Goal: Task Accomplishment & Management: Use online tool/utility

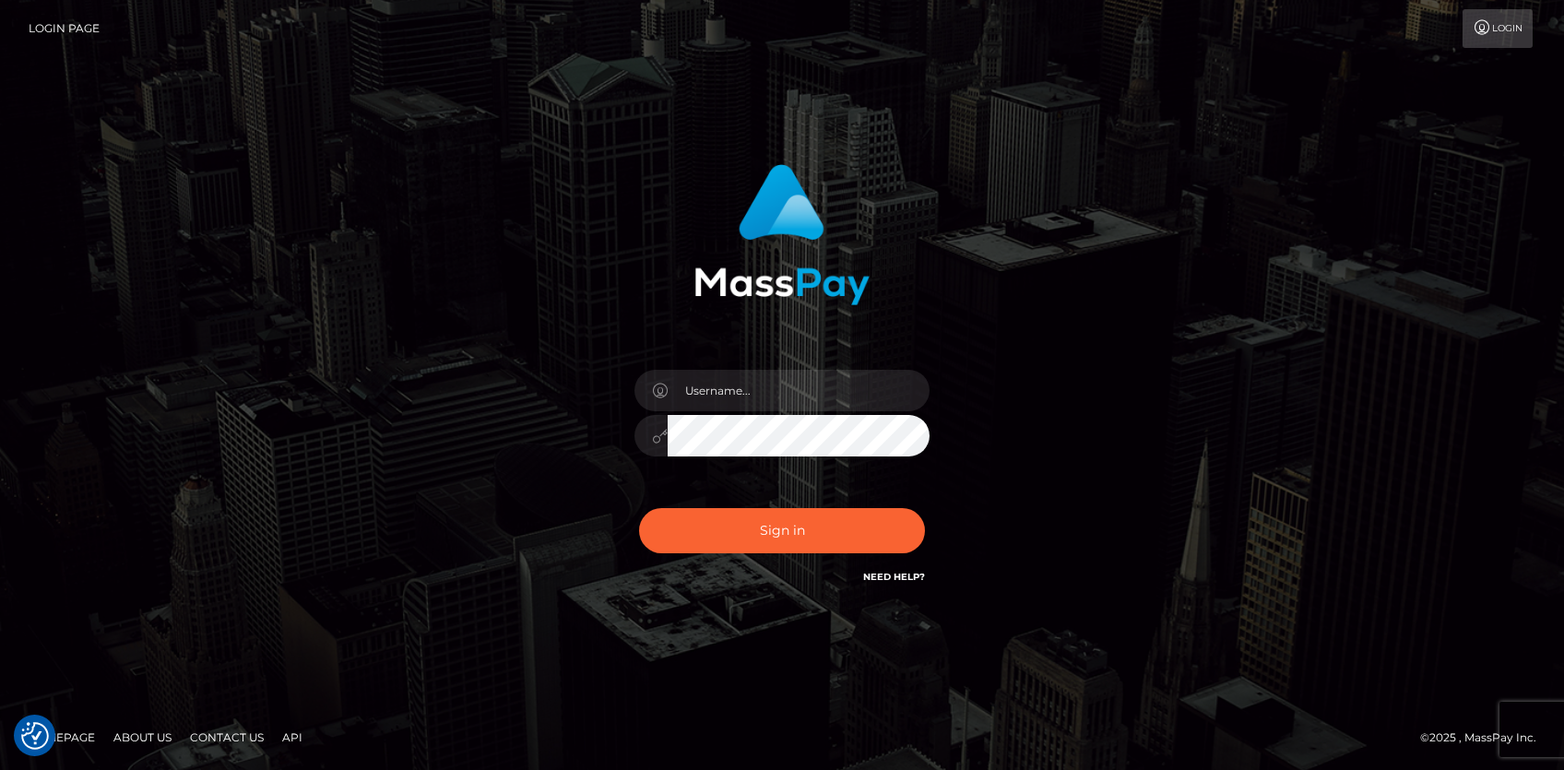
checkbox input "true"
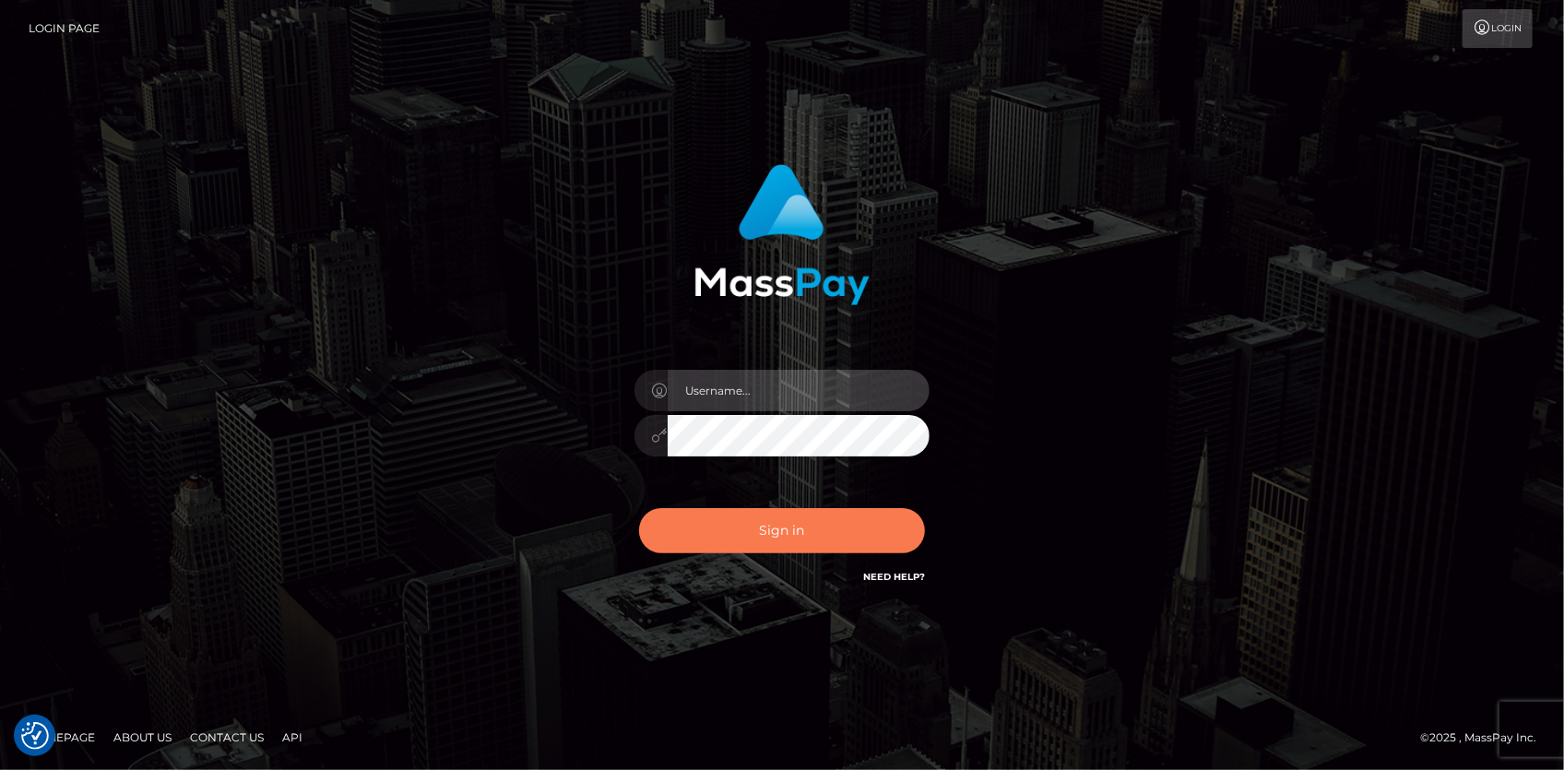
type input "Eduard Gavrilescu"
click at [735, 539] on button "Sign in" at bounding box center [782, 530] width 286 height 45
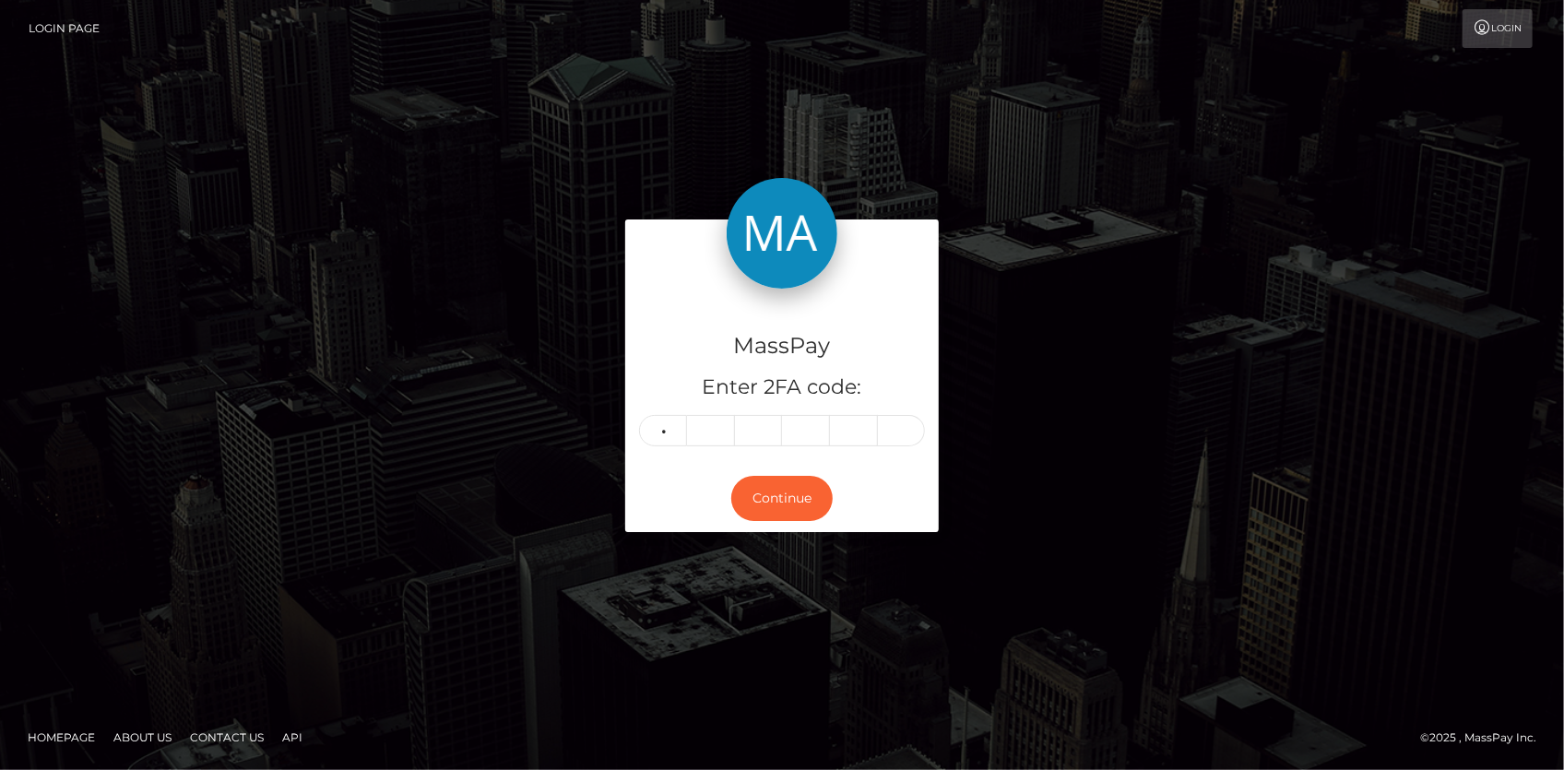
type input "4"
type input "5"
type input "8"
type input "2"
type input "9"
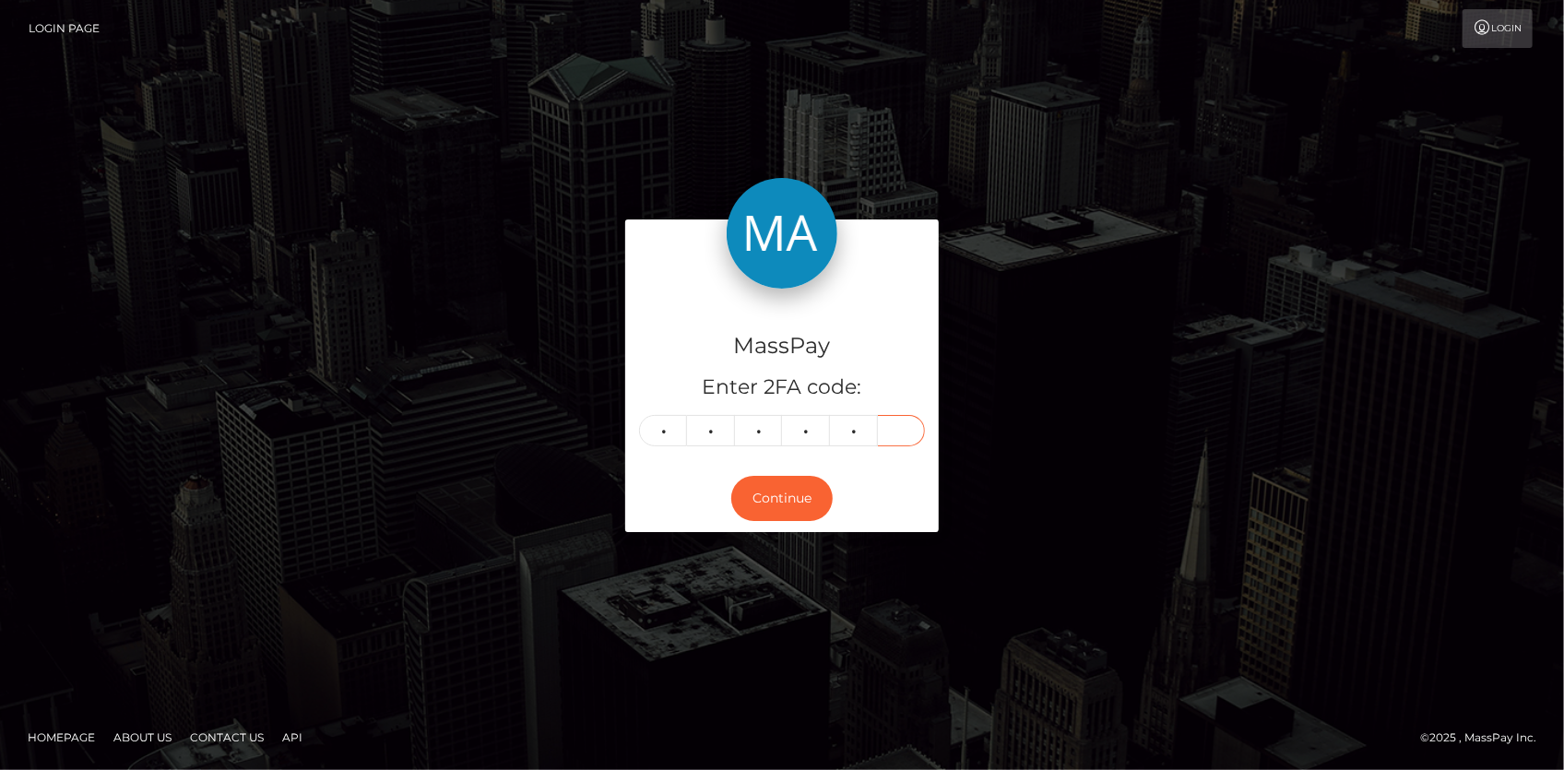
type input "8"
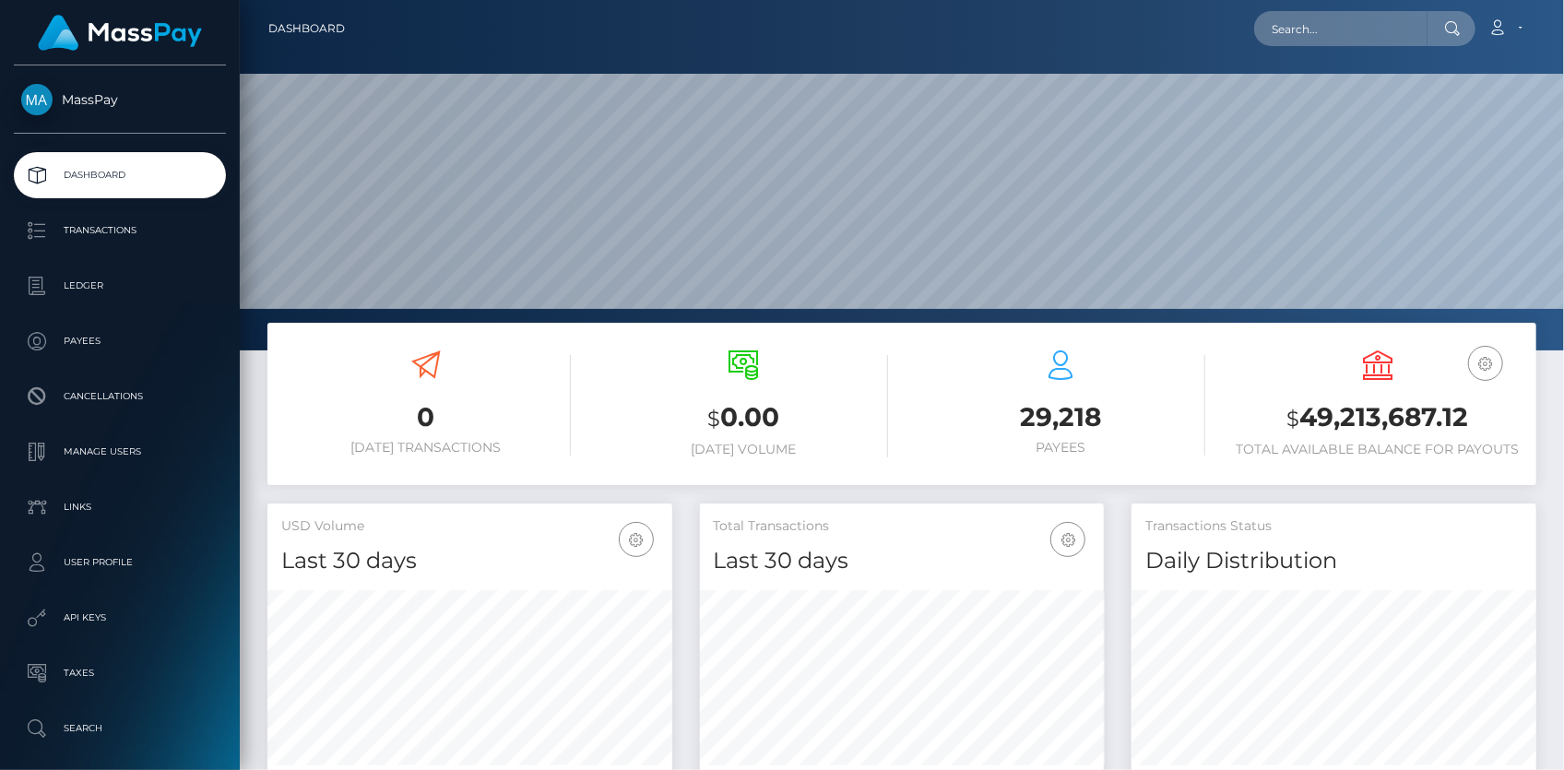
scroll to position [326, 404]
click at [1300, 53] on nav "Dashboard Loading... Loading... Account Edit Profile" at bounding box center [902, 28] width 1324 height 57
click at [1305, 31] on input "text" at bounding box center [1340, 28] width 173 height 35
paste input "766402336166785024"
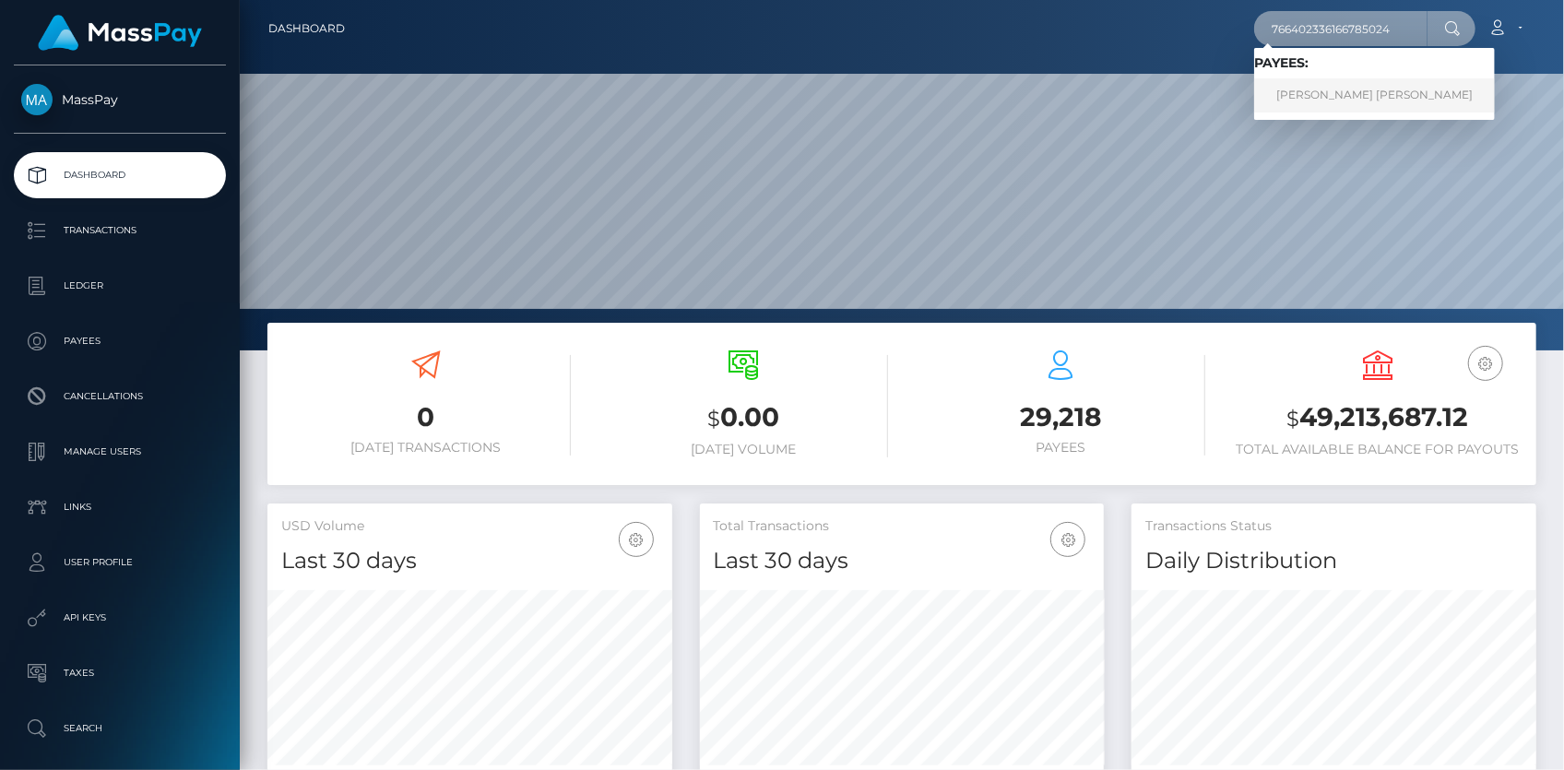
type input "766402336166785024"
click at [1323, 88] on link "Florencia Elena Molina Alvarez" at bounding box center [1374, 95] width 241 height 34
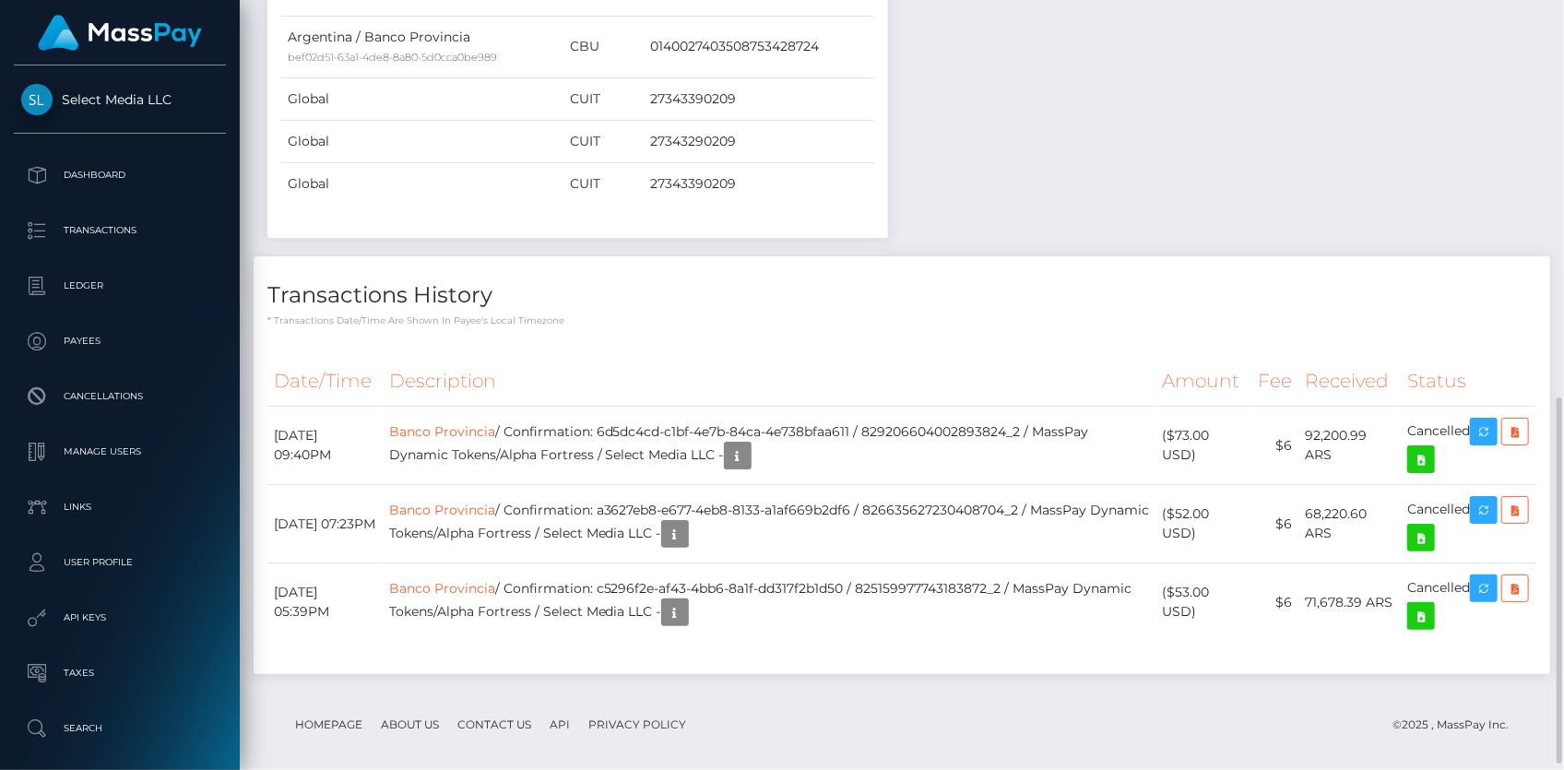
scroll to position [852, 0]
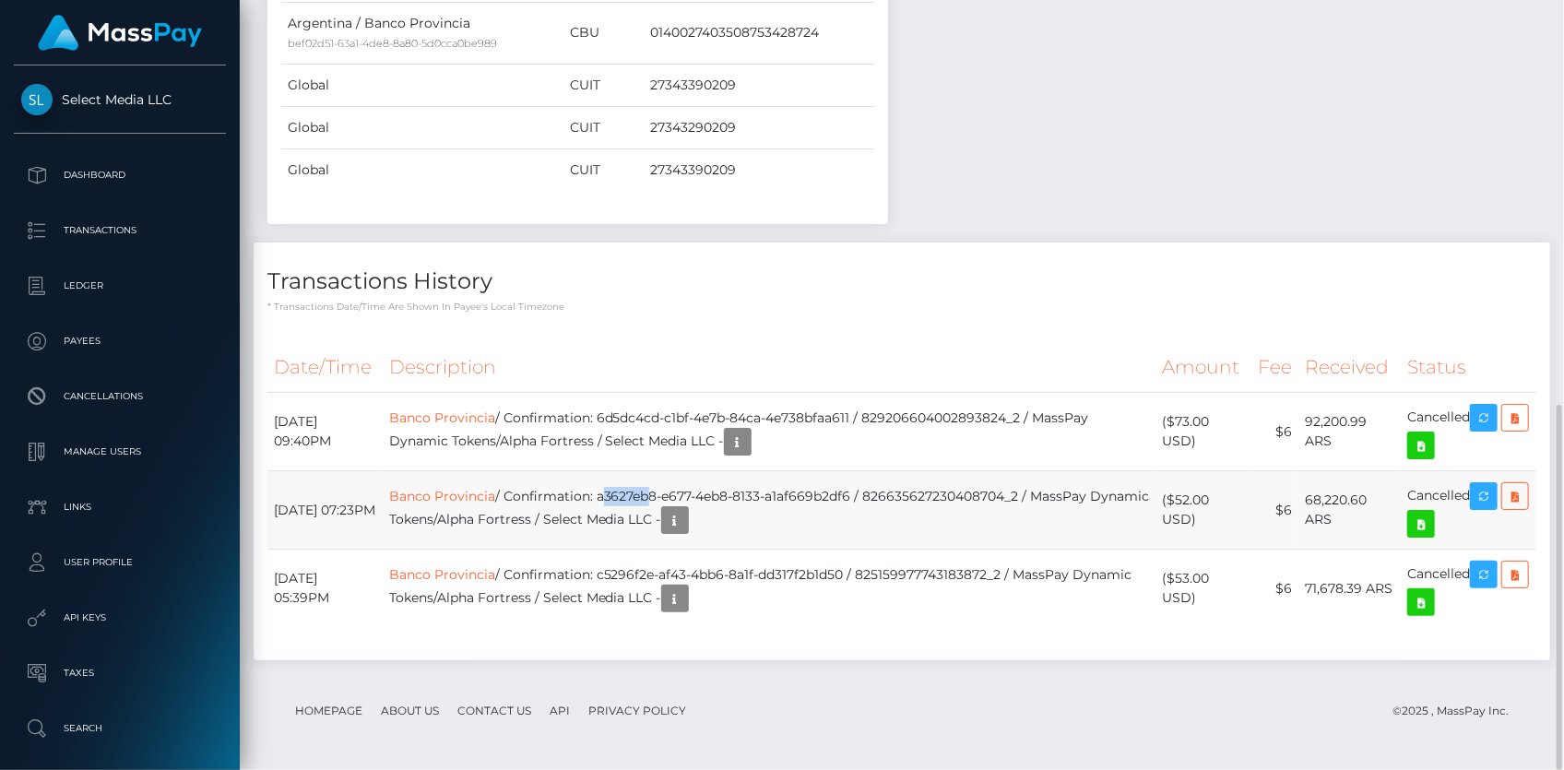
drag, startPoint x: 646, startPoint y: 498, endPoint x: 688, endPoint y: 497, distance: 41.5
click at [688, 497] on td "Banco Provincia / Confirmation: a3627eb8-e677-4eb8-8133-a1af669b2df6 / 82663562…" at bounding box center [770, 510] width 774 height 78
click at [480, 414] on link "Banco Provincia" at bounding box center [442, 417] width 106 height 17
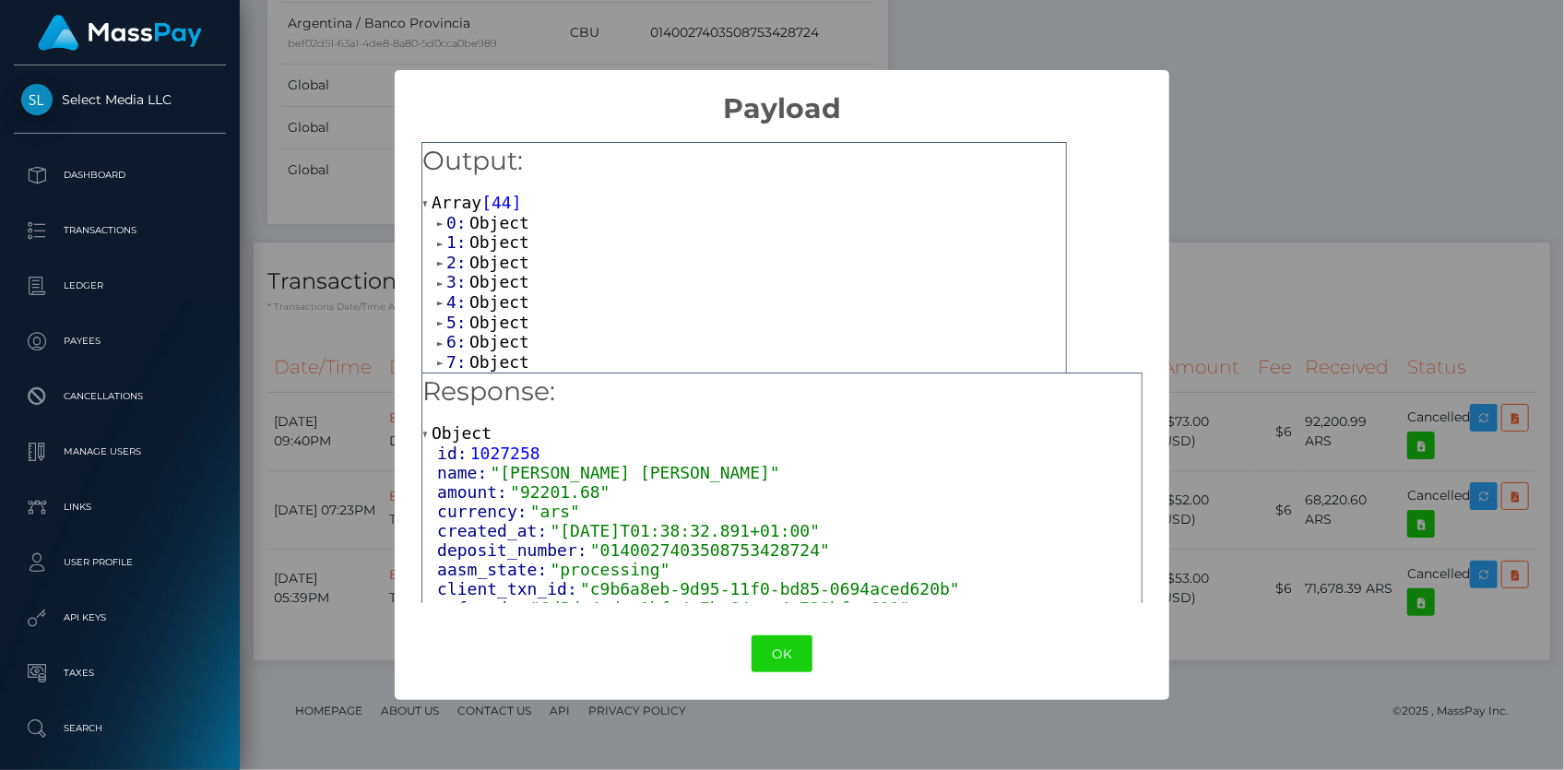
click at [480, 263] on span "Object" at bounding box center [499, 262] width 60 height 19
click at [486, 314] on span "Object" at bounding box center [499, 320] width 60 height 19
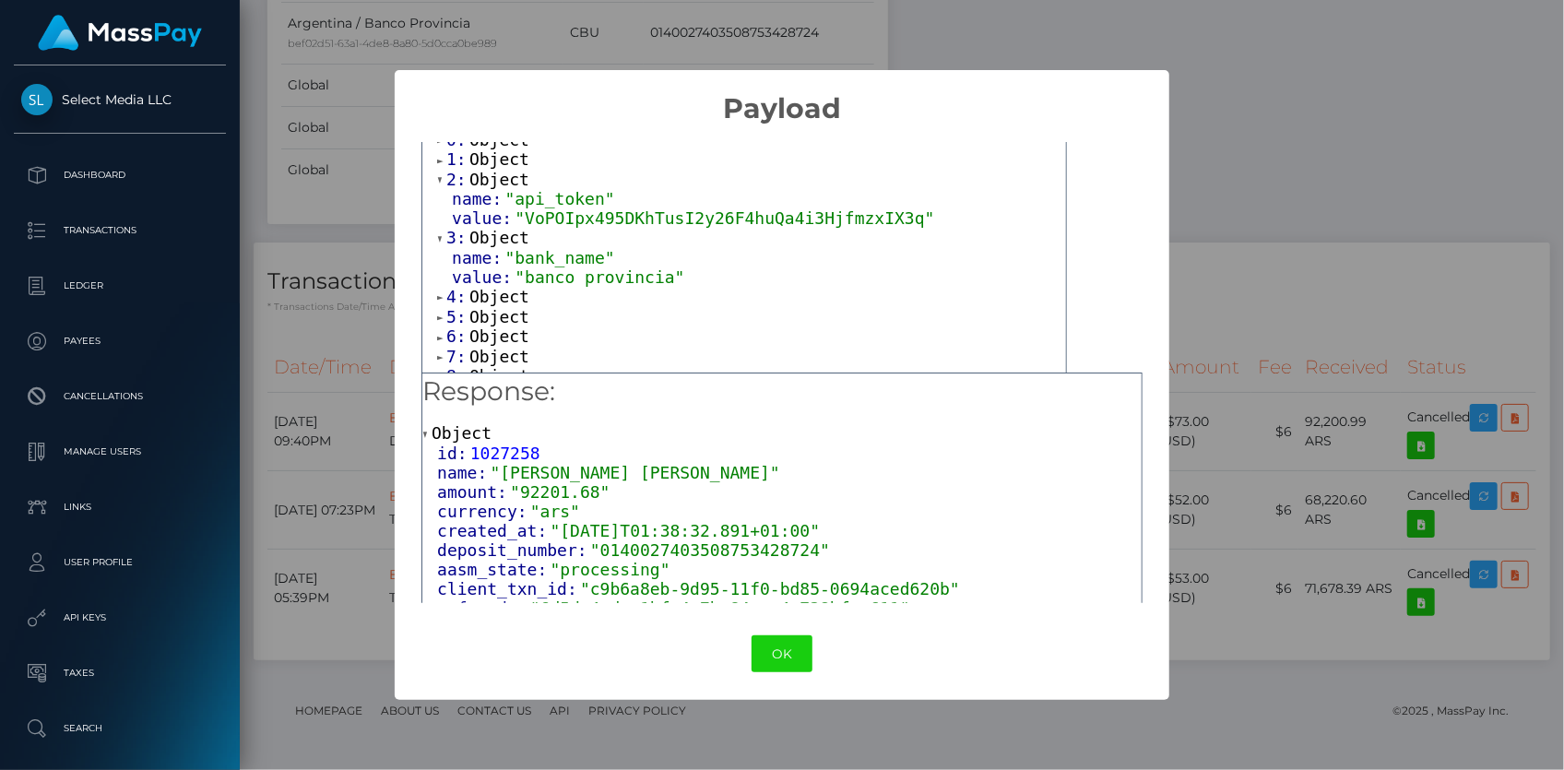
click at [501, 293] on span "Object" at bounding box center [499, 296] width 60 height 19
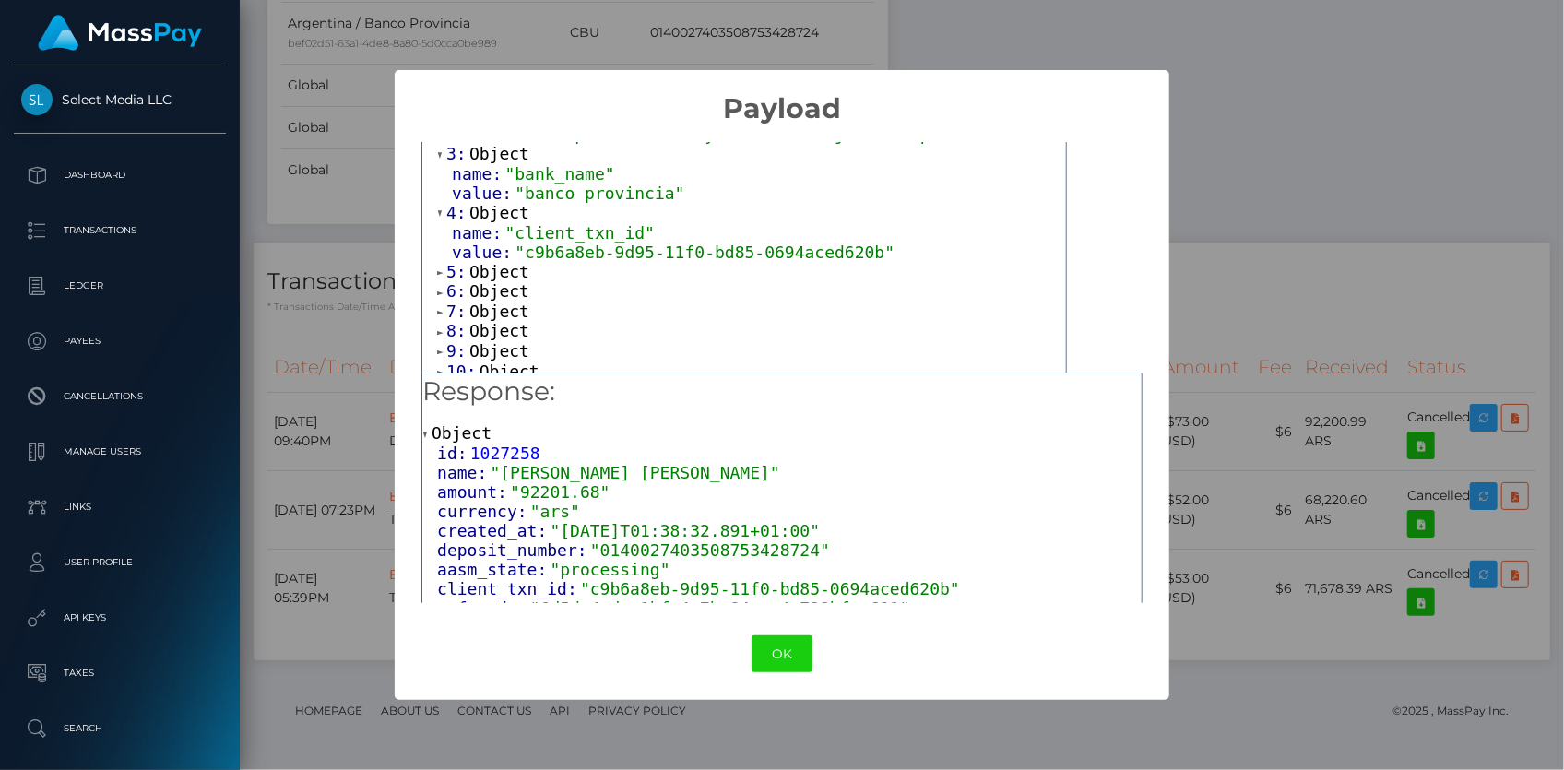
click at [502, 267] on span "Object" at bounding box center [499, 271] width 60 height 19
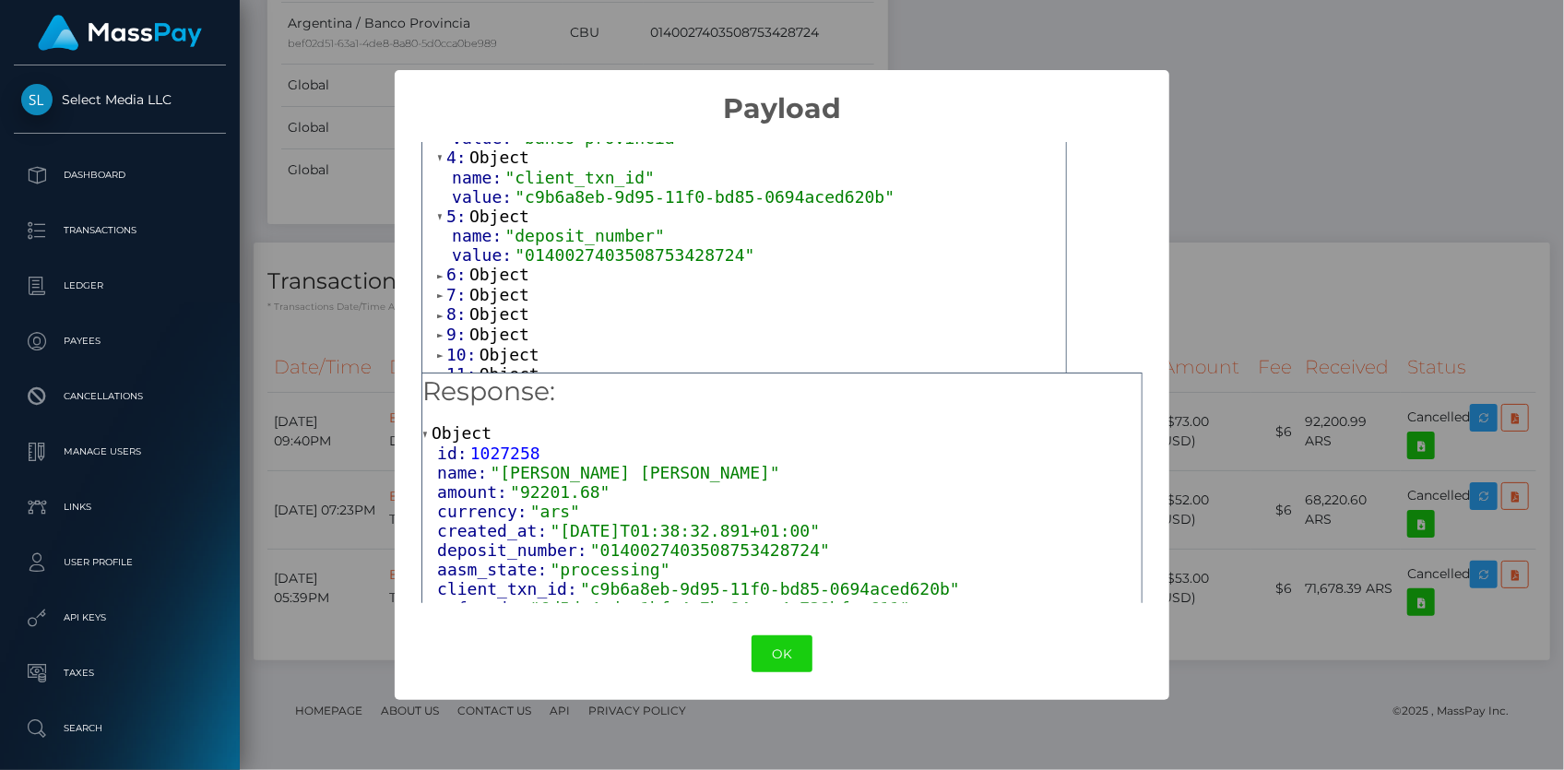
scroll to position [251, 0]
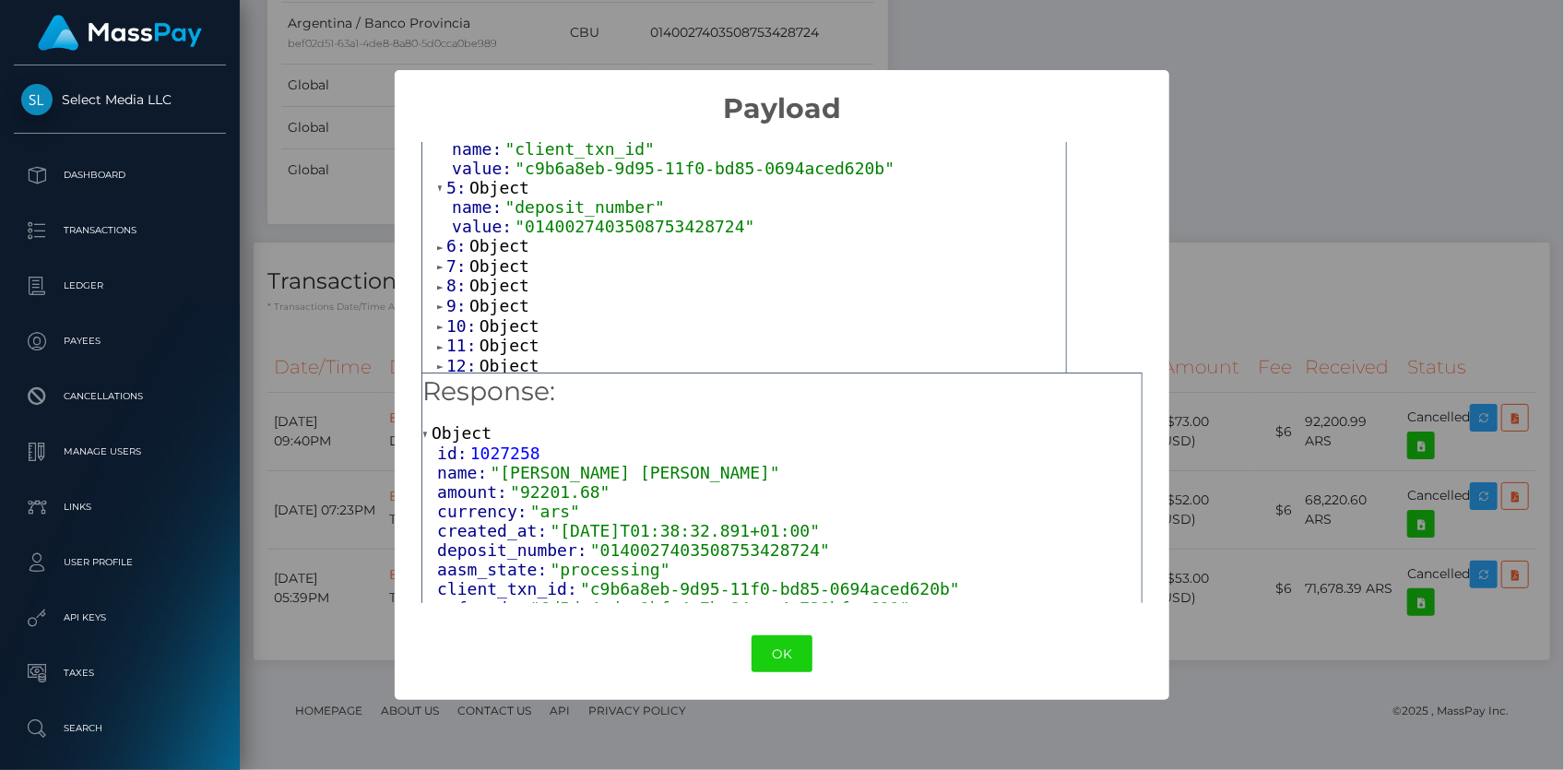
click at [501, 240] on span "Object" at bounding box center [499, 245] width 60 height 19
click at [496, 301] on span "Object" at bounding box center [499, 304] width 60 height 19
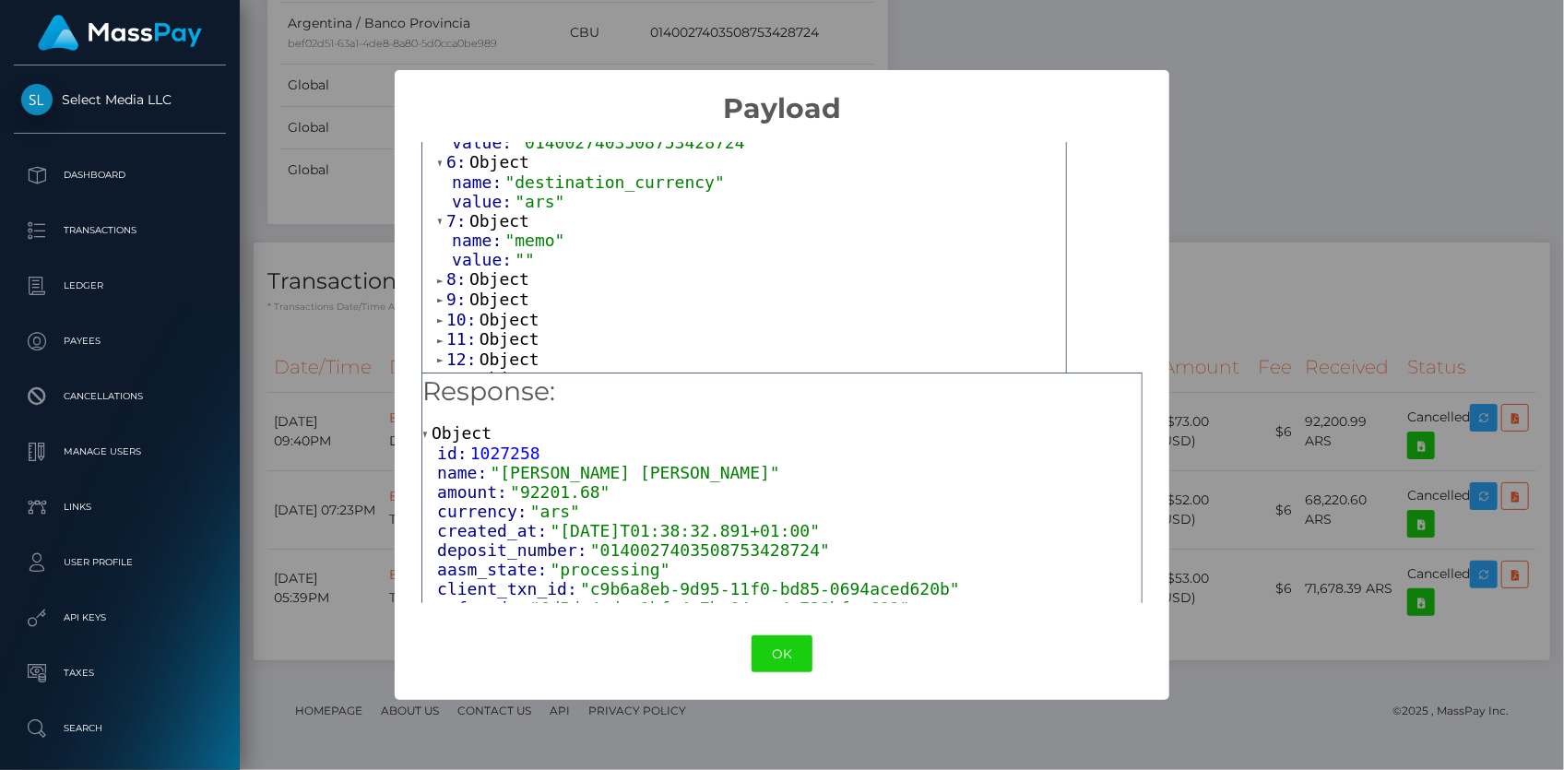
click at [498, 278] on span "Object" at bounding box center [499, 278] width 60 height 19
click at [501, 339] on span "Object" at bounding box center [499, 337] width 60 height 19
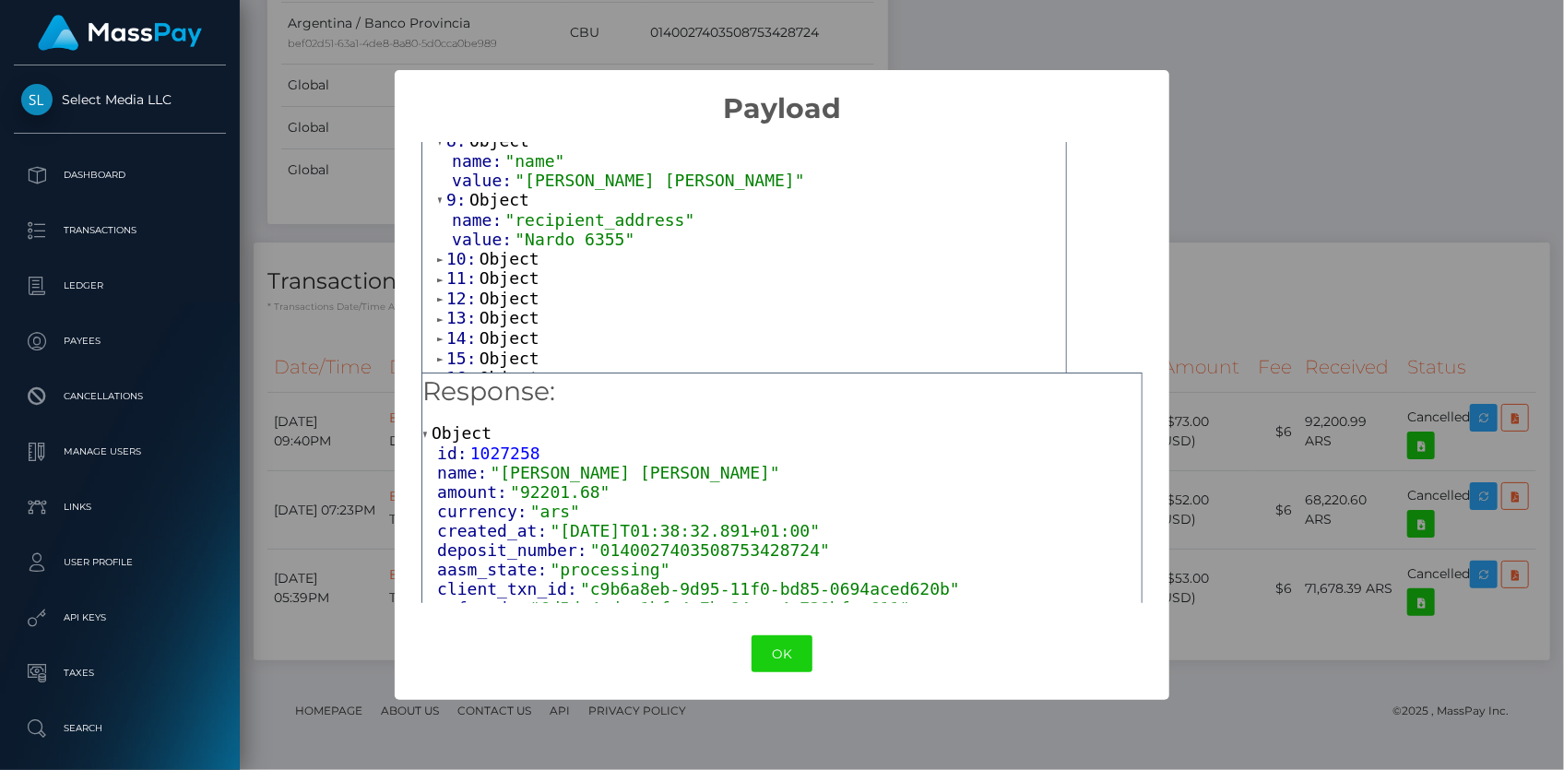
scroll to position [503, 0]
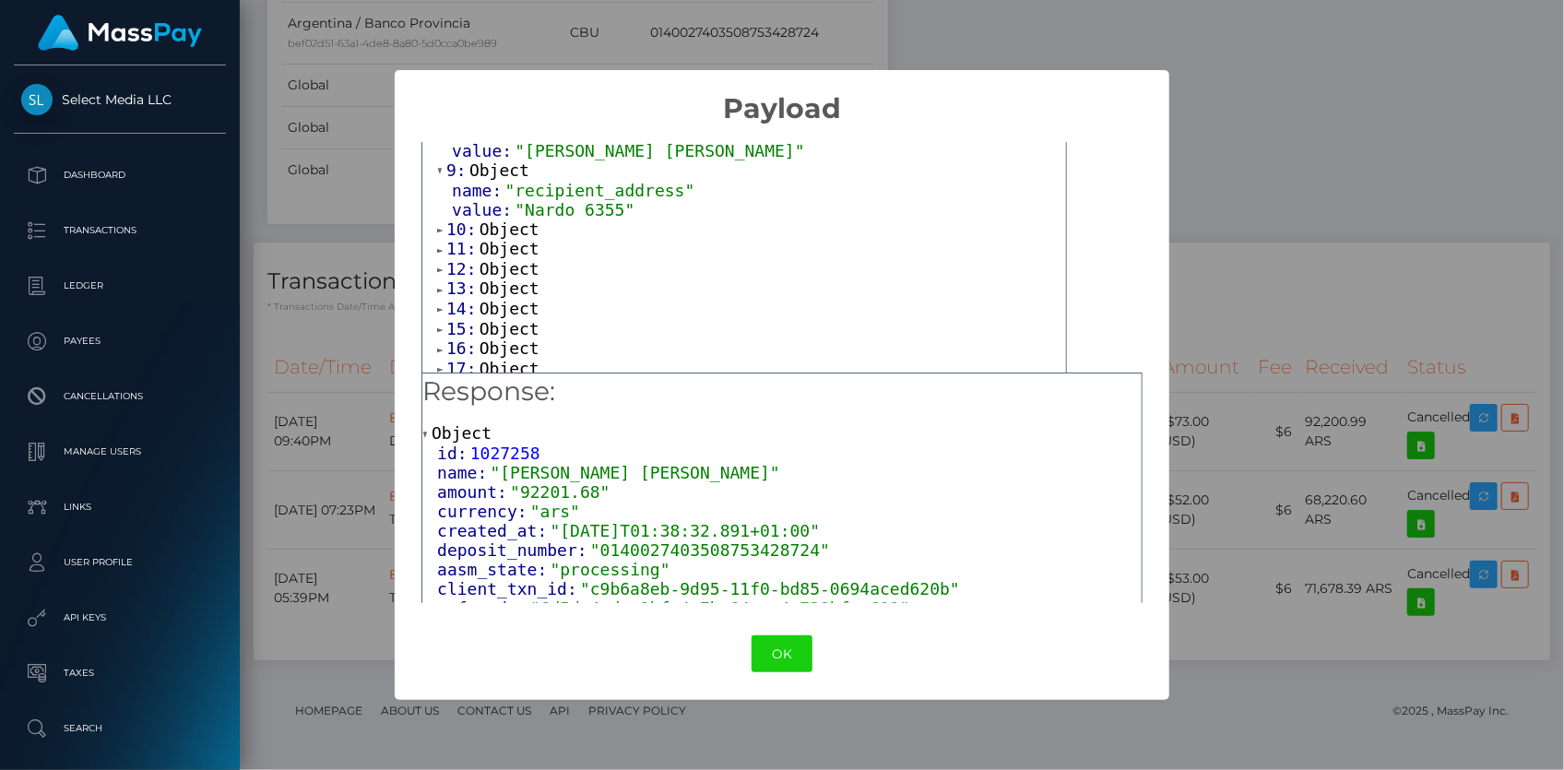
click at [556, 186] on span ""recipient_address"" at bounding box center [600, 190] width 190 height 19
click at [506, 220] on span "Object" at bounding box center [510, 228] width 60 height 19
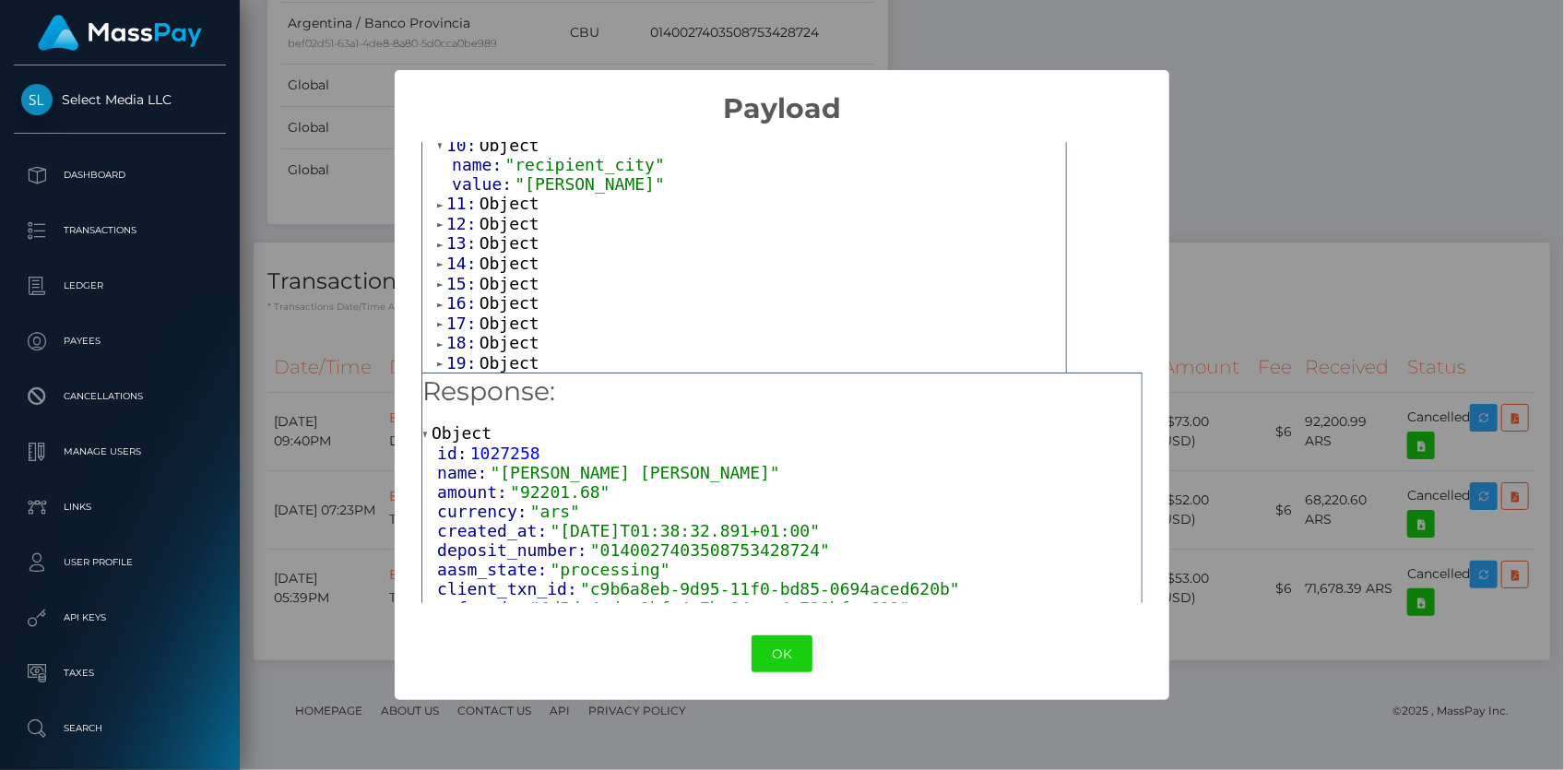
click at [511, 195] on span "Object" at bounding box center [510, 203] width 60 height 19
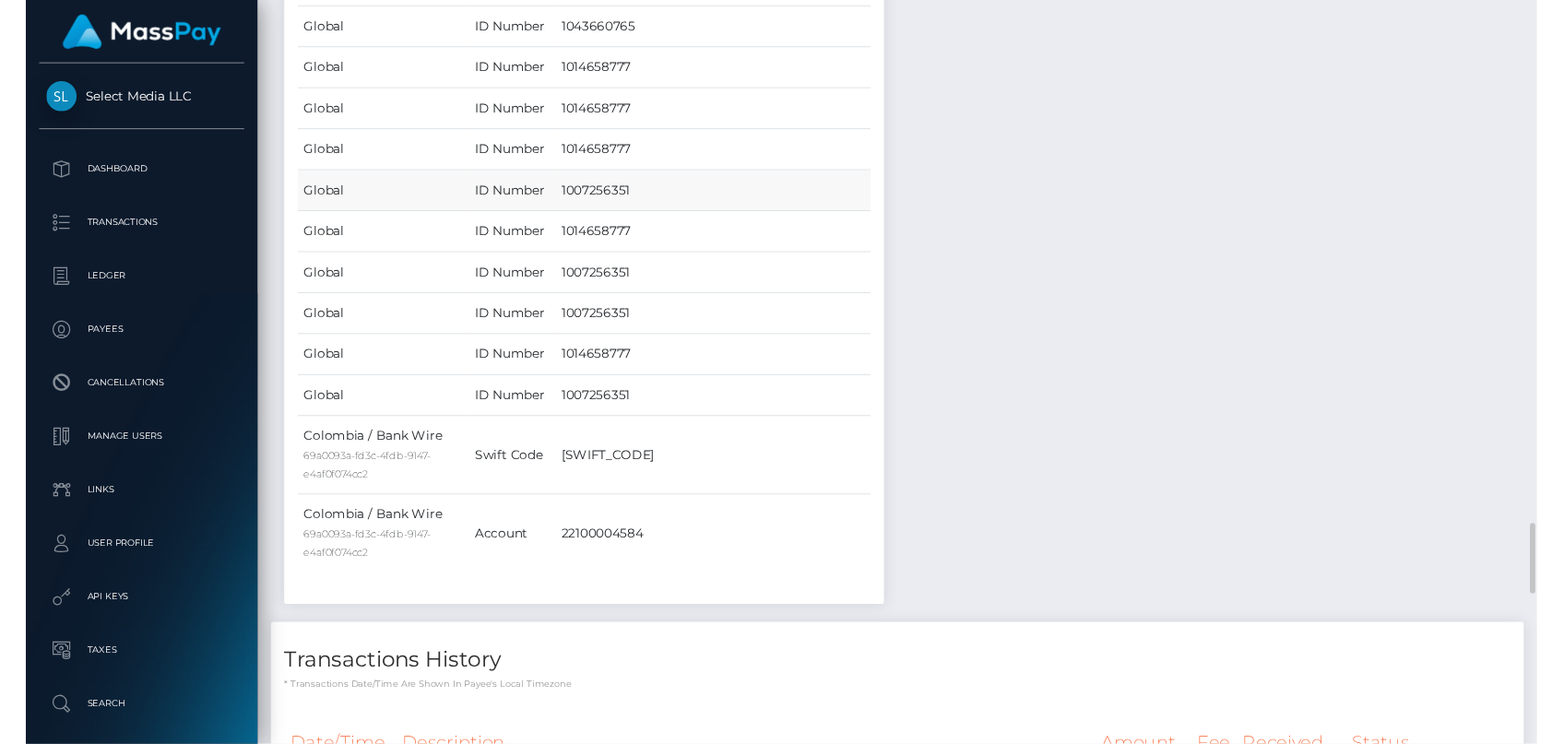
scroll to position [3939, 0]
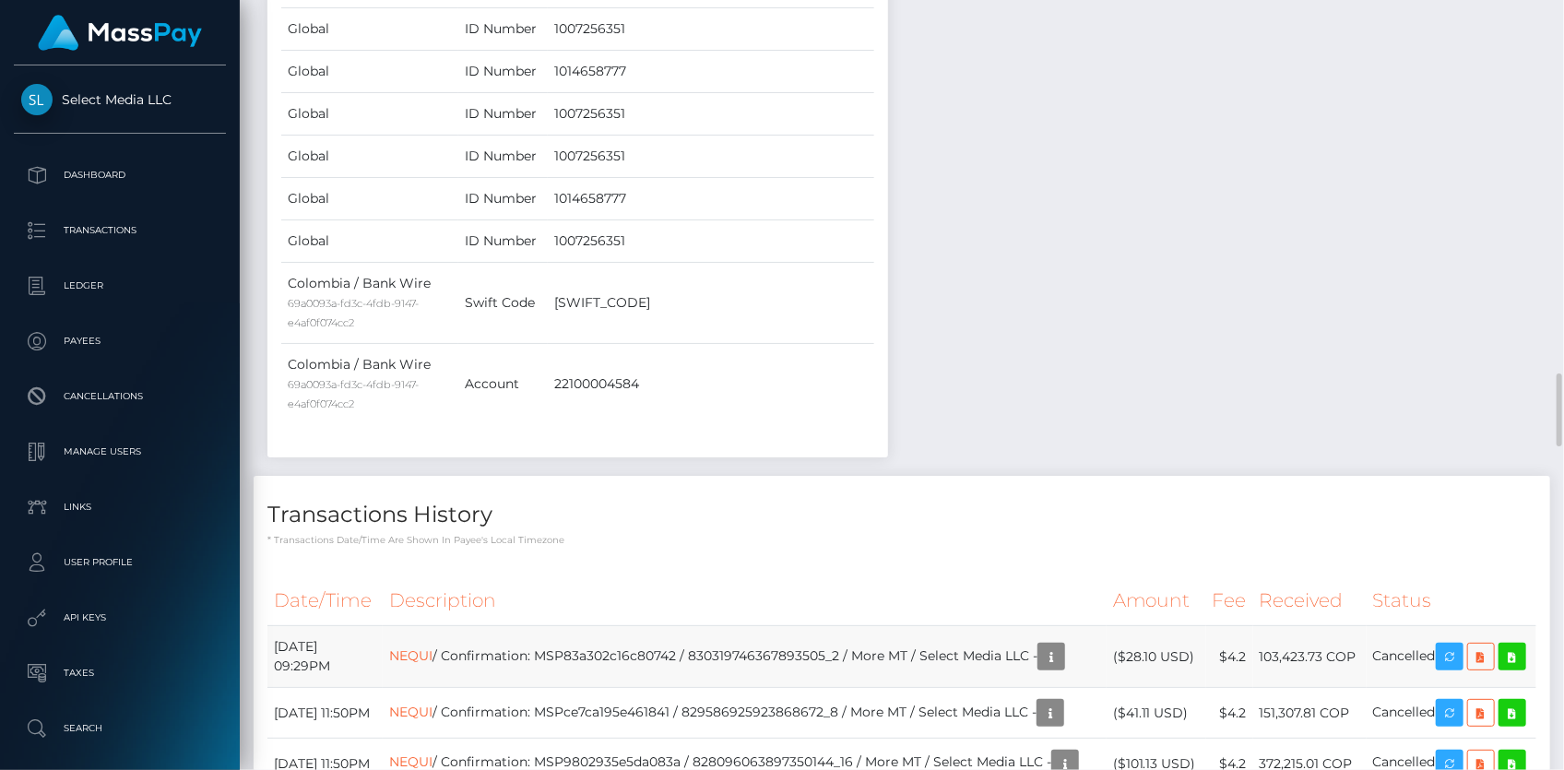
click at [489, 626] on td "NEQUI / Confirmation: MSP83a302c16c80742 / 830319746367893505_2 / More MT / Sel…" at bounding box center [745, 657] width 724 height 62
click at [432, 647] on link "NEQUI" at bounding box center [410, 655] width 43 height 17
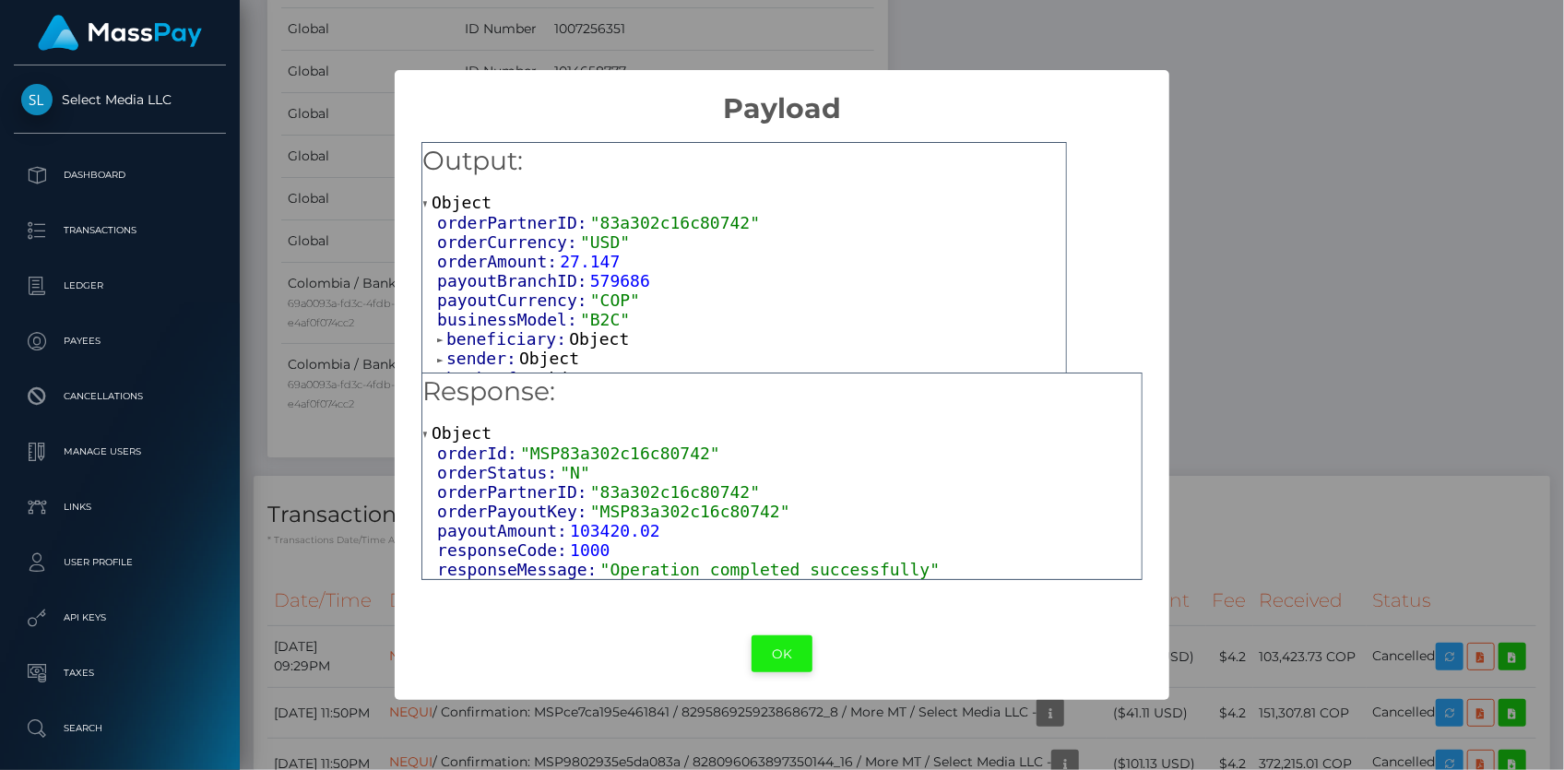
click at [783, 643] on button "OK" at bounding box center [782, 654] width 61 height 38
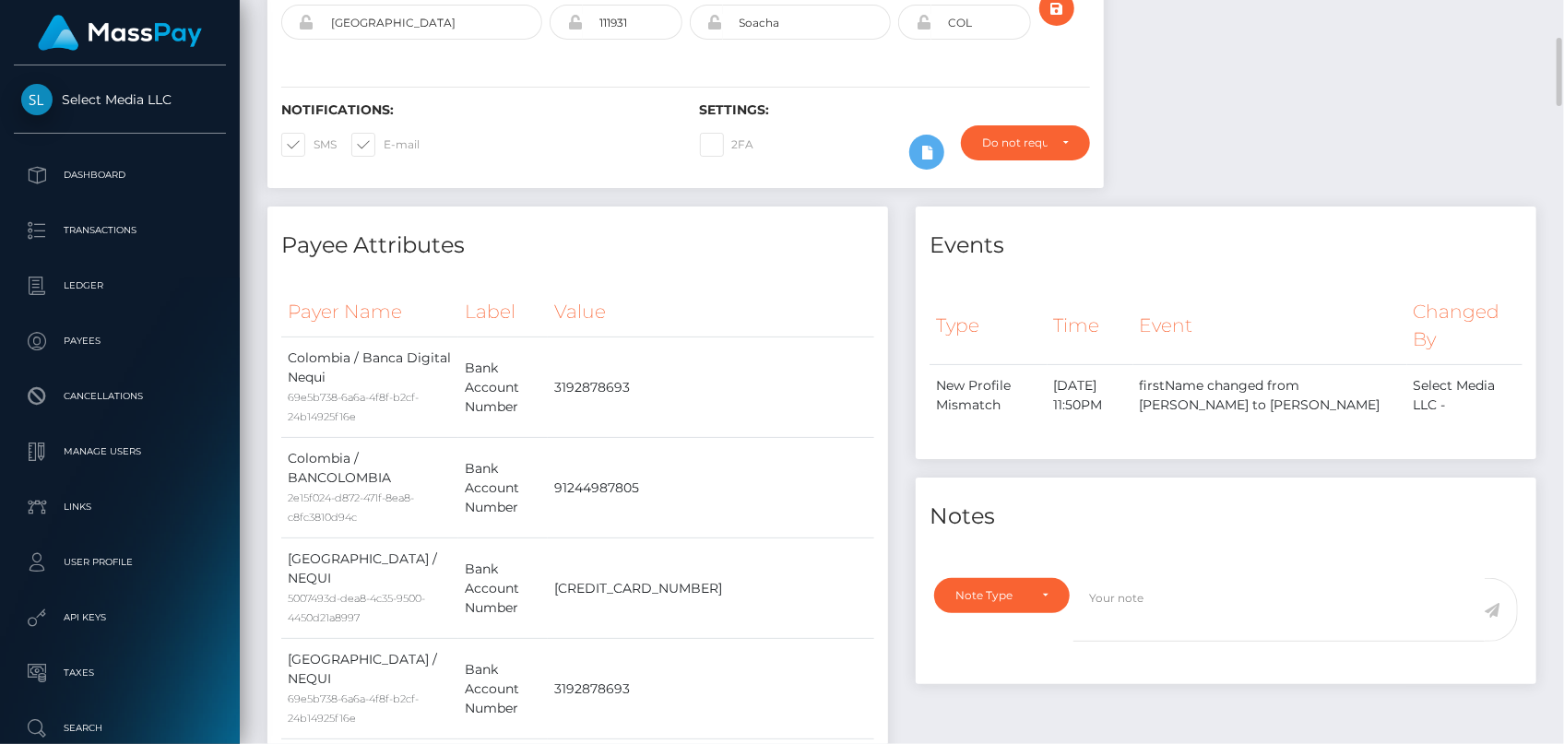
scroll to position [0, 0]
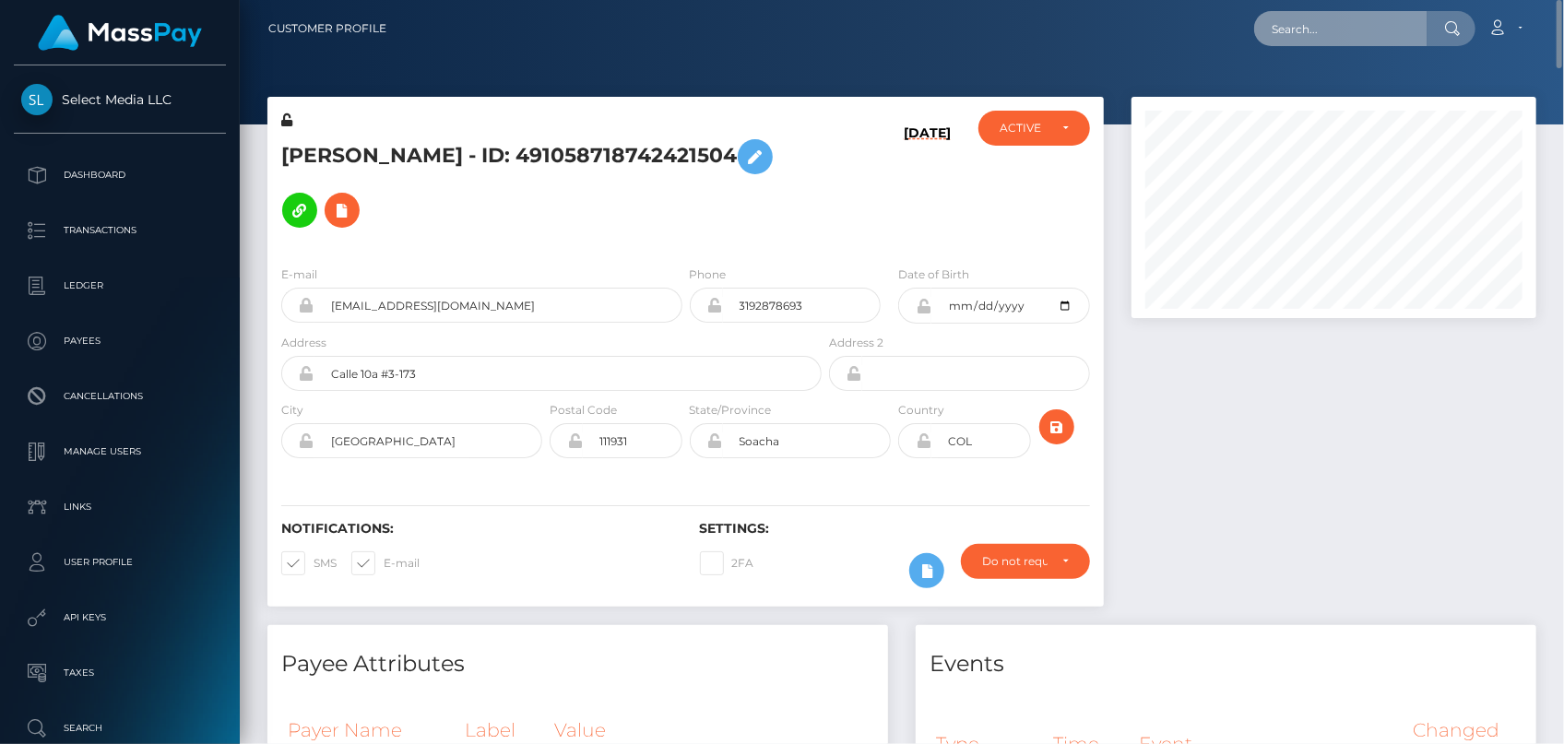
click at [1319, 37] on input "text" at bounding box center [1340, 28] width 173 height 35
paste input "paco_ZEGl8ymKgQyVs"
type input "paco_ZEGl8ymKgQyVs"
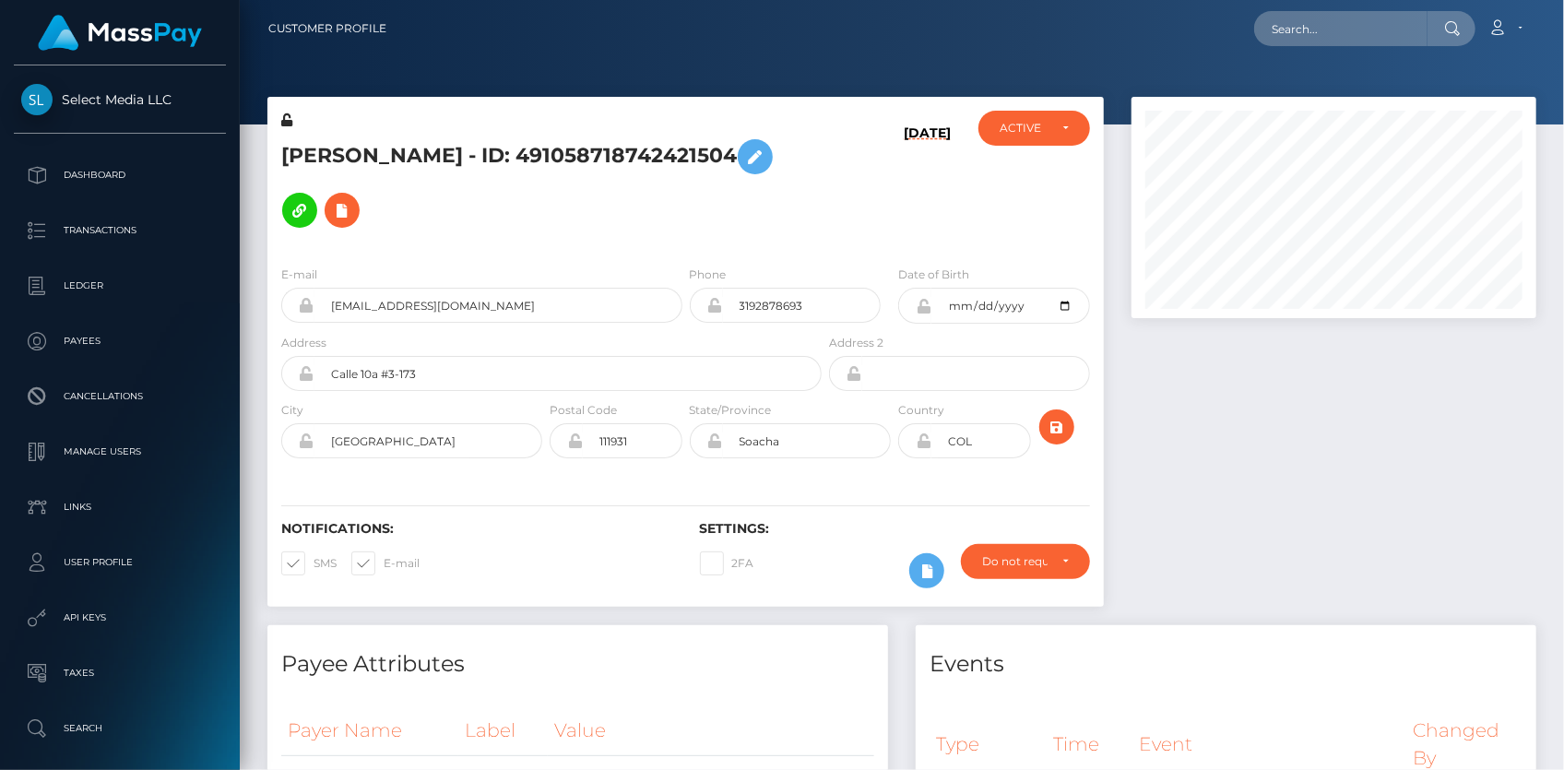
scroll to position [221, 404]
click at [1276, 25] on input "text" at bounding box center [1340, 28] width 173 height 35
paste input "paco_ZEGl8ymKgQyVs"
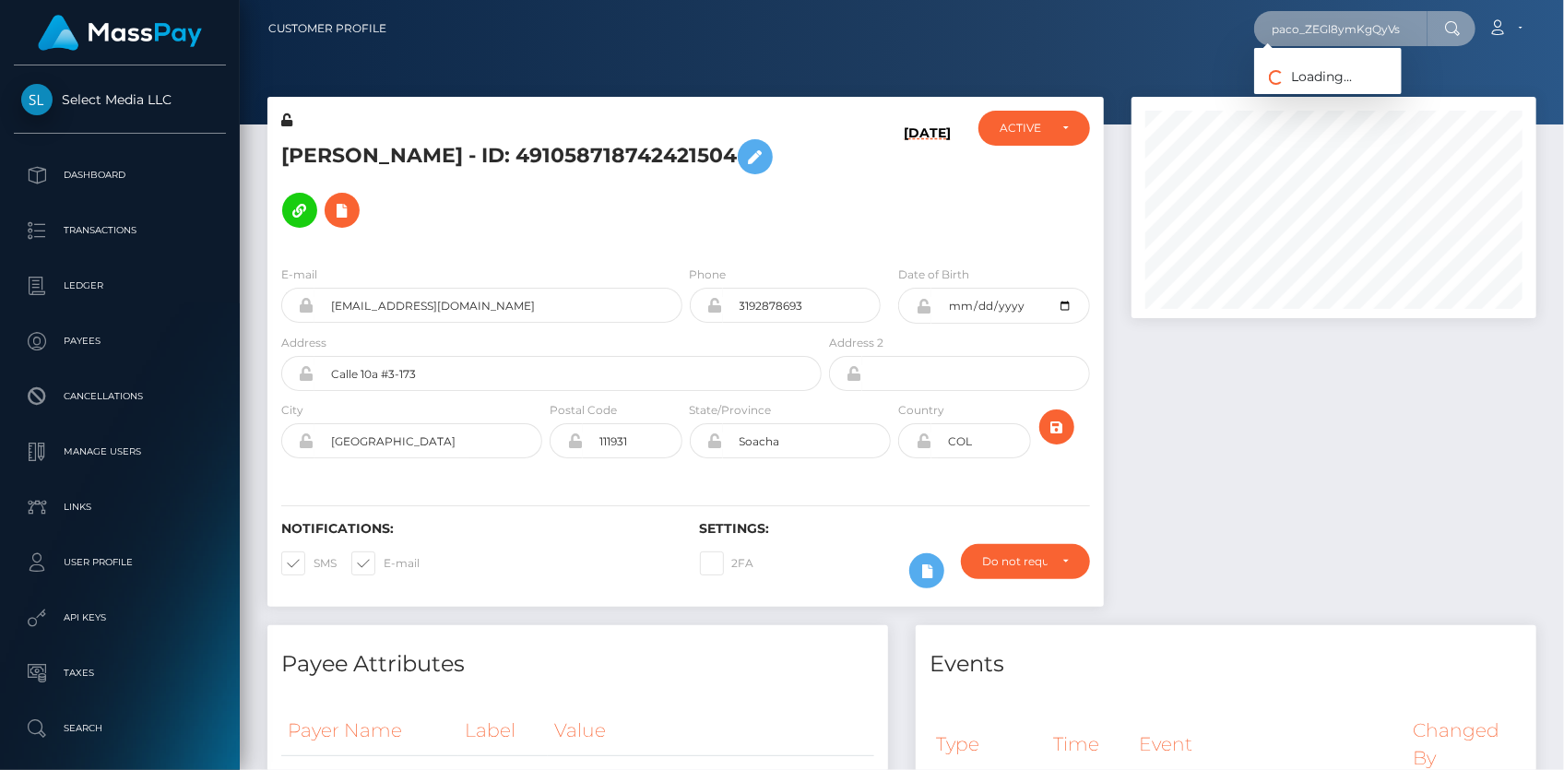
paste input "mcluck-1964970234"
type input "mcluck-1964970234"
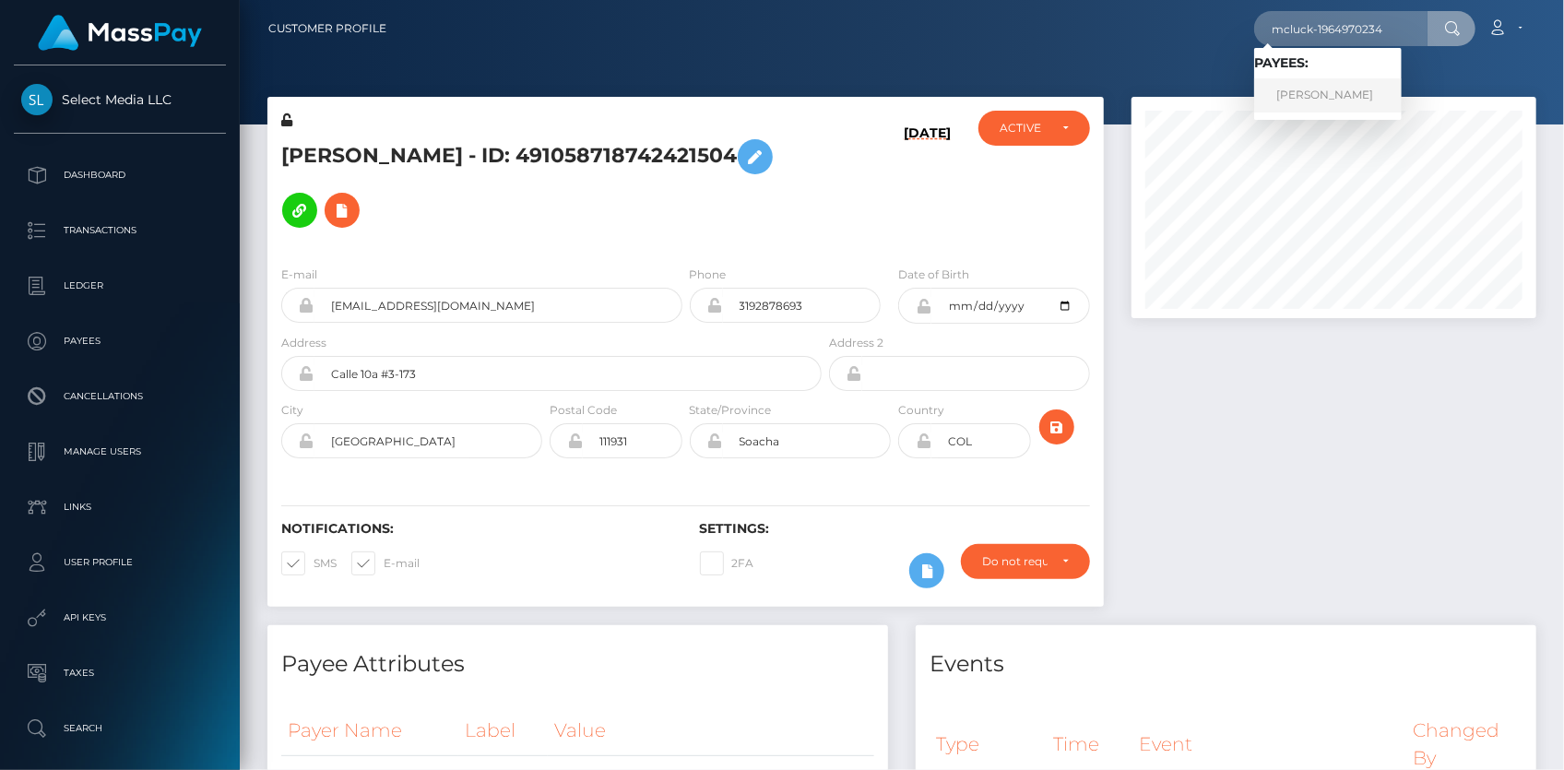
click at [1295, 100] on link "SAMUEL KIM" at bounding box center [1328, 95] width 148 height 34
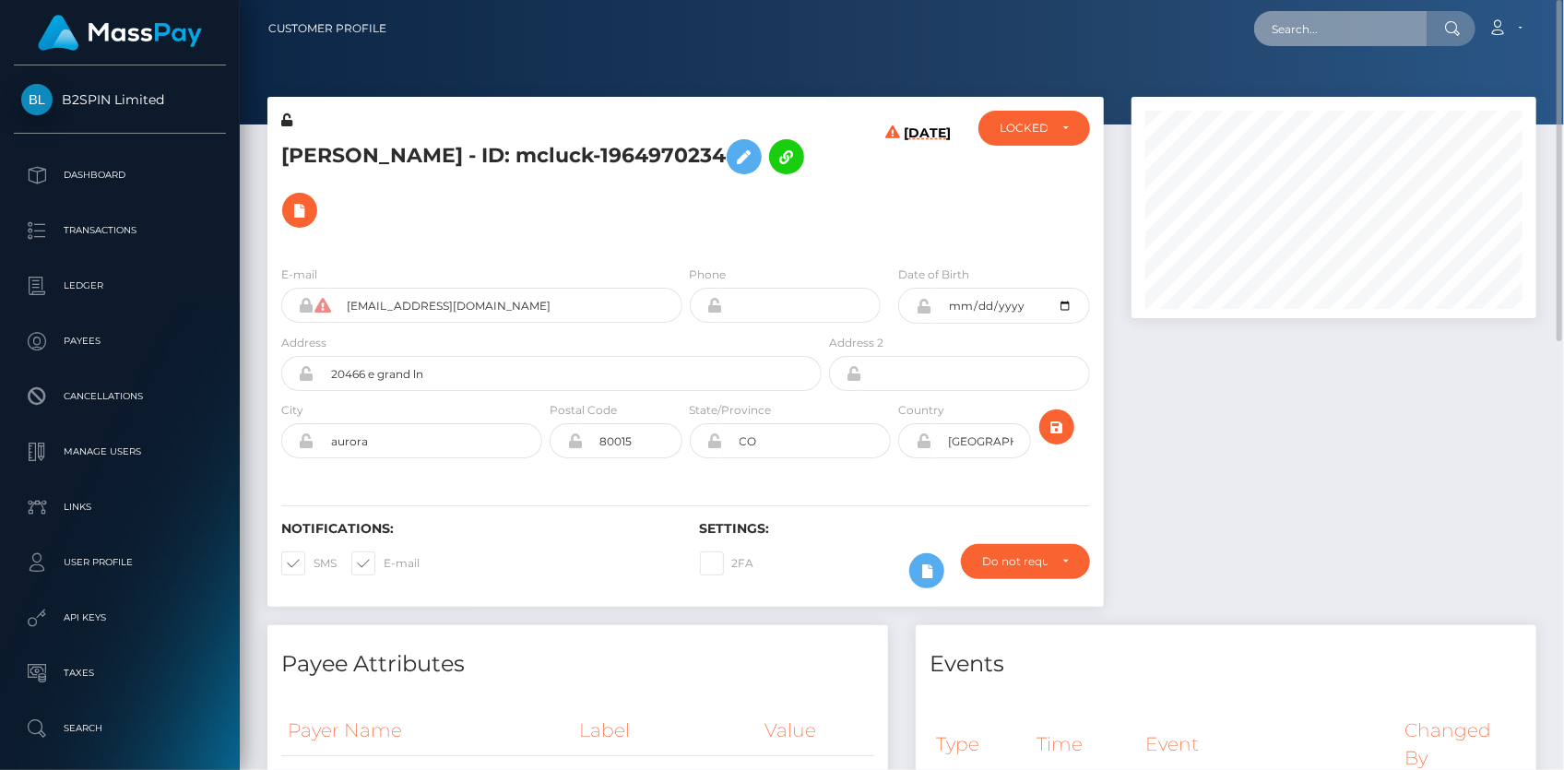
click at [1301, 28] on input "text" at bounding box center [1340, 28] width 173 height 35
paste input "MSPc7154f413eaf887"
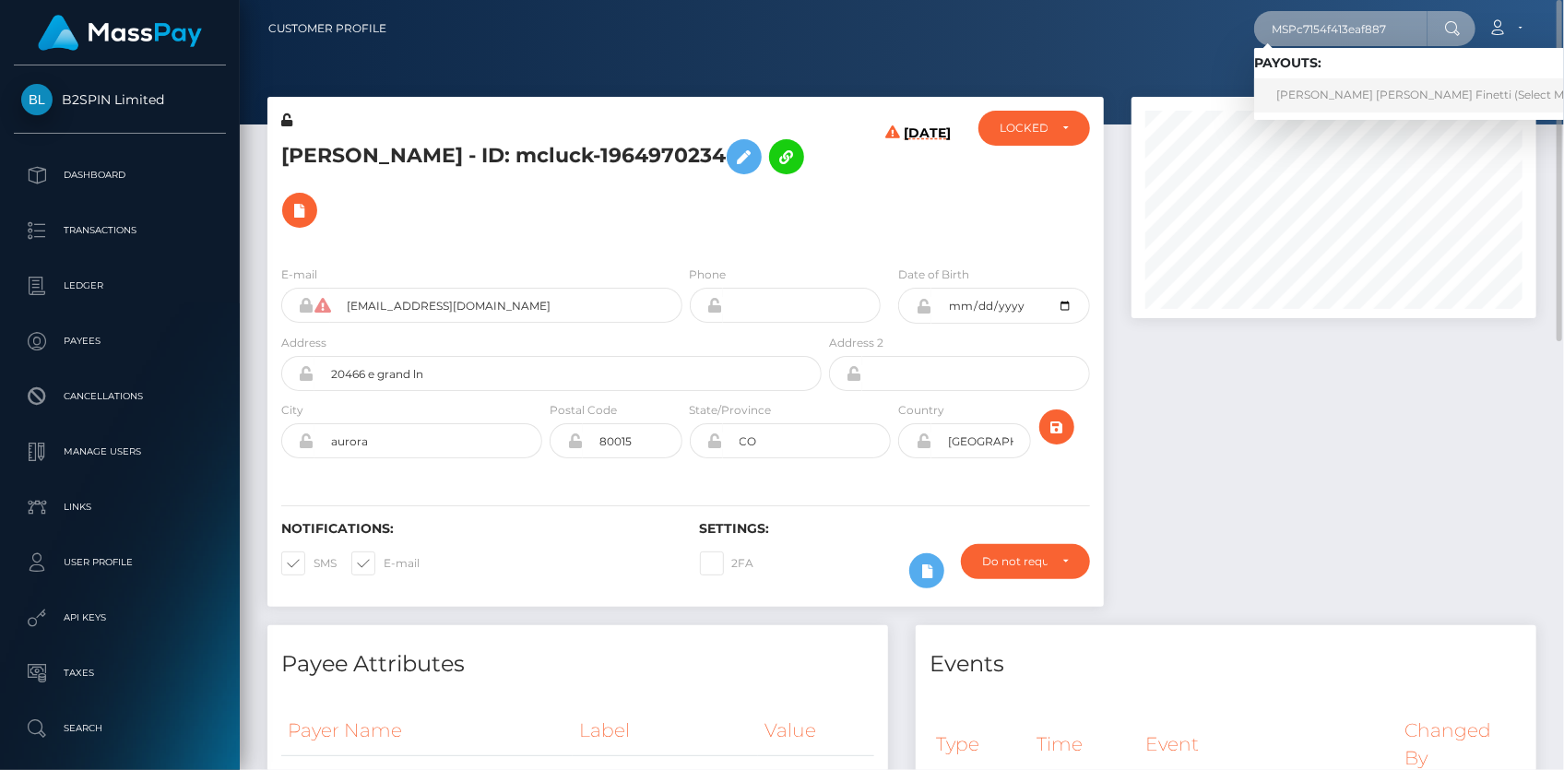
type input "MSPc7154f413eaf887"
click at [1331, 94] on link "Fabrizio Israel Jimenez Finetti (Select Media LLC - )" at bounding box center [1450, 95] width 393 height 34
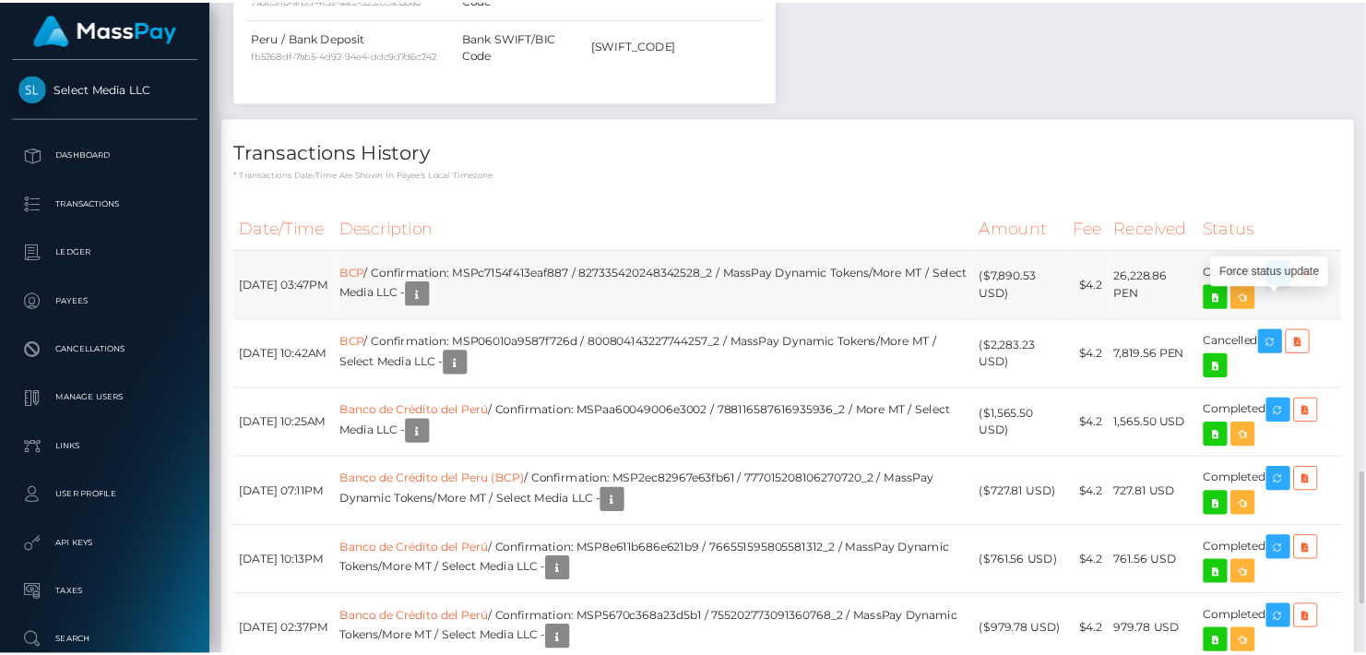
scroll to position [221, 404]
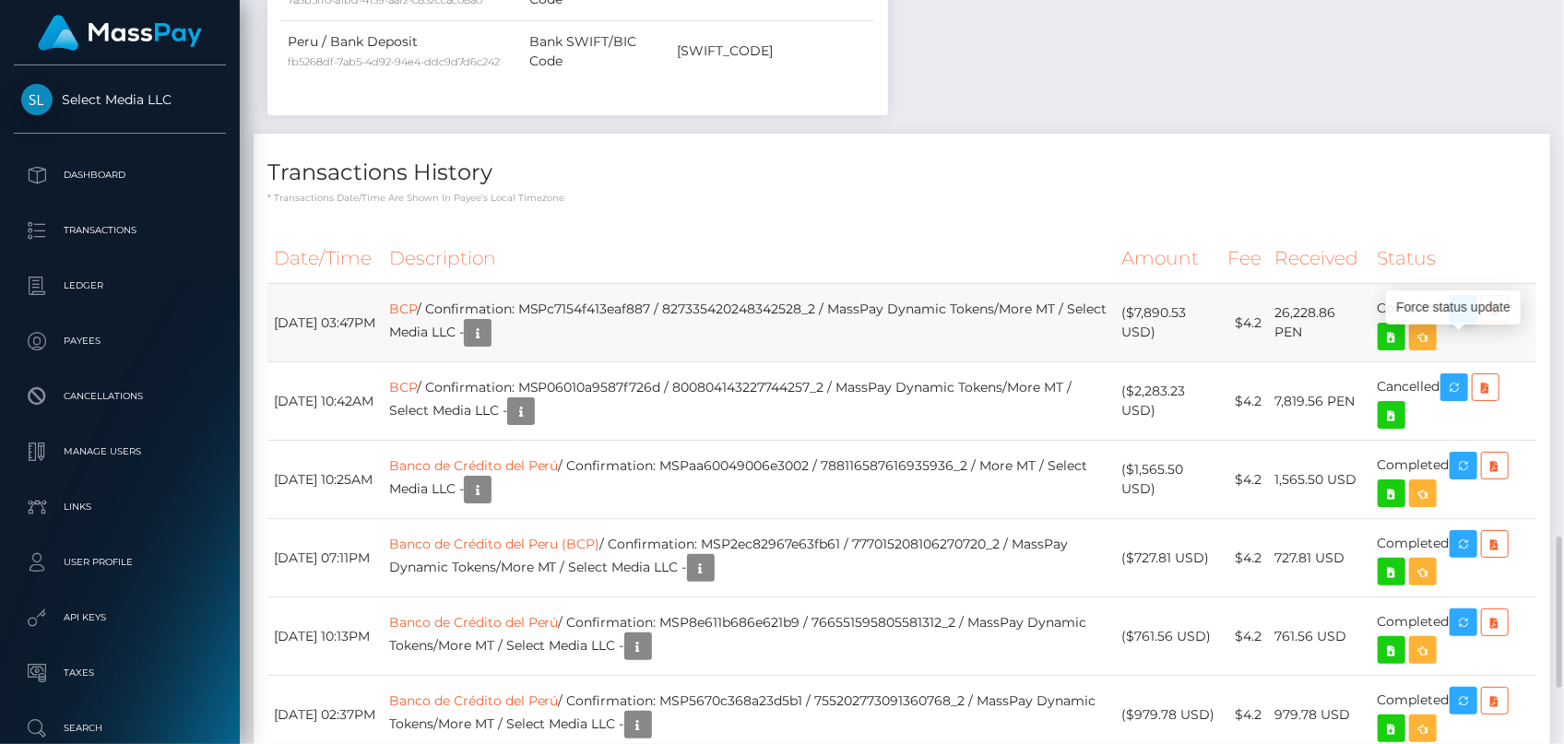
click at [1466, 314] on body "Select Media LLC Dashboard Transactions Ledger Payees Cancellations" at bounding box center [782, 372] width 1564 height 744
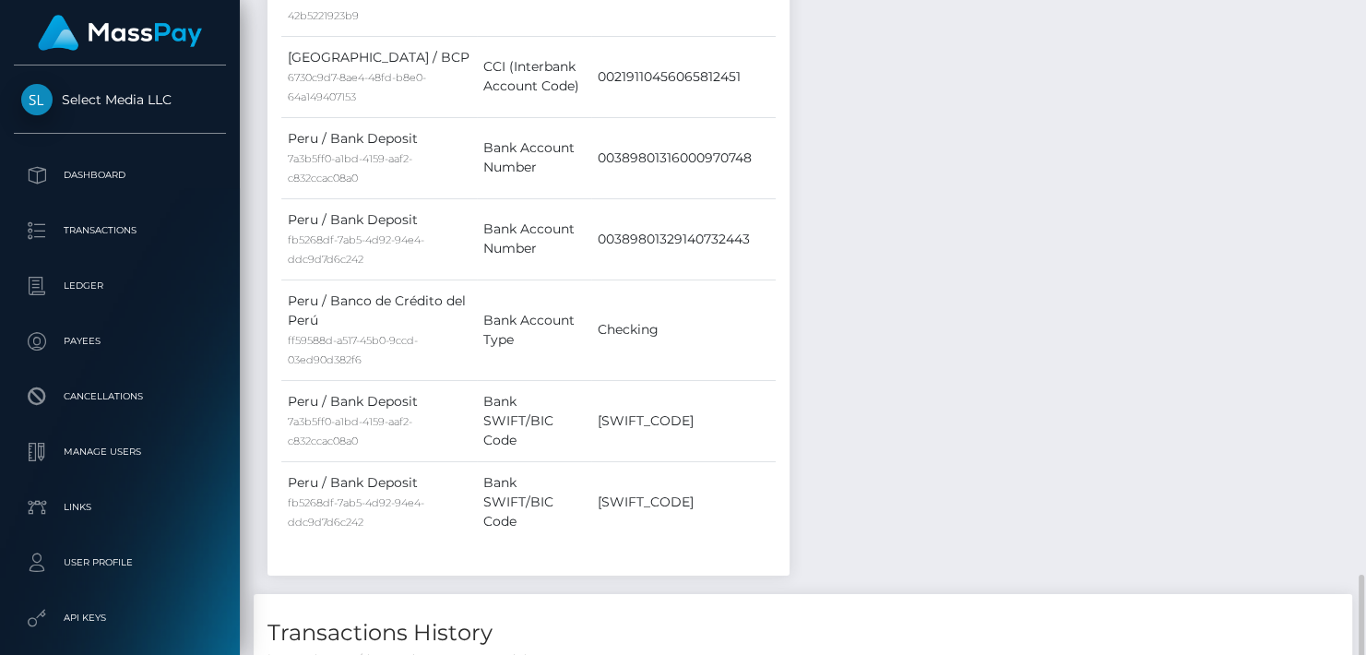
scroll to position [3172, 0]
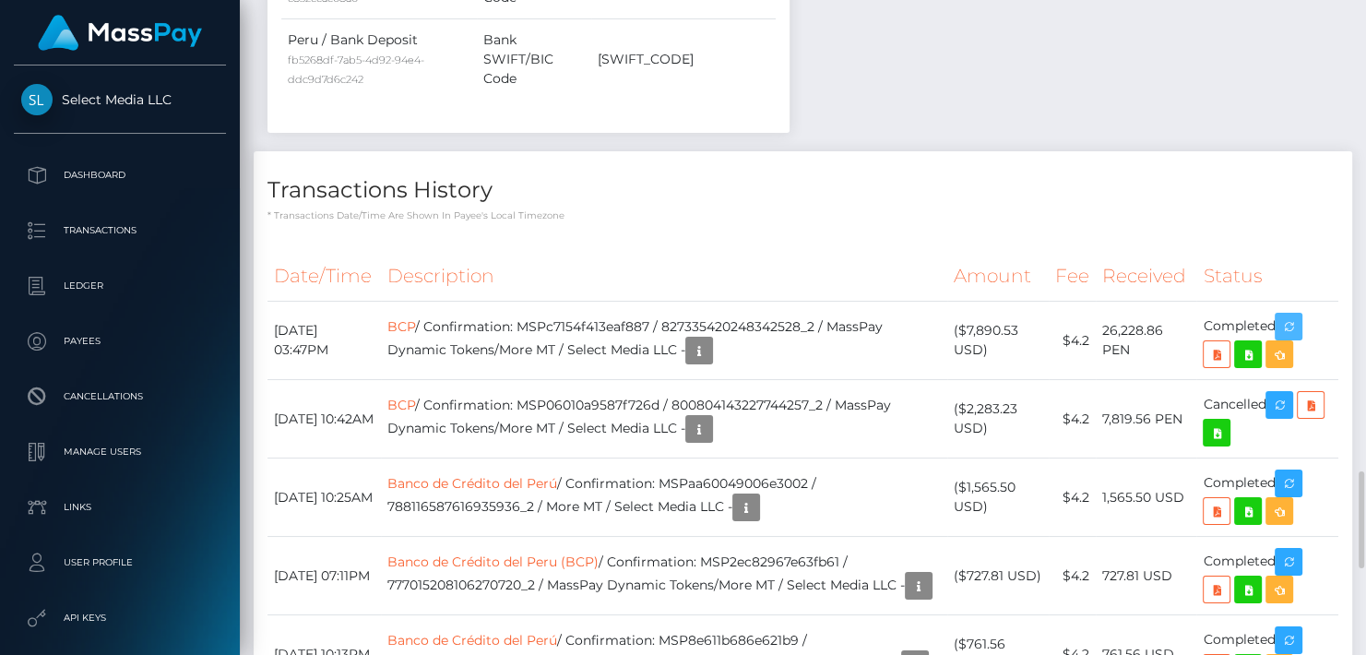
drag, startPoint x: 1291, startPoint y: 306, endPoint x: 1088, endPoint y: 262, distance: 207.6
click at [1291, 315] on icon "button" at bounding box center [1288, 326] width 22 height 23
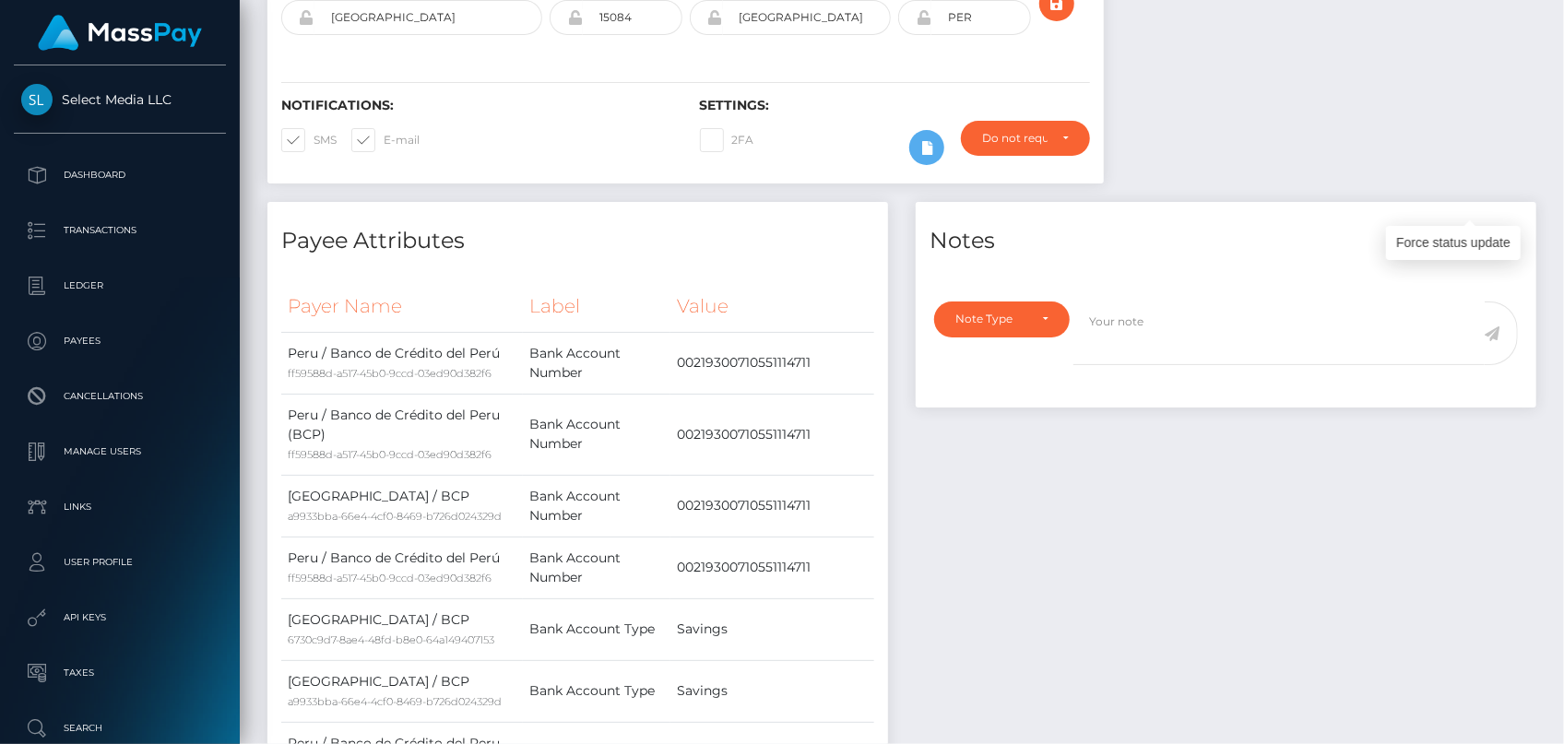
scroll to position [0, 0]
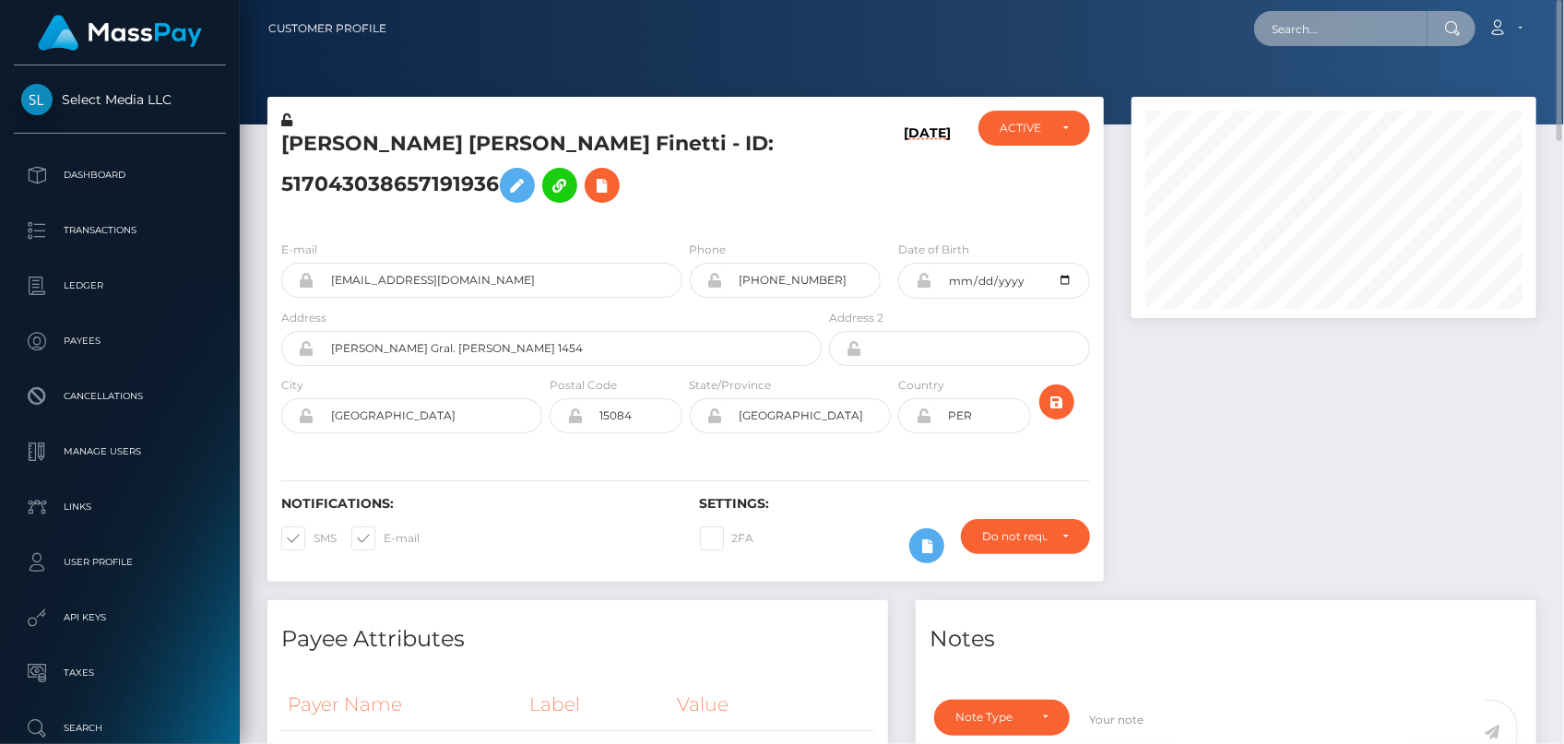
click at [1338, 41] on input "text" at bounding box center [1340, 28] width 173 height 35
paste input "3d312810-353c-443e-bab9-5743723fef38"
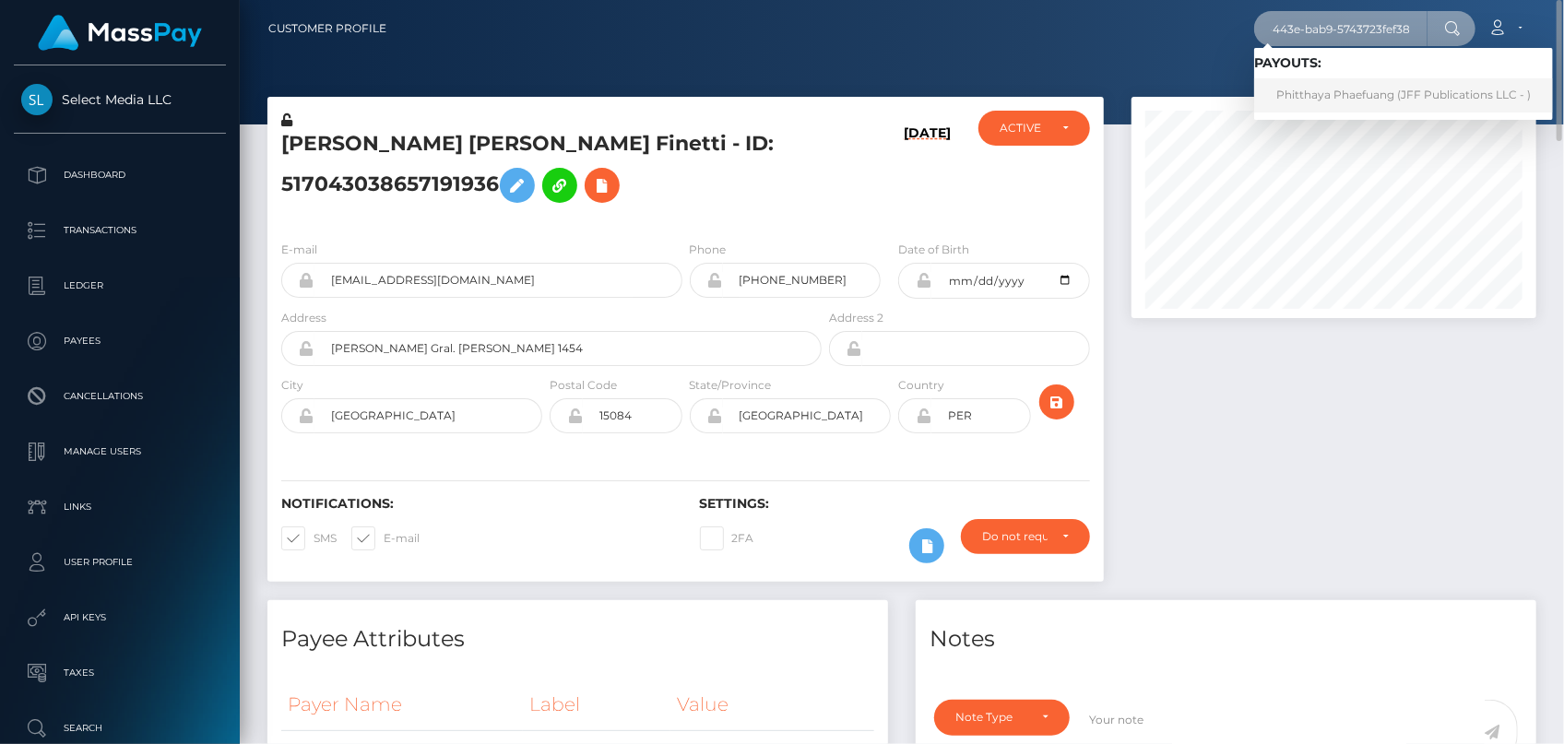
type input "3d312810-353c-443e-bab9-5743723fef38"
click at [1310, 101] on link "Phitthaya Phaefuang (JFF Publications LLC - )" at bounding box center [1403, 95] width 299 height 34
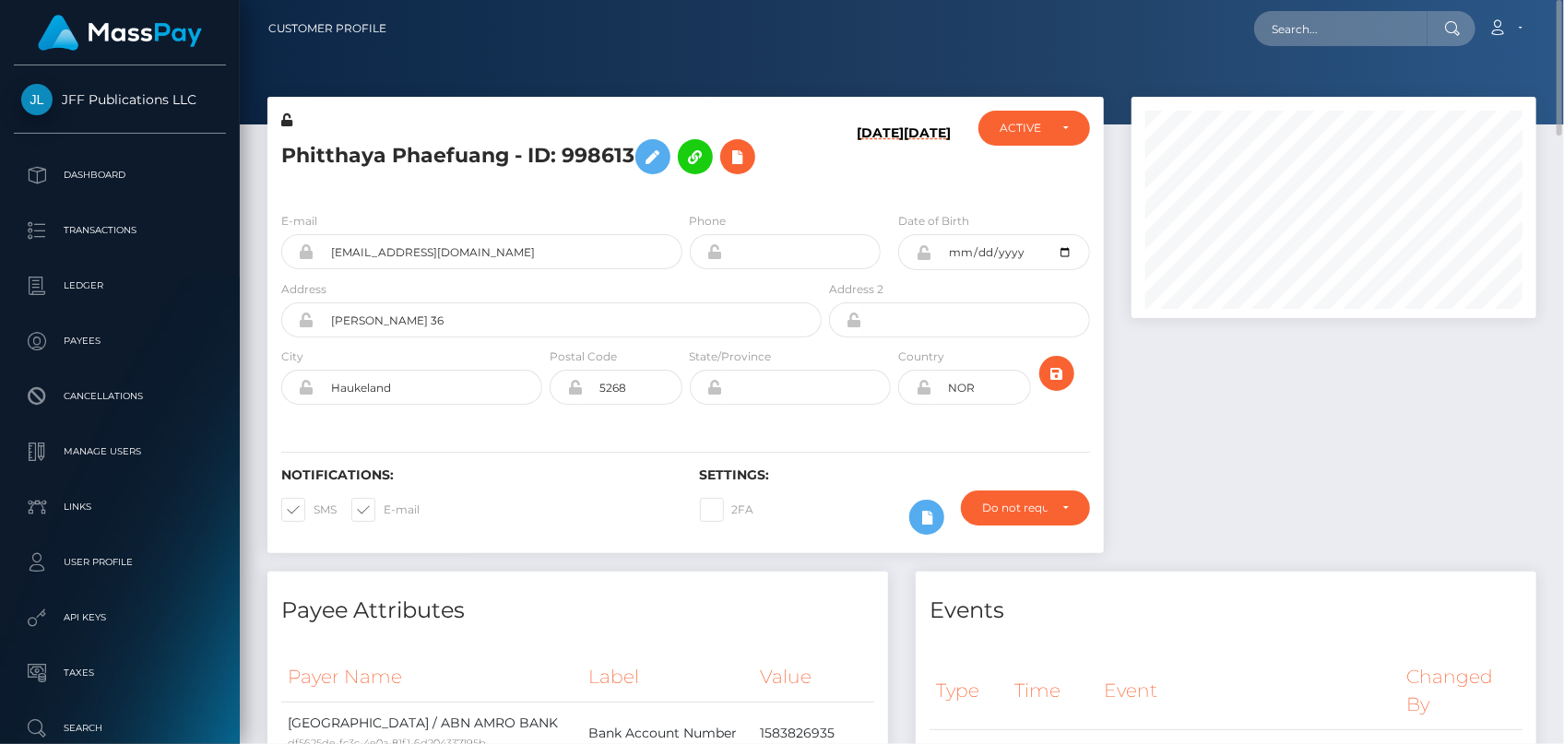
click at [1305, 43] on div "Loading... Loading... Account Edit Profile Logout" at bounding box center [968, 28] width 1134 height 39
click at [1305, 40] on input "text" at bounding box center [1340, 28] width 173 height 35
paste input "c2bcbdb6-f6c0-40be-bf73-75b8ed335284"
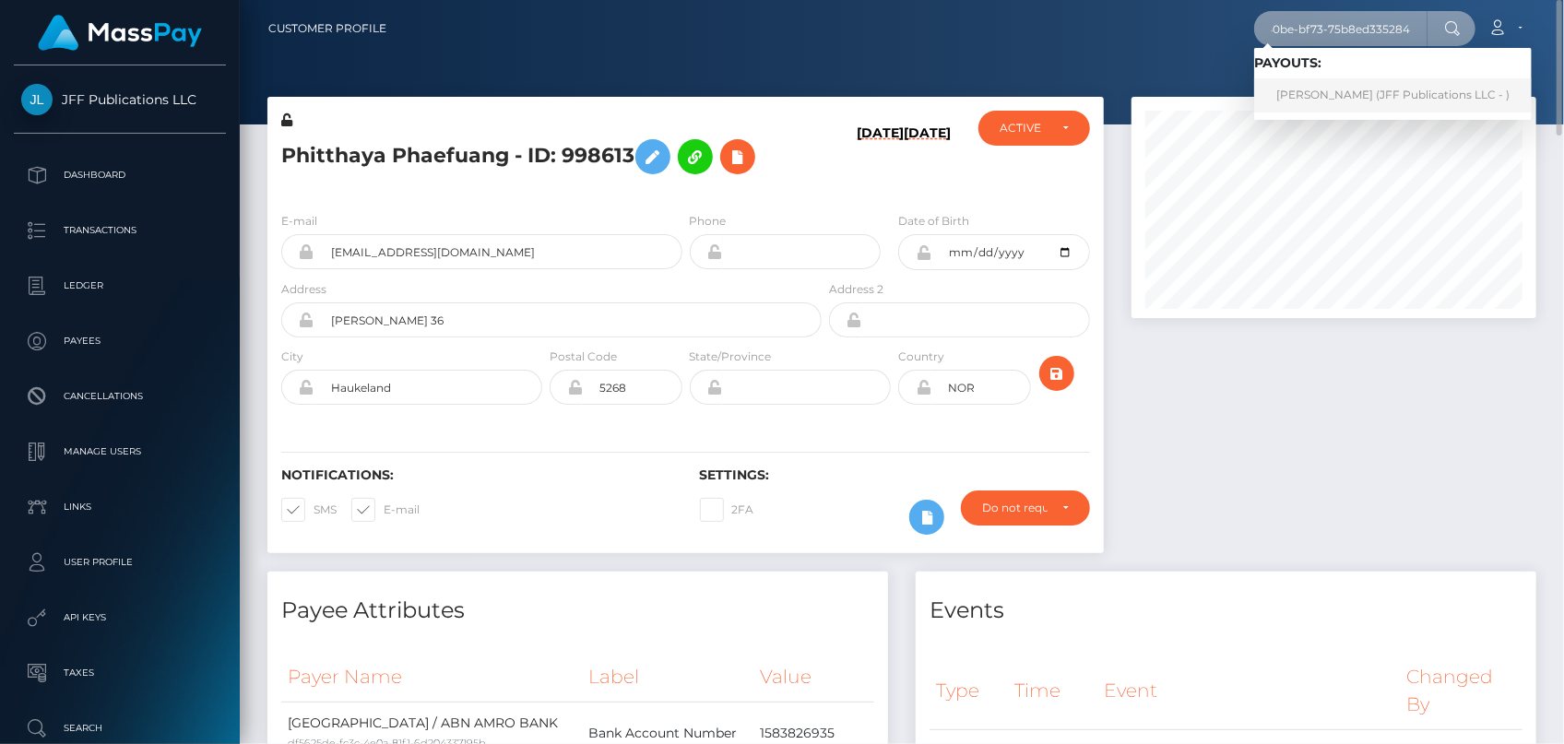
type input "c2bcbdb6-f6c0-40be-bf73-75b8ed335284"
click at [1338, 87] on link "Darren ELEAZAR Perez (JFF Publications LLC - )" at bounding box center [1393, 95] width 278 height 34
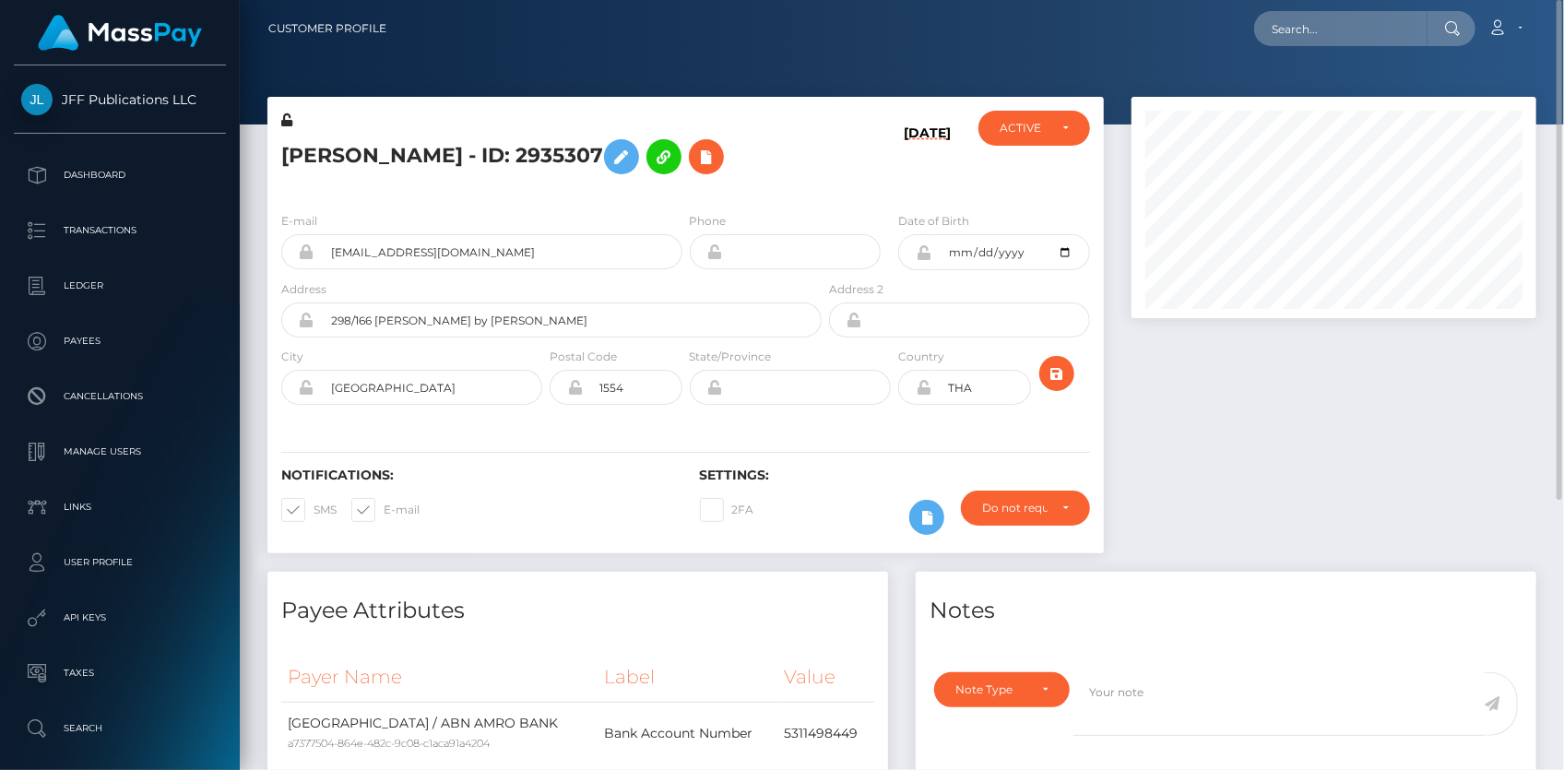
scroll to position [221, 404]
click at [1293, 30] on input "text" at bounding box center [1340, 28] width 173 height 35
paste input "31256101-0e1b-4c9a-8c3b-be2d94f06d06"
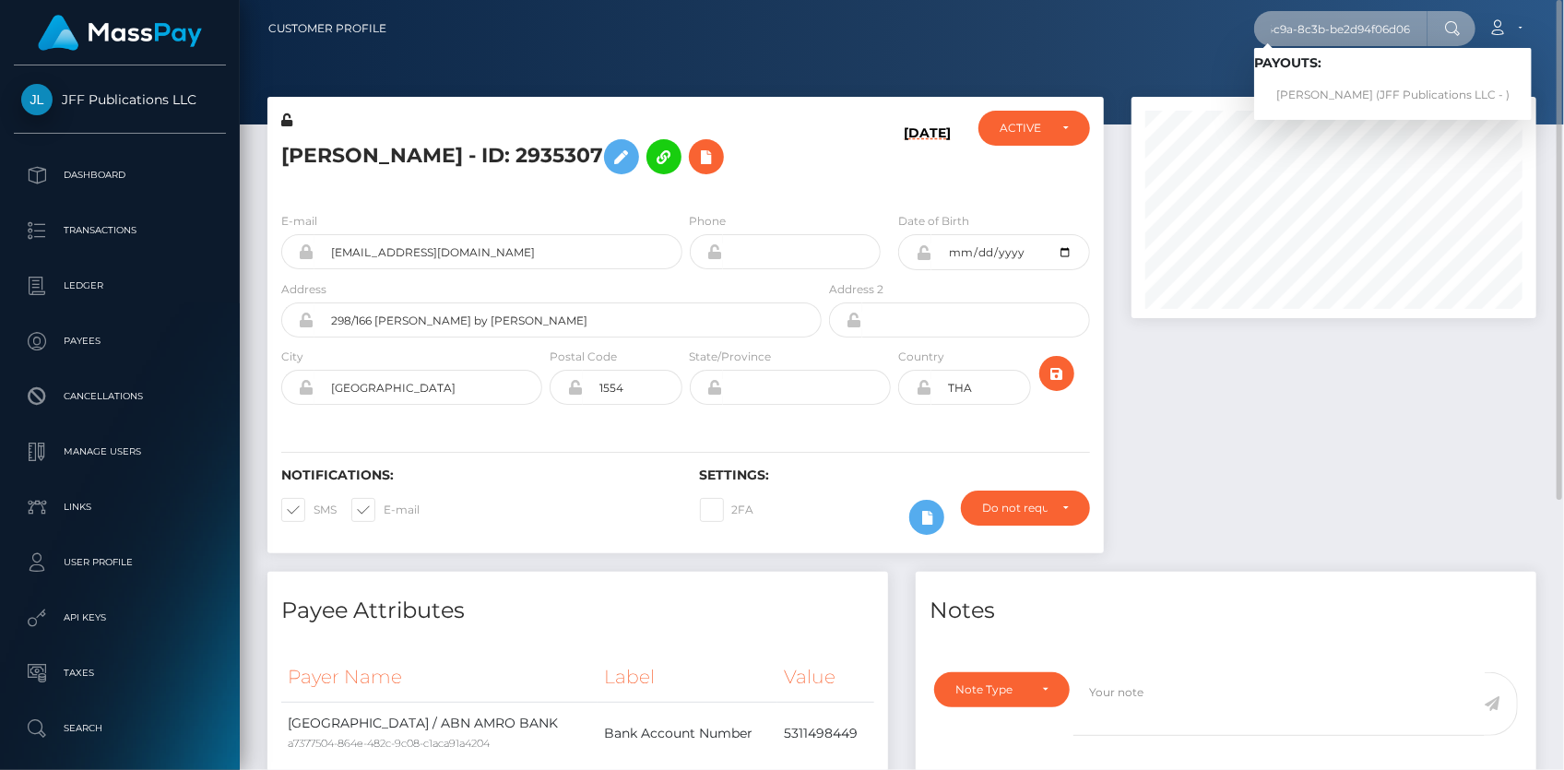
type input "31256101-0e1b-4c9a-8c3b-be2d94f06d06"
click at [1332, 89] on link "[PERSON_NAME] (JFF Publications LLC - )" at bounding box center [1393, 95] width 278 height 34
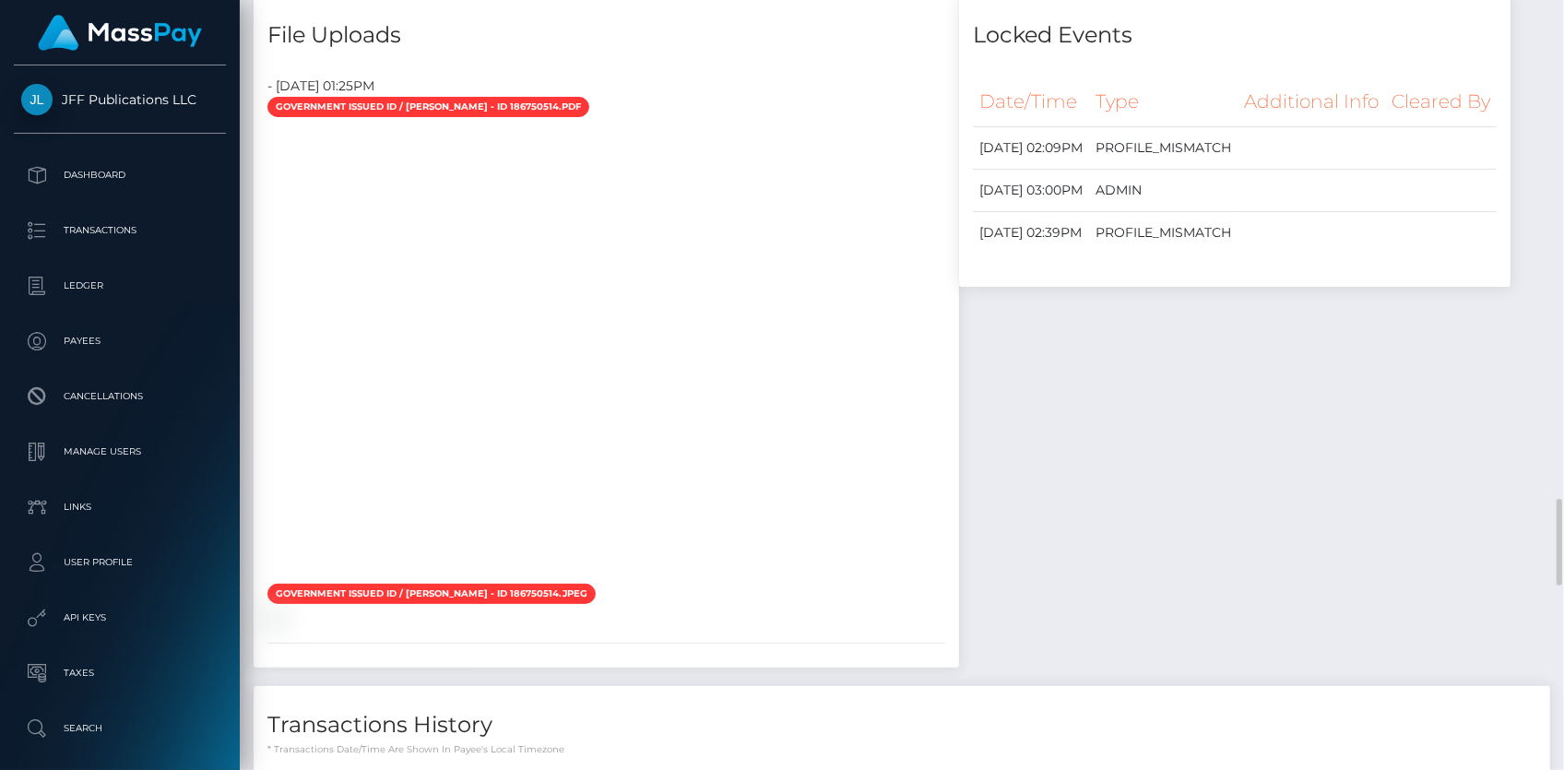
scroll to position [4778, 0]
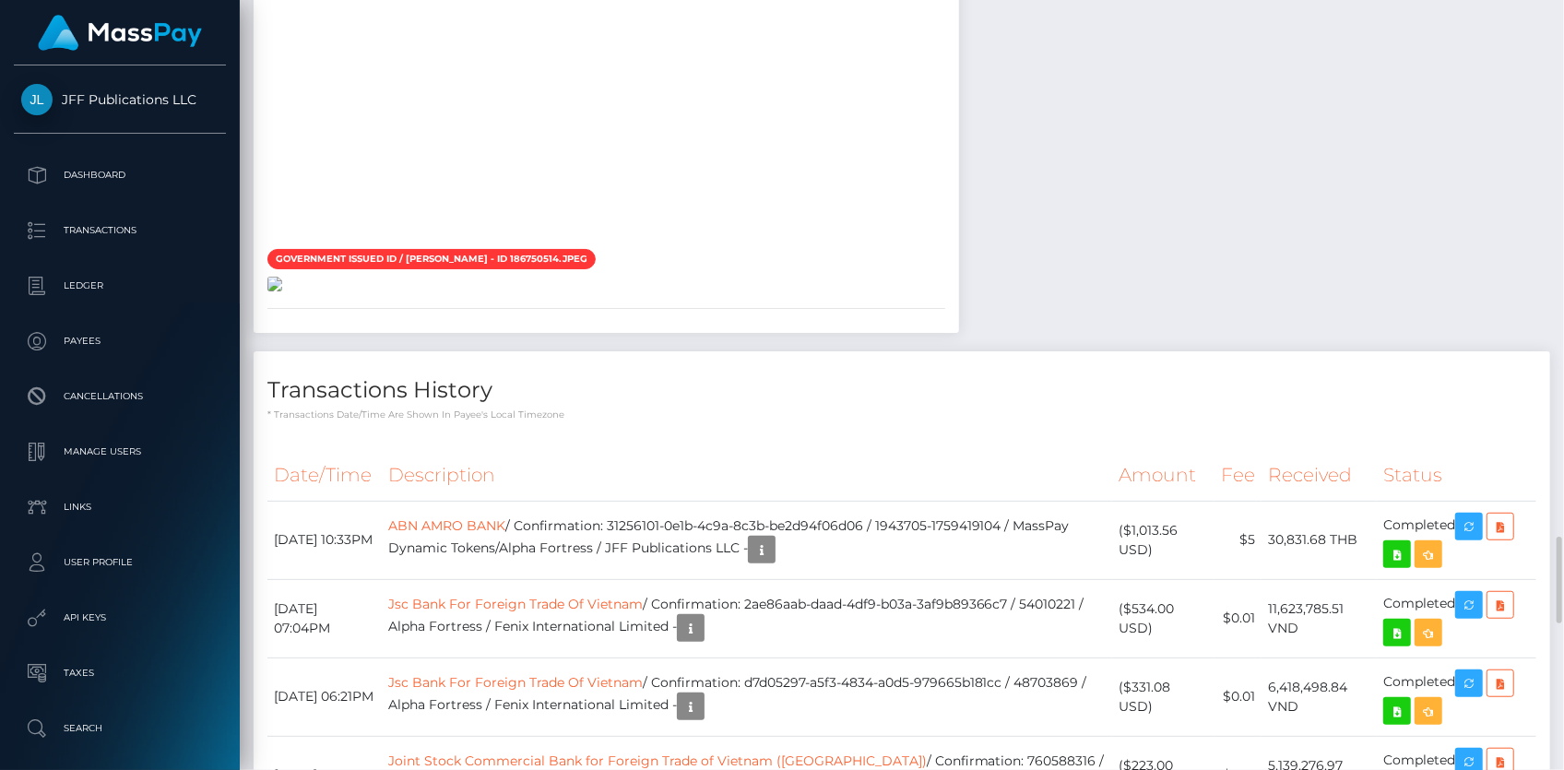
click at [282, 291] on img at bounding box center [274, 284] width 15 height 15
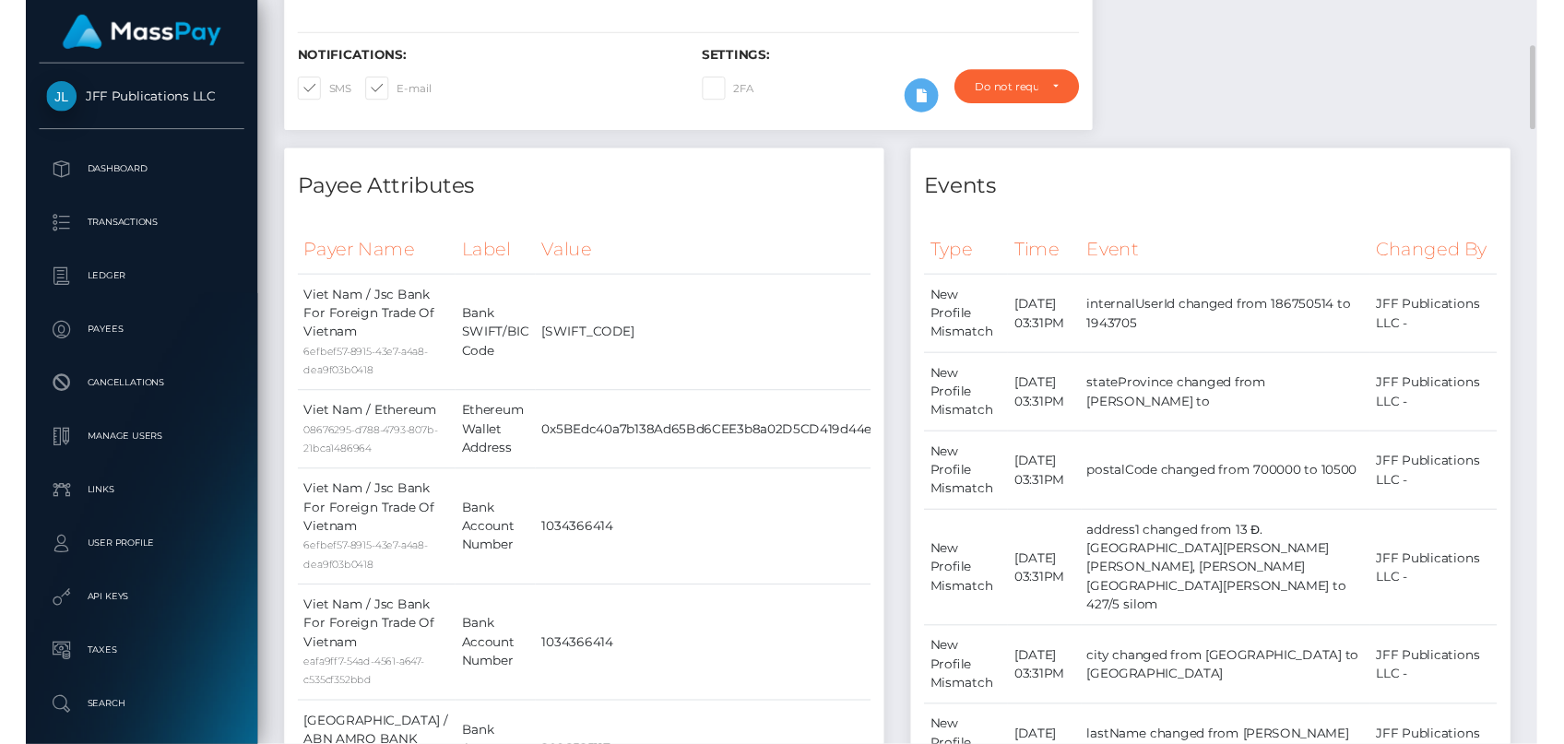
scroll to position [0, 0]
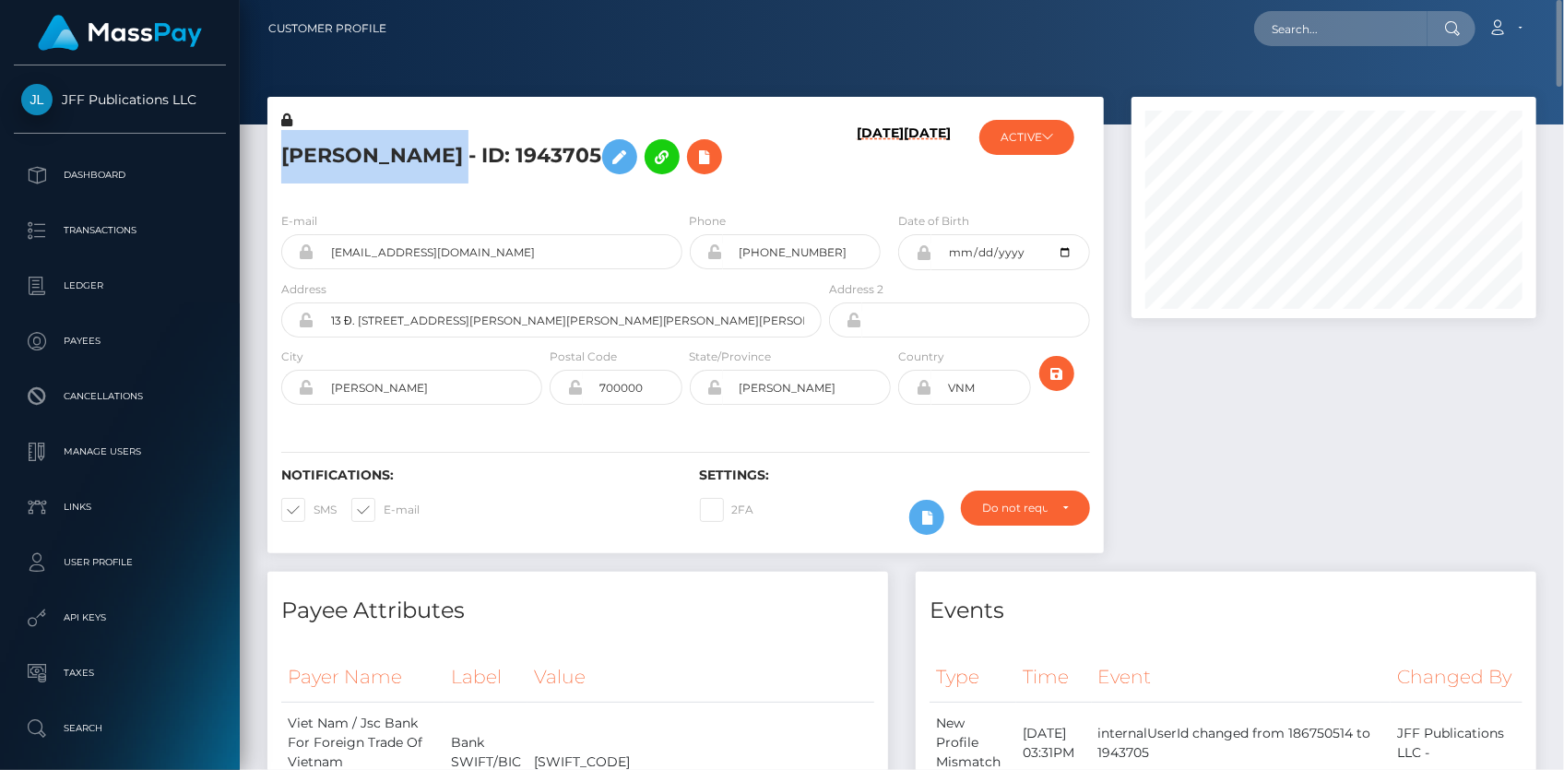
drag, startPoint x: 283, startPoint y: 157, endPoint x: 471, endPoint y: 159, distance: 188.1
click at [471, 159] on h5 "[PERSON_NAME] - ID: 1943705" at bounding box center [546, 156] width 530 height 53
copy h5 "[PERSON_NAME]"
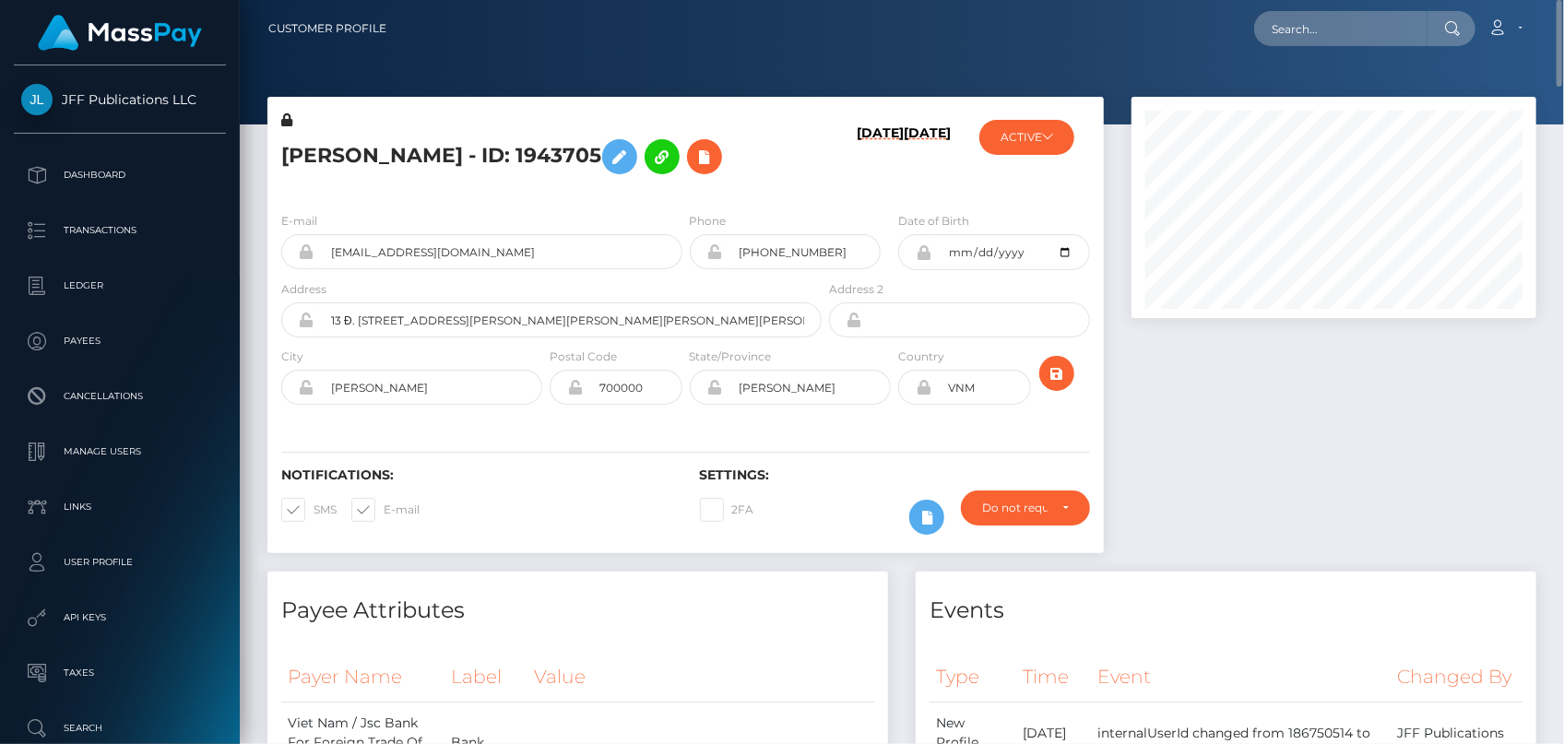
drag, startPoint x: 285, startPoint y: 150, endPoint x: 607, endPoint y: 152, distance: 321.8
click at [607, 152] on h5 "[PERSON_NAME] - ID: 1943705" at bounding box center [546, 156] width 530 height 53
copy h5 "[PERSON_NAME] - ID: 1943705"
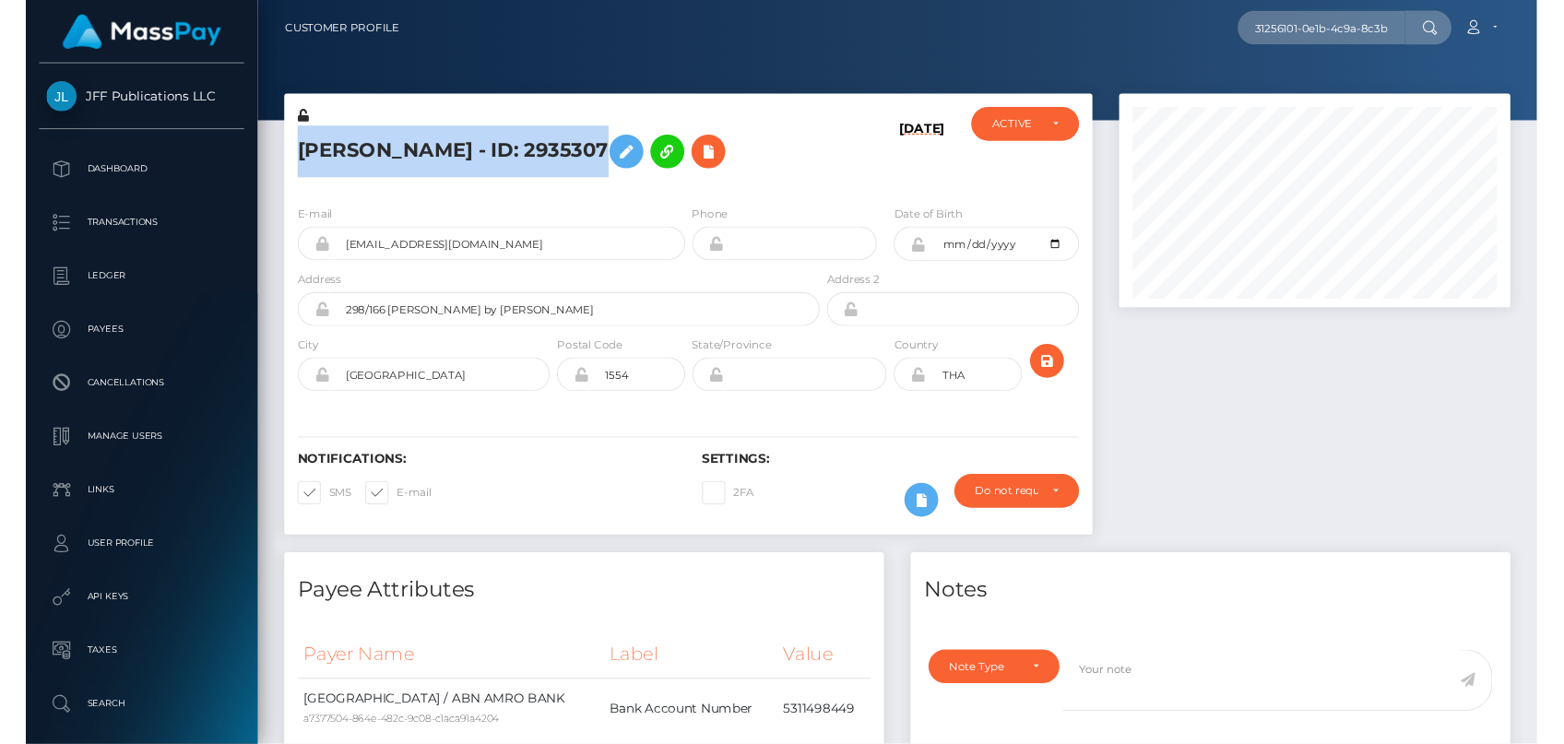
scroll to position [221, 404]
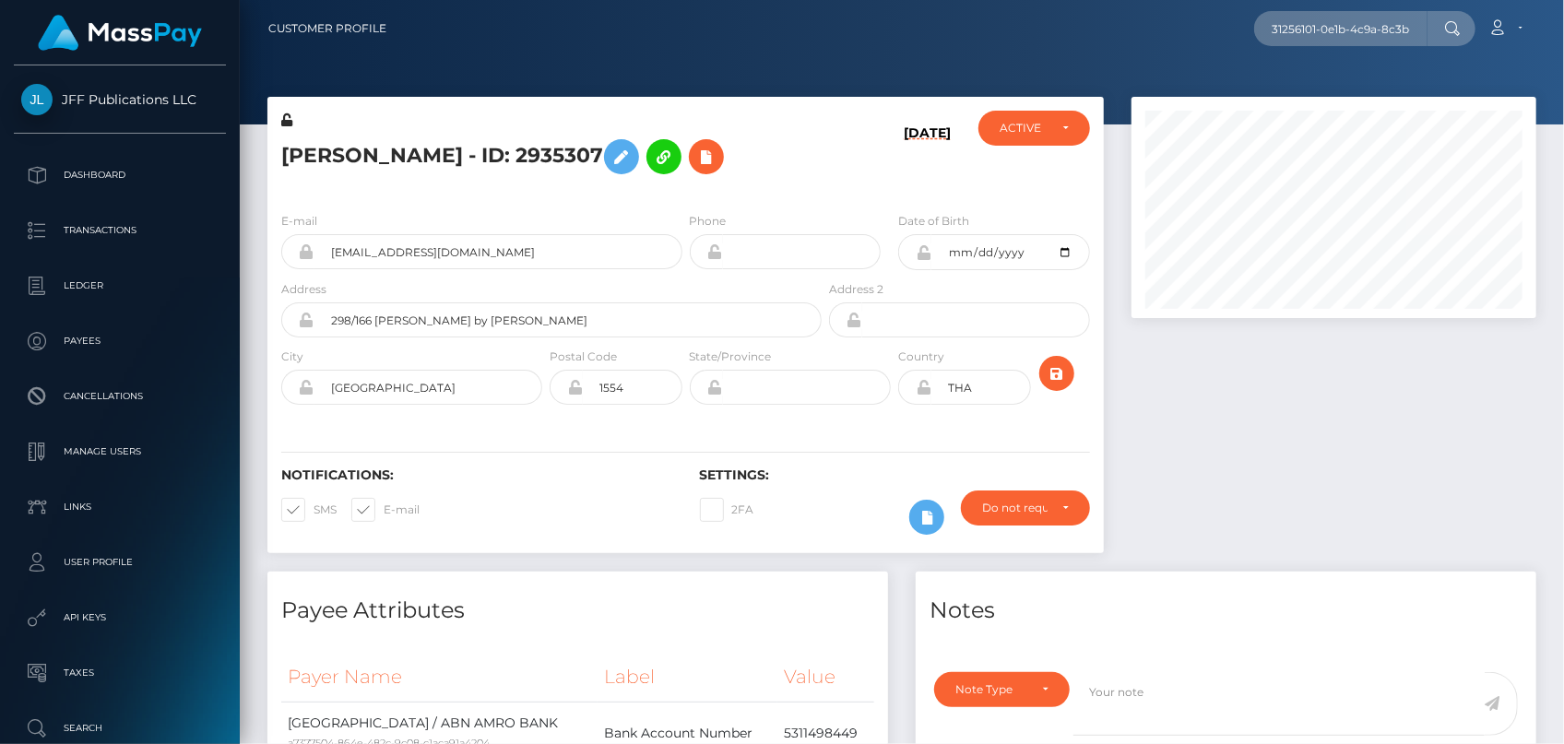
click at [329, 152] on h5 "Darren ELEAZAR Perez - ID: 2935307" at bounding box center [546, 156] width 530 height 53
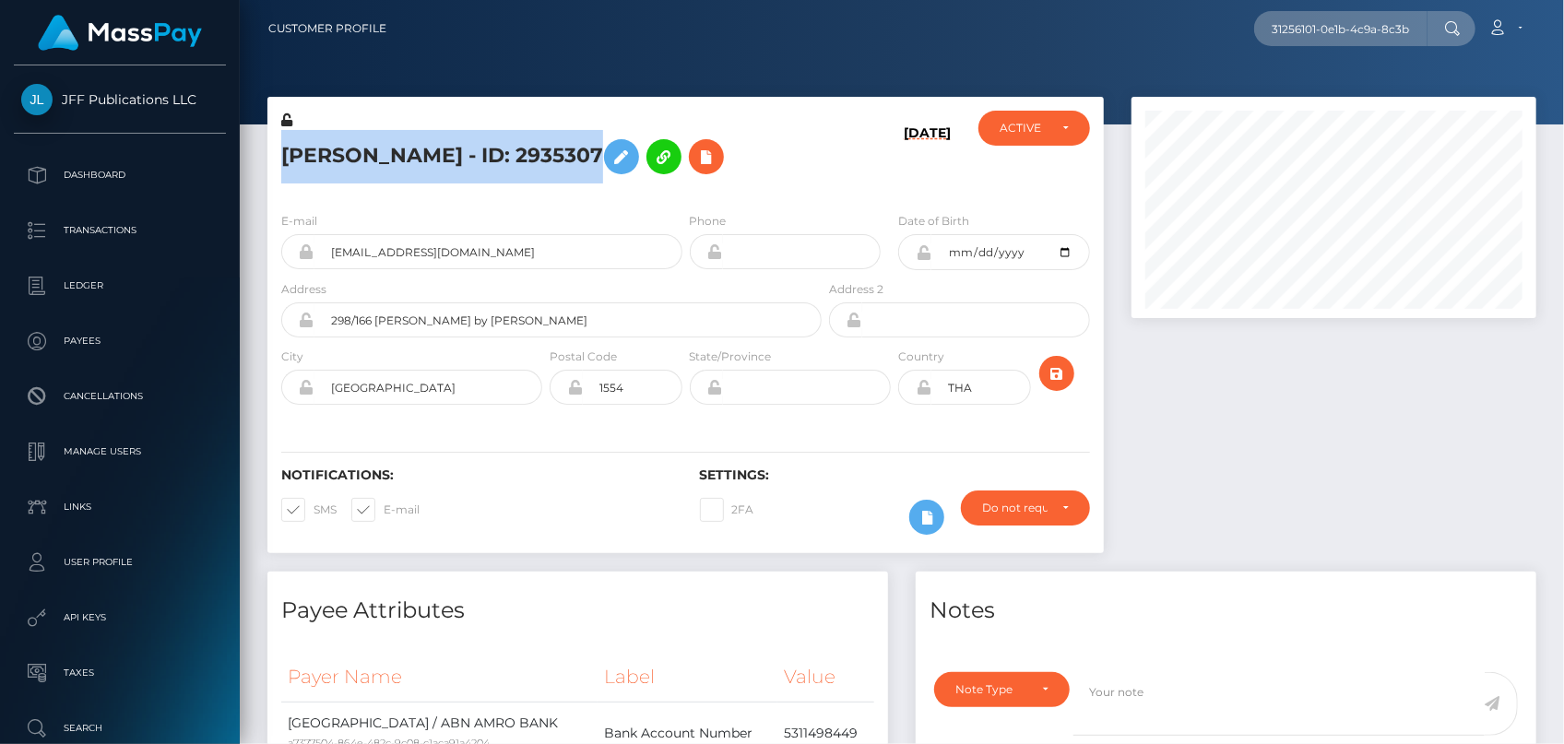
click at [329, 152] on h5 "Darren ELEAZAR Perez - ID: 2935307" at bounding box center [546, 156] width 530 height 53
copy h5 "Darren ELEAZAR Perez - ID: 2935307"
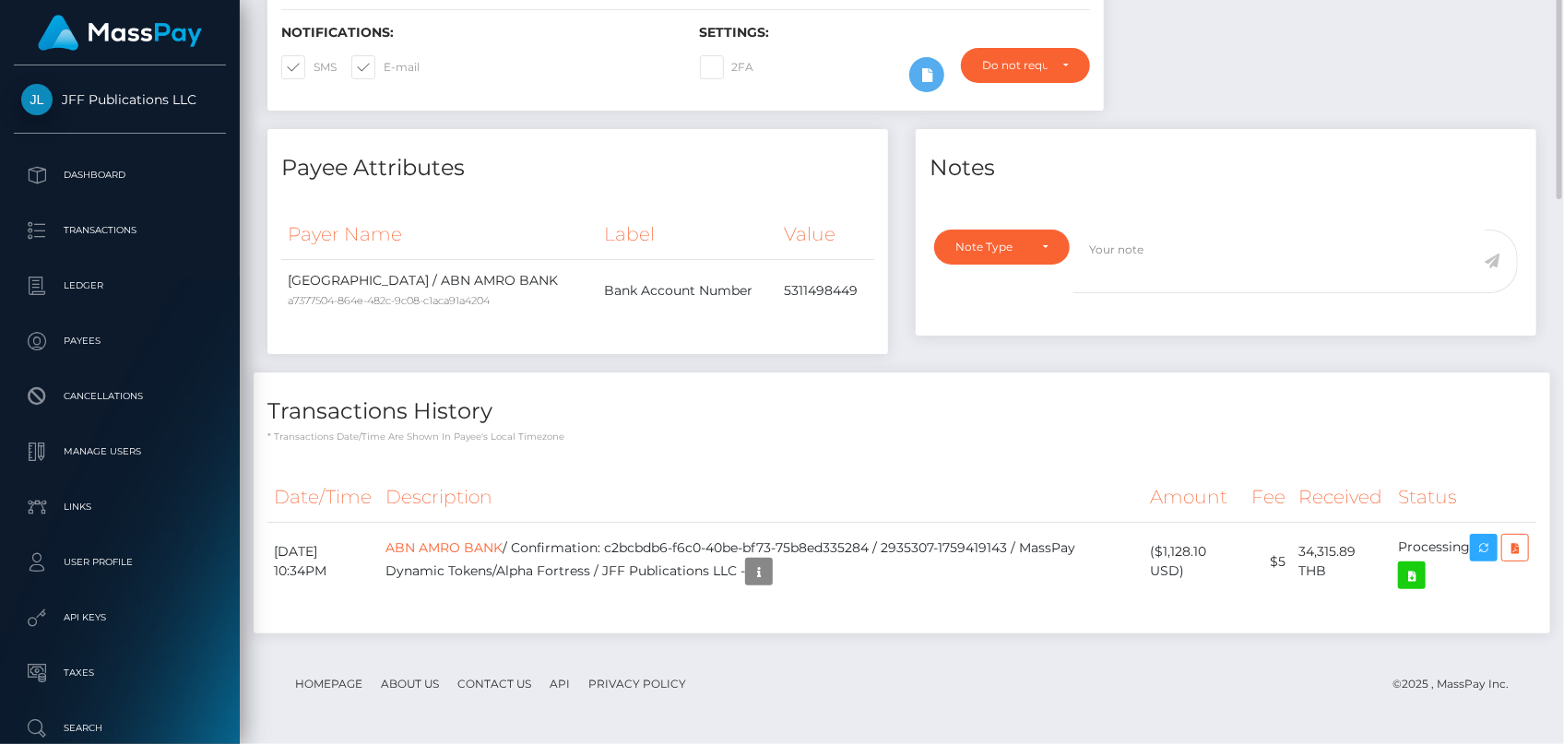
scroll to position [0, 0]
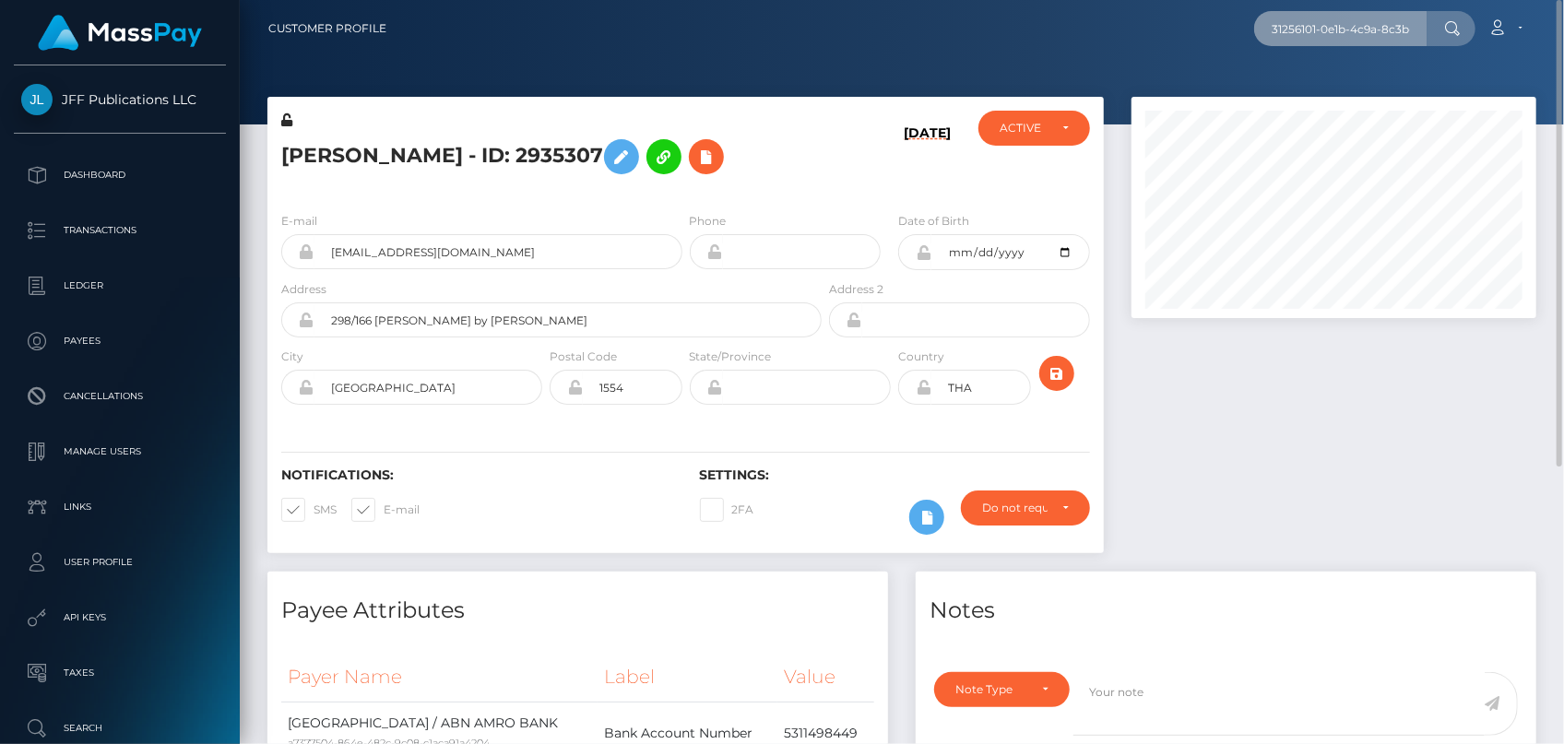
click at [1314, 27] on input "31256101-0e1b-4c9a-8c3b-be2d94f06d06" at bounding box center [1340, 28] width 173 height 35
paste input "d312810-353c-443e-bab9-5743723fef38"
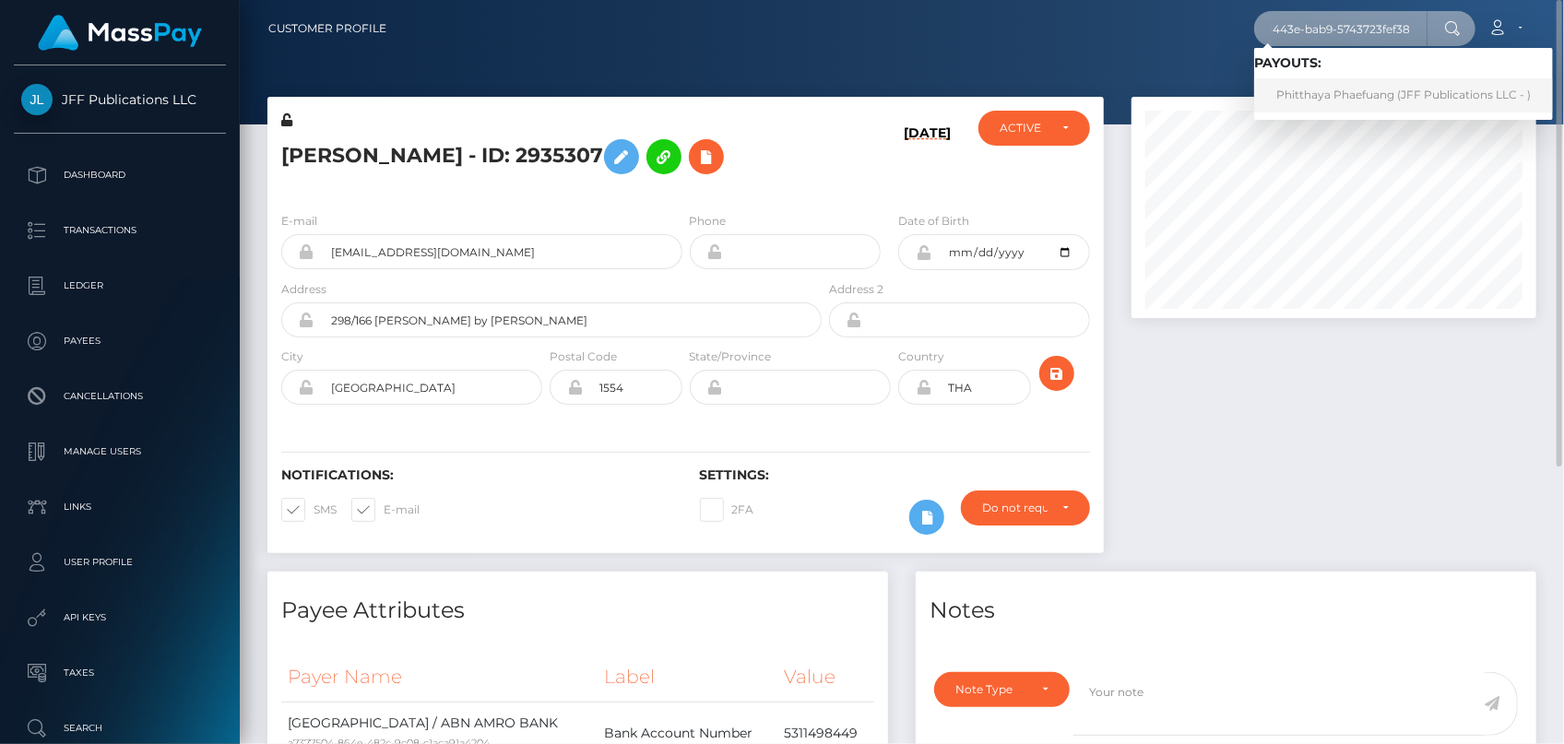
type input "3d312810-353c-443e-bab9-5743723fef38"
click at [1332, 104] on link "Phitthaya Phaefuang (JFF Publications LLC - )" at bounding box center [1403, 95] width 299 height 34
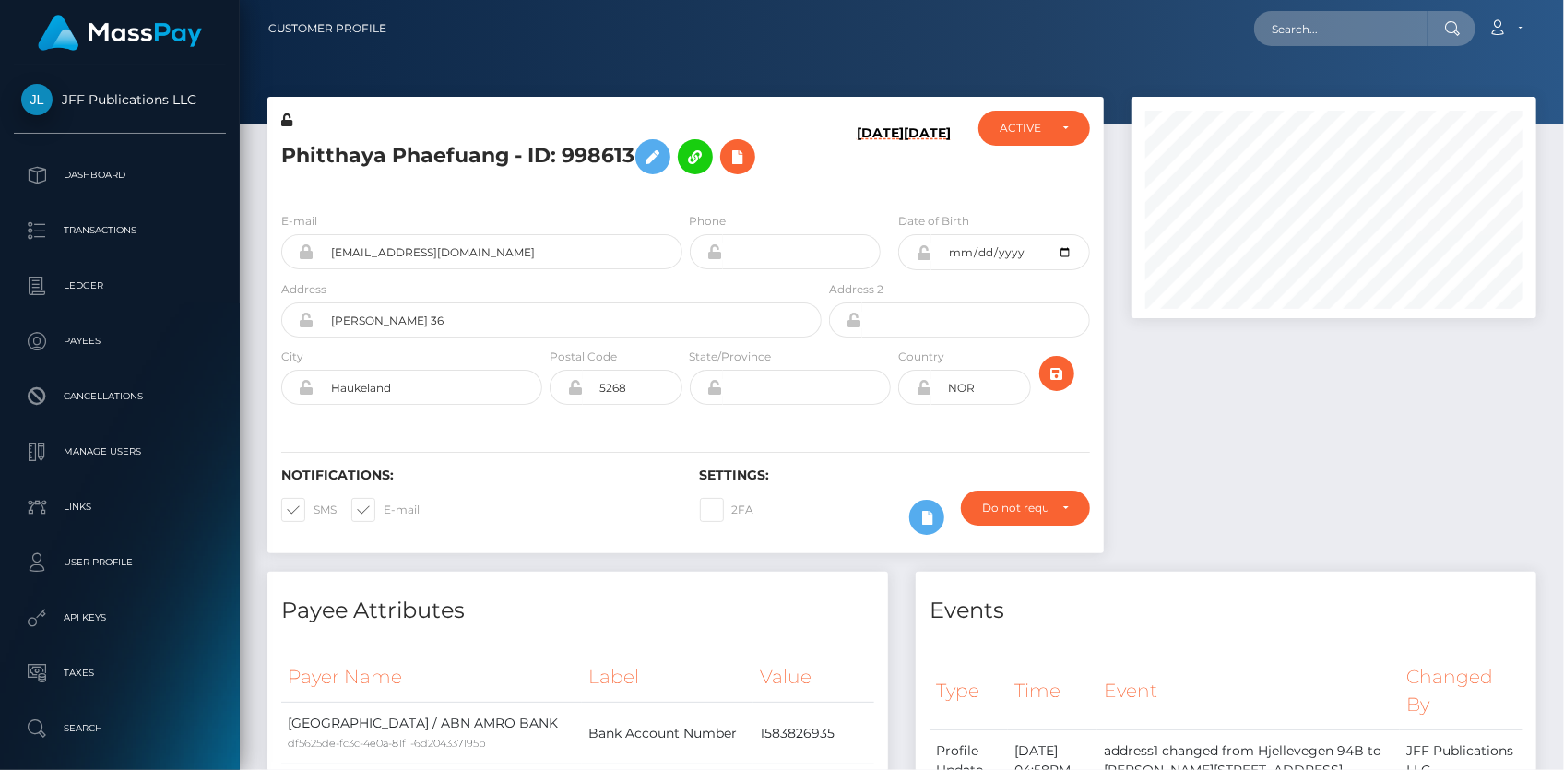
scroll to position [221, 404]
click at [340, 142] on h5 "Phitthaya Phaefuang - ID: 998613" at bounding box center [546, 156] width 530 height 53
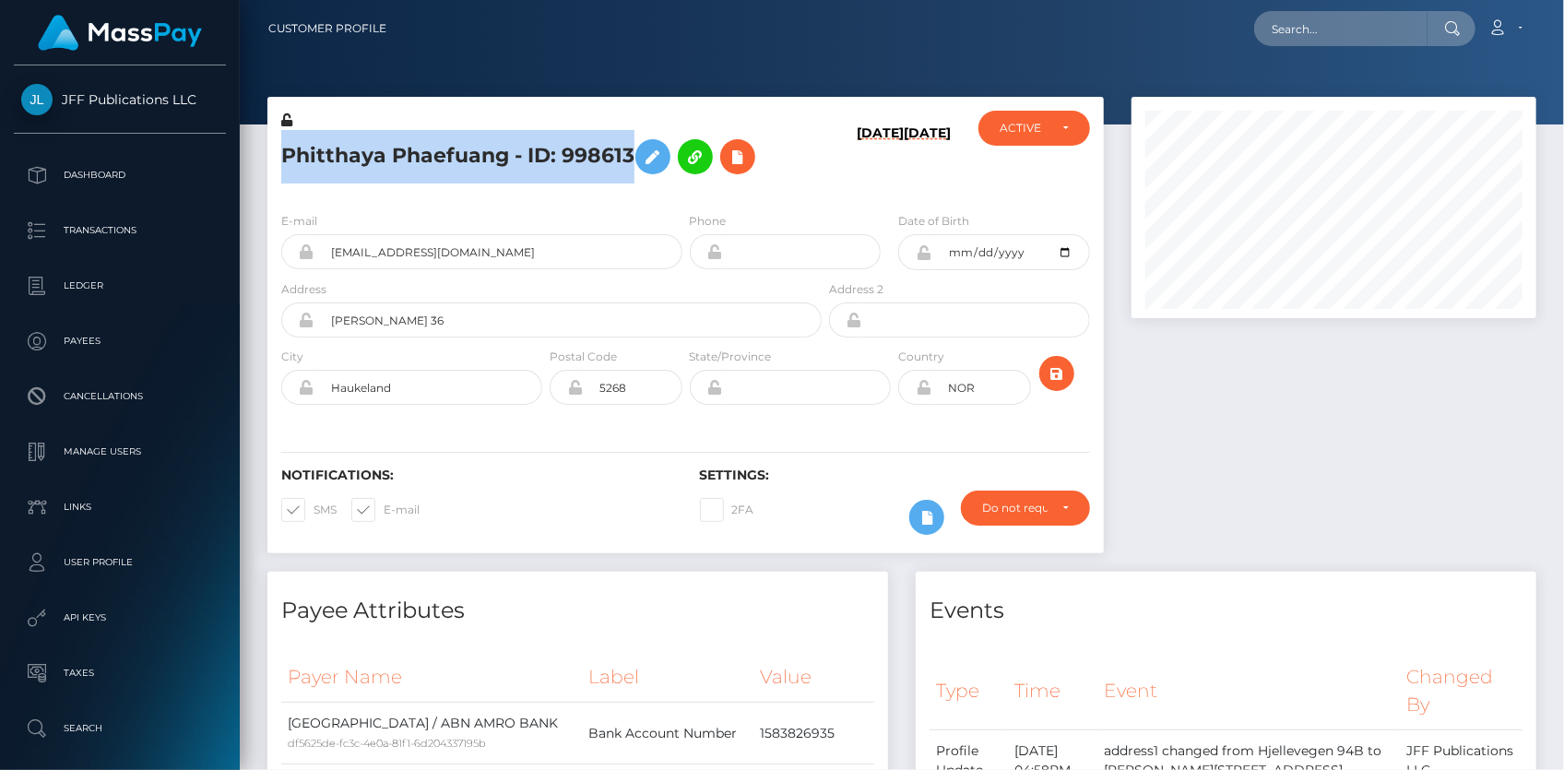
click at [340, 142] on h5 "Phitthaya Phaefuang - ID: 998613" at bounding box center [546, 156] width 530 height 53
copy h5 "Phitthaya Phaefuang - ID: 998613"
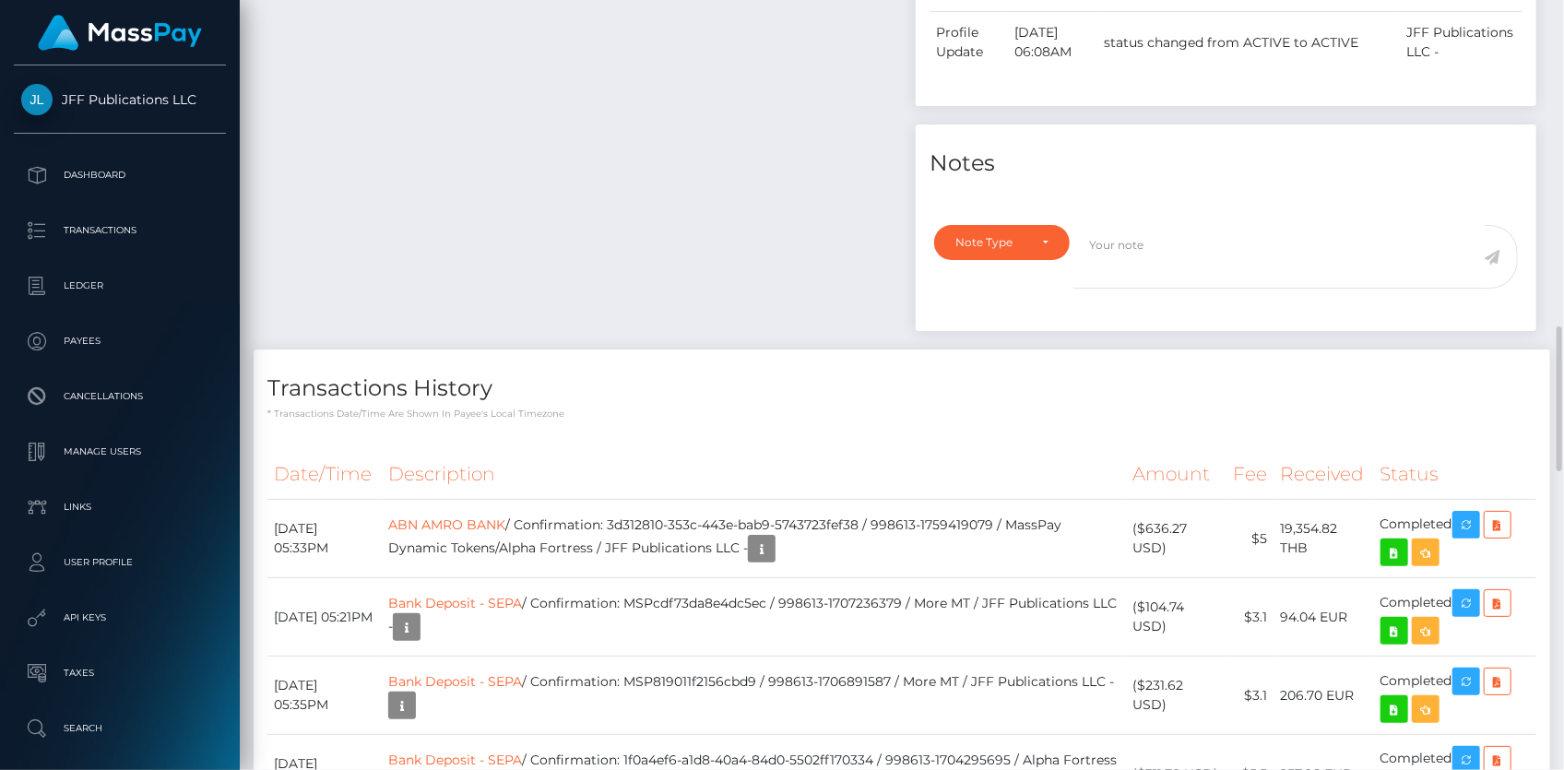
scroll to position [2179, 0]
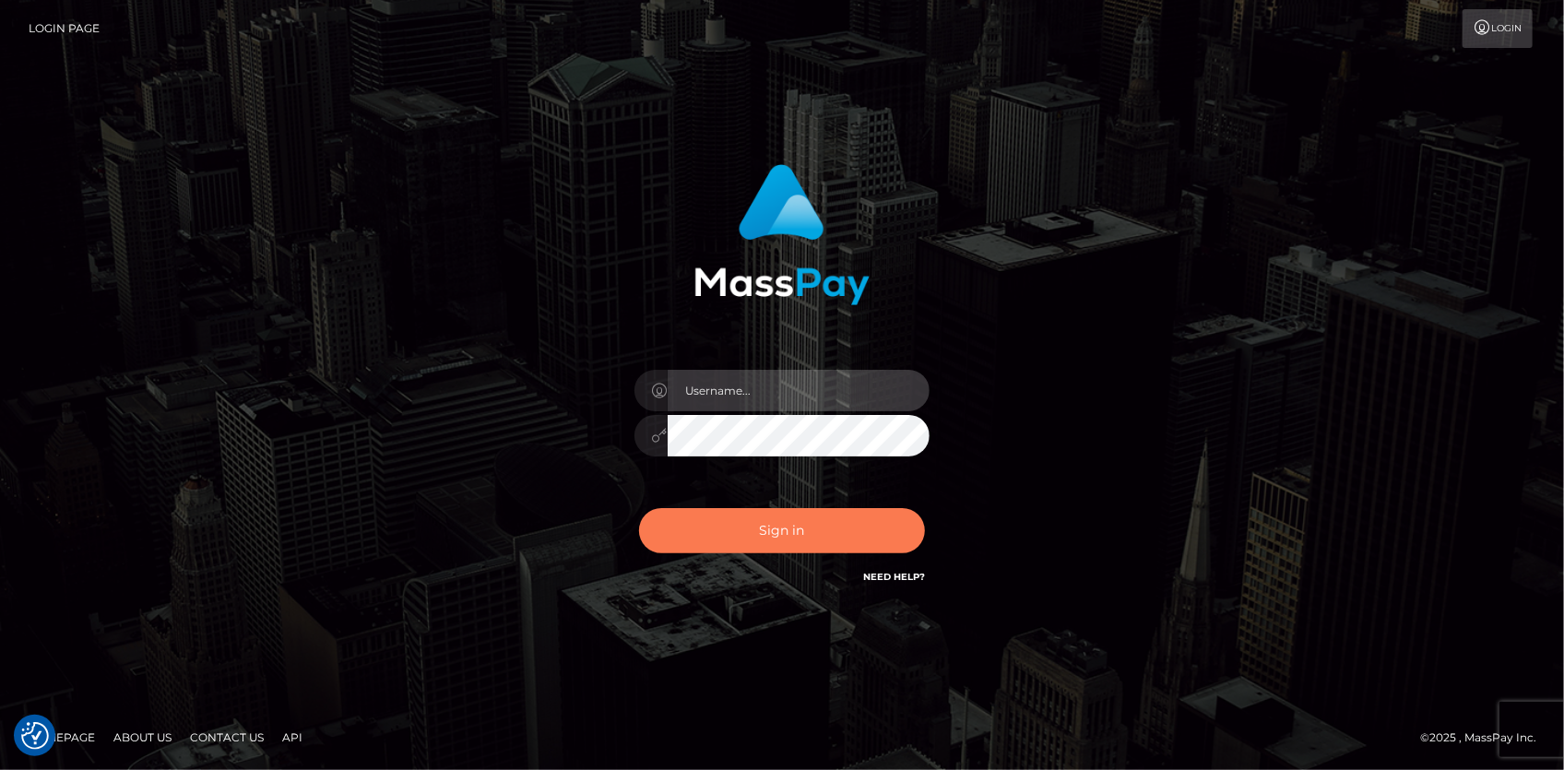
type input "[PERSON_NAME]"
click at [756, 528] on button "Sign in" at bounding box center [782, 530] width 286 height 45
type input "Eduard Gavrilescu"
click at [810, 535] on button "Sign in" at bounding box center [782, 530] width 286 height 45
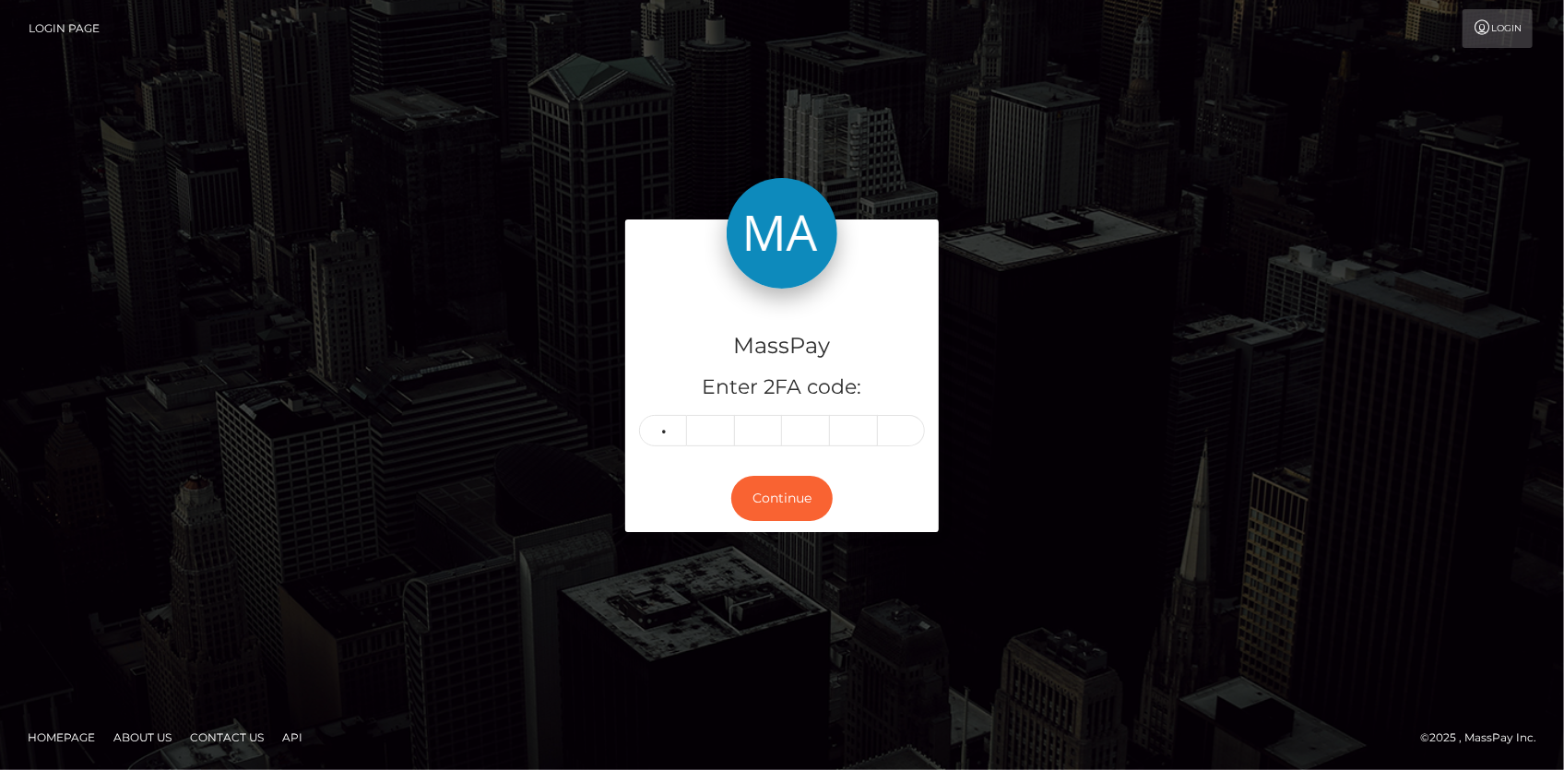
type input "5"
type input "4"
type input "2"
type input "1"
type input "3"
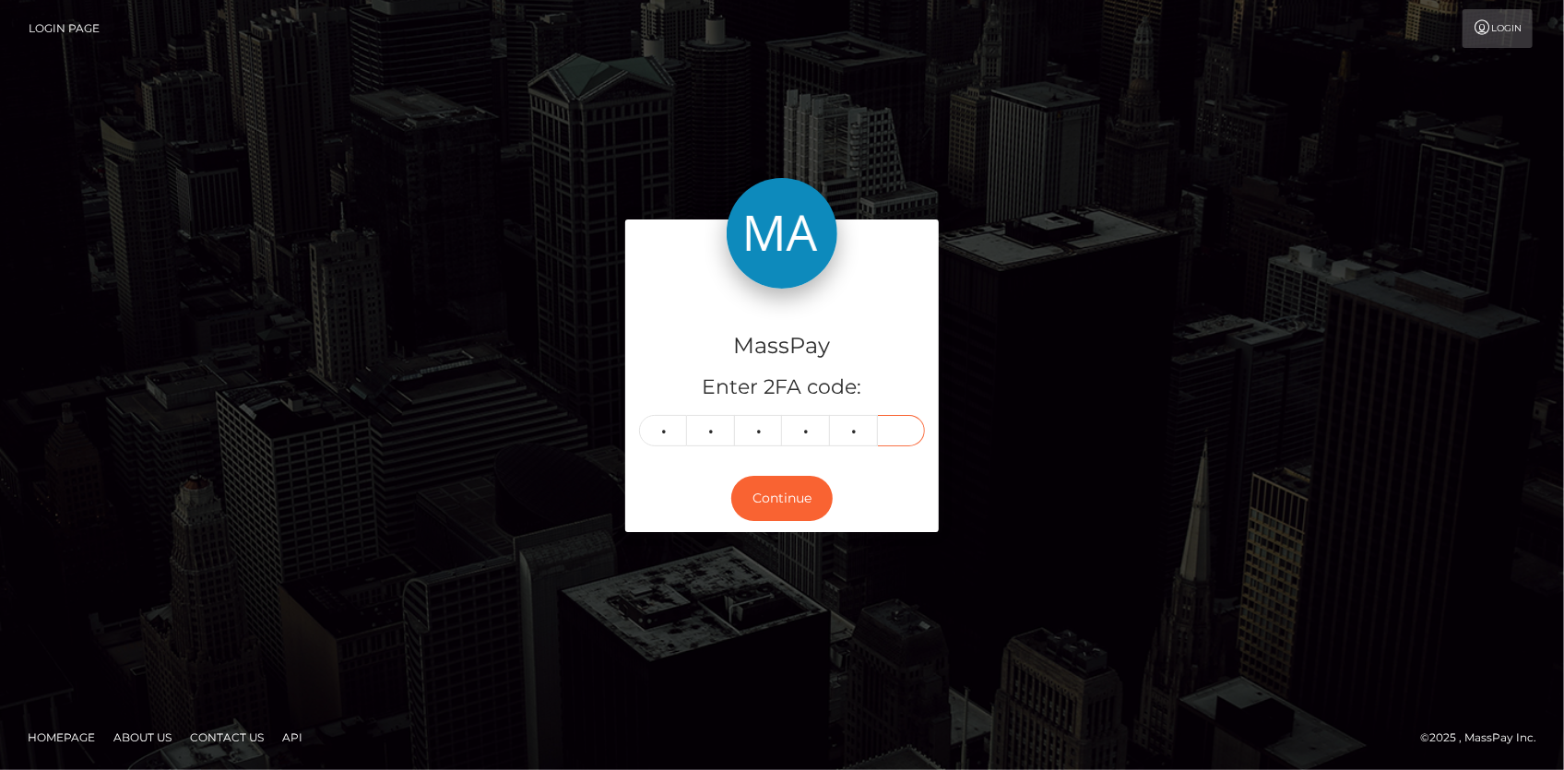
type input "0"
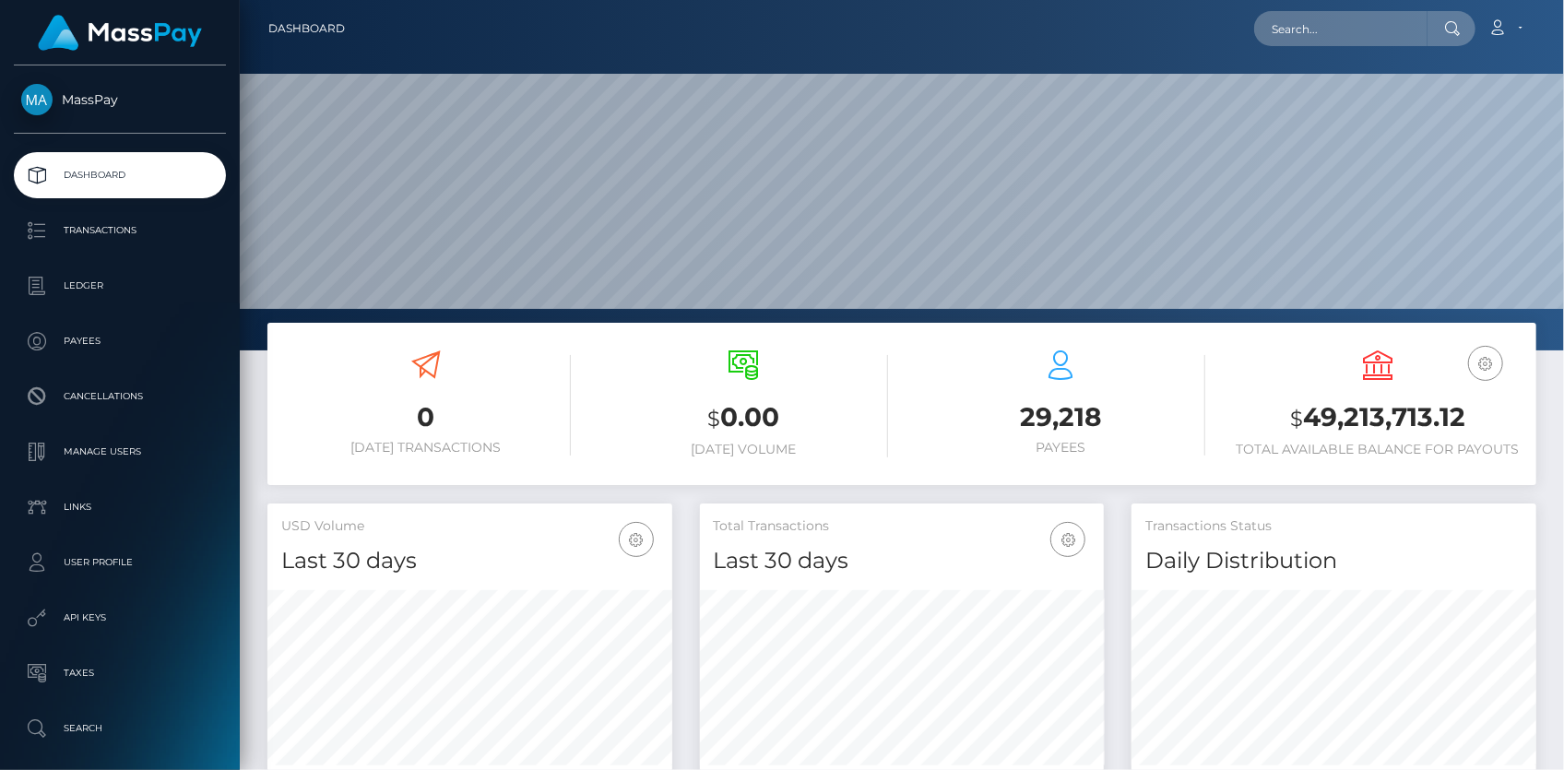
scroll to position [326, 404]
click at [1273, 37] on input "text" at bounding box center [1340, 28] width 173 height 35
paste input "0652efe9-9f96-11f0-b1e8-026f69db09b1"
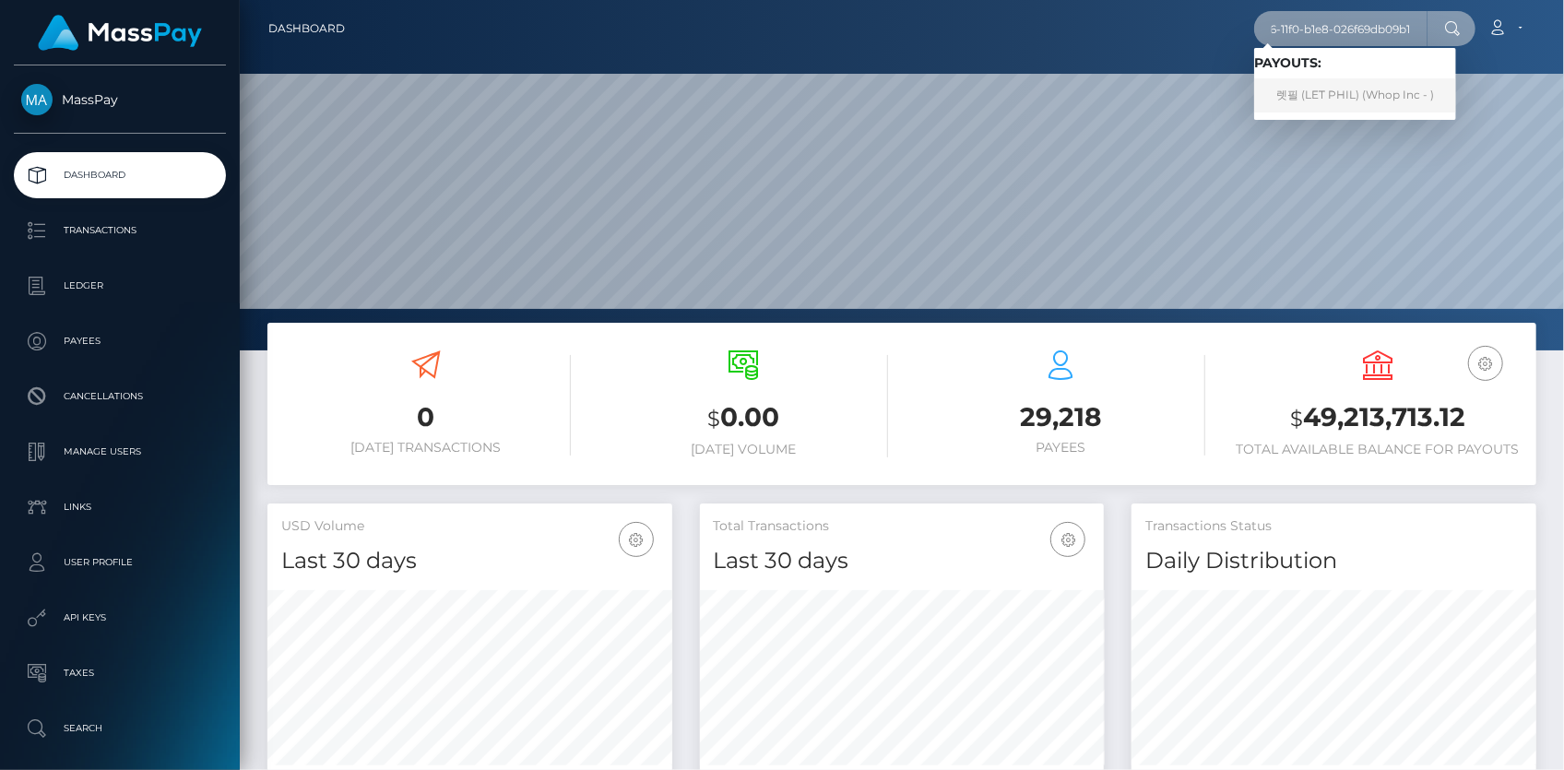
type input "0652efe9-9f96-11f0-b1e8-026f69db09b1"
click at [1319, 94] on link "렛필 (LET PHIL) (Whop Inc - )" at bounding box center [1355, 95] width 202 height 34
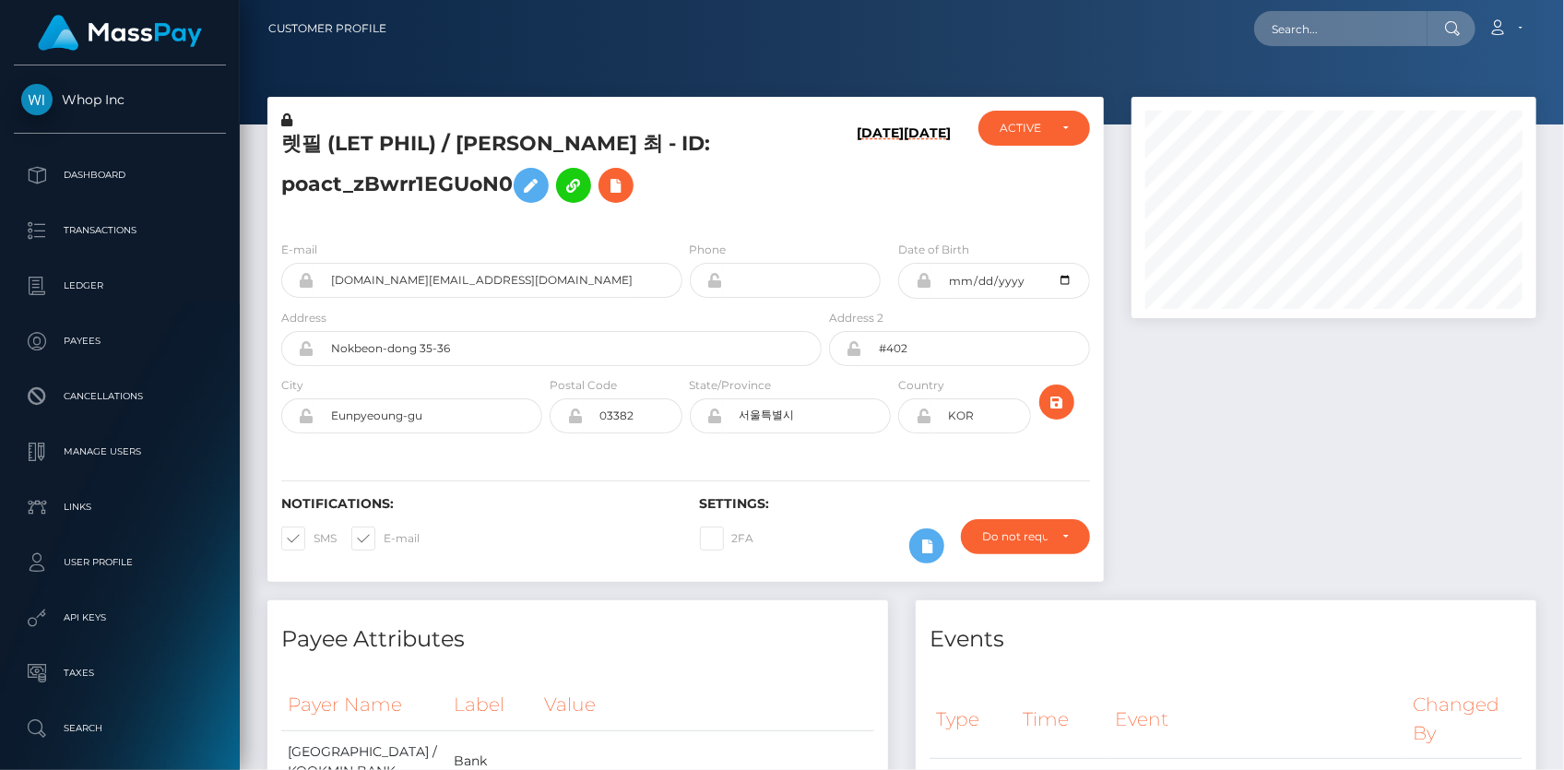
scroll to position [221, 404]
click at [387, 256] on div "E-mail letphil.contact+9bc577e162@gmail.com" at bounding box center [481, 269] width 401 height 58
click at [370, 290] on input "letphil.contact+9bc577e162@gmail.com" at bounding box center [498, 280] width 368 height 35
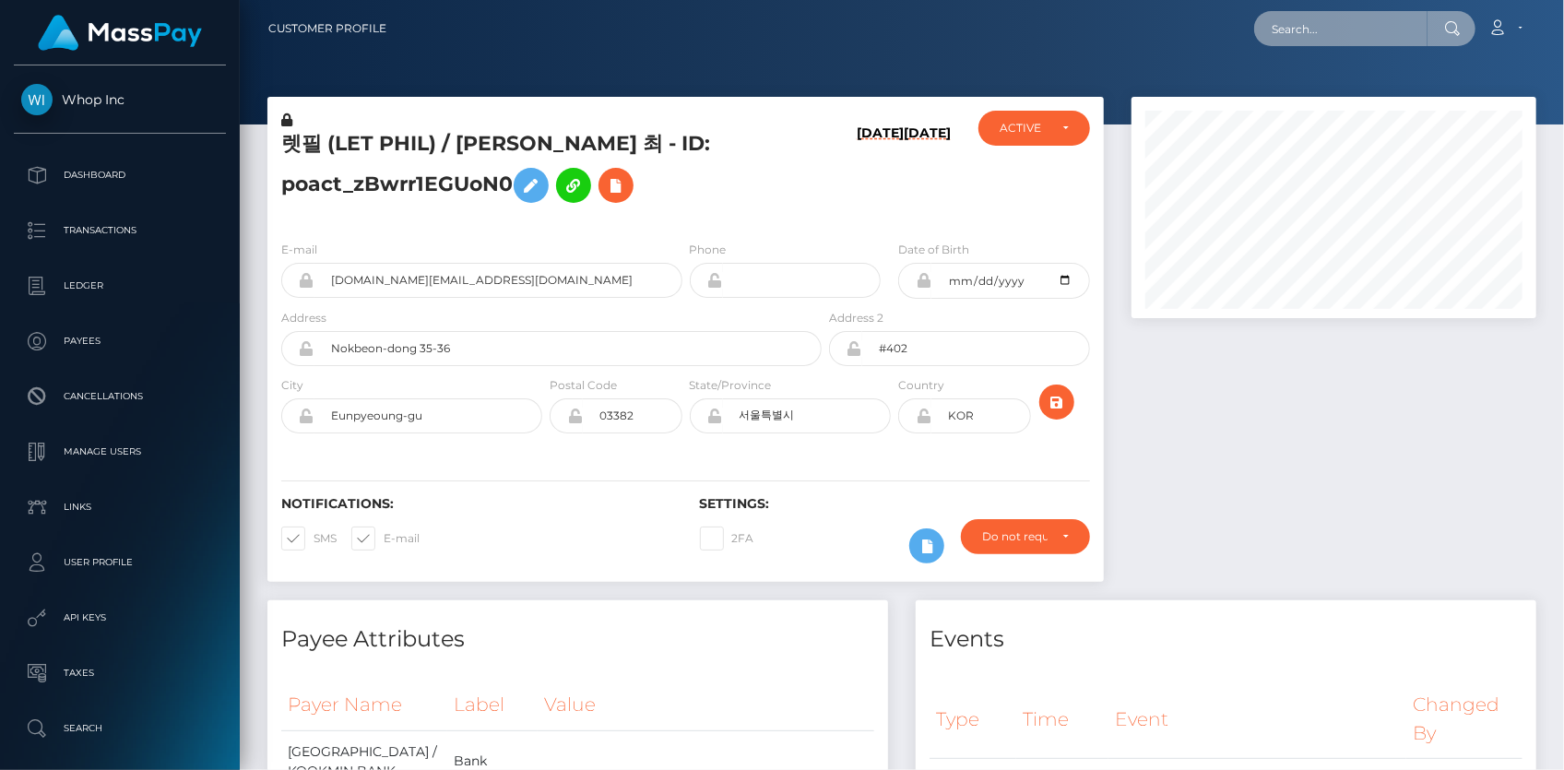
click at [1292, 27] on input "text" at bounding box center [1340, 28] width 173 height 35
paste input "MSP0568682fb982ed2"
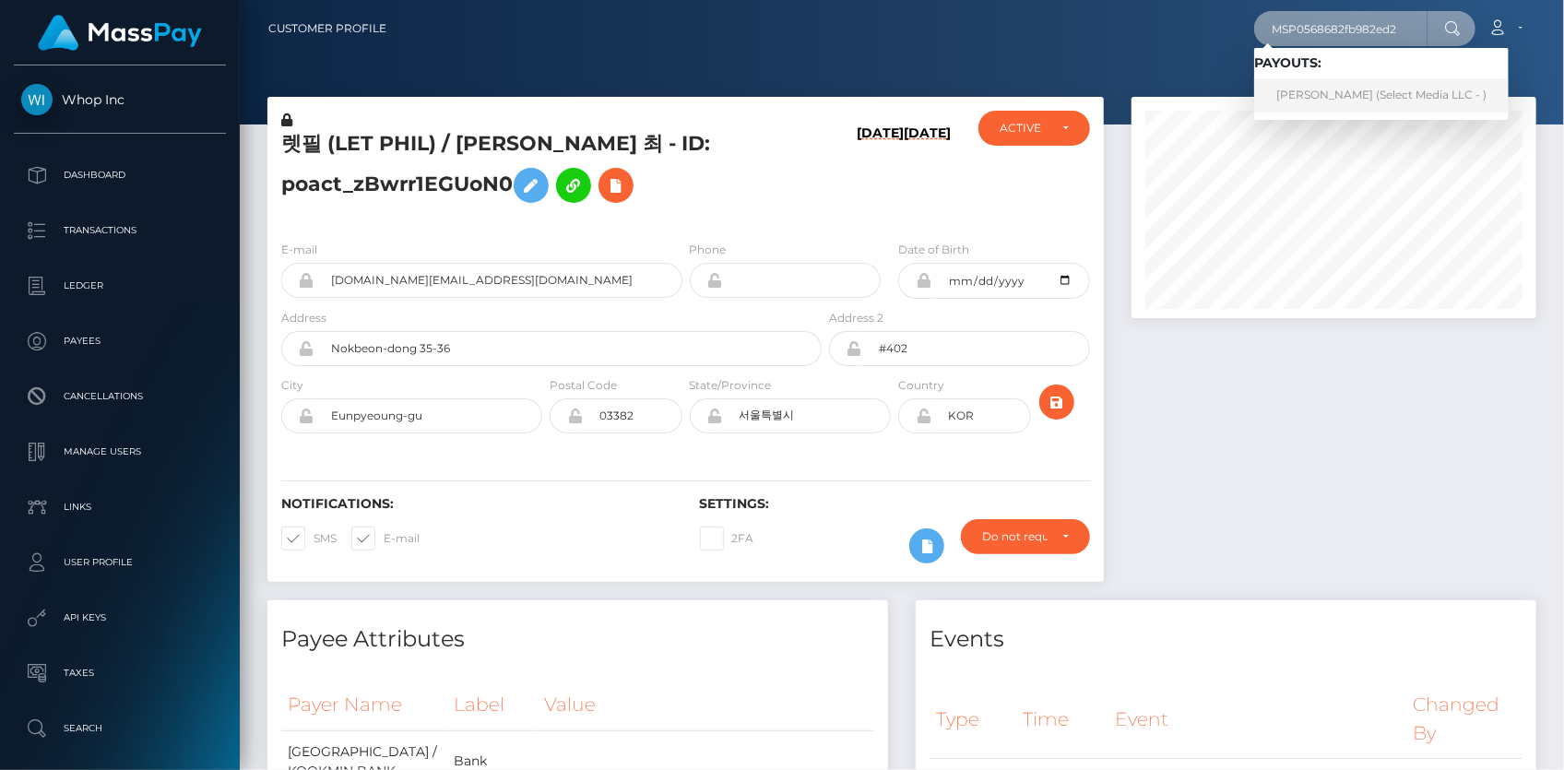
type input "MSP0568682fb982ed2"
click at [1320, 86] on link "Justinne Benedict Talag (Select Media LLC - )" at bounding box center [1381, 95] width 255 height 34
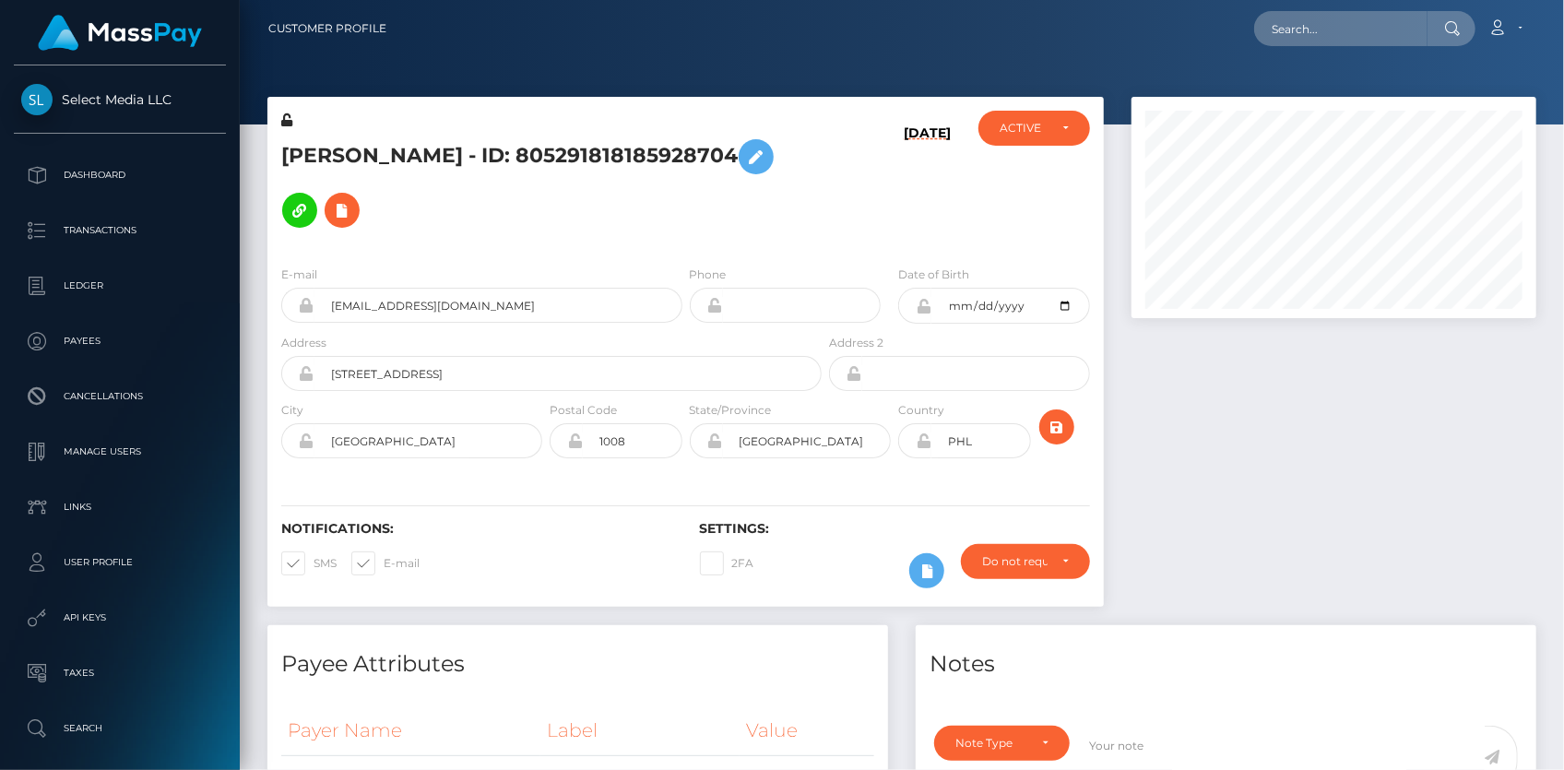
scroll to position [221, 404]
click at [1309, 31] on input "text" at bounding box center [1340, 28] width 173 height 35
paste input "pout_qoLnqSi6o2S8W"
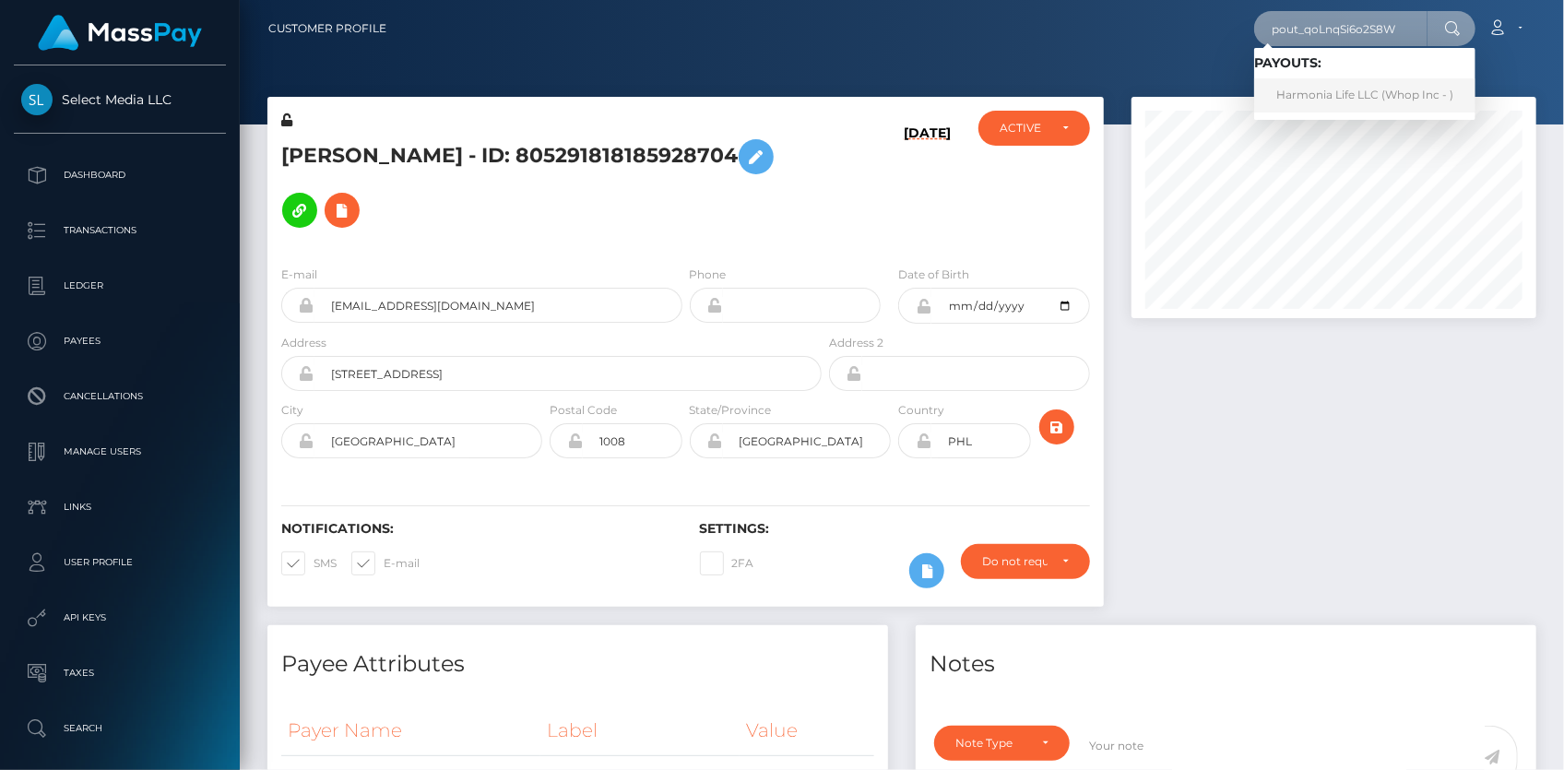
type input "pout_qoLnqSi6o2S8W"
click at [1323, 89] on link "Harmonia Life LLC (Whop Inc - )" at bounding box center [1364, 95] width 221 height 34
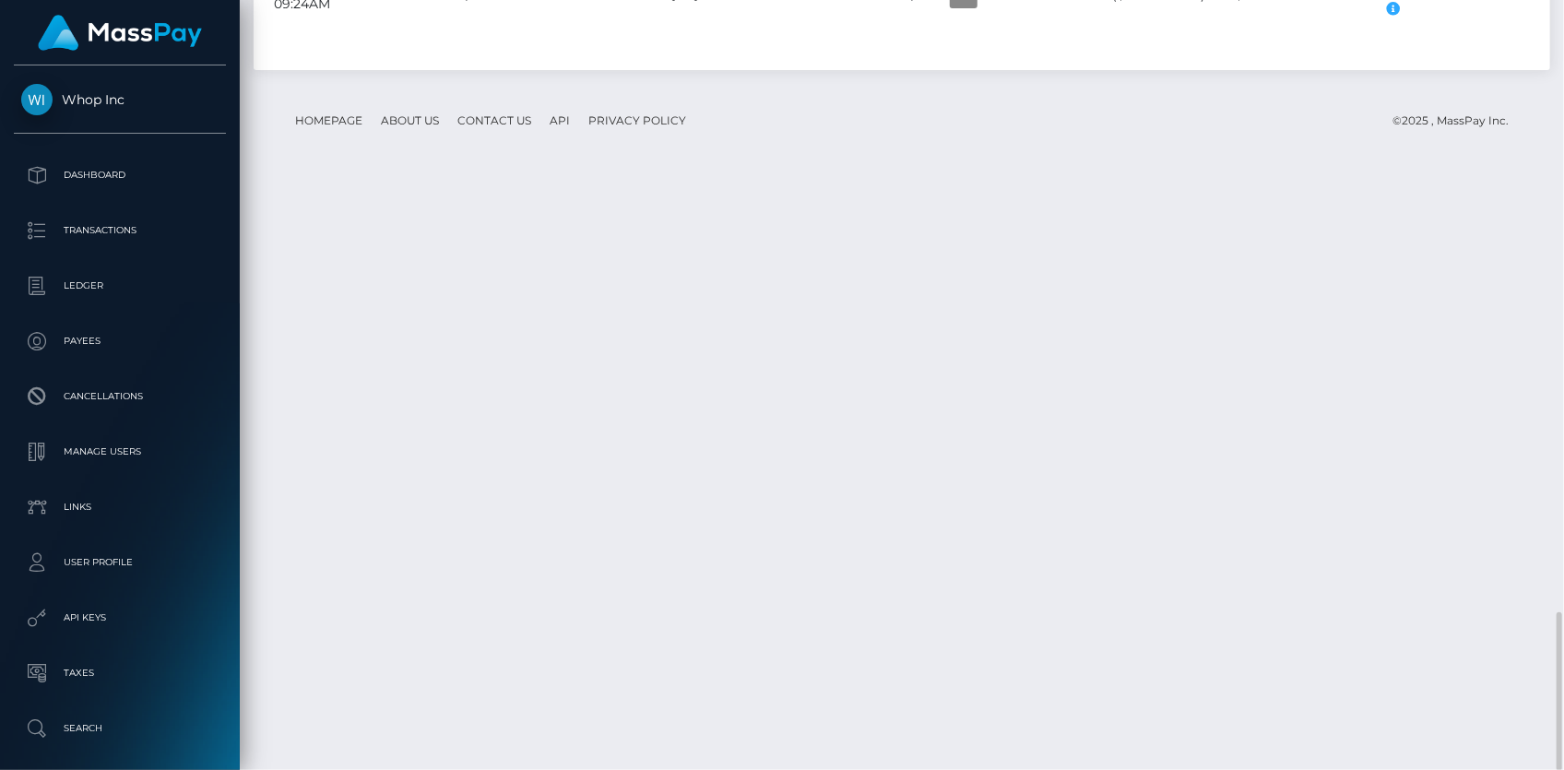
scroll to position [221, 404]
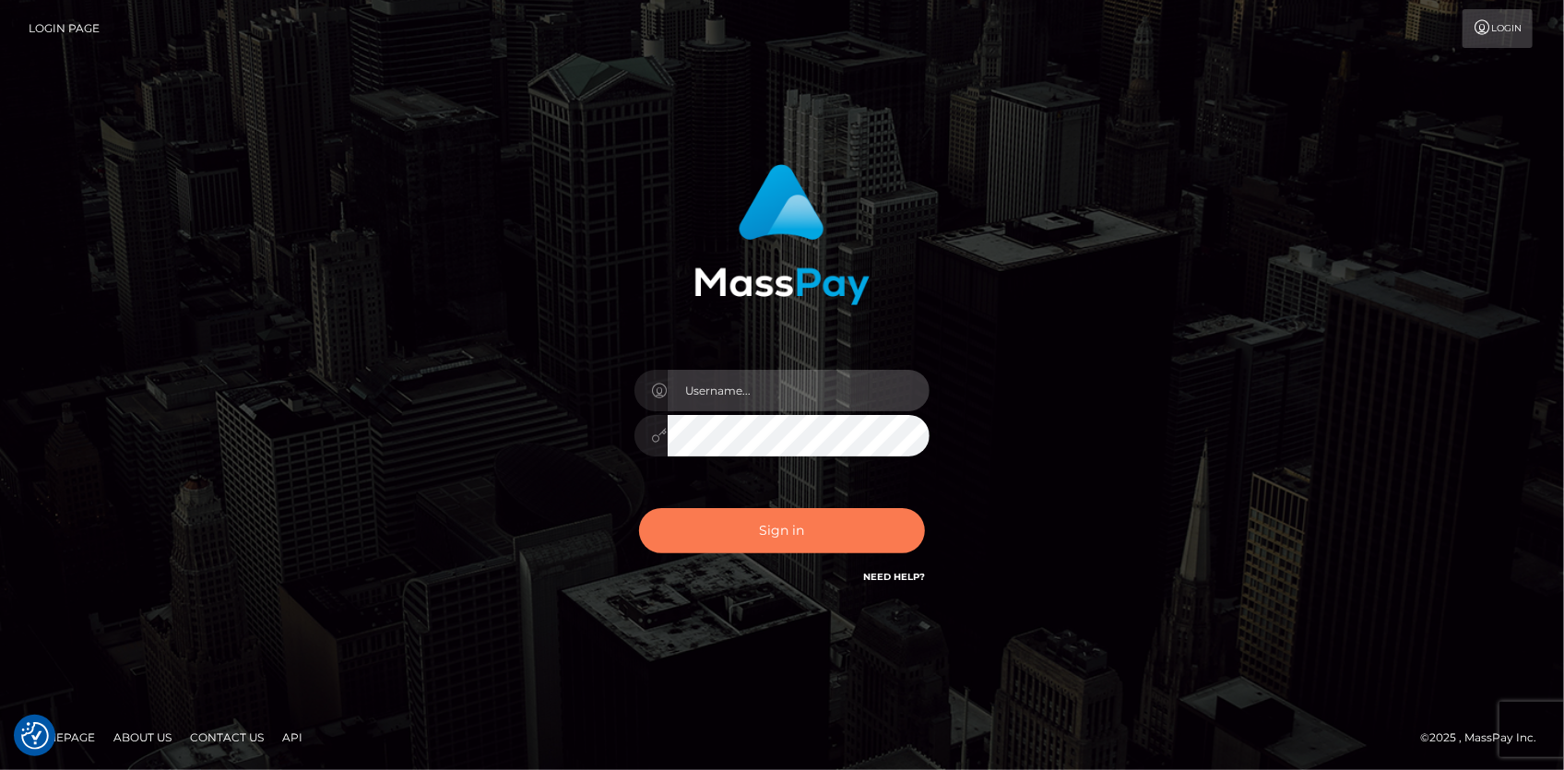
type input "[PERSON_NAME]"
click at [740, 515] on button "Sign in" at bounding box center [782, 530] width 286 height 45
type input "[PERSON_NAME]"
click at [738, 523] on button "Sign in" at bounding box center [782, 530] width 286 height 45
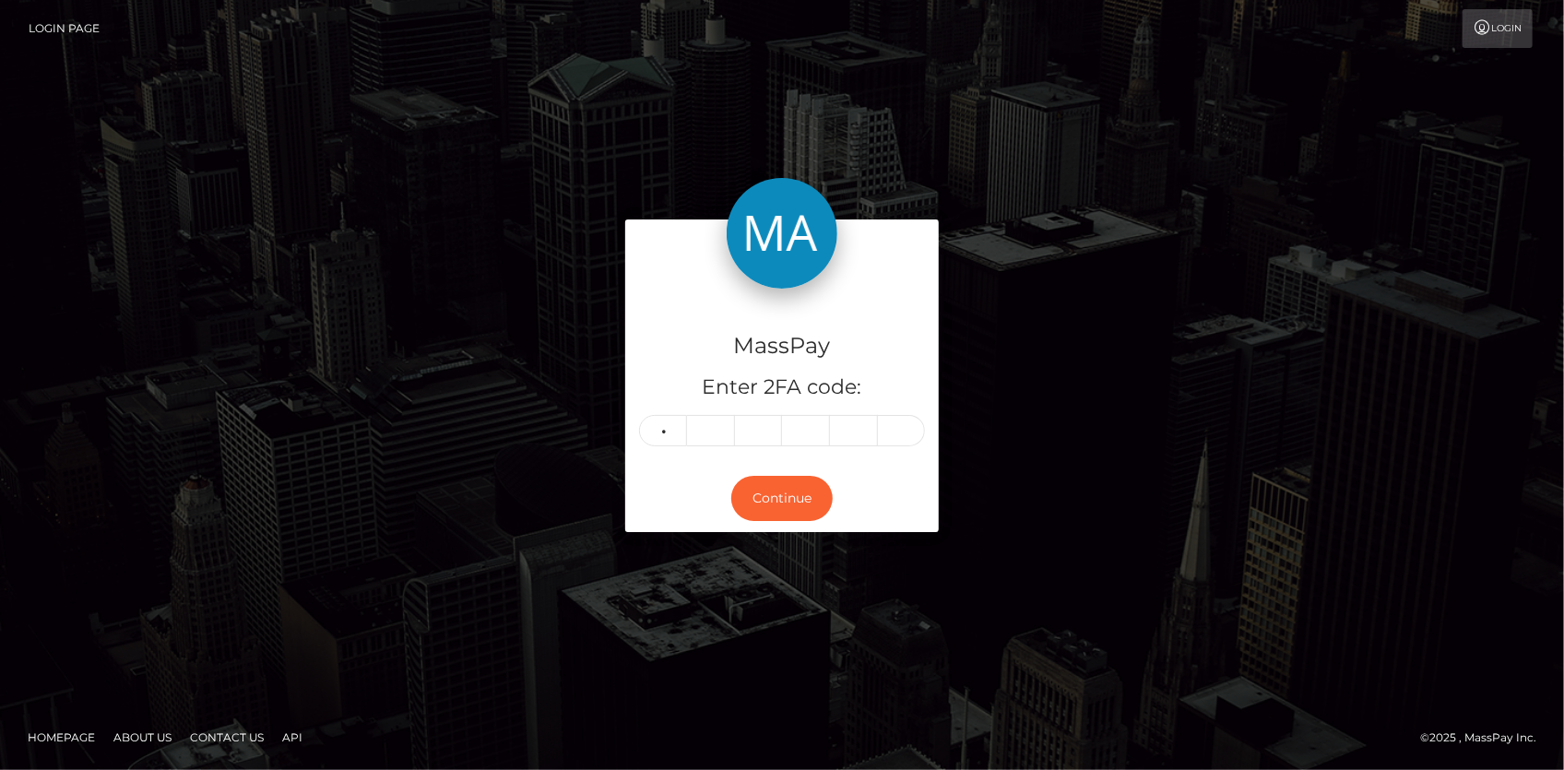
type input "7"
type input "5"
type input "3"
type input "8"
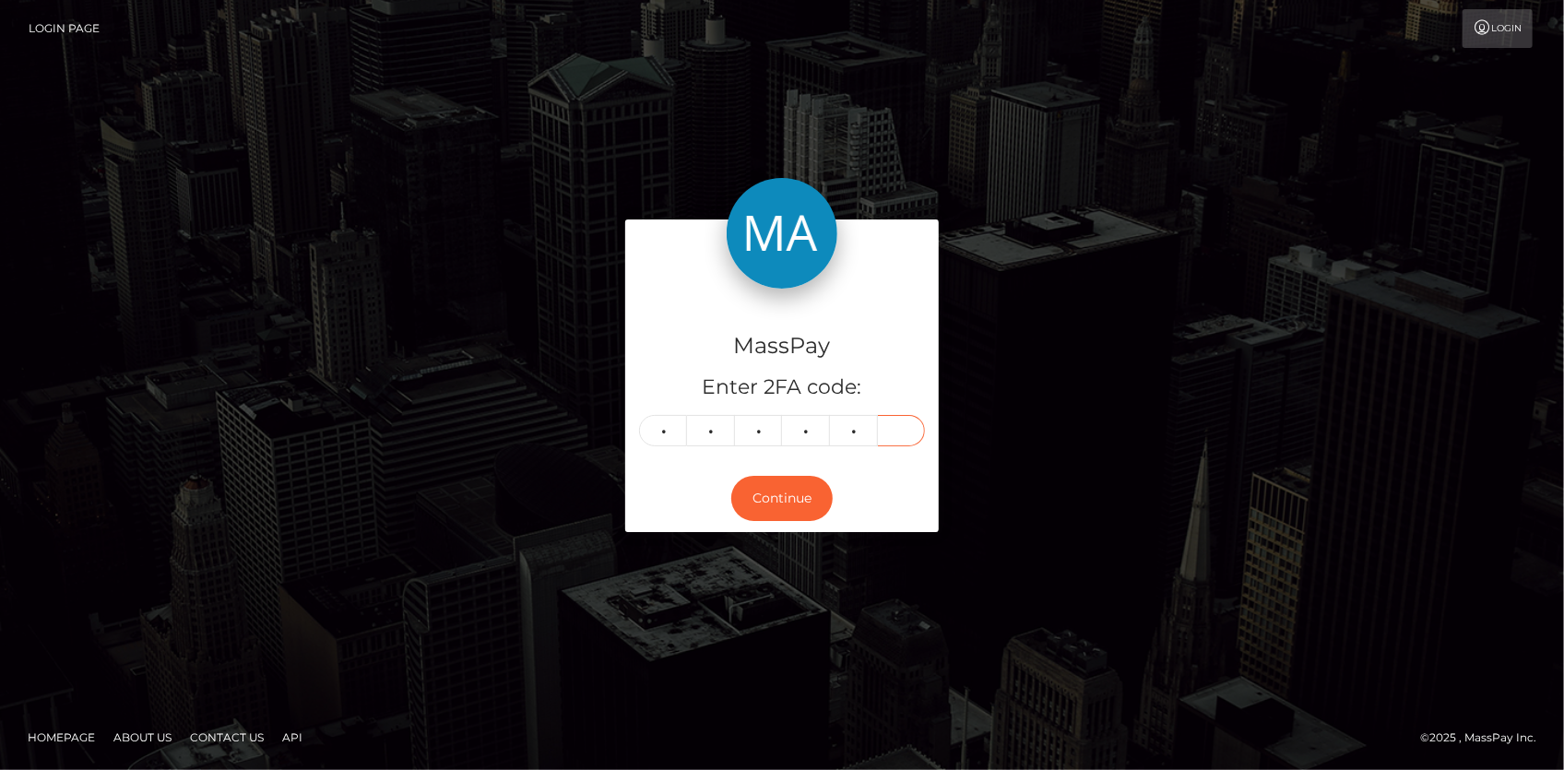
type input "7"
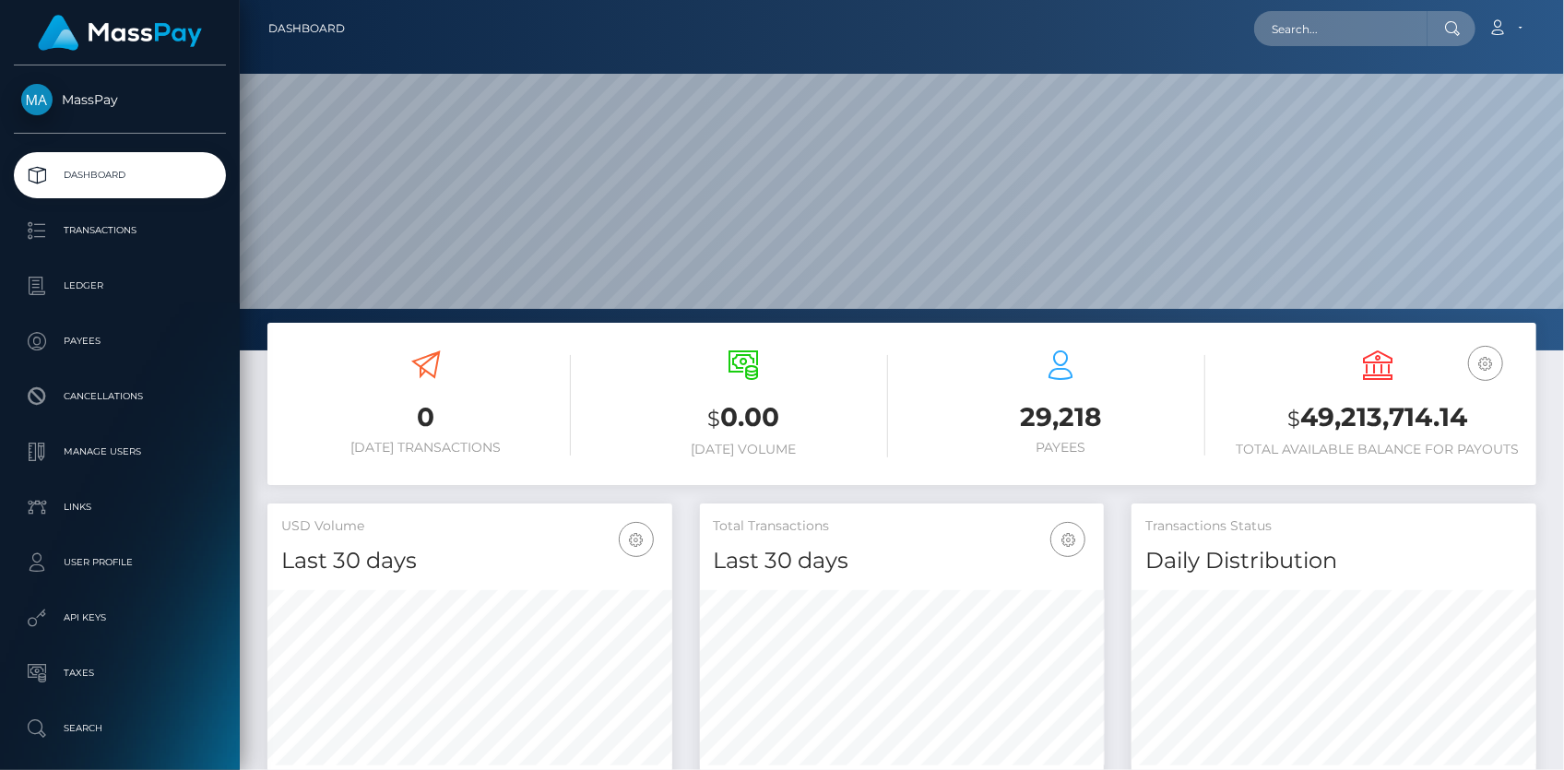
scroll to position [326, 404]
click at [1322, 42] on input "text" at bounding box center [1340, 28] width 173 height 35
paste input "elH0KQw"
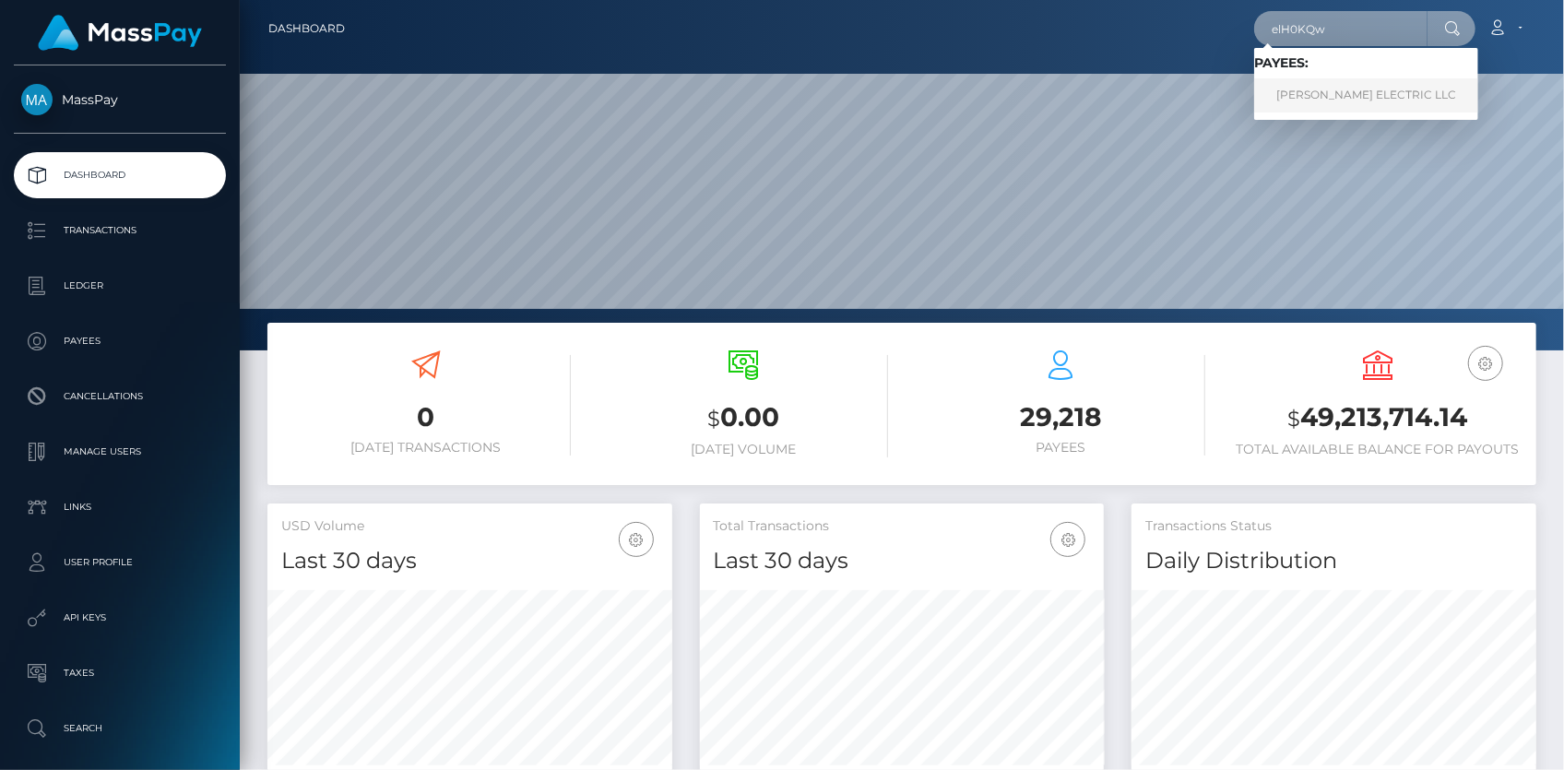
type input "elH0KQw"
click at [1354, 93] on link "[PERSON_NAME] ELECTRIC LLC" at bounding box center [1366, 95] width 224 height 34
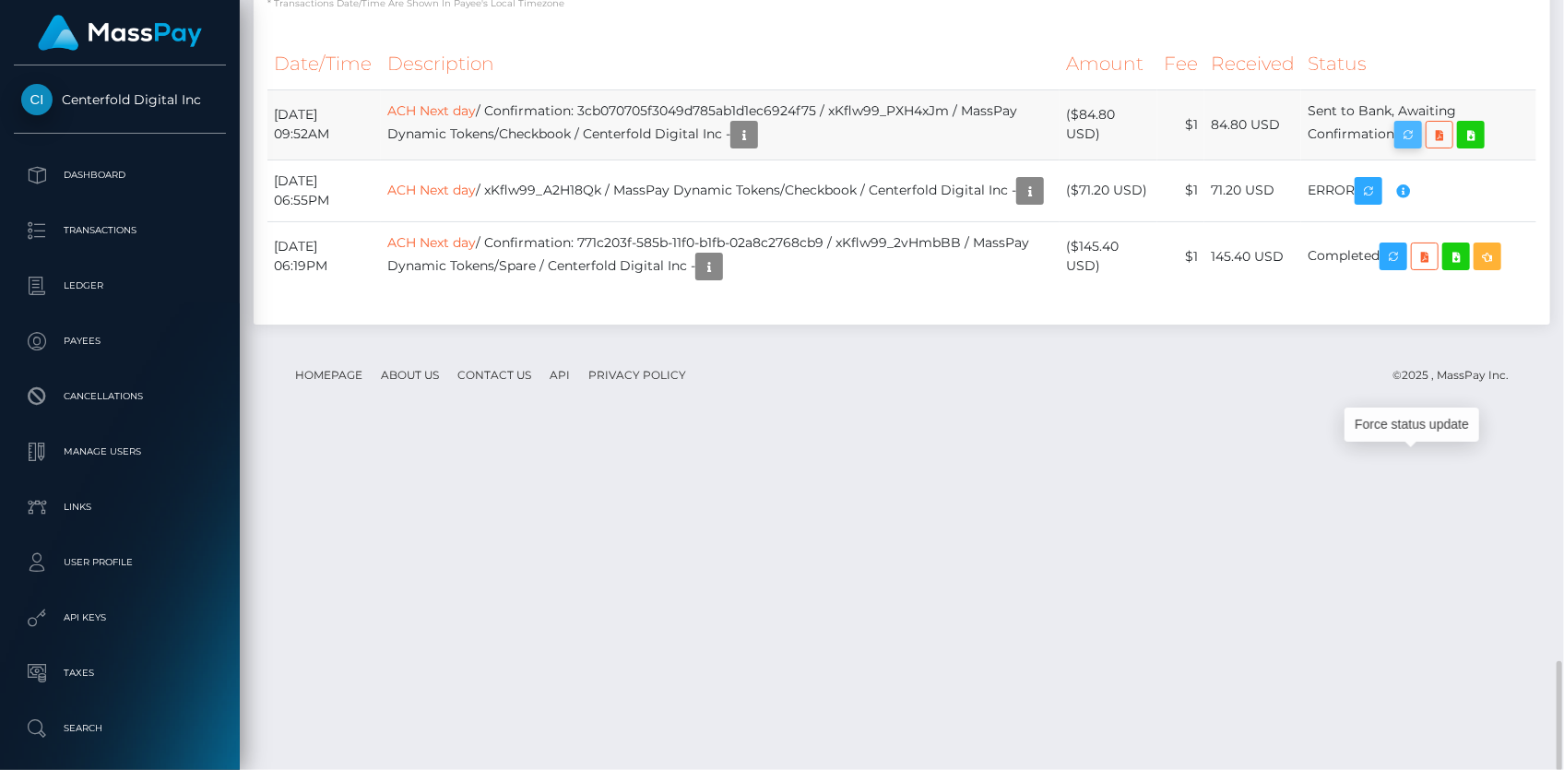
scroll to position [221, 404]
click at [1419, 147] on icon "button" at bounding box center [1408, 135] width 22 height 23
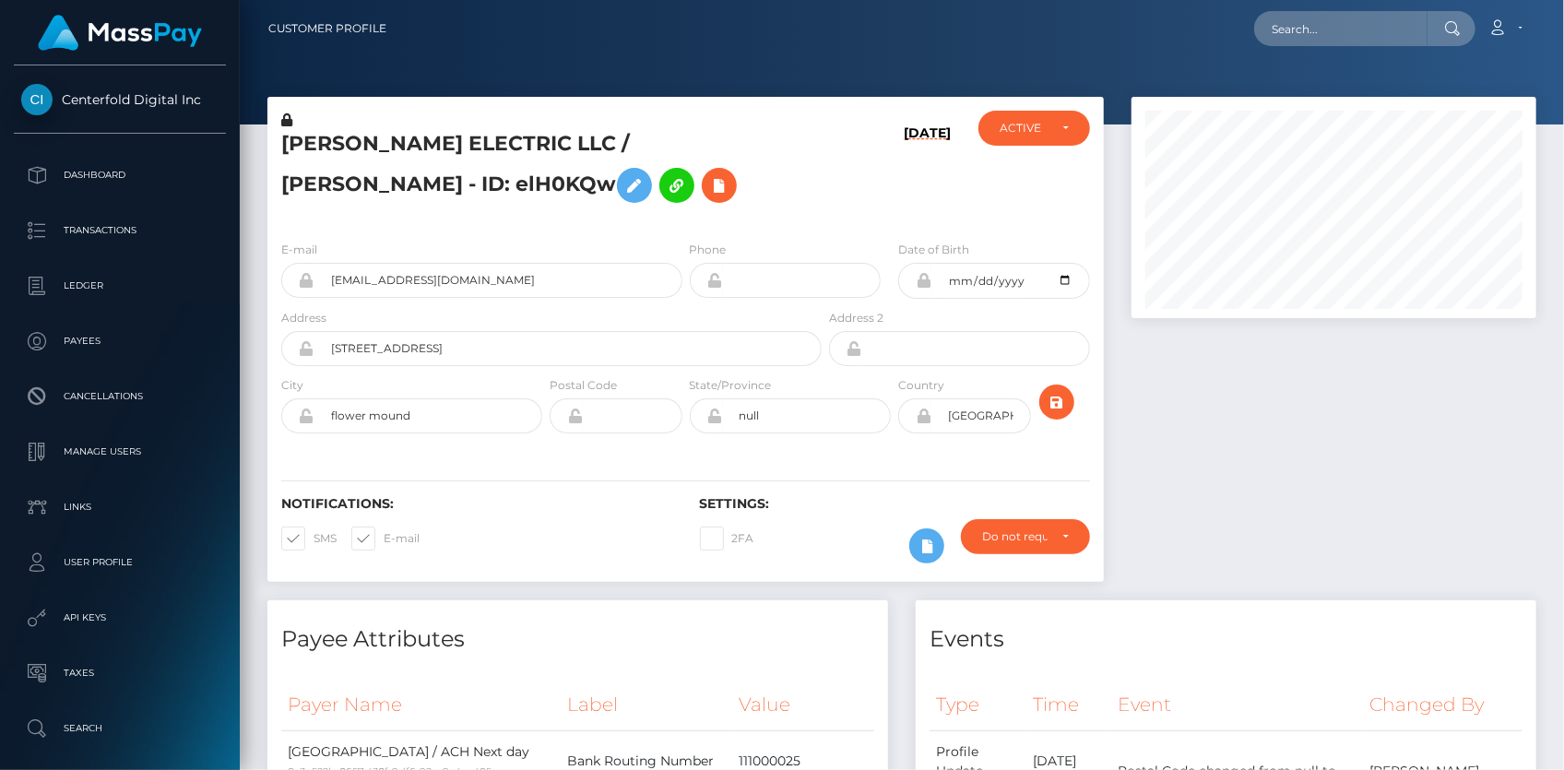
scroll to position [221, 404]
click at [1293, 30] on input "text" at bounding box center [1340, 28] width 173 height 35
paste input "poact_Yg23HSw0Dlqr"
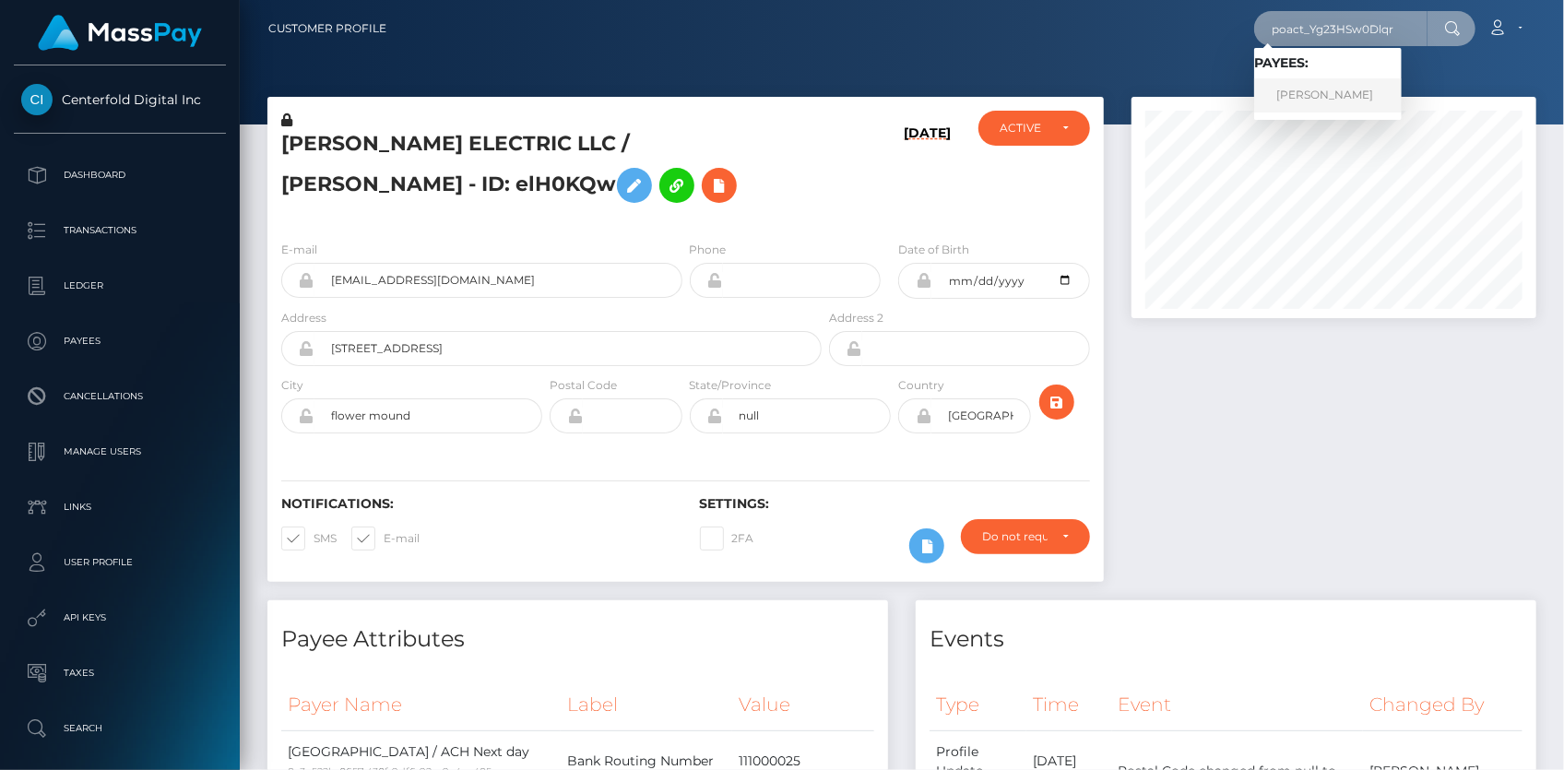
type input "poact_Yg23HSw0Dlqr"
click at [1315, 97] on link "[PERSON_NAME]" at bounding box center [1328, 95] width 148 height 34
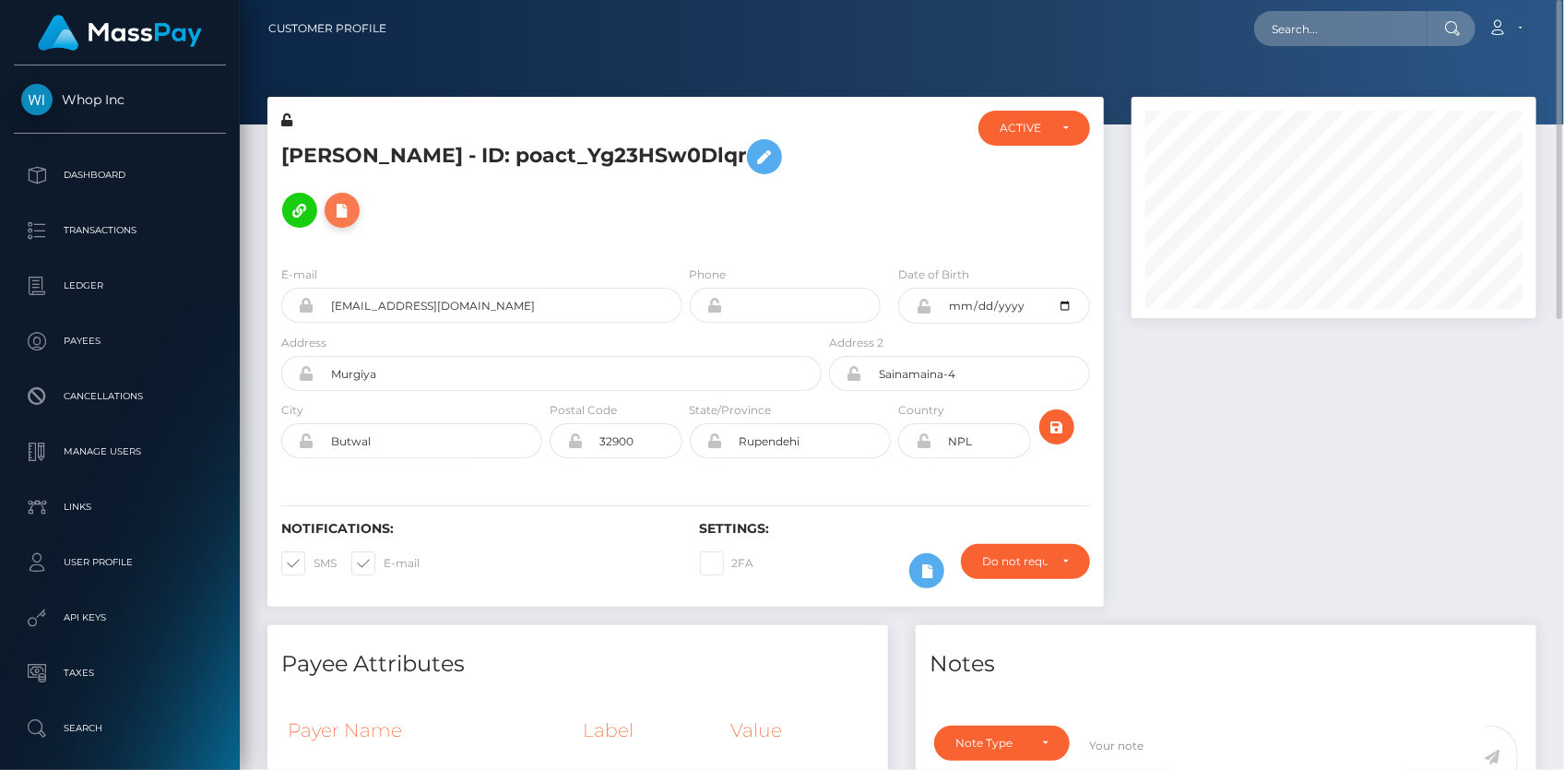
click at [331, 209] on icon at bounding box center [342, 210] width 22 height 23
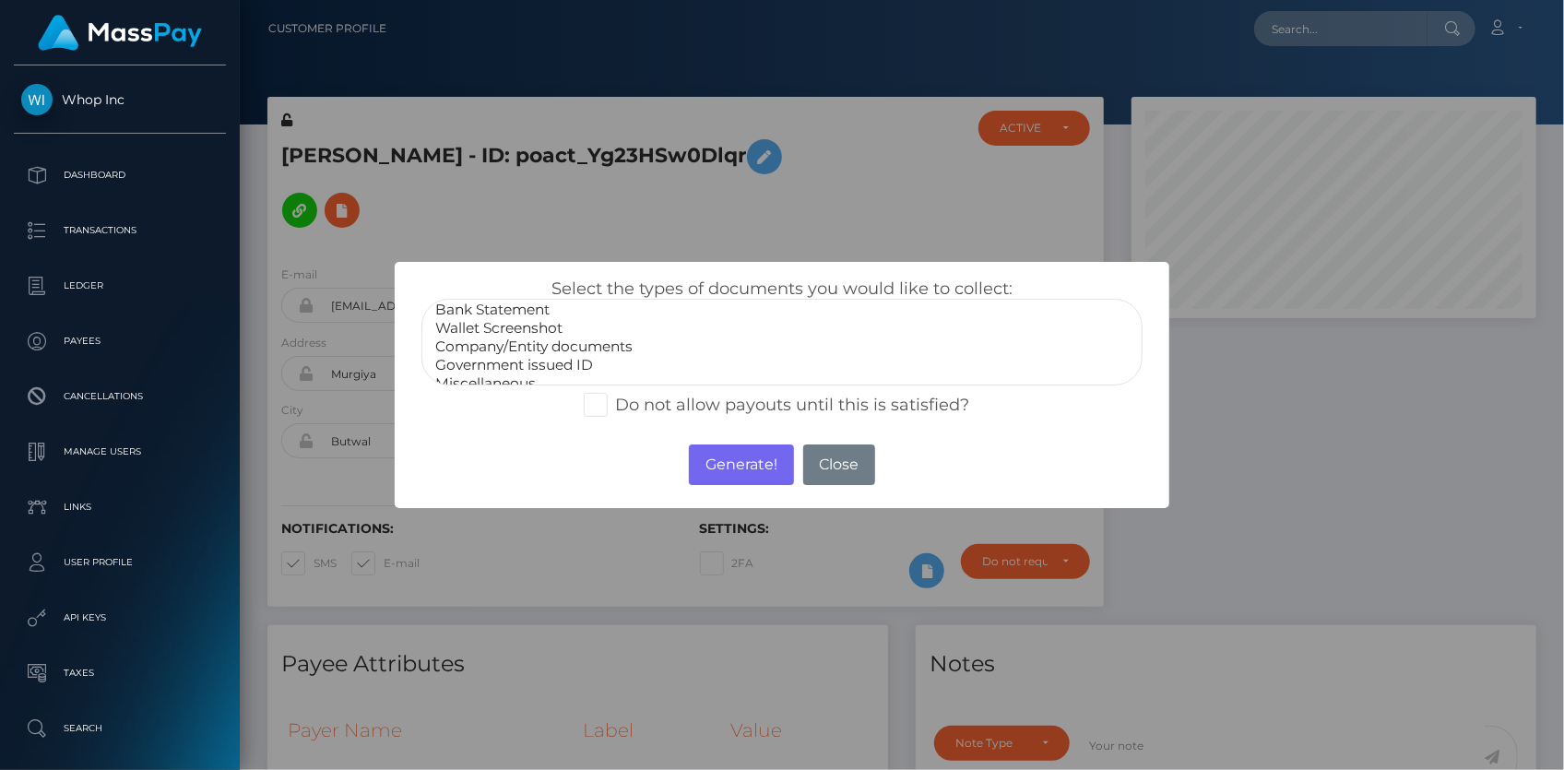
scroll to position [35, 0]
select select "Government issued ID"
click at [543, 352] on option "Government issued ID" at bounding box center [781, 353] width 697 height 18
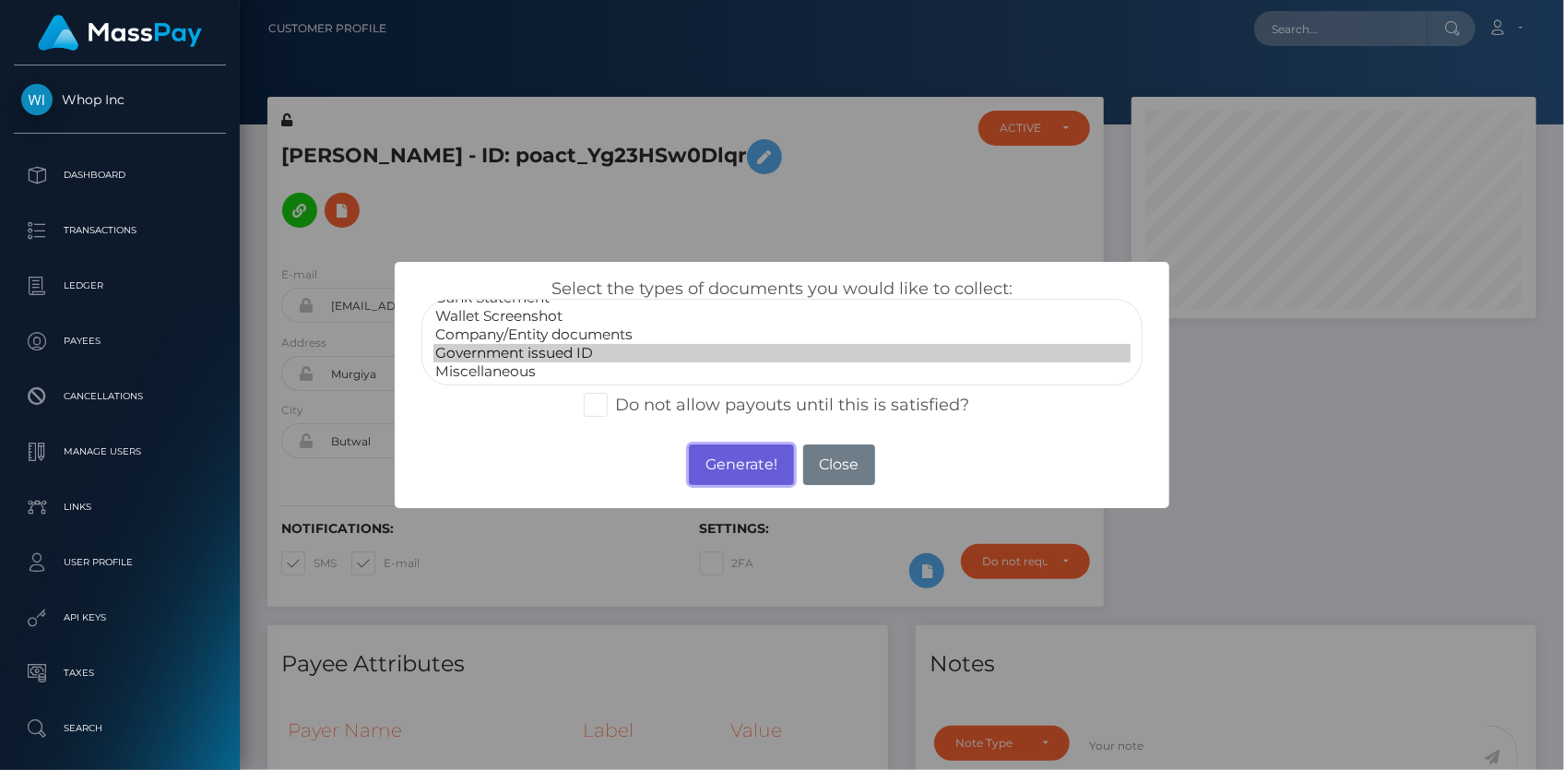
click at [689, 460] on button "Generate!" at bounding box center [741, 464] width 104 height 41
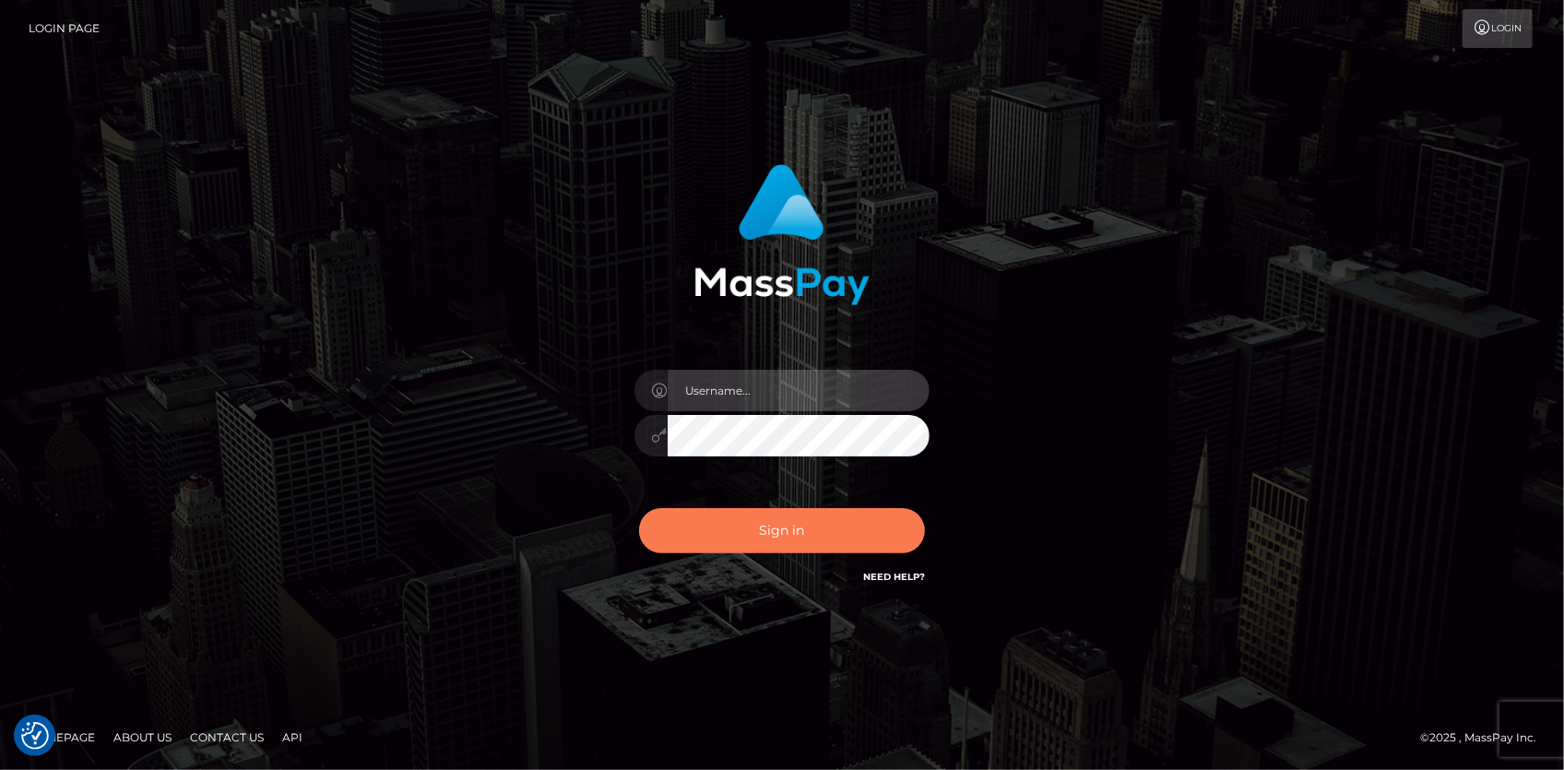
type input "[PERSON_NAME]"
click at [824, 538] on button "Sign in" at bounding box center [782, 530] width 286 height 45
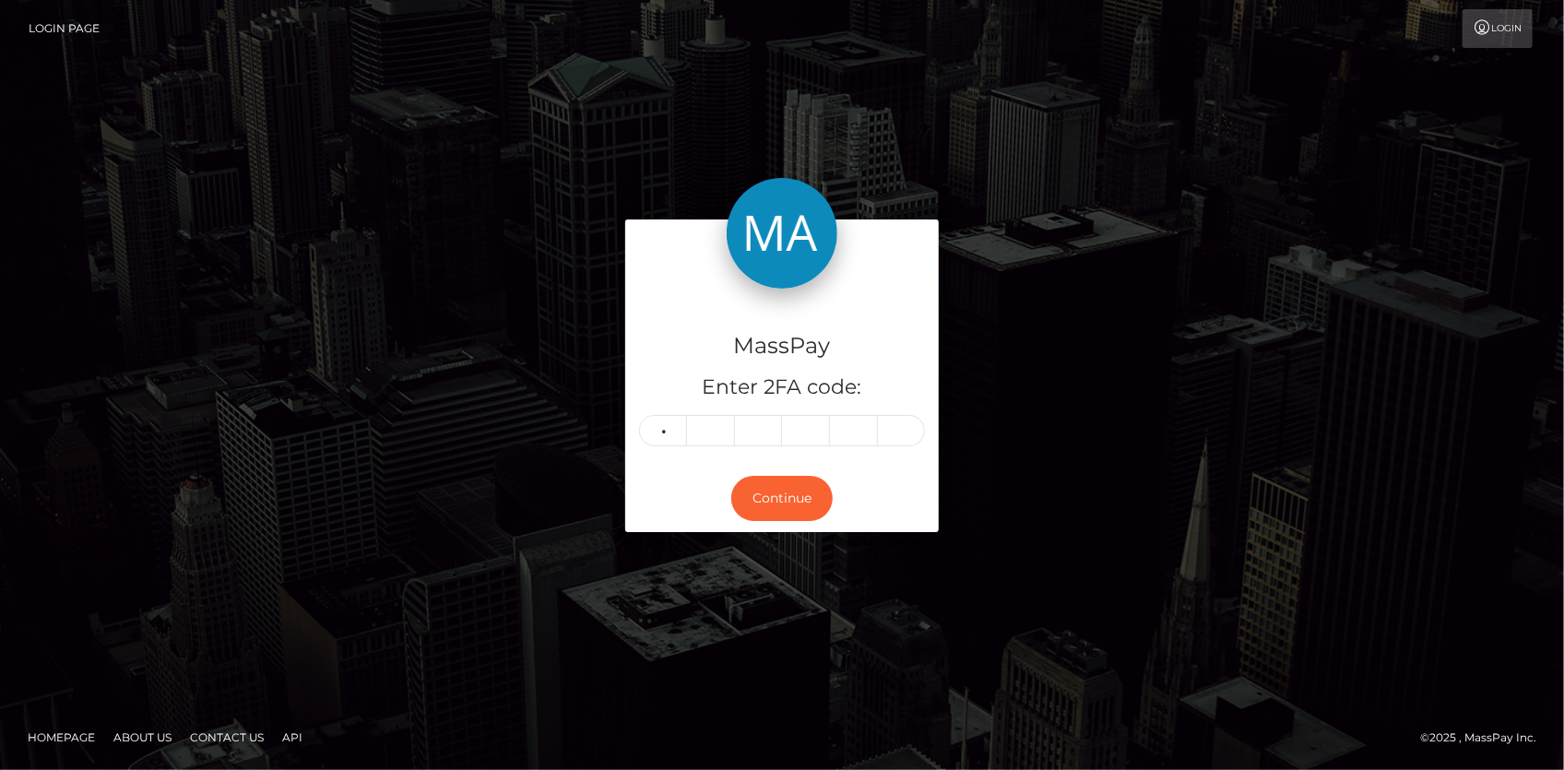
type input "1"
type input "2"
type input "3"
type input "2"
type input "6"
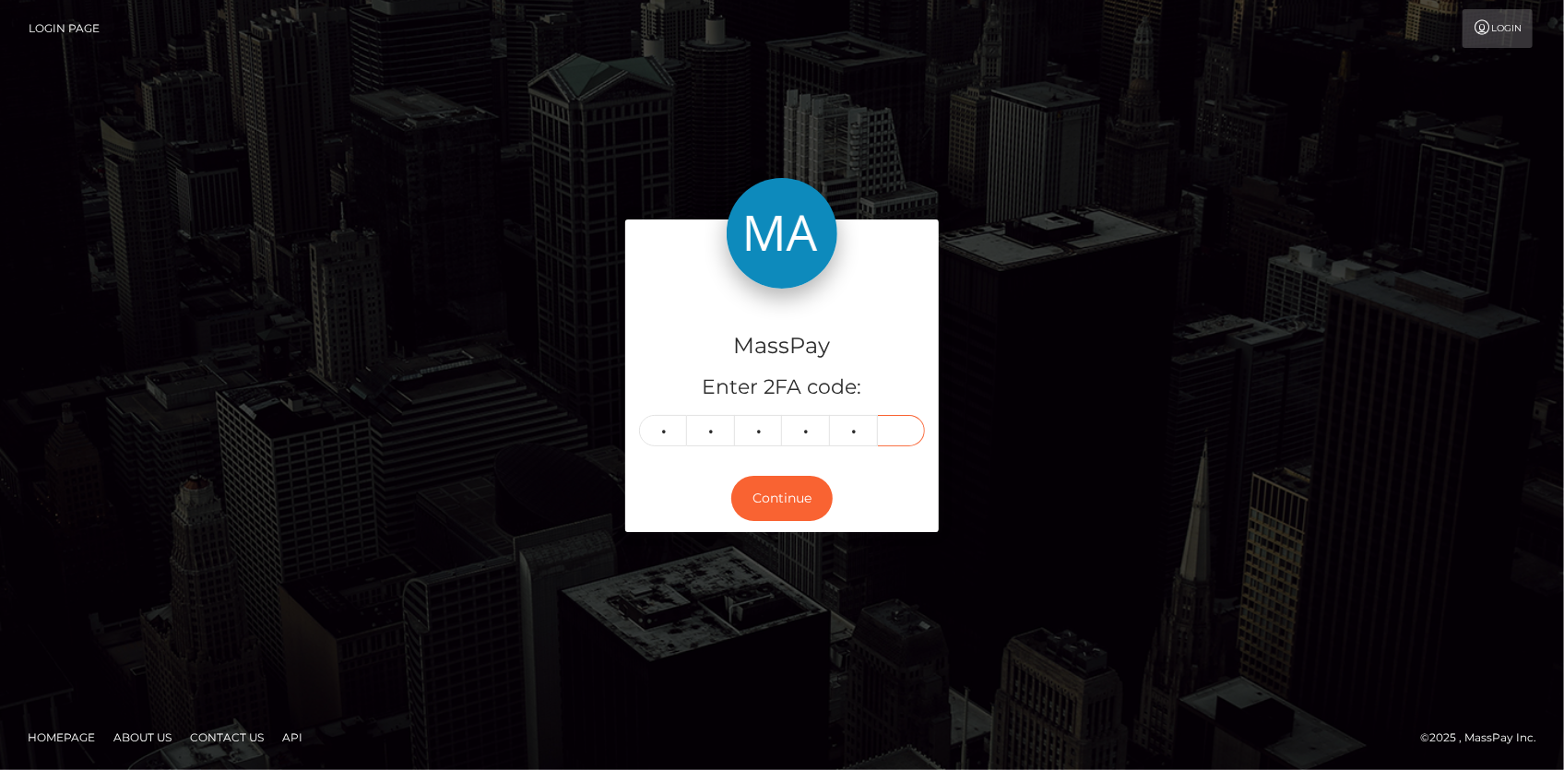
type input "5"
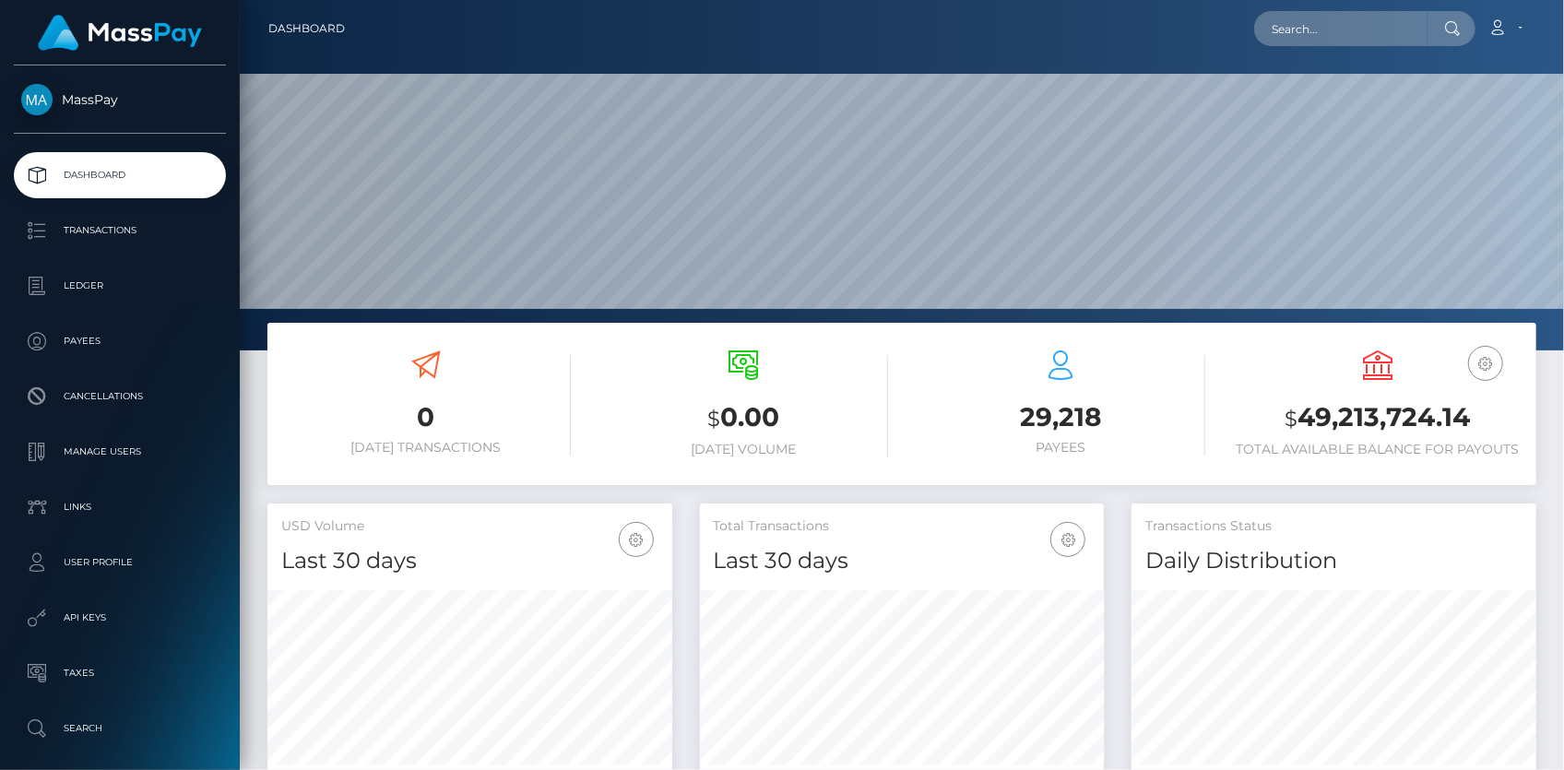
scroll to position [326, 404]
click at [1291, 14] on input "text" at bounding box center [1340, 28] width 173 height 35
paste input "c6adf42a-9d95-11f0-bd85-0694aced620b"
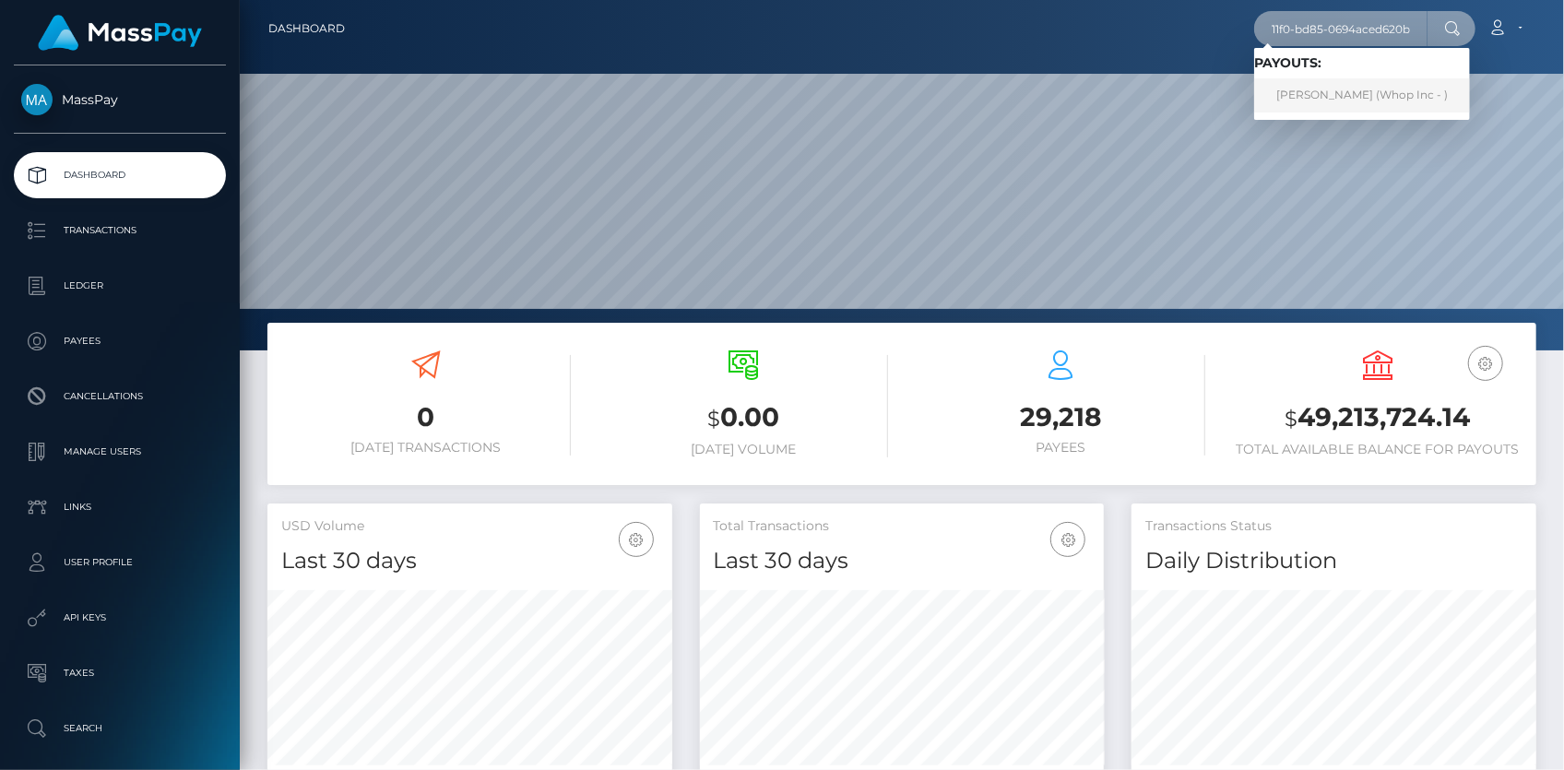
type input "c6adf42a-9d95-11f0-bd85-0694aced620b"
click at [1336, 101] on link "BRIAN MUTINDA NZIOKA (Whop Inc - )" at bounding box center [1362, 95] width 216 height 34
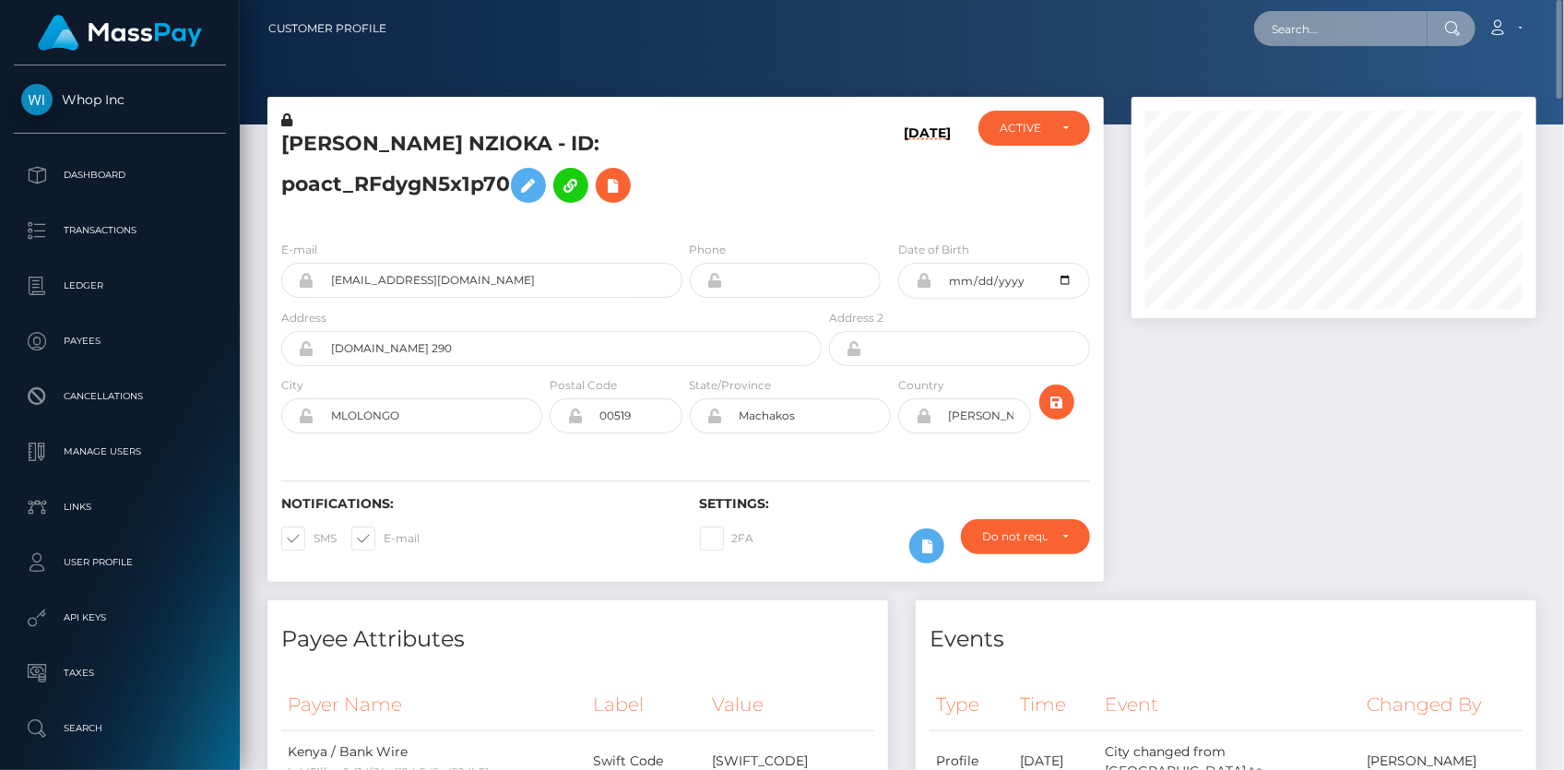
click at [1285, 38] on input "text" at bounding box center [1340, 28] width 173 height 35
paste input "36248223-96ab-11f0-bd85-0694aced620b"
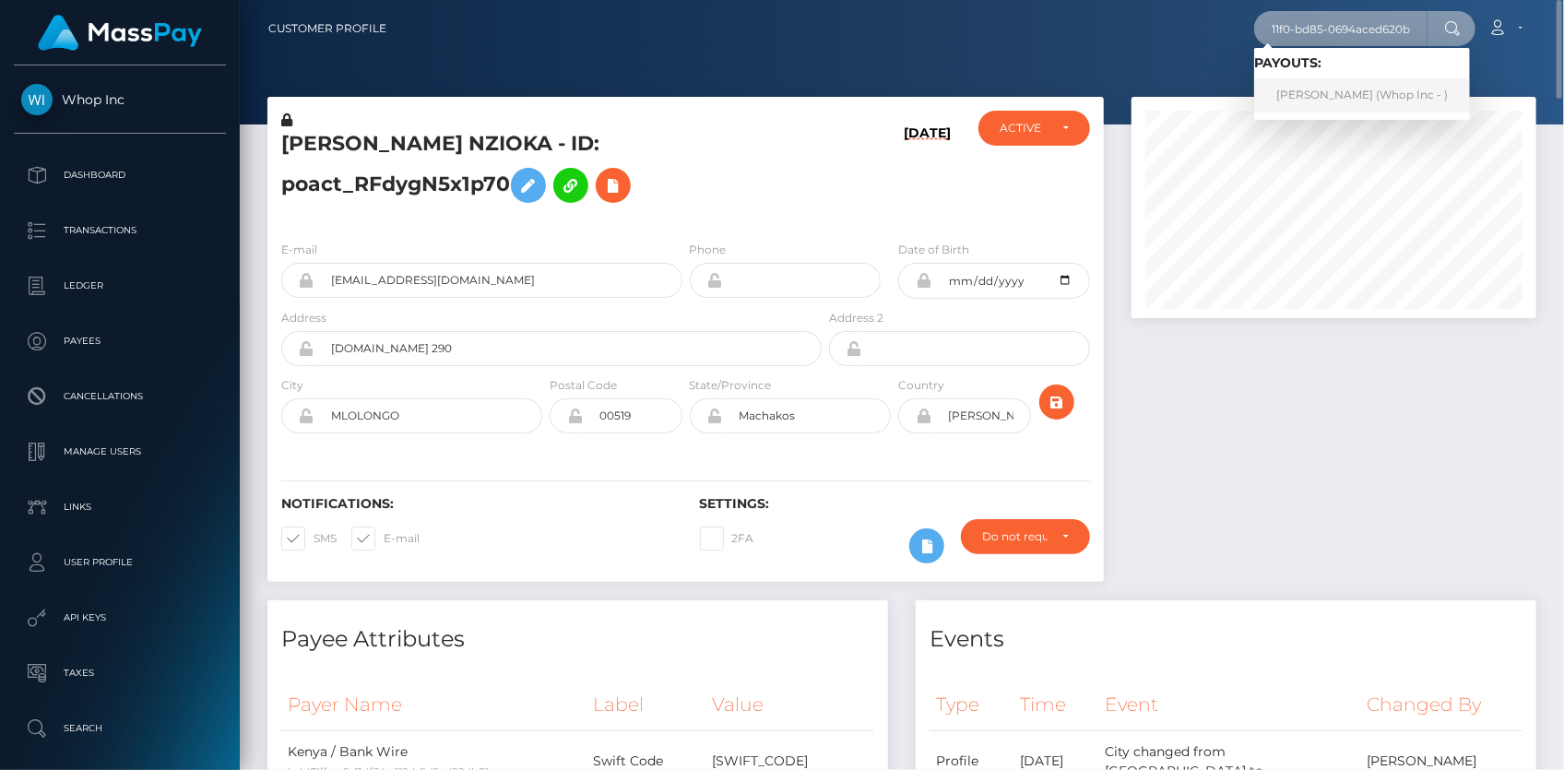
type input "36248223-96ab-11f0-bd85-0694aced620b"
click at [1291, 95] on link "MBIKO KHAMBULE (Whop Inc - )" at bounding box center [1362, 95] width 216 height 34
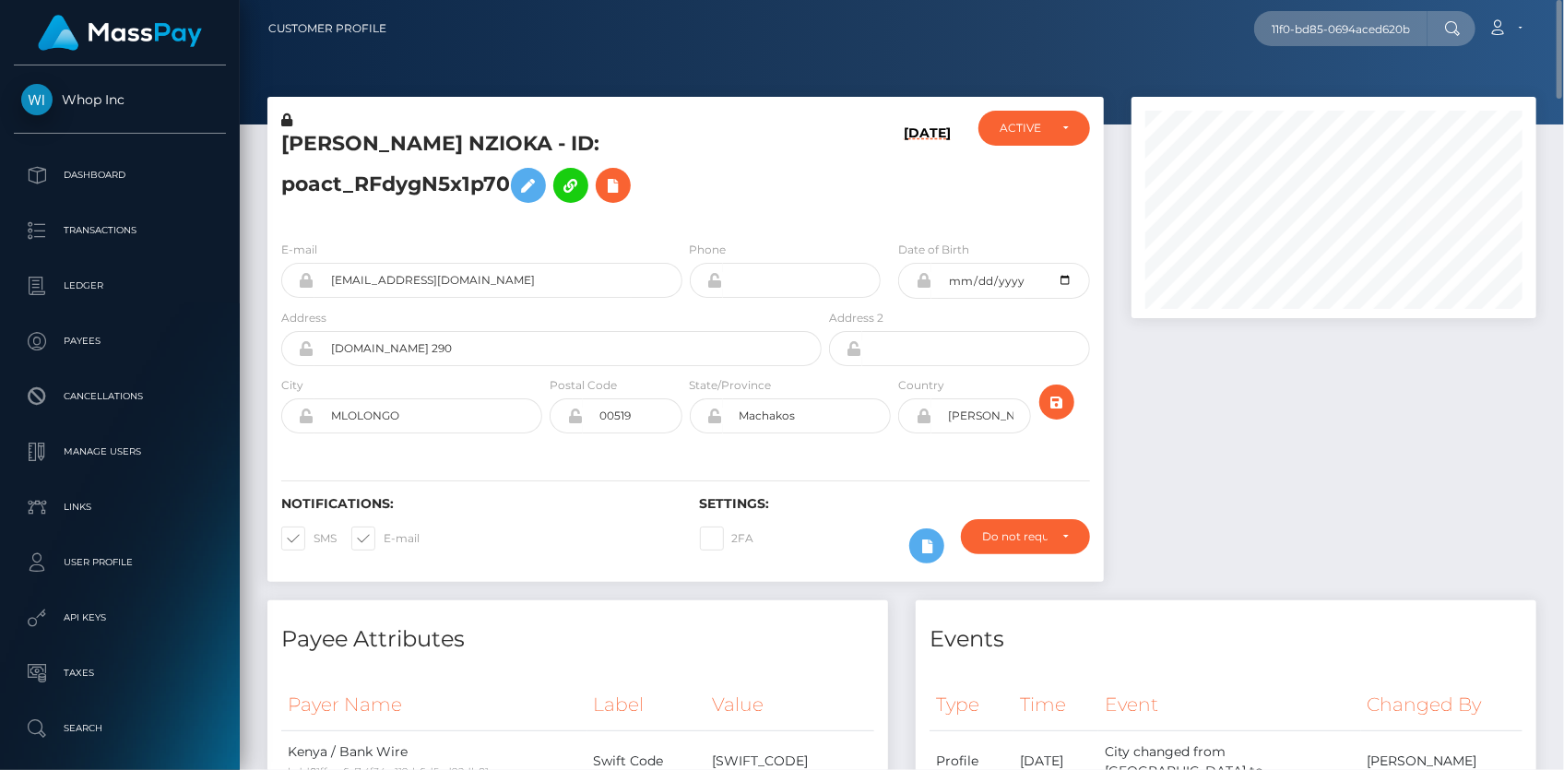
scroll to position [0, 0]
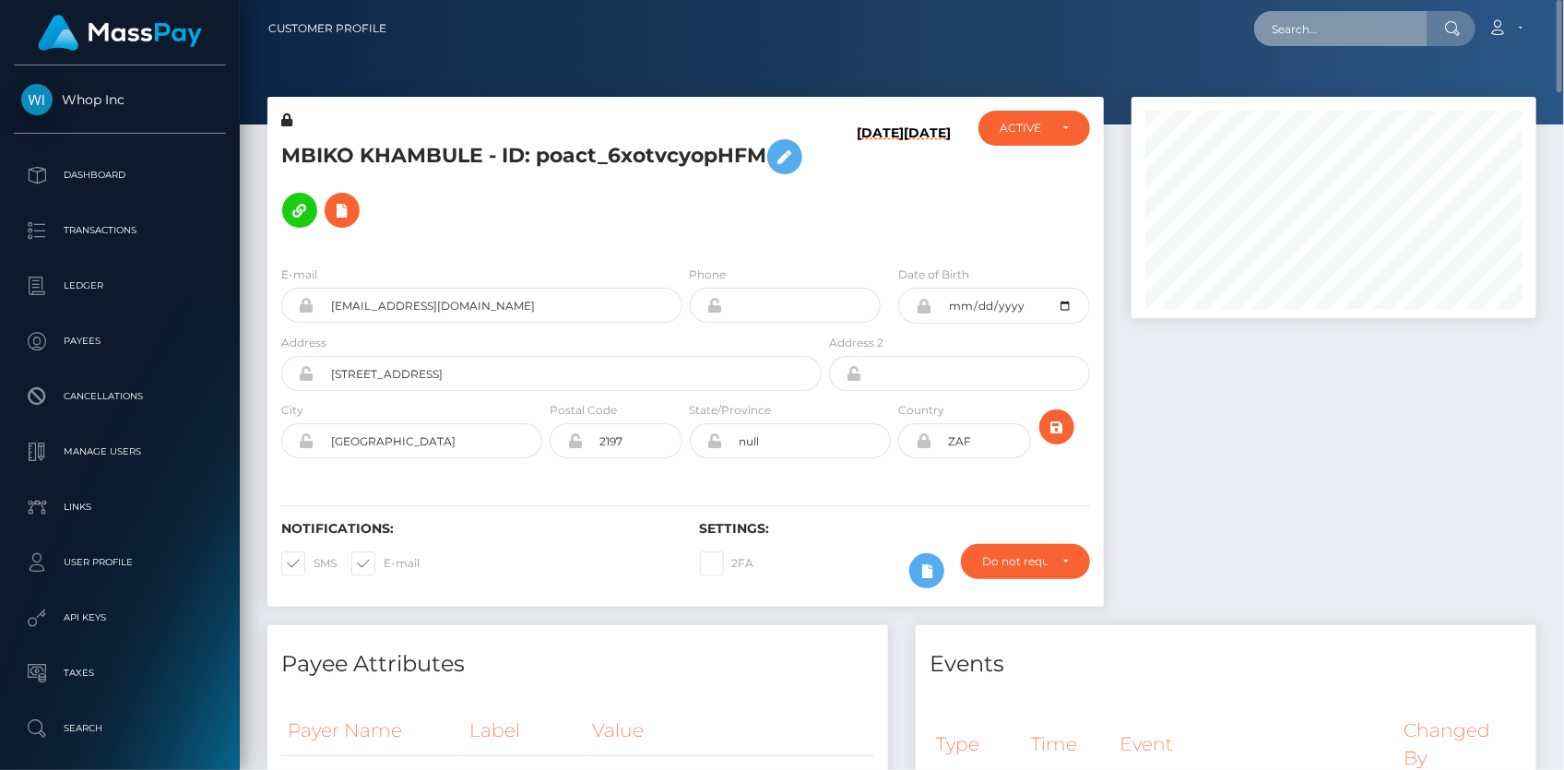
click at [1351, 41] on input "text" at bounding box center [1340, 28] width 173 height 35
paste input "9a359j4w9mmlo7525vmn6fk4"
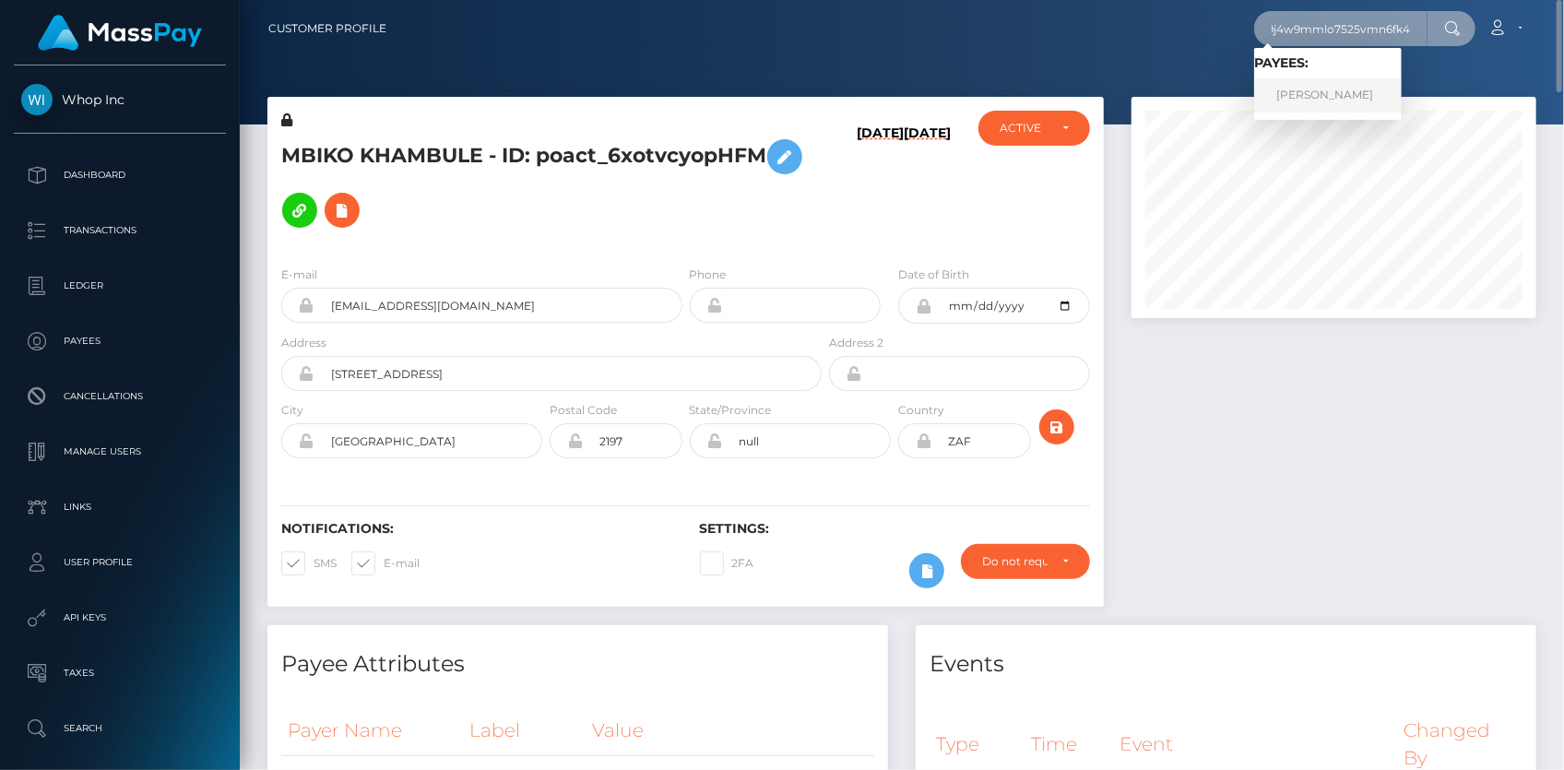
type input "9a359j4w9mmlo7525vmn6fk4"
click at [1317, 92] on link "[PERSON_NAME]" at bounding box center [1328, 95] width 148 height 34
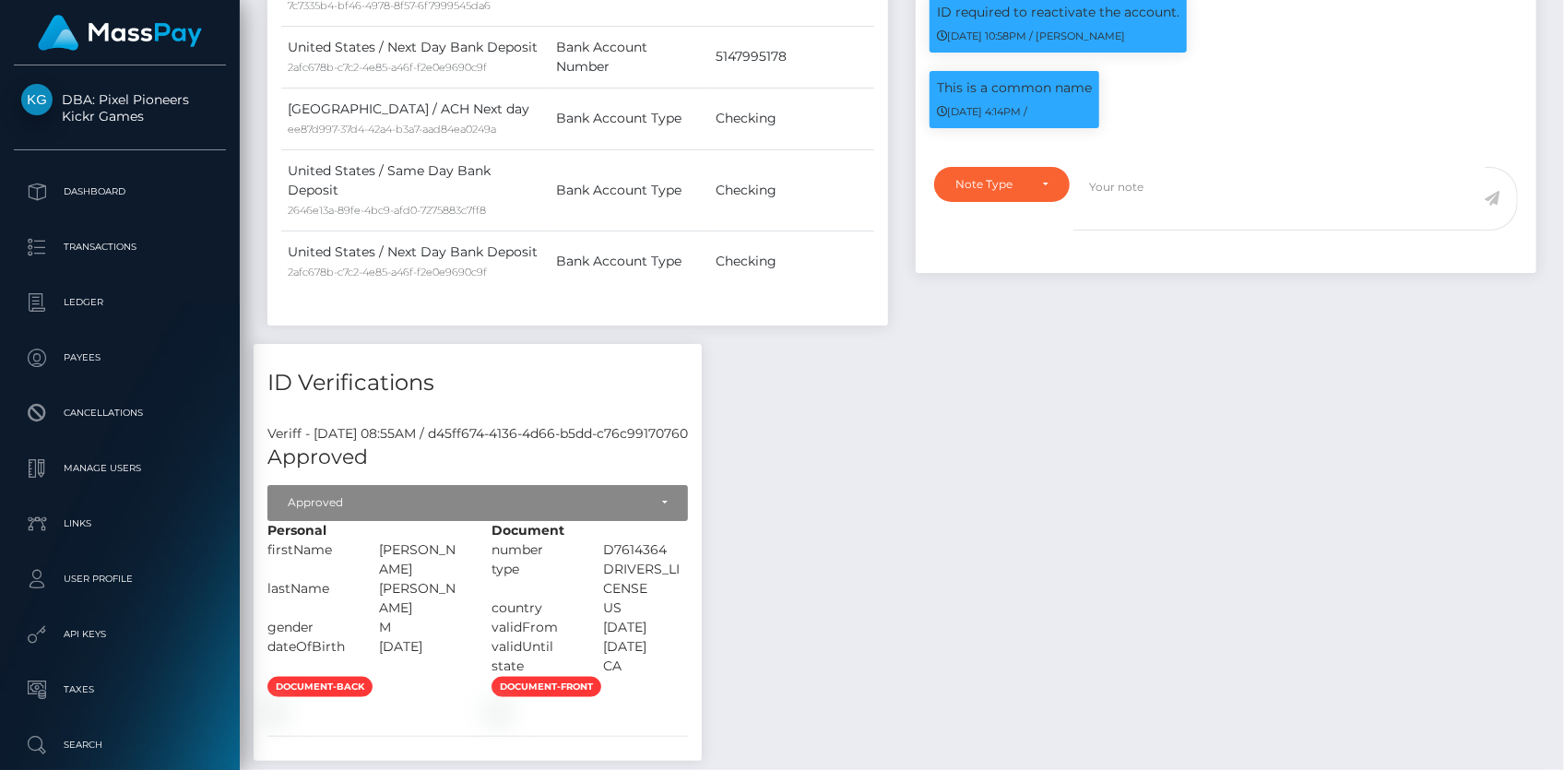
scroll to position [1891, 0]
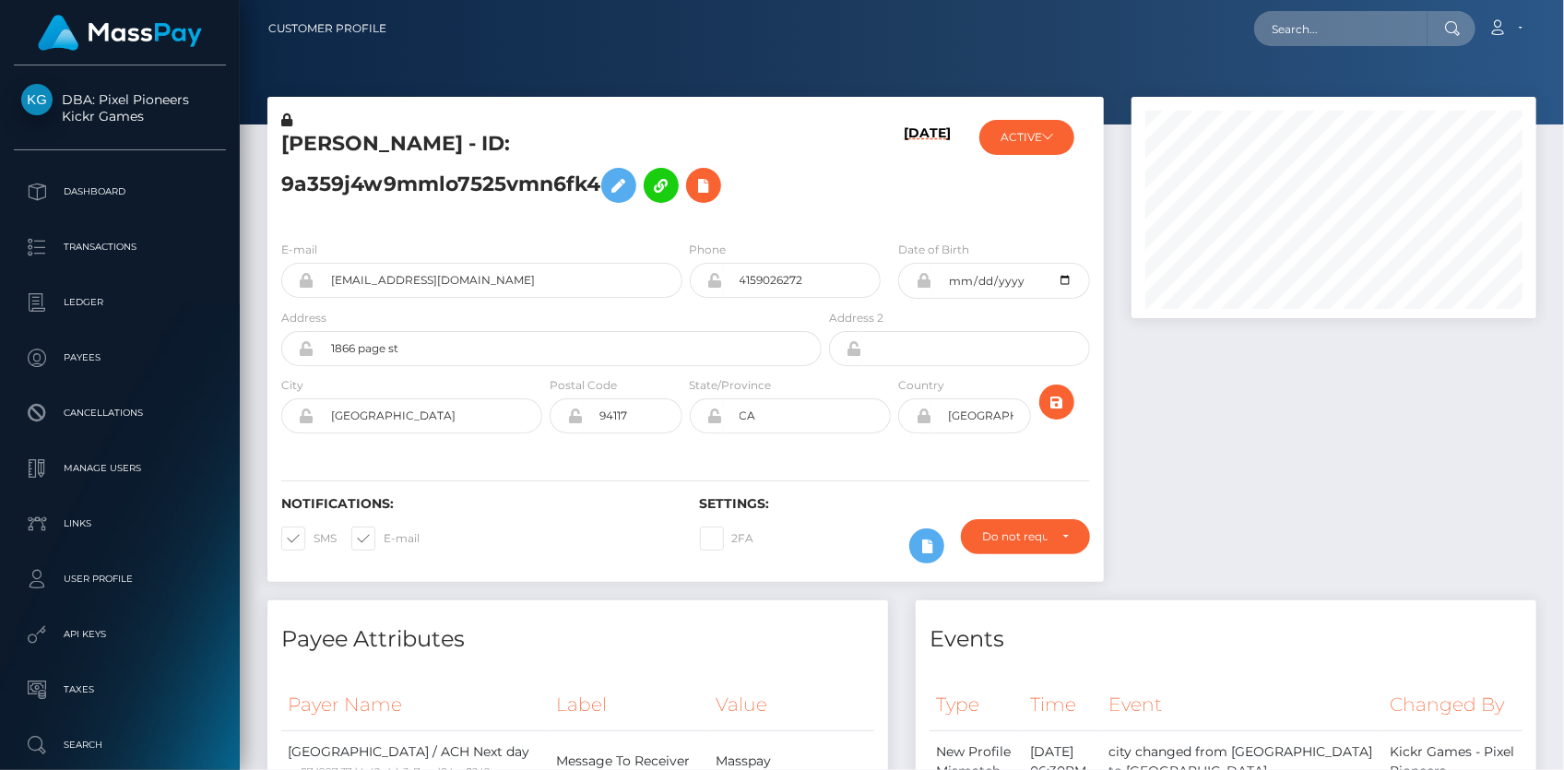
scroll to position [221, 404]
drag, startPoint x: 1309, startPoint y: 51, endPoint x: 1304, endPoint y: 41, distance: 11.6
click at [1308, 50] on nav "Customer Profile Loading... Loading... Account" at bounding box center [902, 28] width 1324 height 57
click at [1299, 27] on input "text" at bounding box center [1340, 28] width 173 height 35
paste input "4bdead7c-9d8a-11f0-bd85-0694aced620b"
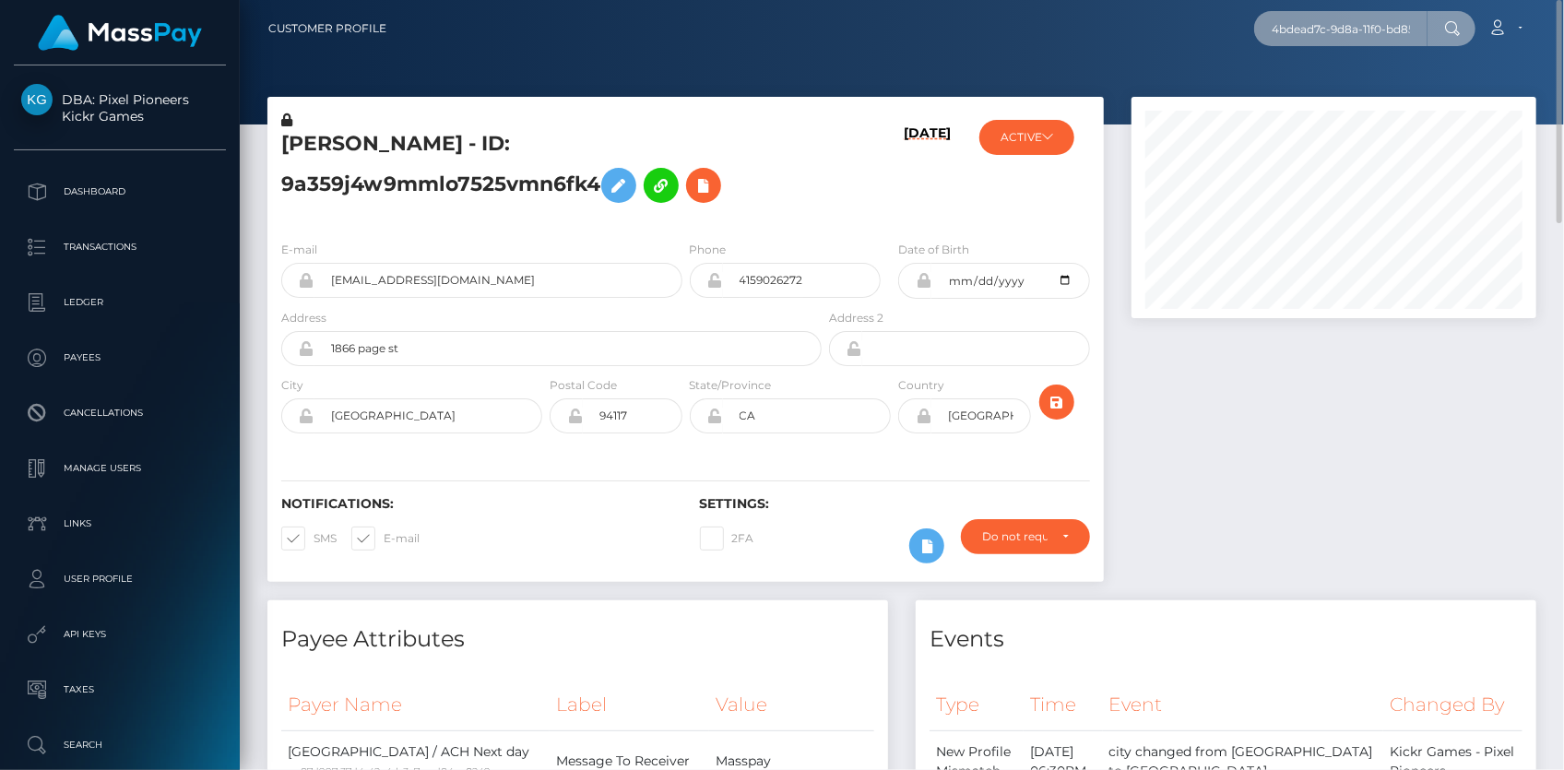
scroll to position [0, 101]
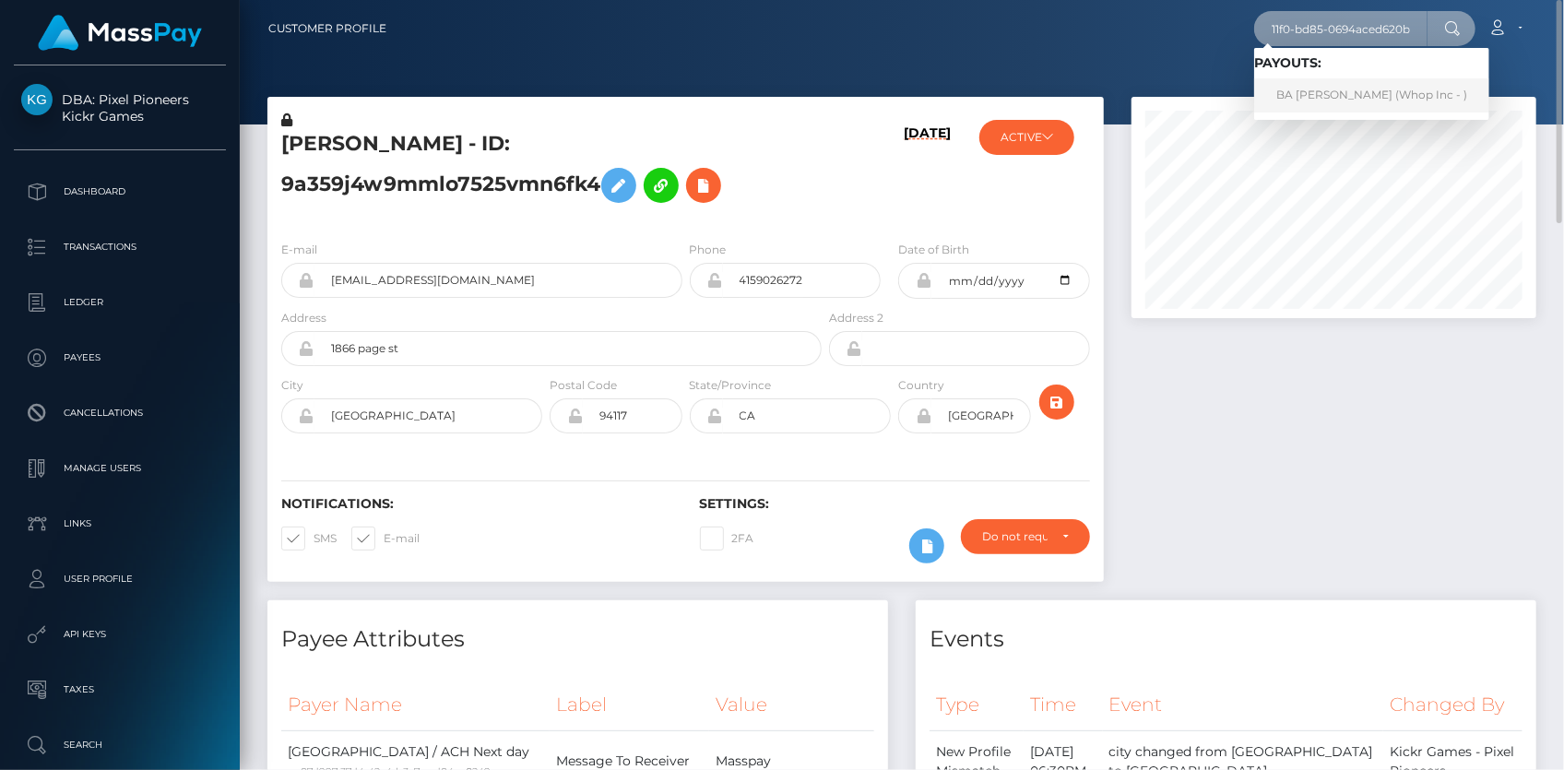
type input "4bdead7c-9d8a-11f0-bd85-0694aced620b"
click at [1321, 86] on link "BA [PERSON_NAME] (Whop Inc - )" at bounding box center [1371, 95] width 235 height 34
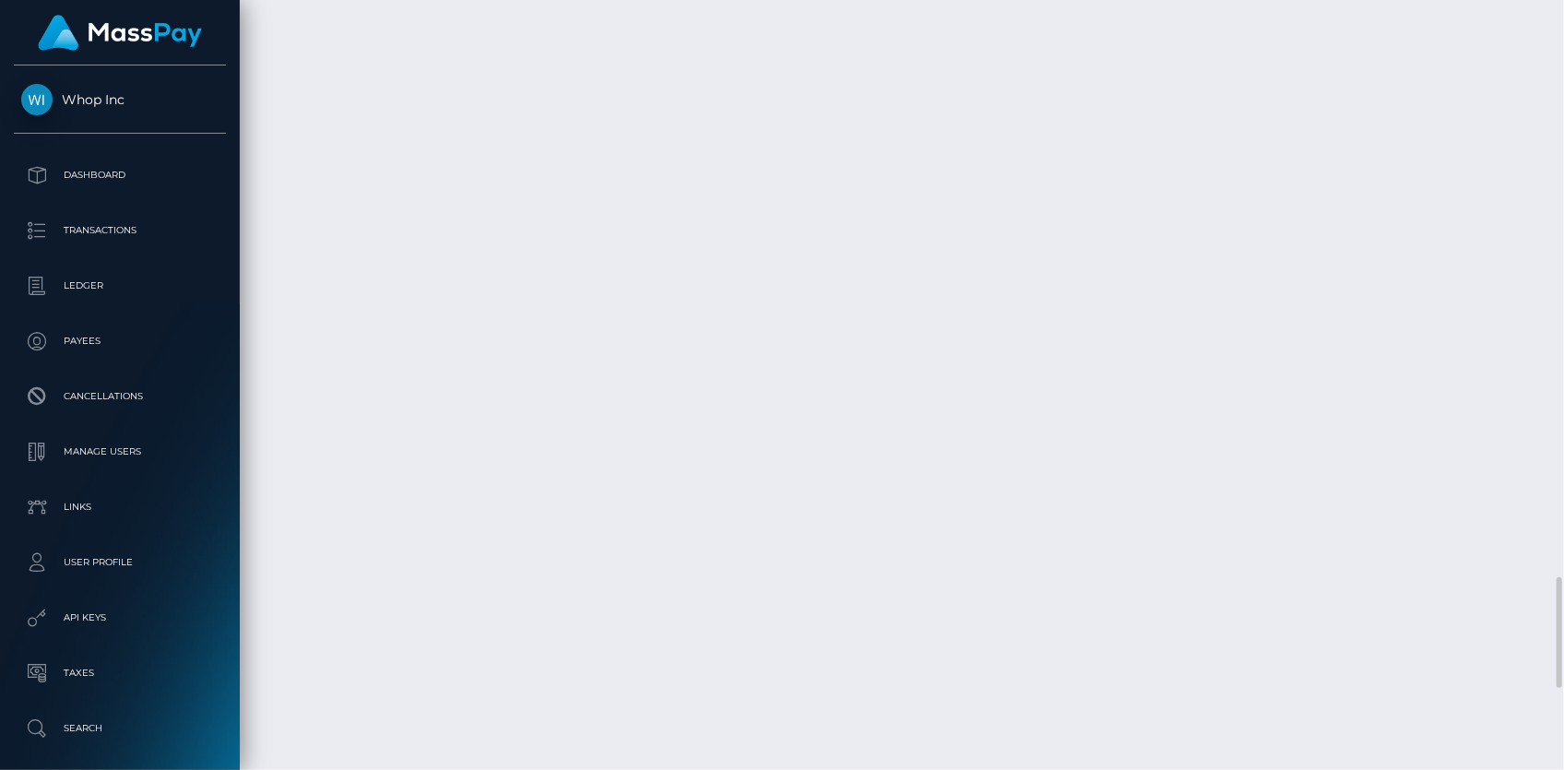
scroll to position [4596, 0]
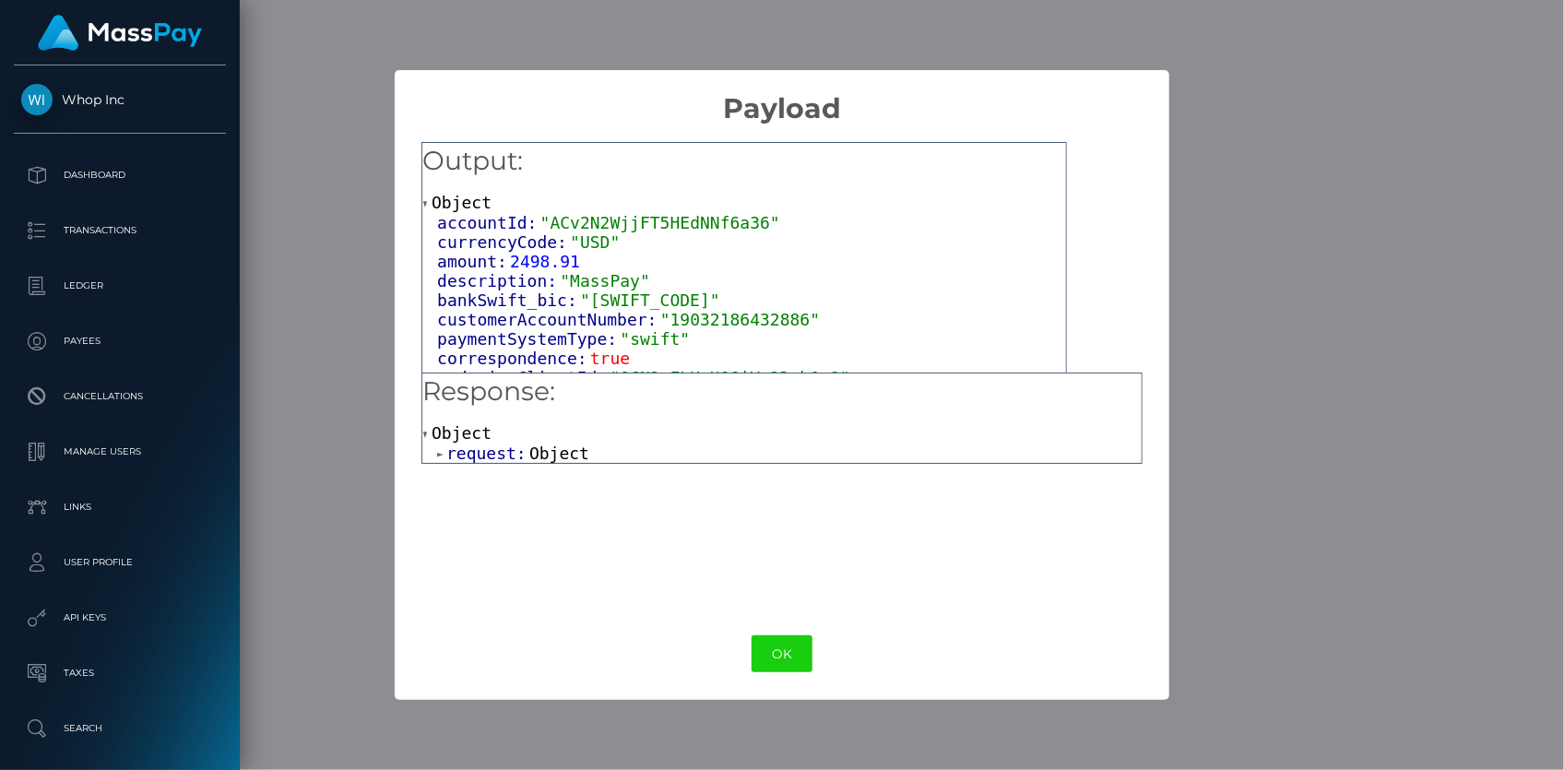
click at [516, 447] on span "request:" at bounding box center [487, 453] width 83 height 19
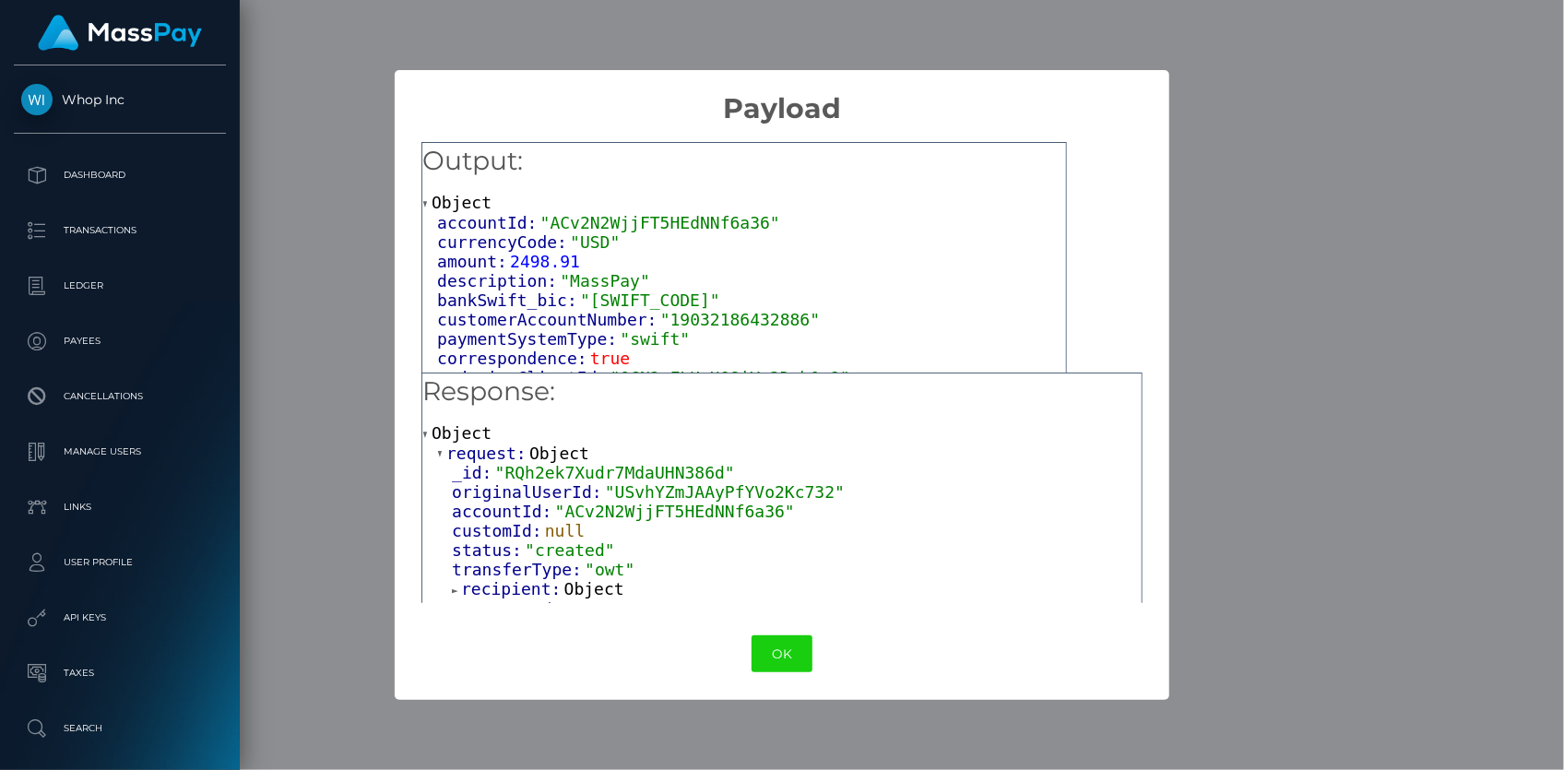
click at [820, 661] on div "OK No Cancel" at bounding box center [782, 654] width 774 height 56
click at [790, 655] on button "OK" at bounding box center [782, 654] width 61 height 38
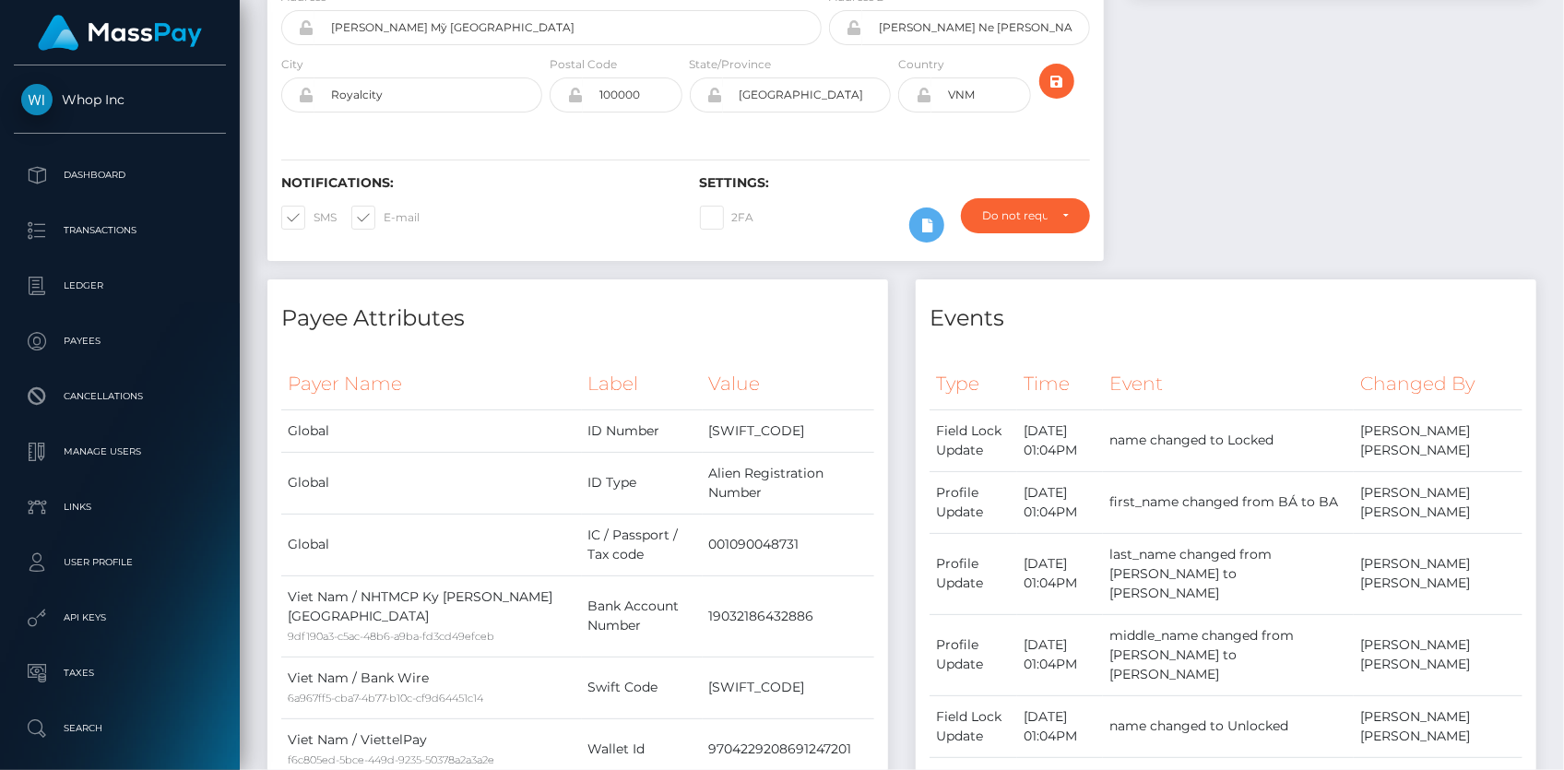
scroll to position [0, 0]
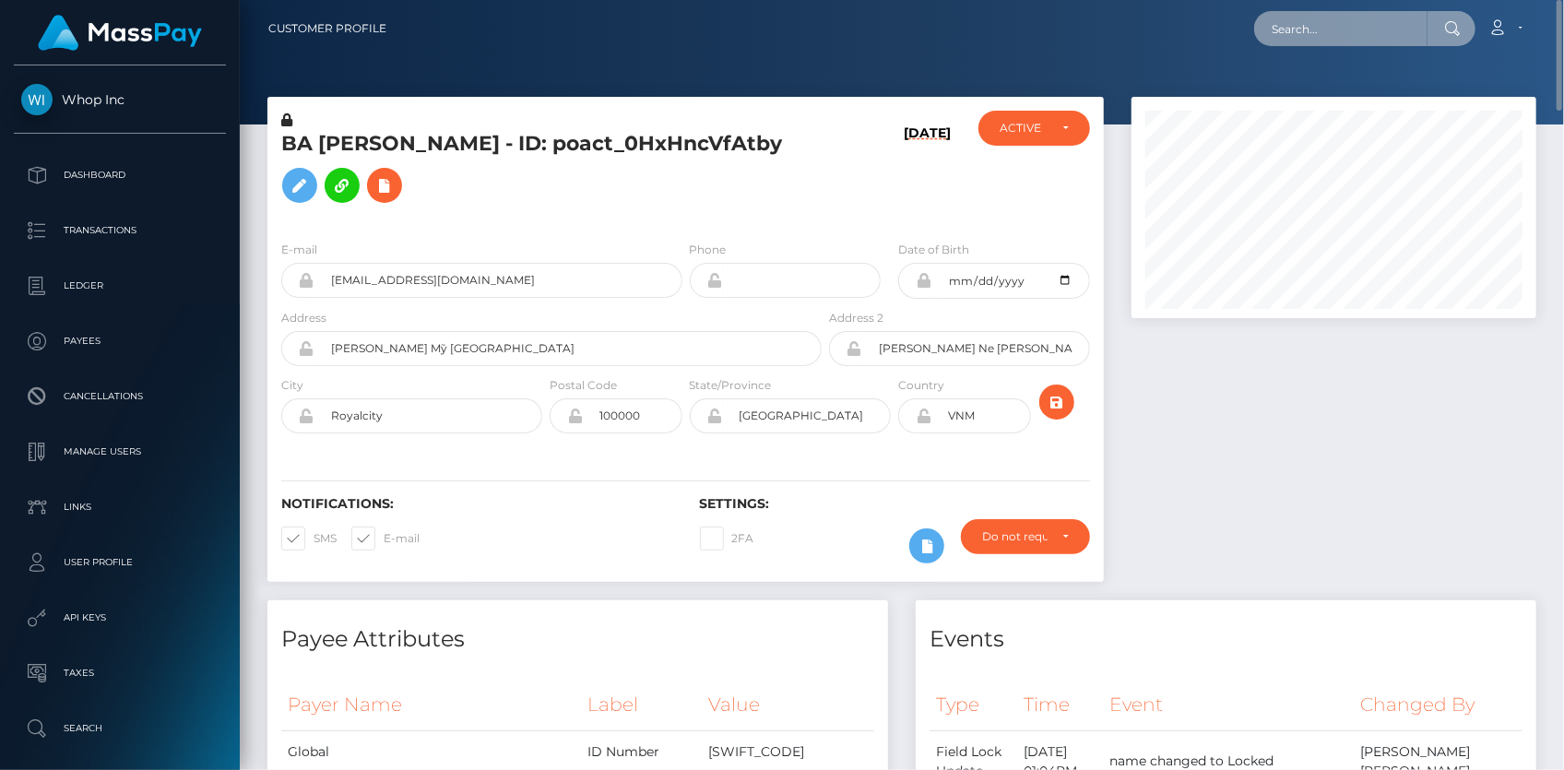
click at [1285, 41] on input "text" at bounding box center [1340, 28] width 173 height 35
paste input "37ee130c-9d8b-11f0-bd85-0694aced620b"
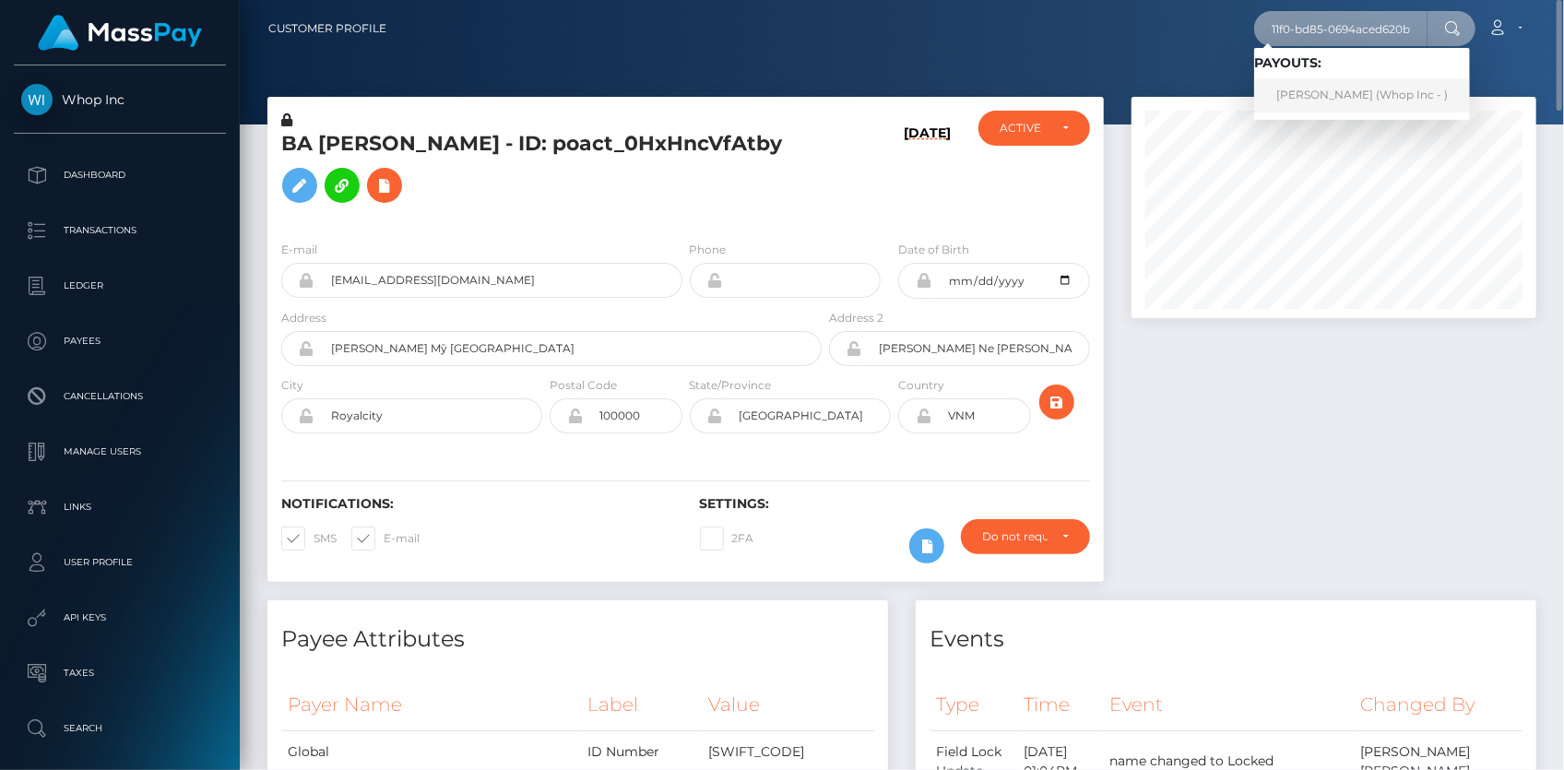
type input "37ee130c-9d8b-11f0-bd85-0694aced620b"
click at [1322, 84] on link "THUTO LODIMONDE MOLOI (Whop Inc - )" at bounding box center [1362, 95] width 216 height 34
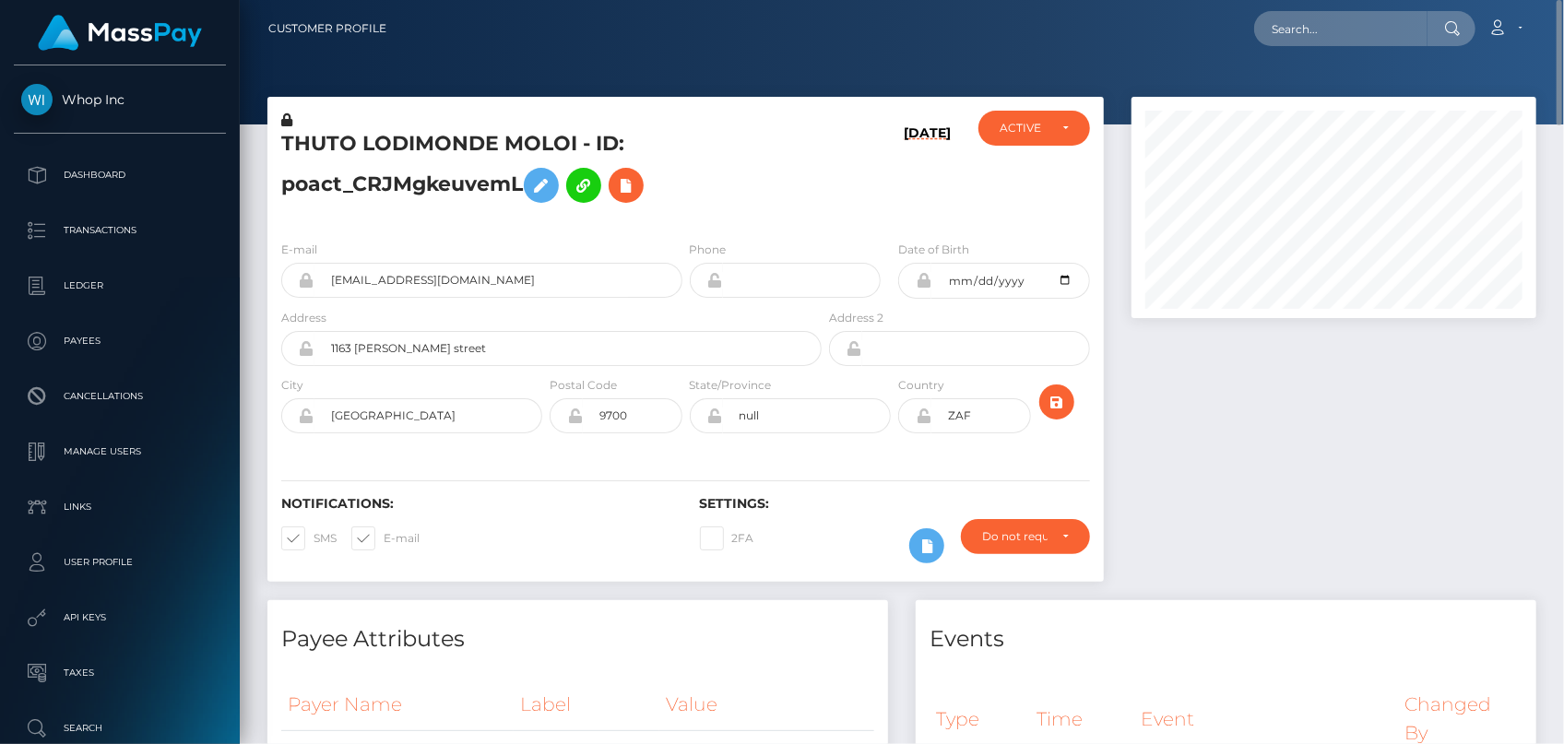
click at [1283, 54] on nav "Customer Profile Loading... Loading... Account" at bounding box center [902, 28] width 1324 height 57
click at [1306, 32] on input "text" at bounding box center [1340, 28] width 173 height 35
paste input "8a860d37-9a24-11f0-bd85-0694aced620b"
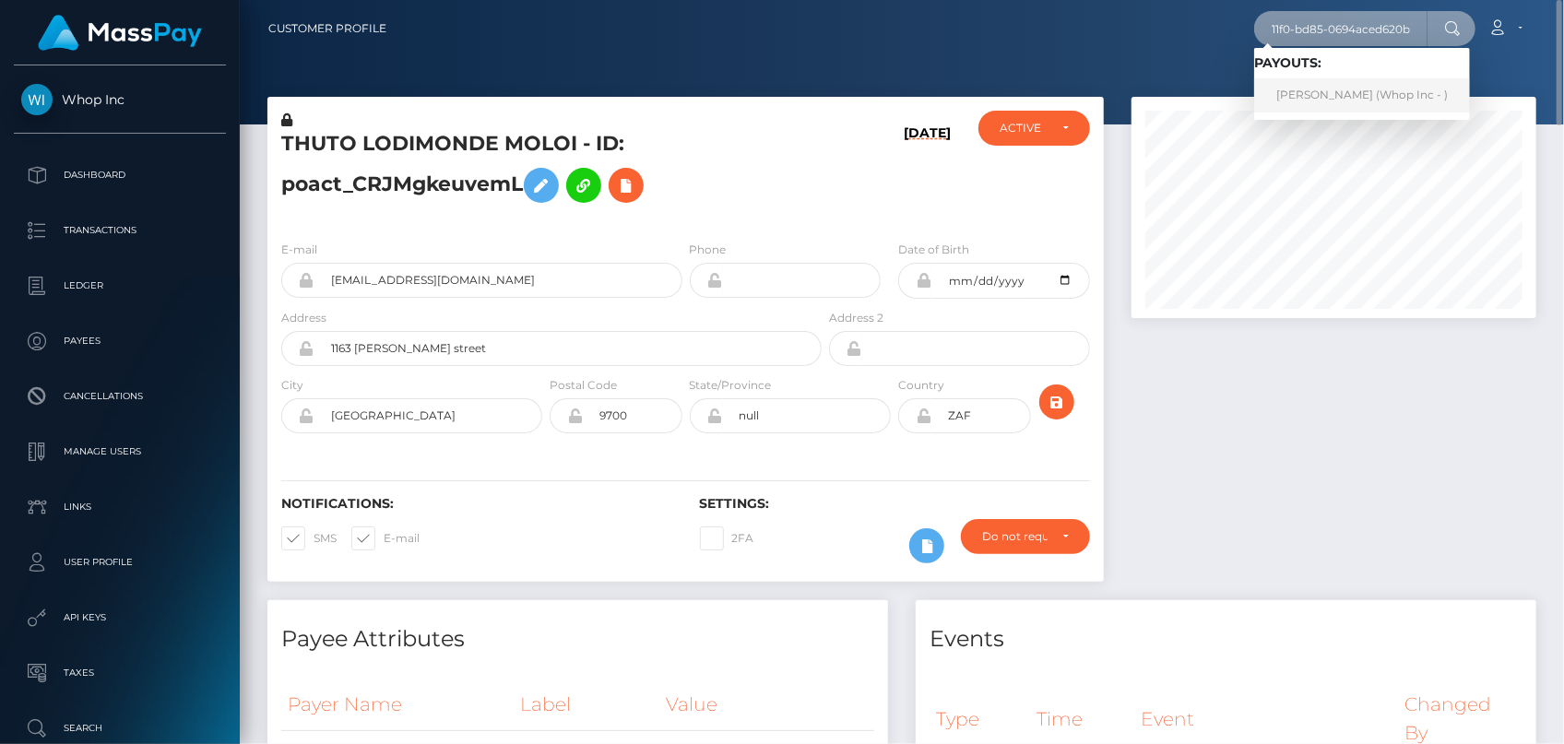
type input "8a860d37-9a24-11f0-bd85-0694aced620b"
click at [1329, 89] on link "IBRAHIMA BANN (Whop Inc - )" at bounding box center [1362, 95] width 216 height 34
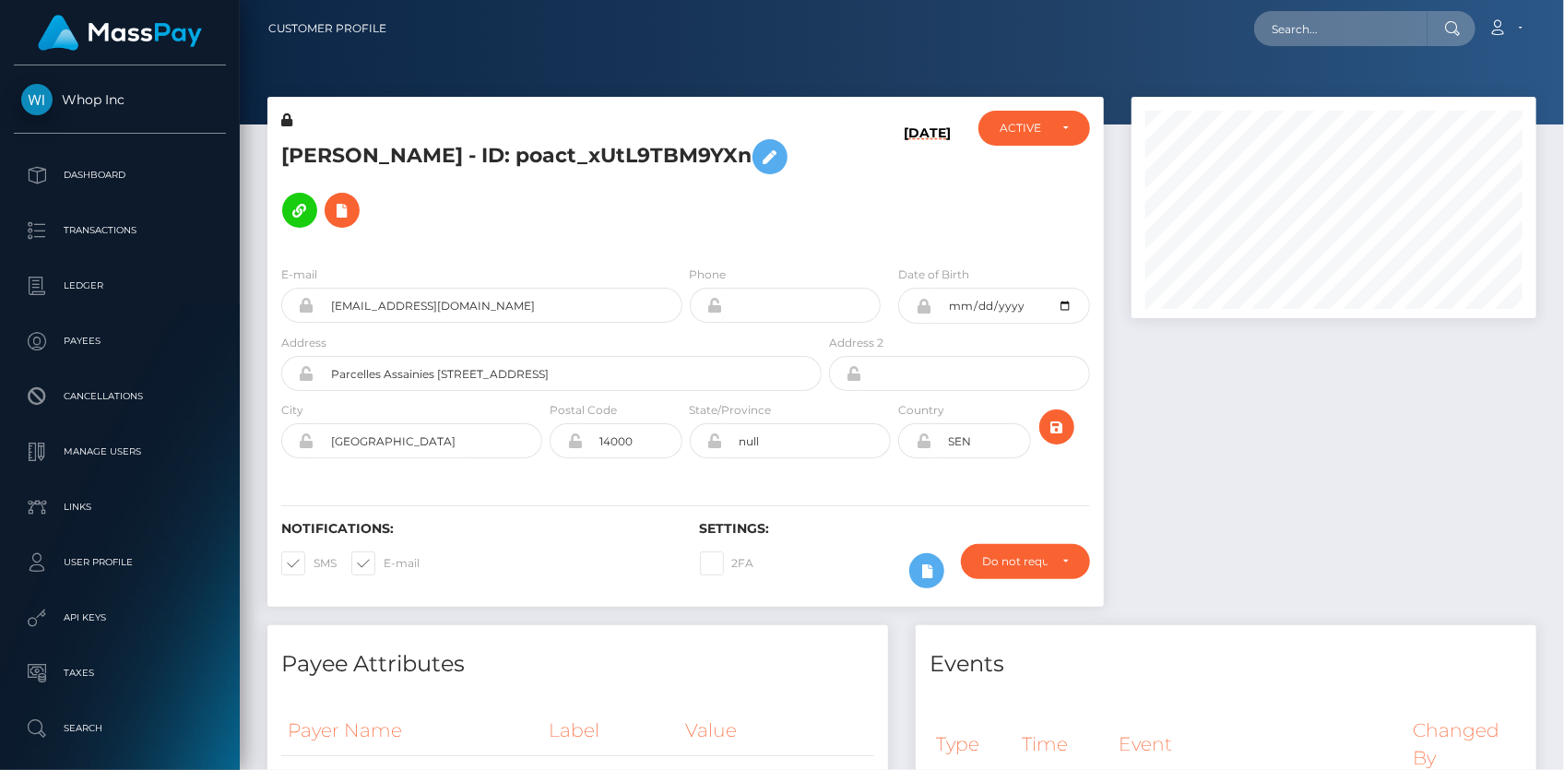
scroll to position [221, 404]
click at [1282, 37] on input "text" at bounding box center [1340, 28] width 173 height 35
paste input "9d12b363-9aa3-11f0-bd85-0694aced620b"
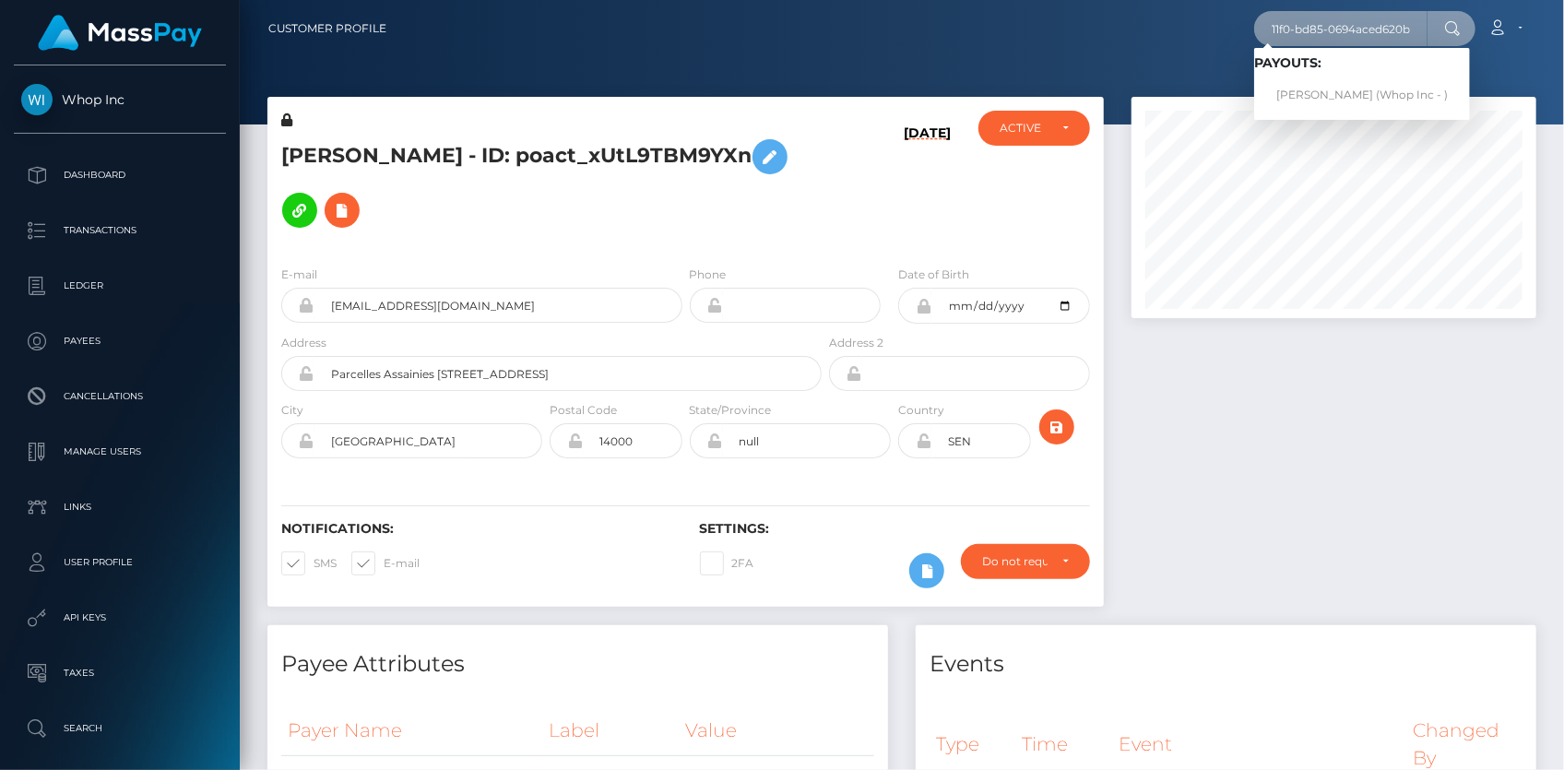
type input "9d12b363-9aa3-11f0-bd85-0694aced620b"
click at [1330, 96] on link "[PERSON_NAME] (Whop Inc - )" at bounding box center [1362, 95] width 216 height 34
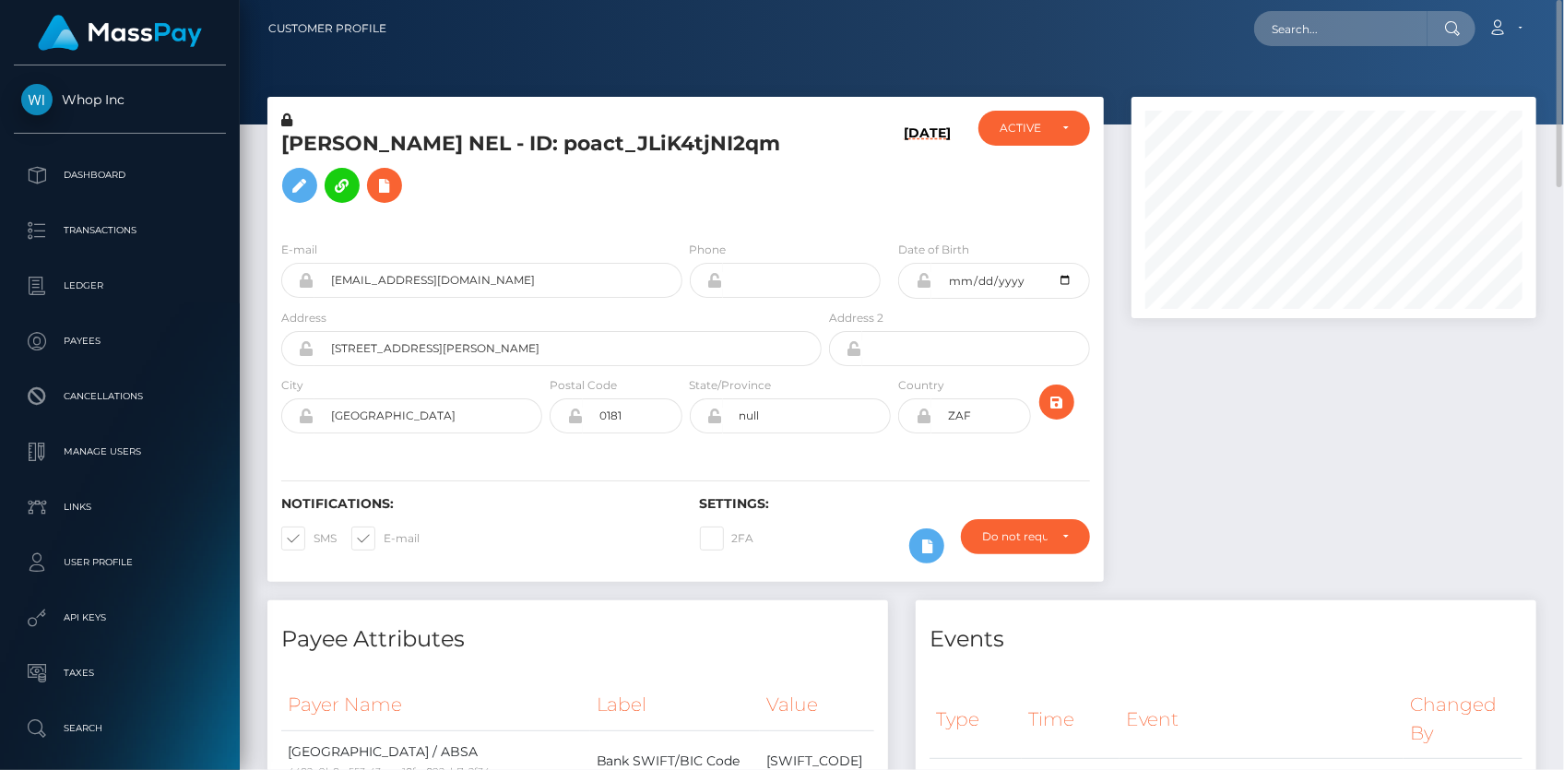
click at [1290, 50] on nav "Customer Profile Loading... Loading... Account" at bounding box center [902, 28] width 1324 height 57
click at [1291, 40] on input "text" at bounding box center [1340, 28] width 173 height 35
paste input "[EMAIL_ADDRESS][DOMAIN_NAME]"
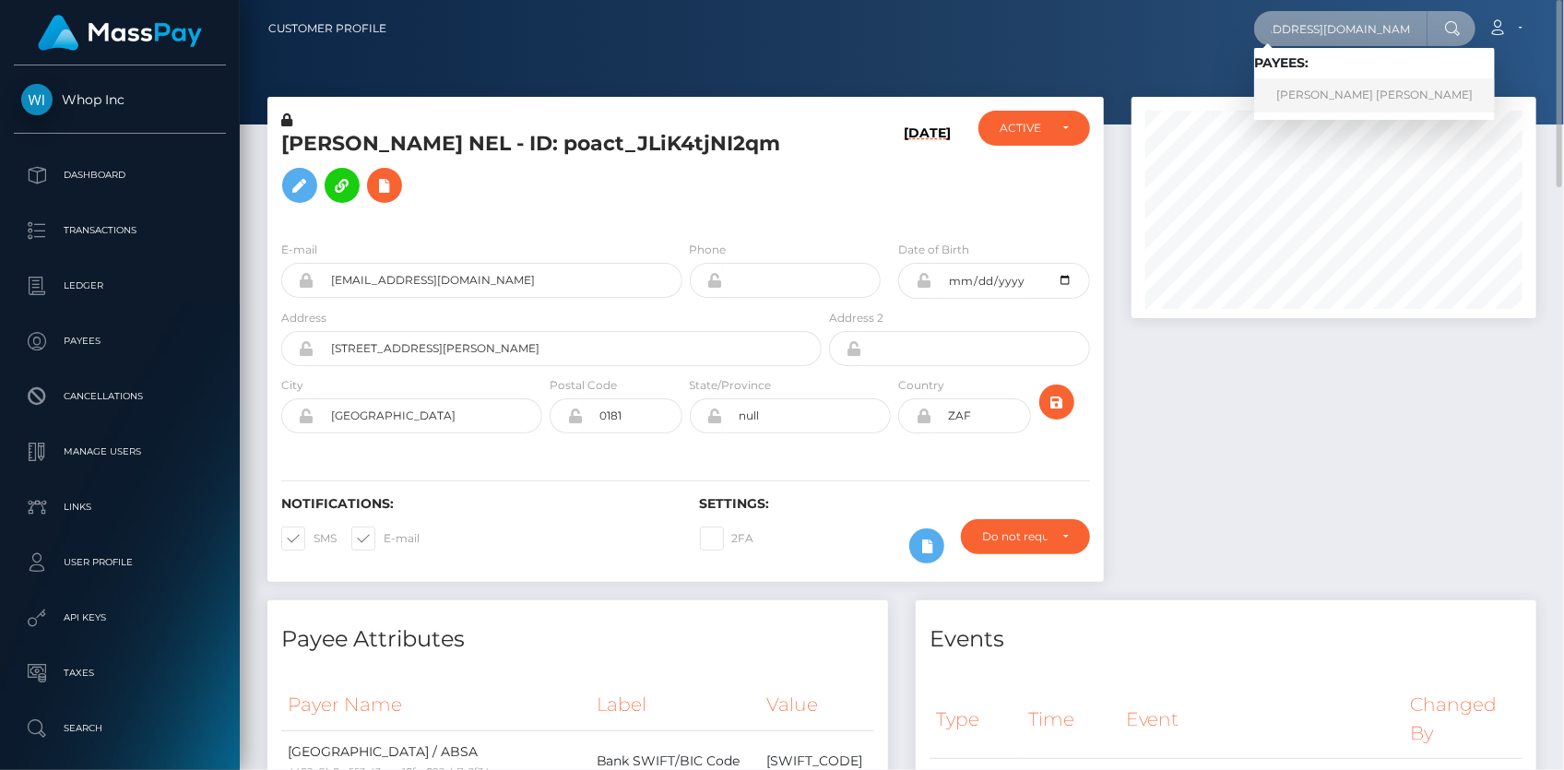
type input "[EMAIL_ADDRESS][DOMAIN_NAME]"
click at [1308, 95] on link "[PERSON_NAME] [PERSON_NAME]" at bounding box center [1374, 95] width 241 height 34
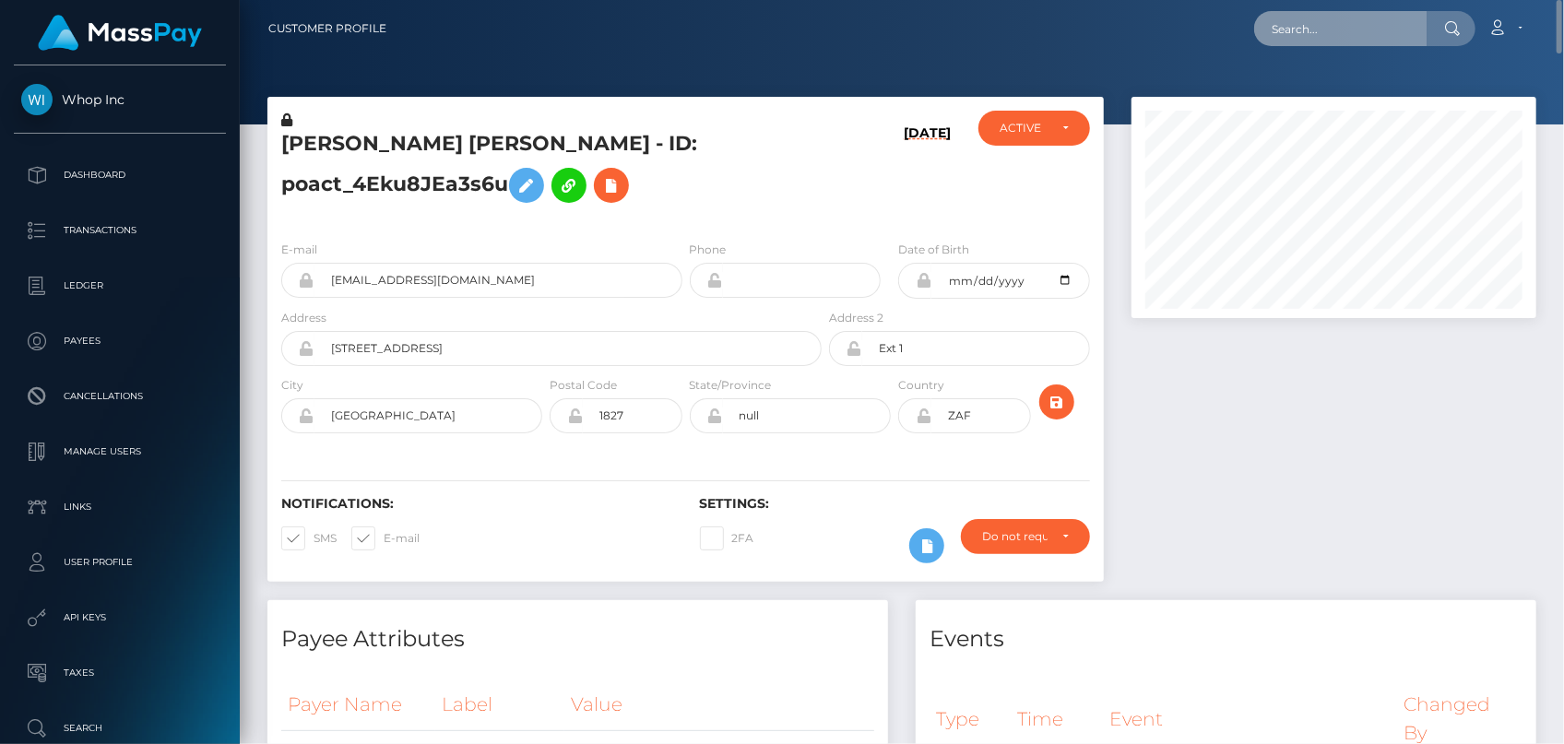
click at [1372, 18] on input "text" at bounding box center [1340, 28] width 173 height 35
paste input "[EMAIL_ADDRESS][DOMAIN_NAME]"
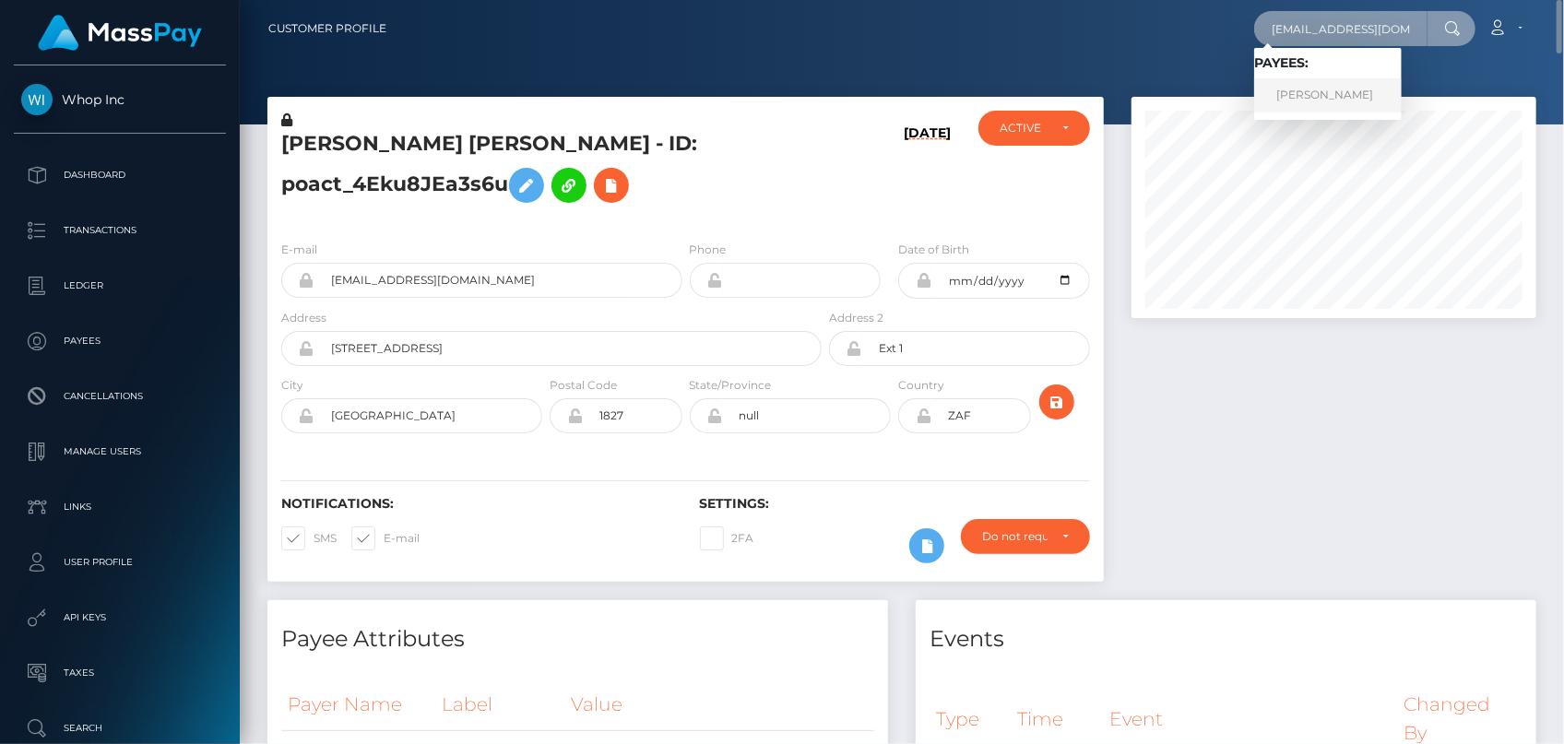
type input "[EMAIL_ADDRESS][DOMAIN_NAME]"
click at [1329, 94] on link "VICTOR OKOTH OLWEYA" at bounding box center [1328, 95] width 148 height 34
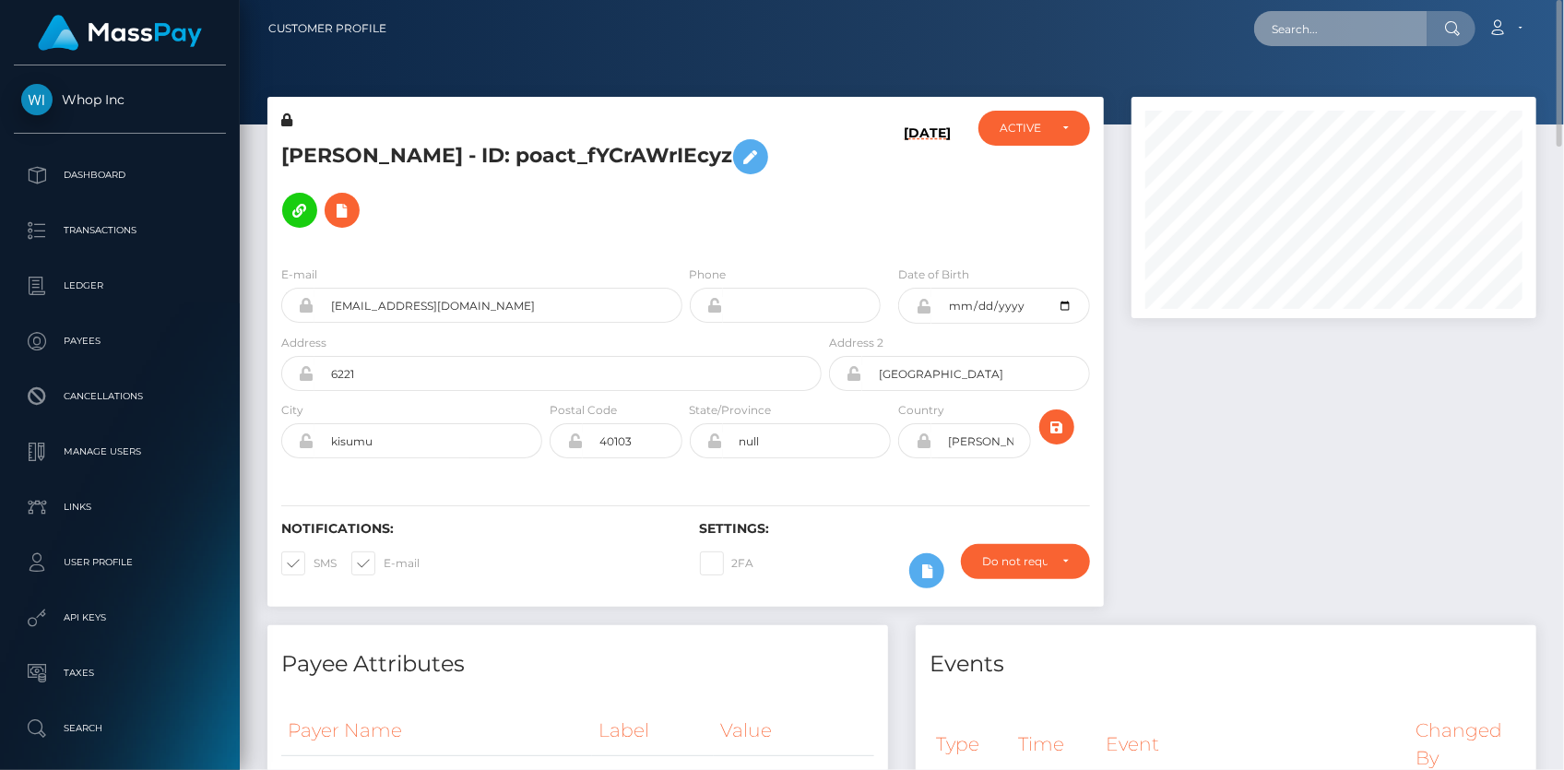
click at [1349, 18] on input "text" at bounding box center [1340, 28] width 173 height 35
paste input "cf49701c-ae7b-4337-a560-2640a0b9af63"
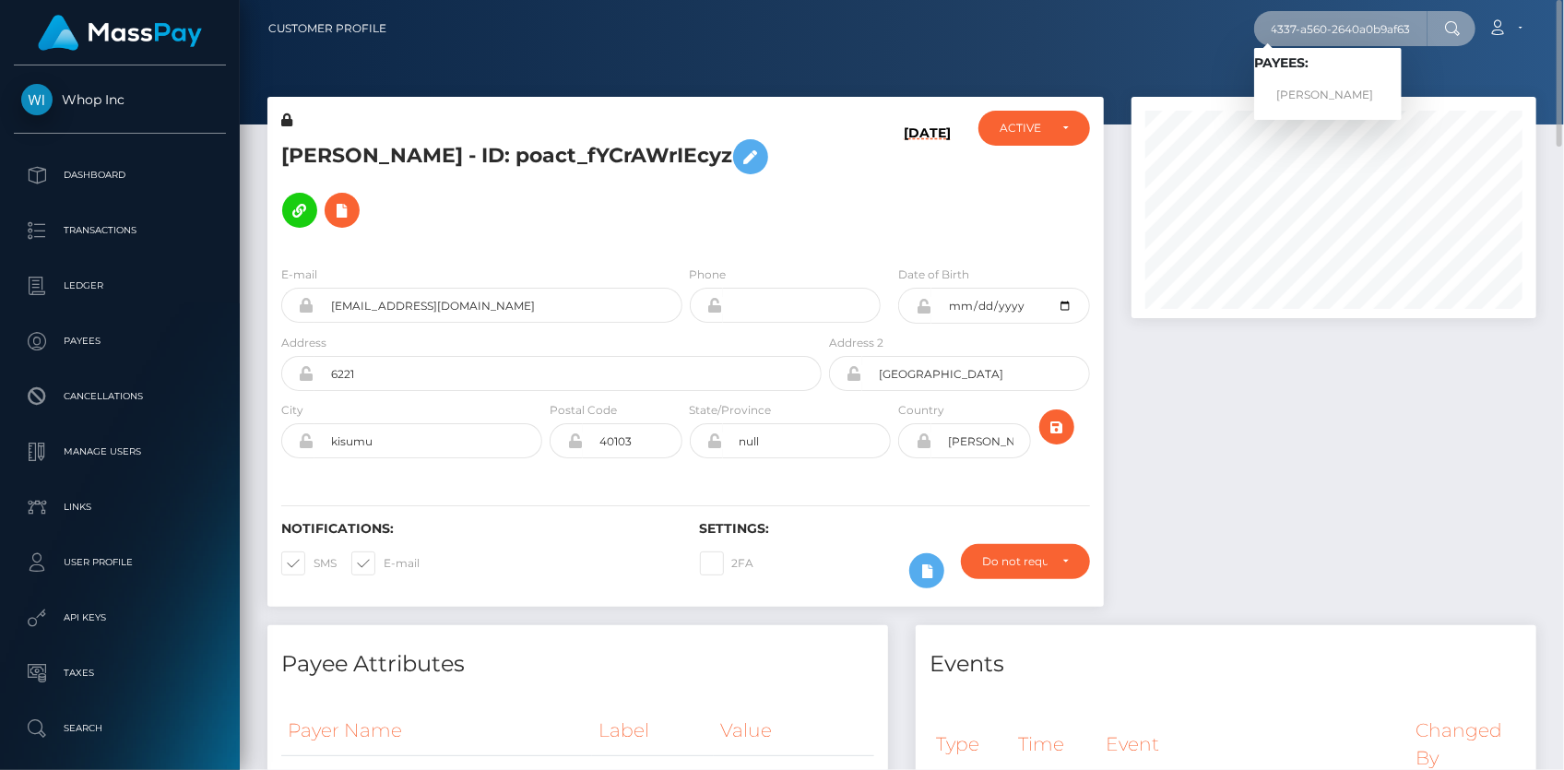
type input "cf49701c-ae7b-4337-a560-2640a0b9af63"
click at [1309, 95] on link "[PERSON_NAME]" at bounding box center [1328, 95] width 148 height 34
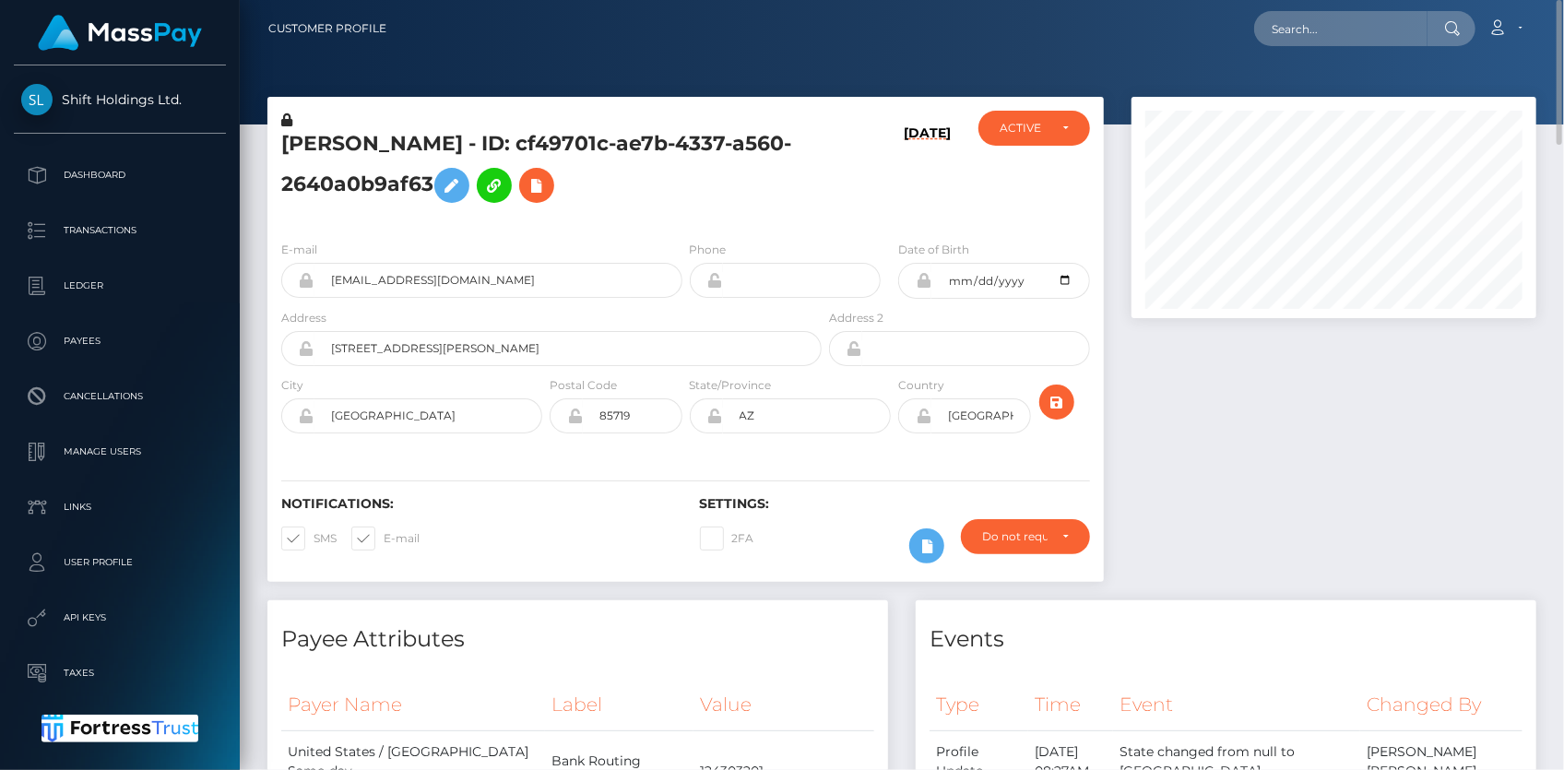
click at [373, 138] on h5 "ERIN SUZEANNE SMITH - ID: cf49701c-ae7b-4337-a560-2640a0b9af63" at bounding box center [546, 171] width 530 height 82
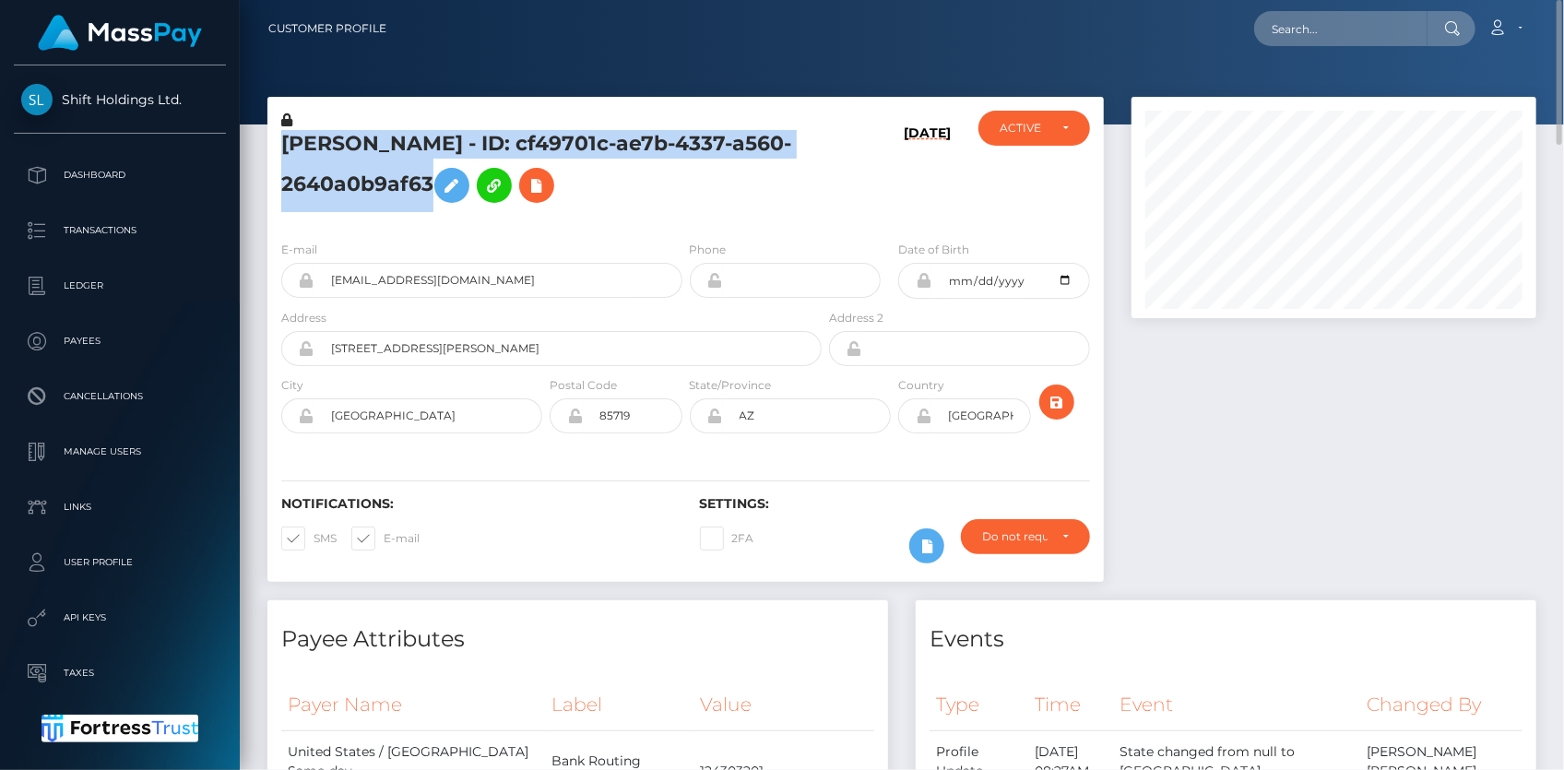
click at [373, 138] on h5 "ERIN SUZEANNE SMITH - ID: cf49701c-ae7b-4337-a560-2640a0b9af63" at bounding box center [546, 171] width 530 height 82
copy h5 "ERIN SUZEANNE SMITH - ID: cf49701c-ae7b-4337-a560-2640a0b9af63"
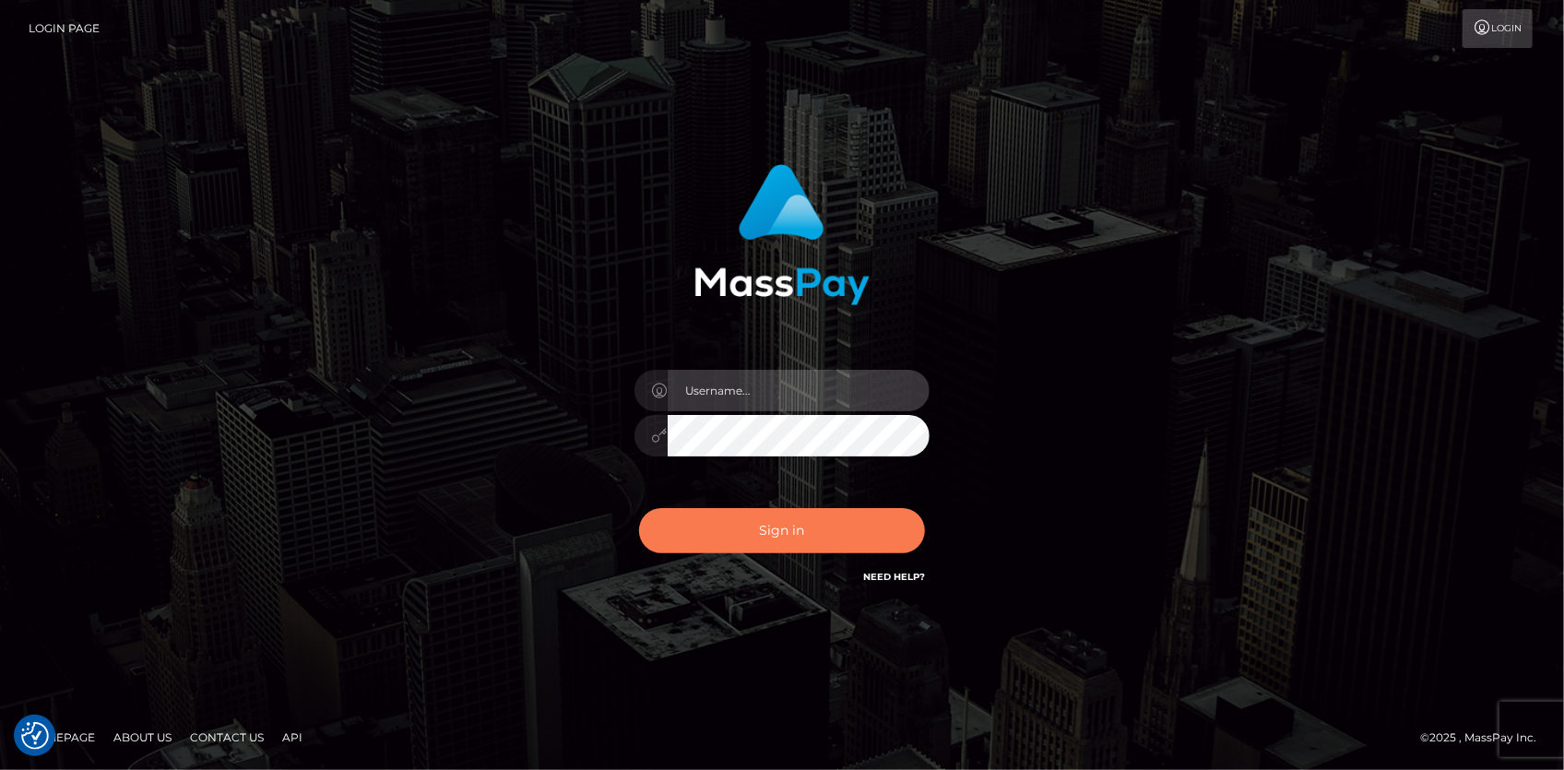
type input "[PERSON_NAME]"
click at [802, 527] on button "Sign in" at bounding box center [782, 530] width 286 height 45
type input "Eduard Gavrilescu"
click at [787, 521] on button "Sign in" at bounding box center [782, 530] width 286 height 45
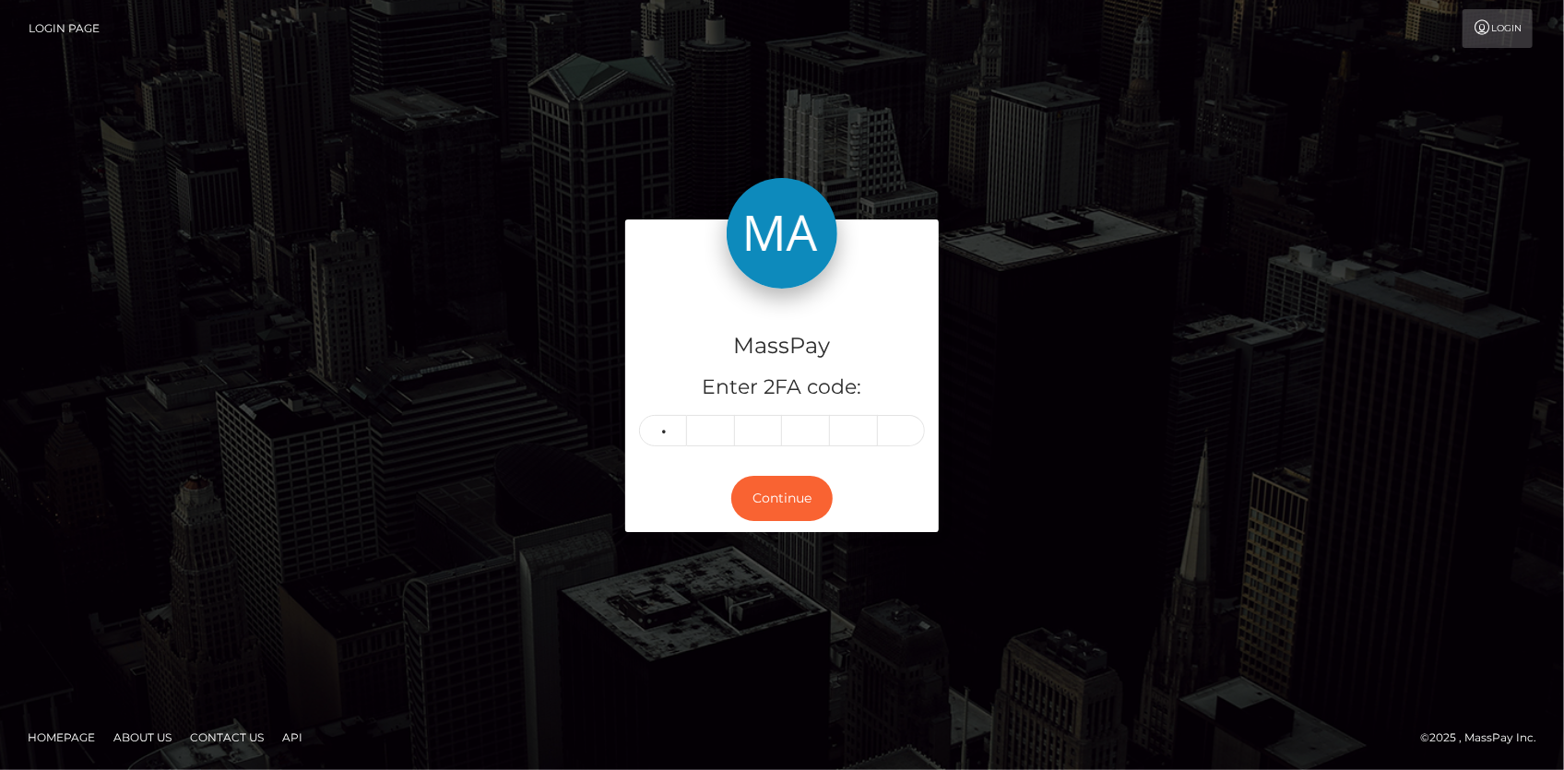
type input "4"
type input "5"
type input "8"
type input "2"
type input "5"
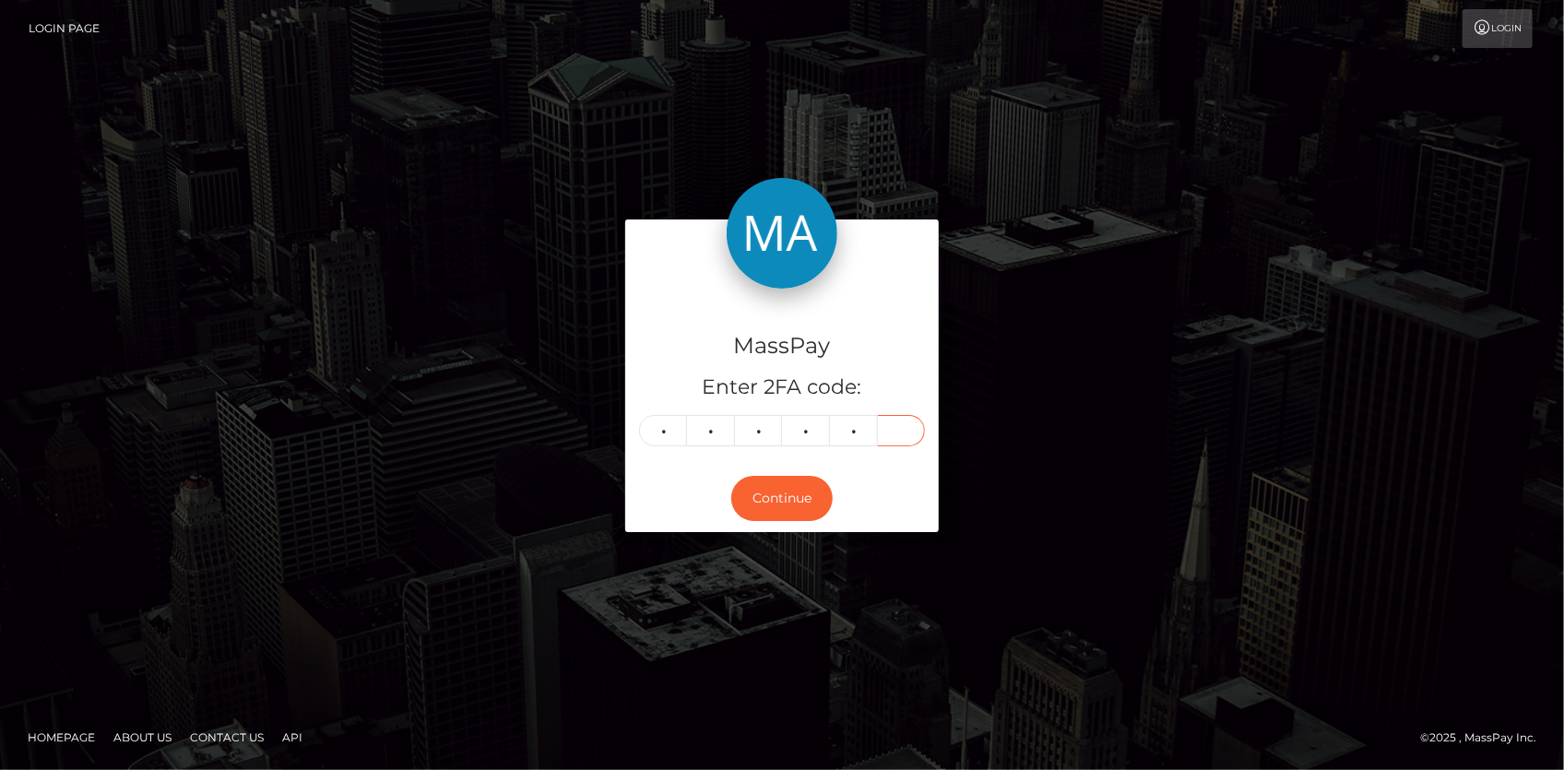
type input "1"
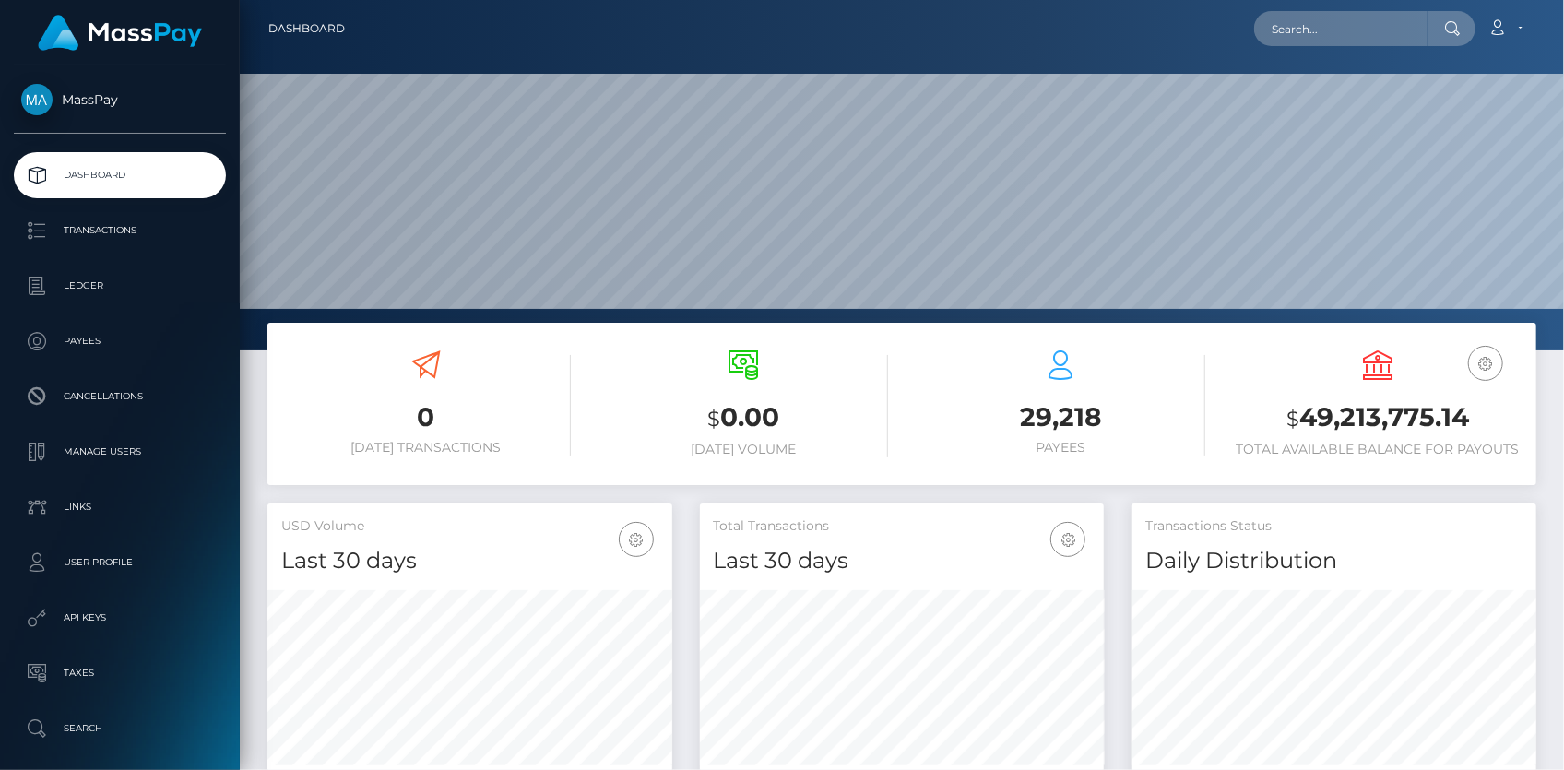
scroll to position [326, 404]
click at [1358, 46] on div "Loading... Loading... Account Edit Profile Logout" at bounding box center [948, 28] width 1176 height 39
click at [1349, 37] on input "text" at bounding box center [1340, 28] width 173 height 35
paste input "shortys.skater@yahoo.com"
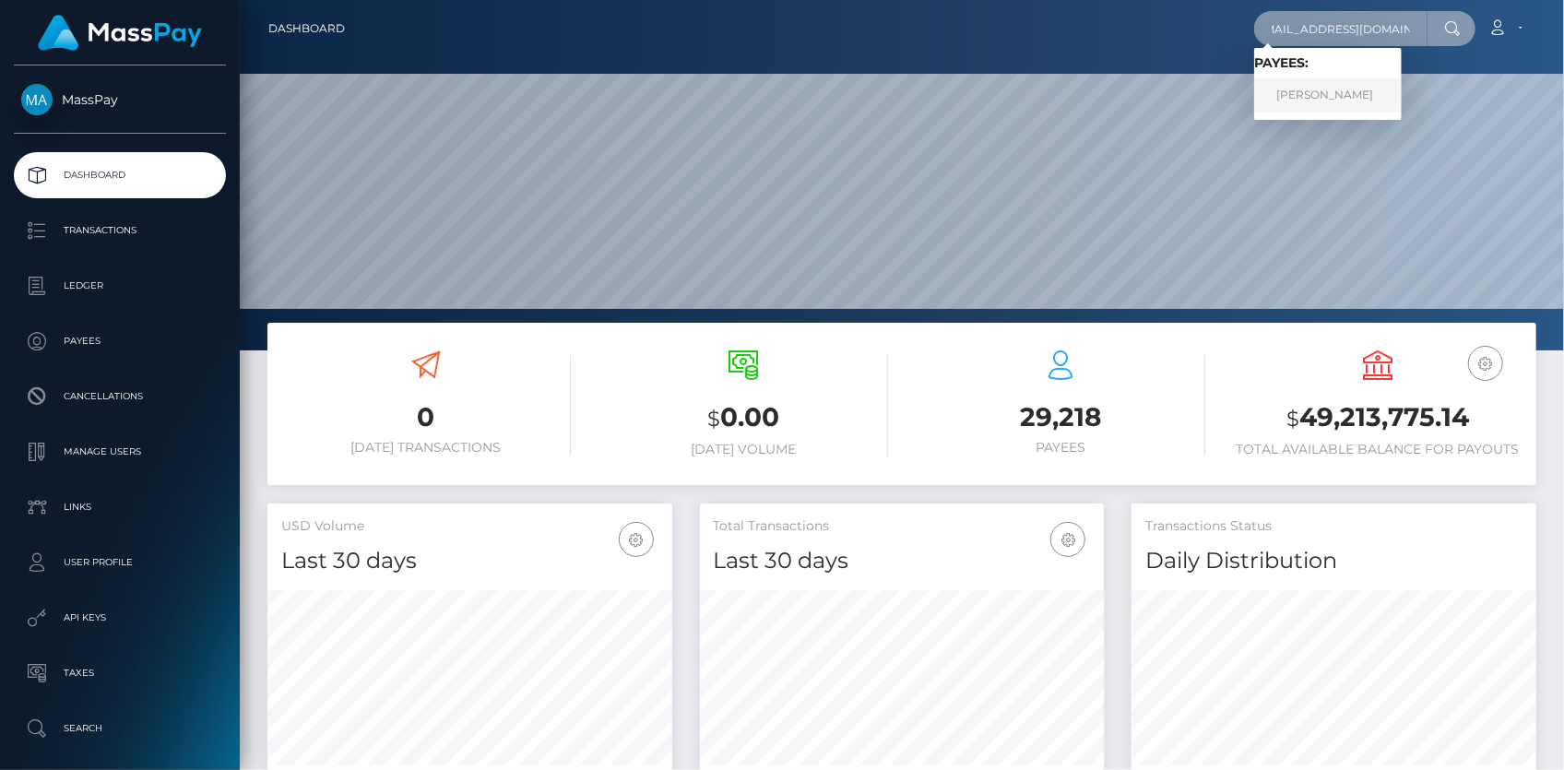
type input "shortys.skater@yahoo.com"
click at [1301, 95] on link "ANTHONY M SCOTT" at bounding box center [1328, 95] width 148 height 34
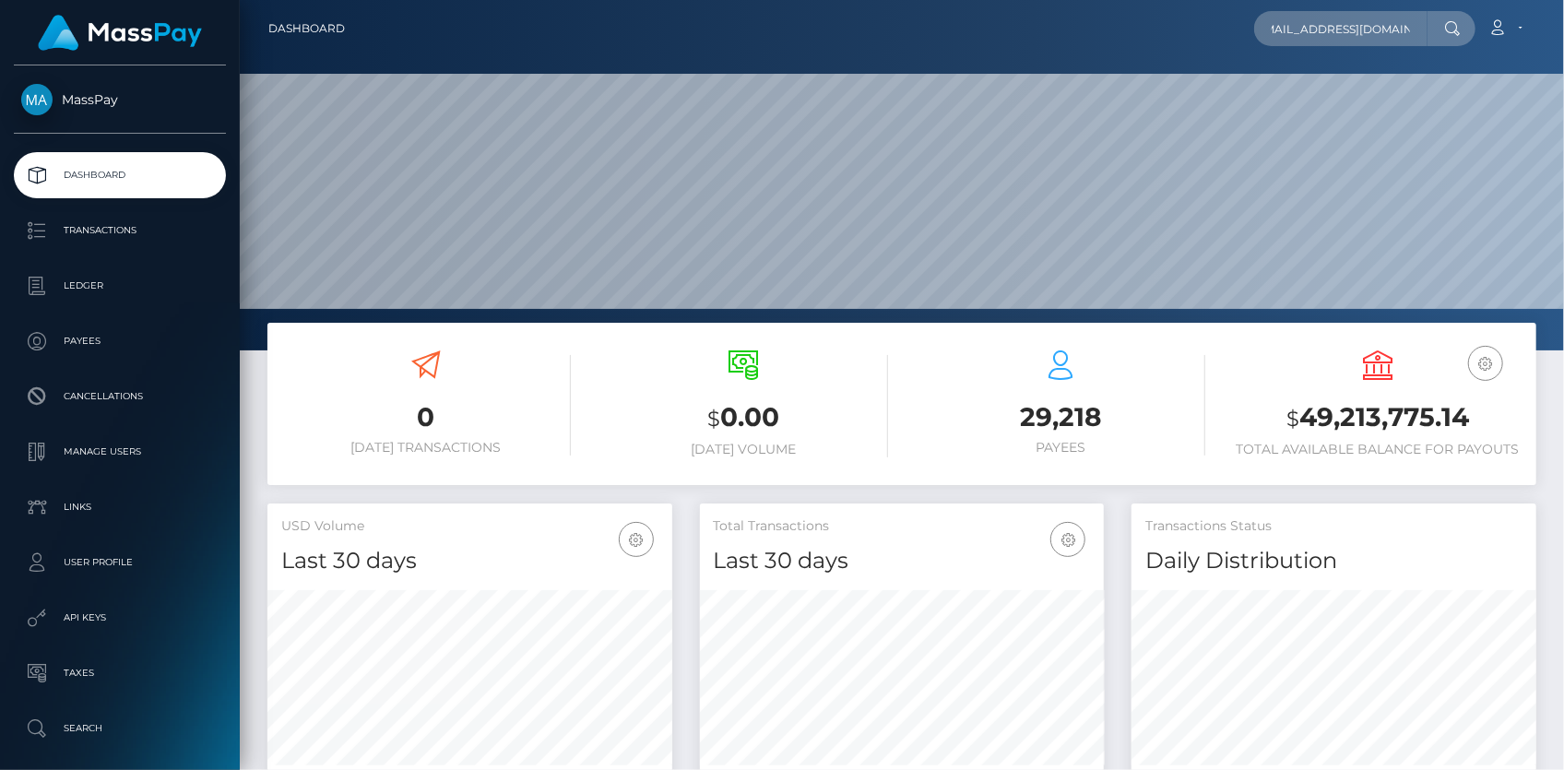
scroll to position [0, 0]
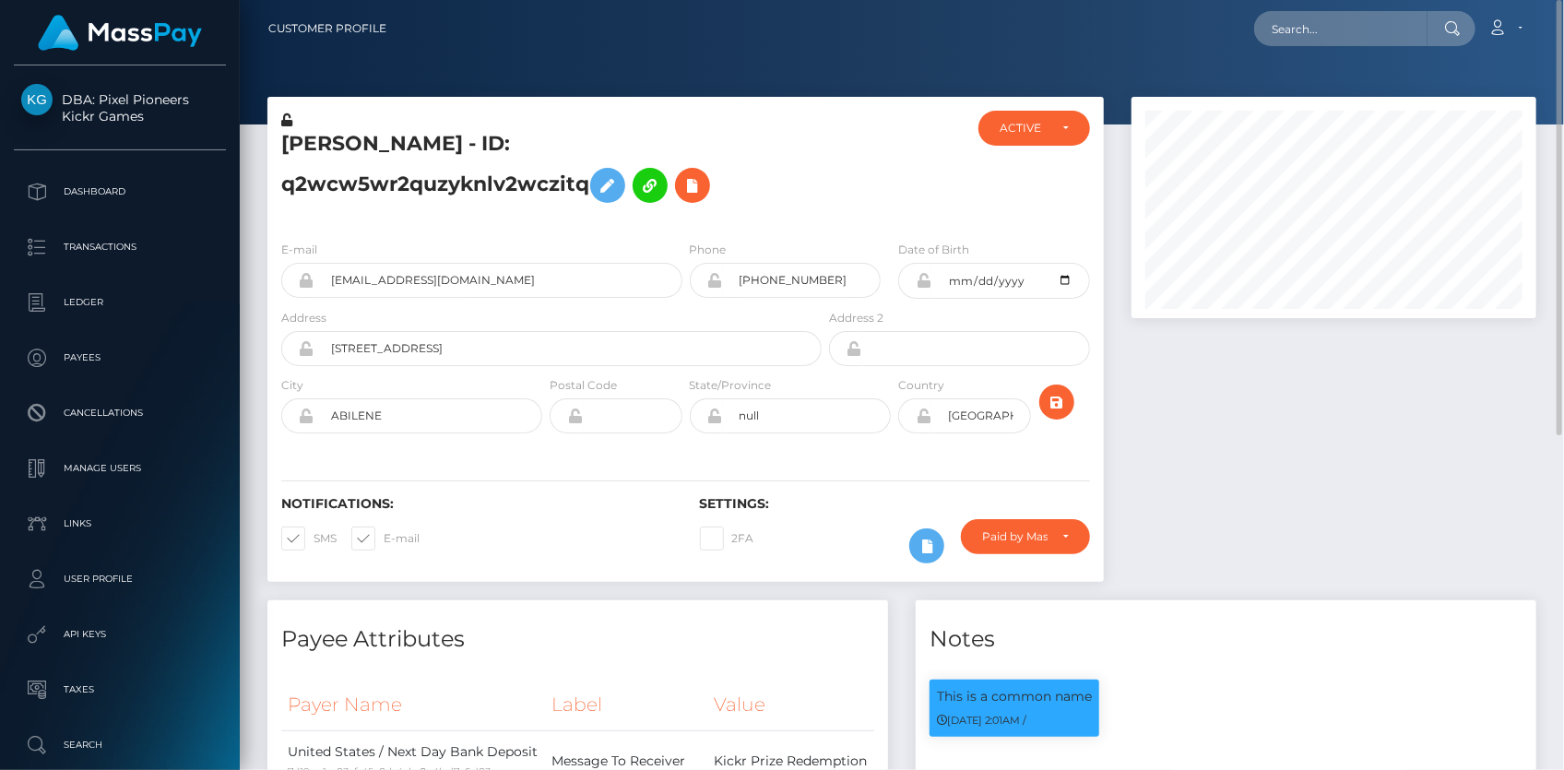
click at [343, 260] on div "E-mail [EMAIL_ADDRESS][DOMAIN_NAME]" at bounding box center [481, 269] width 401 height 58
click at [346, 278] on input "[EMAIL_ADDRESS][DOMAIN_NAME]" at bounding box center [498, 280] width 368 height 35
click at [346, 278] on input "shortys.skater@yahoo.com" at bounding box center [498, 280] width 368 height 35
click at [360, 152] on h5 "ANTHONY M SCOTT - ID: q2wcw5wr2quzyknlv2wczitq" at bounding box center [546, 171] width 530 height 82
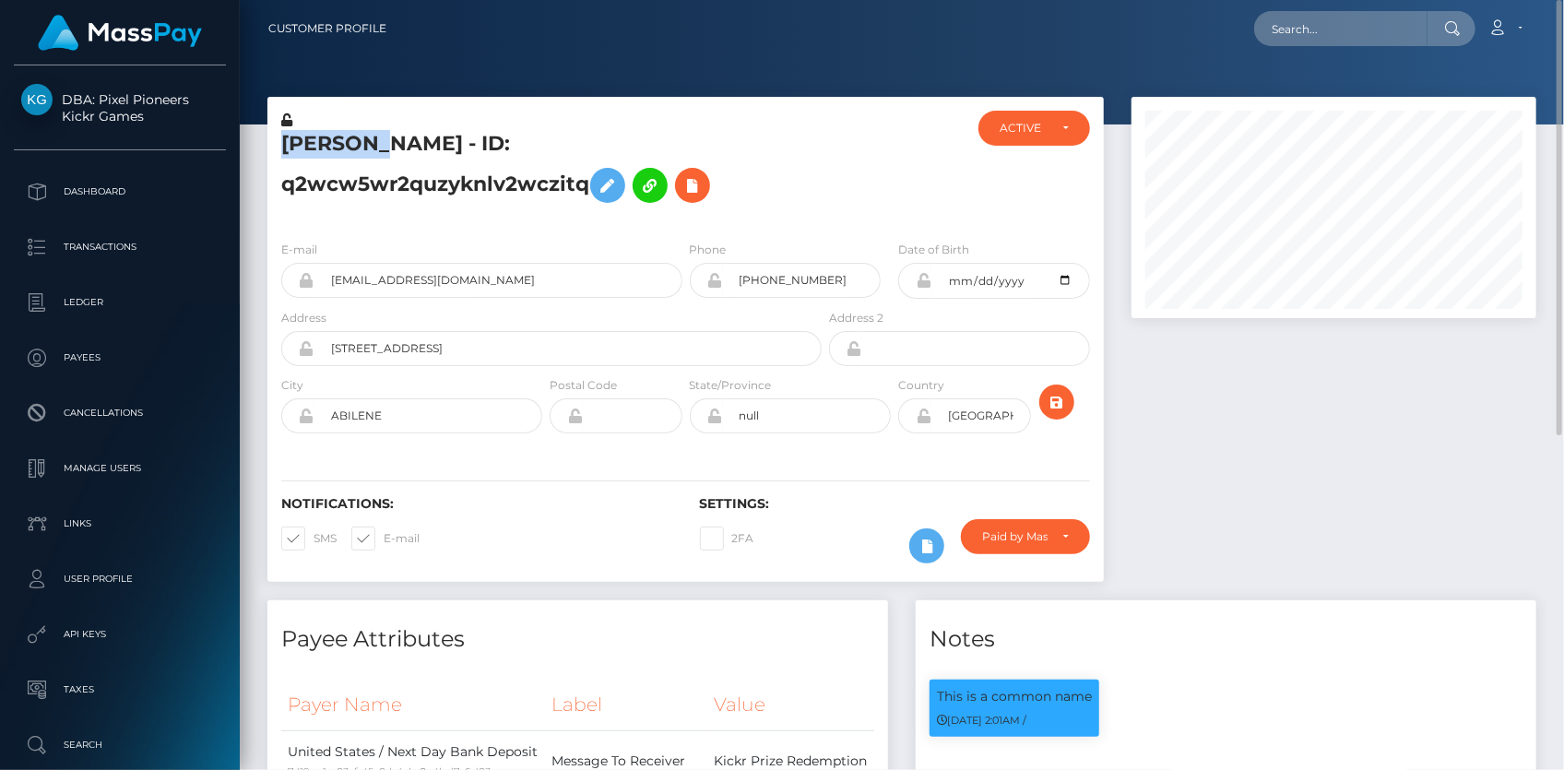
click at [360, 152] on h5 "ANTHONY M SCOTT - ID: q2wcw5wr2quzyknlv2wczitq" at bounding box center [546, 171] width 530 height 82
copy h5 "ANTHONY M SCOTT - ID: q2wcw5wr2quzyknlv2wczitq"
click at [378, 277] on input "shortys.skater@yahoo.com" at bounding box center [498, 280] width 368 height 35
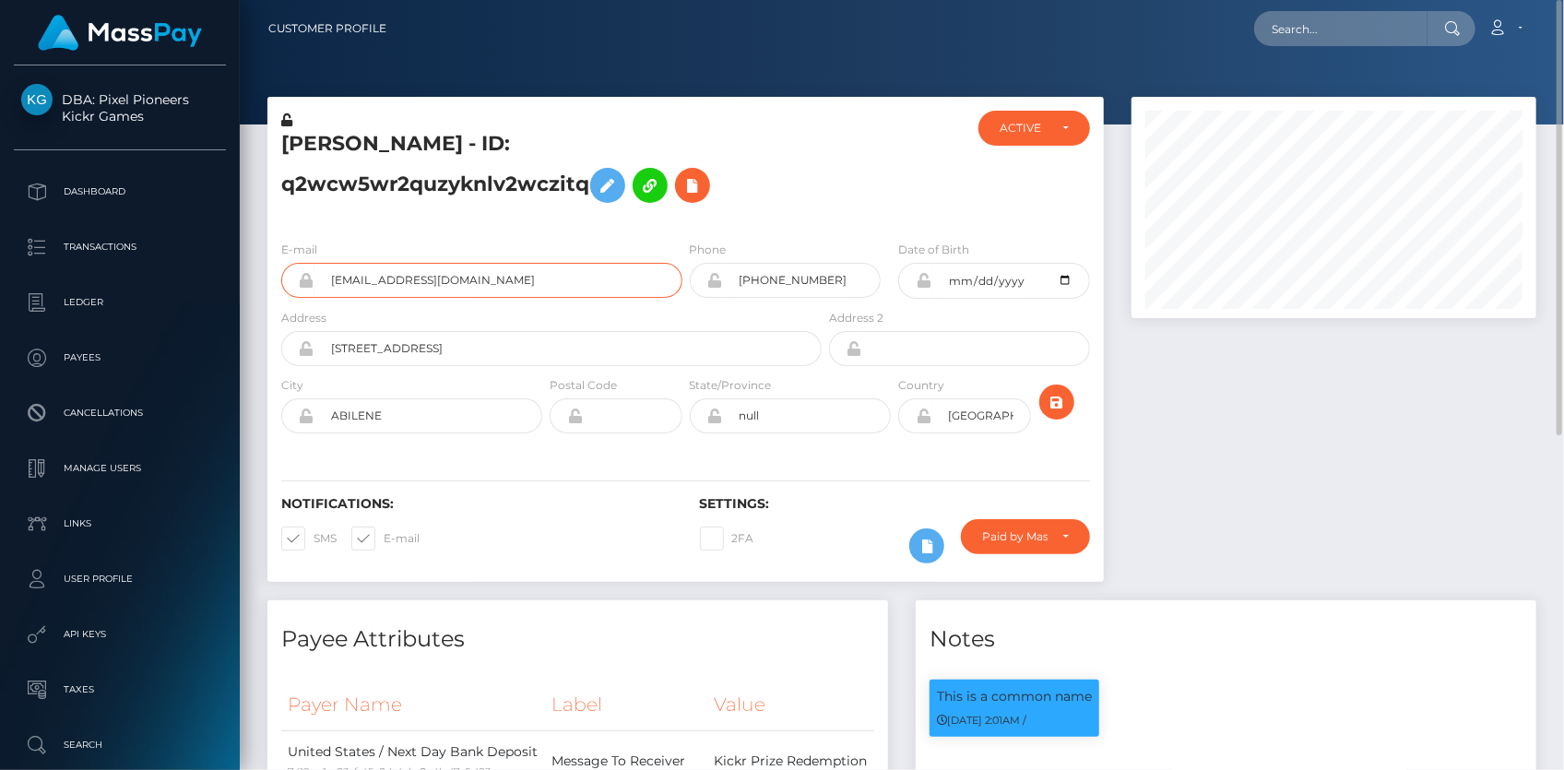
click at [378, 277] on input "shortys.skater@yahoo.com" at bounding box center [498, 280] width 368 height 35
click at [710, 194] on button at bounding box center [692, 185] width 35 height 35
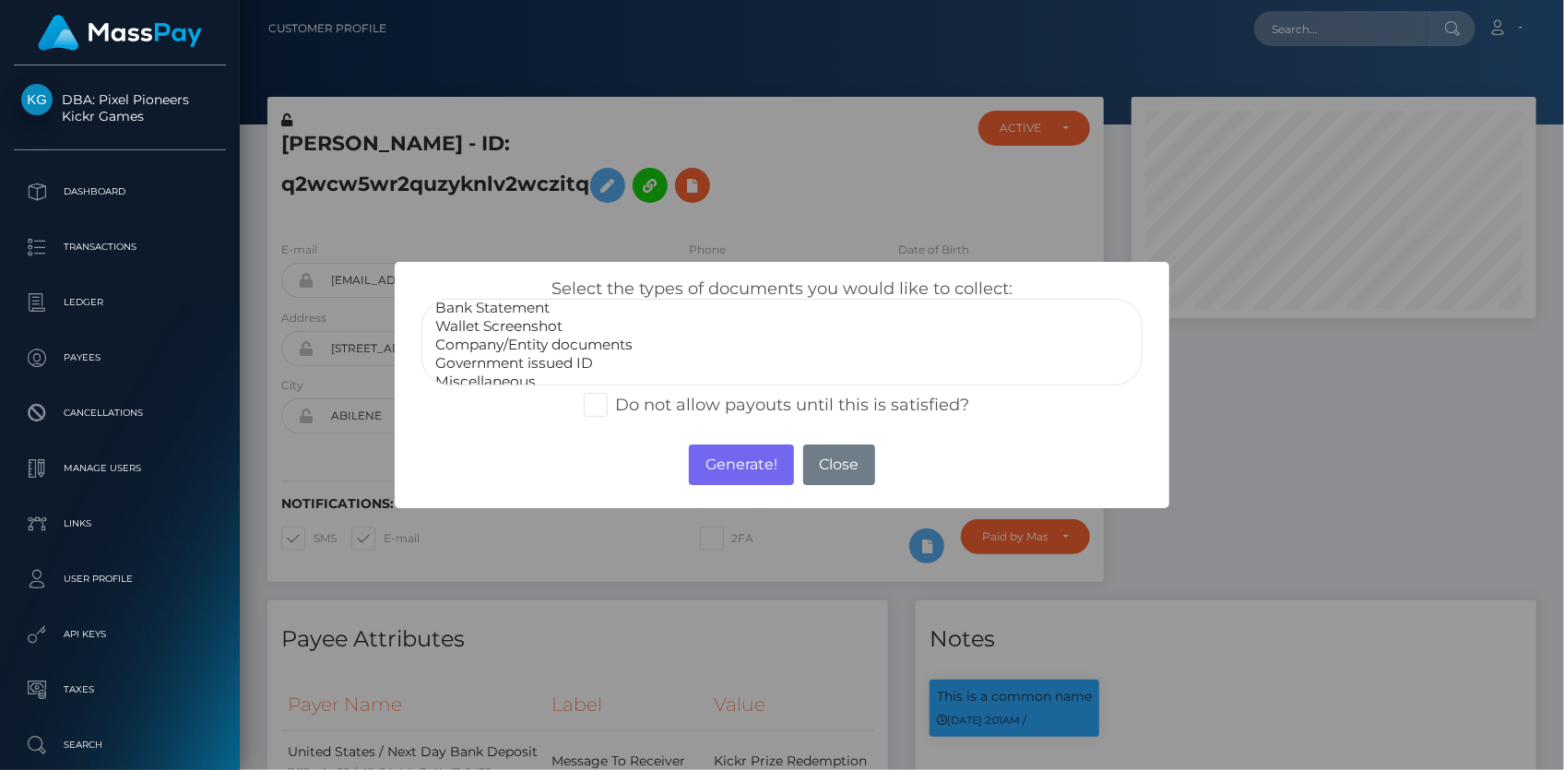
scroll to position [35, 0]
select select "Government issued ID"
click at [549, 354] on option "Government issued ID" at bounding box center [781, 353] width 697 height 18
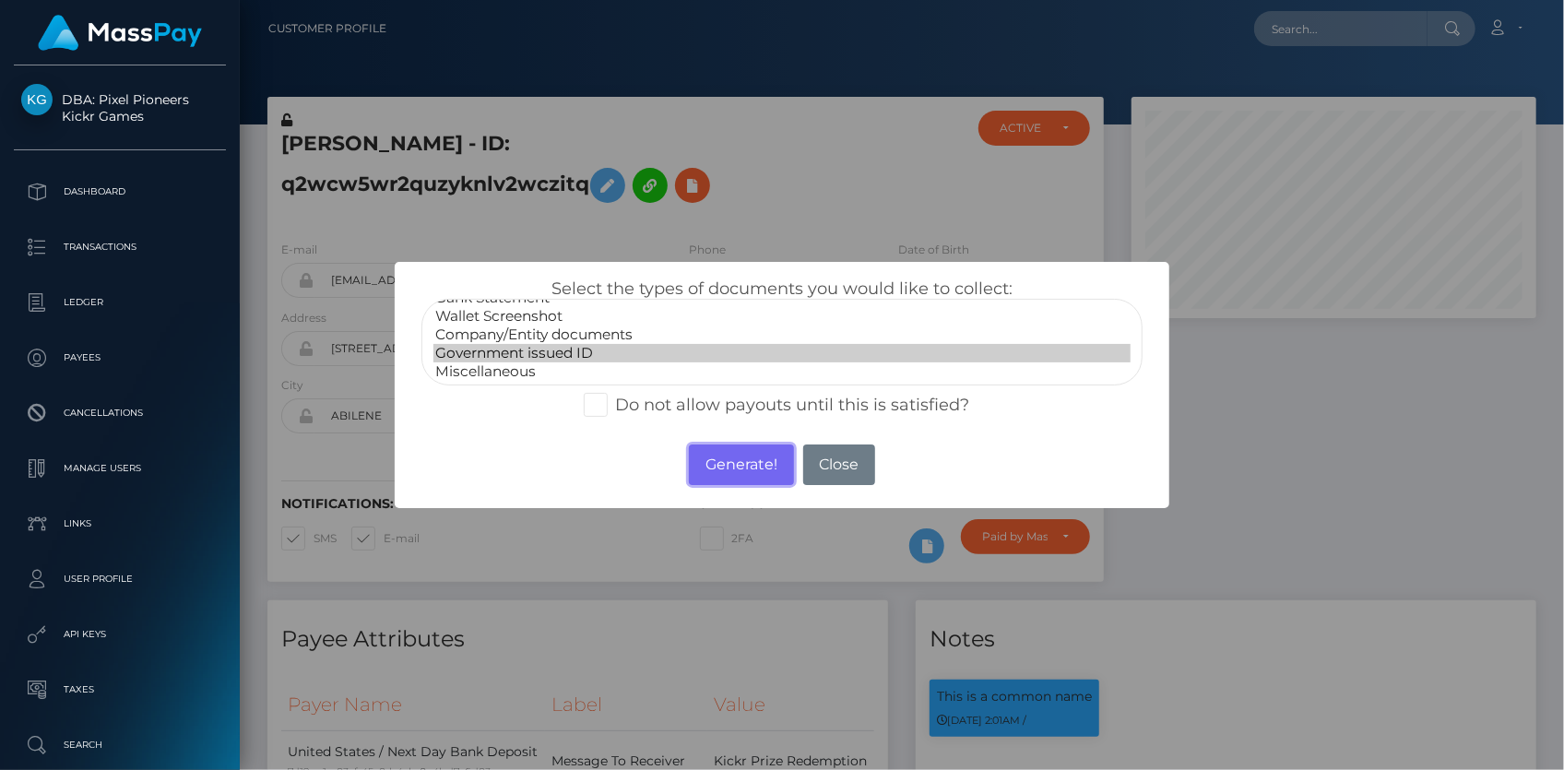
click at [751, 463] on button "Generate!" at bounding box center [741, 464] width 104 height 41
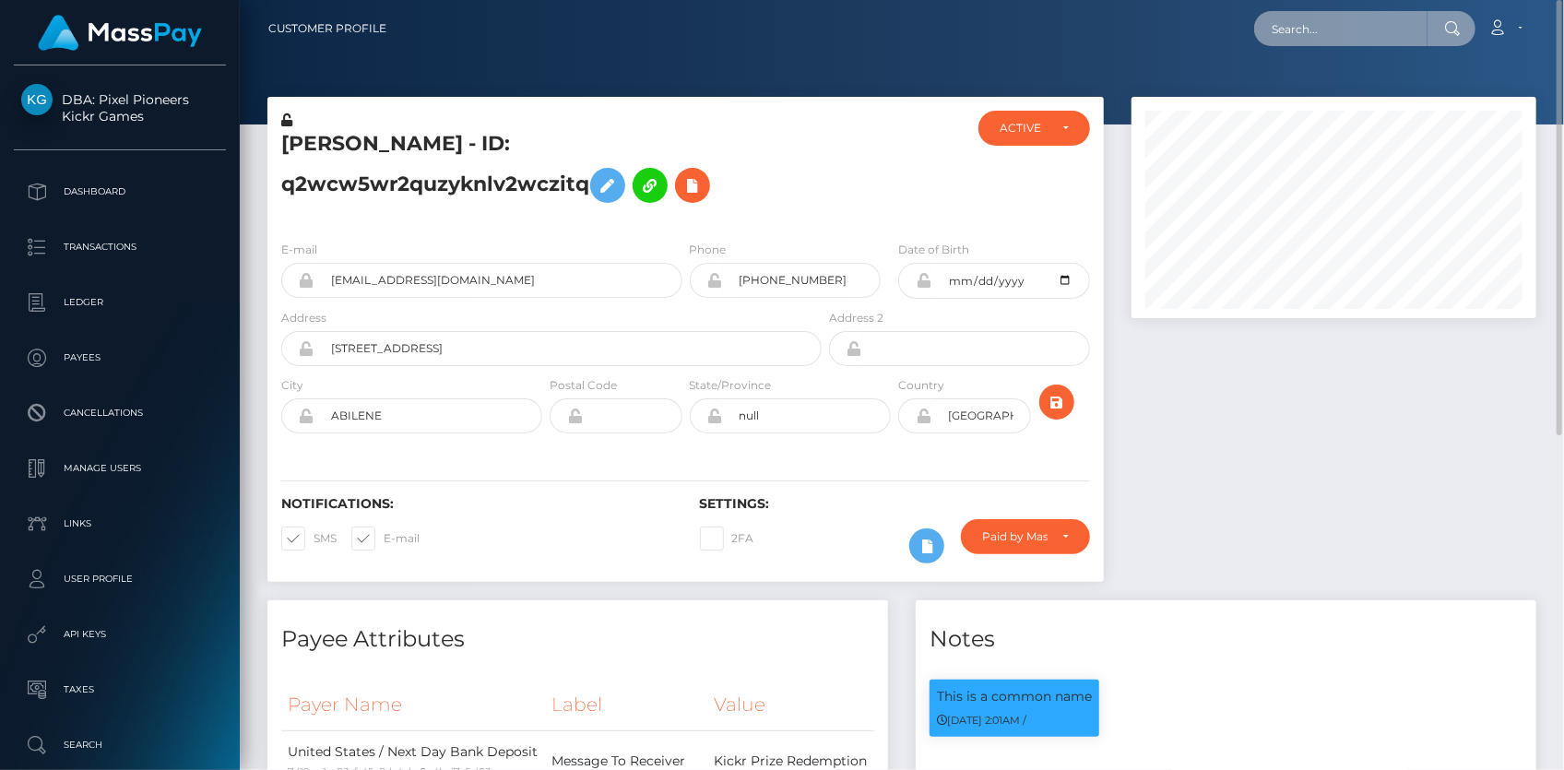
click at [1283, 35] on input "text" at bounding box center [1340, 28] width 173 height 35
paste input "68b481d1044b282e388f0da4"
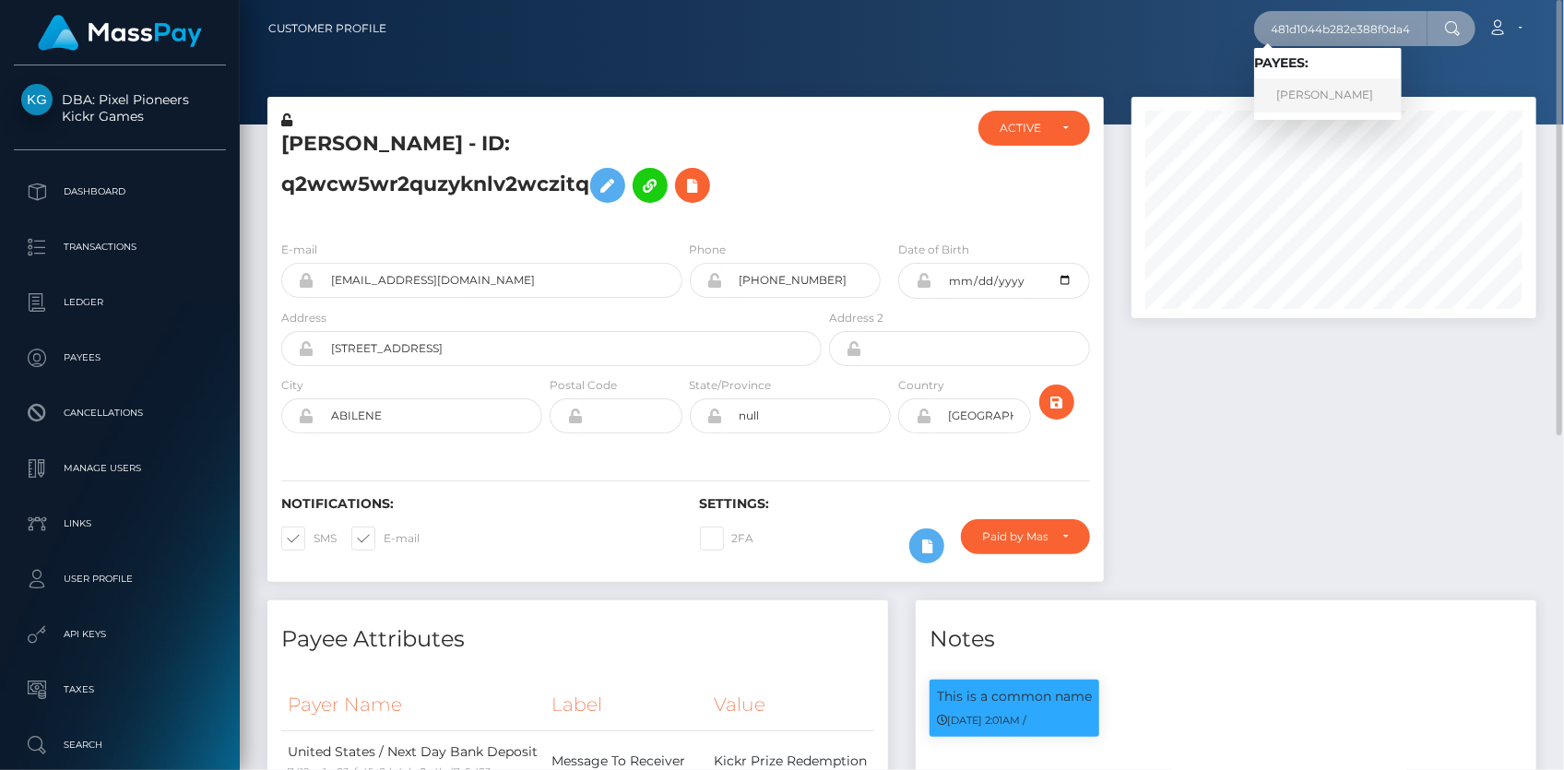
type input "68b481d1044b282e388f0da4"
click at [1329, 96] on link "KASEY LYNN MOSCO" at bounding box center [1328, 95] width 148 height 34
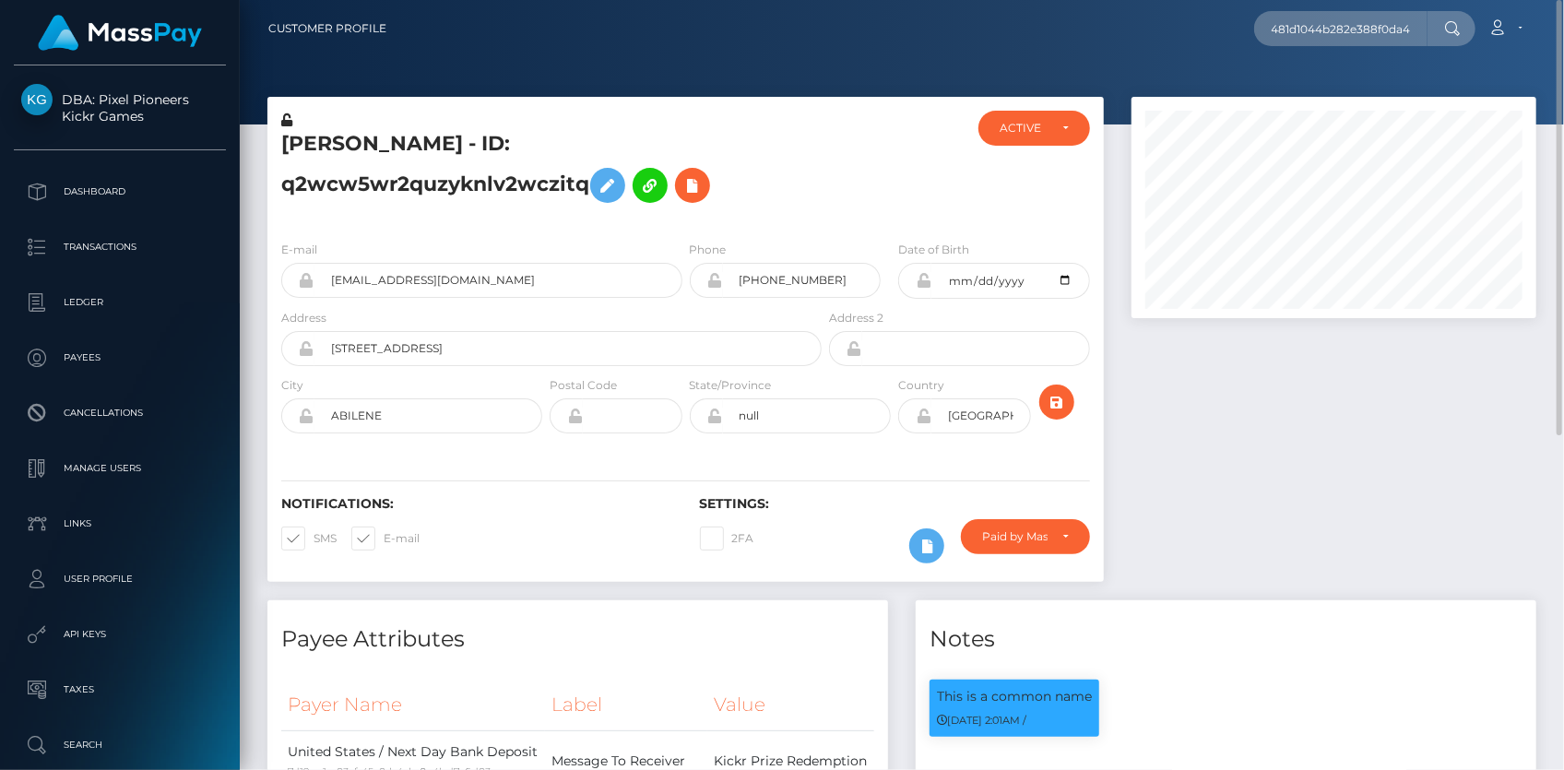
scroll to position [0, 0]
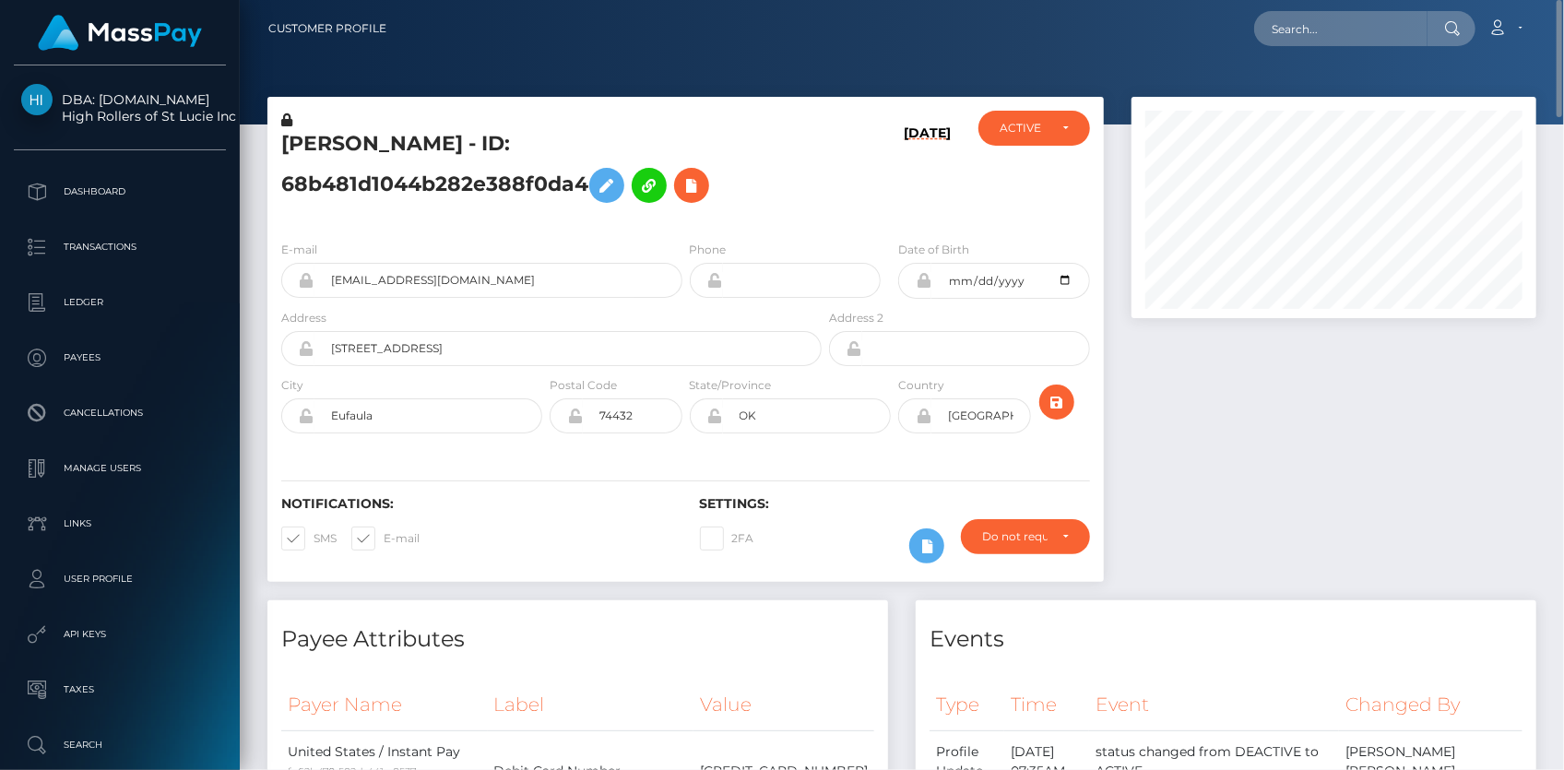
click at [1315, 52] on nav "Customer Profile Loading... Loading... Account" at bounding box center [902, 28] width 1324 height 57
click at [1323, 37] on input "text" at bounding box center [1340, 28] width 173 height 35
paste input "7b795928-4c8b-476d-a01f-53f5412fc087"
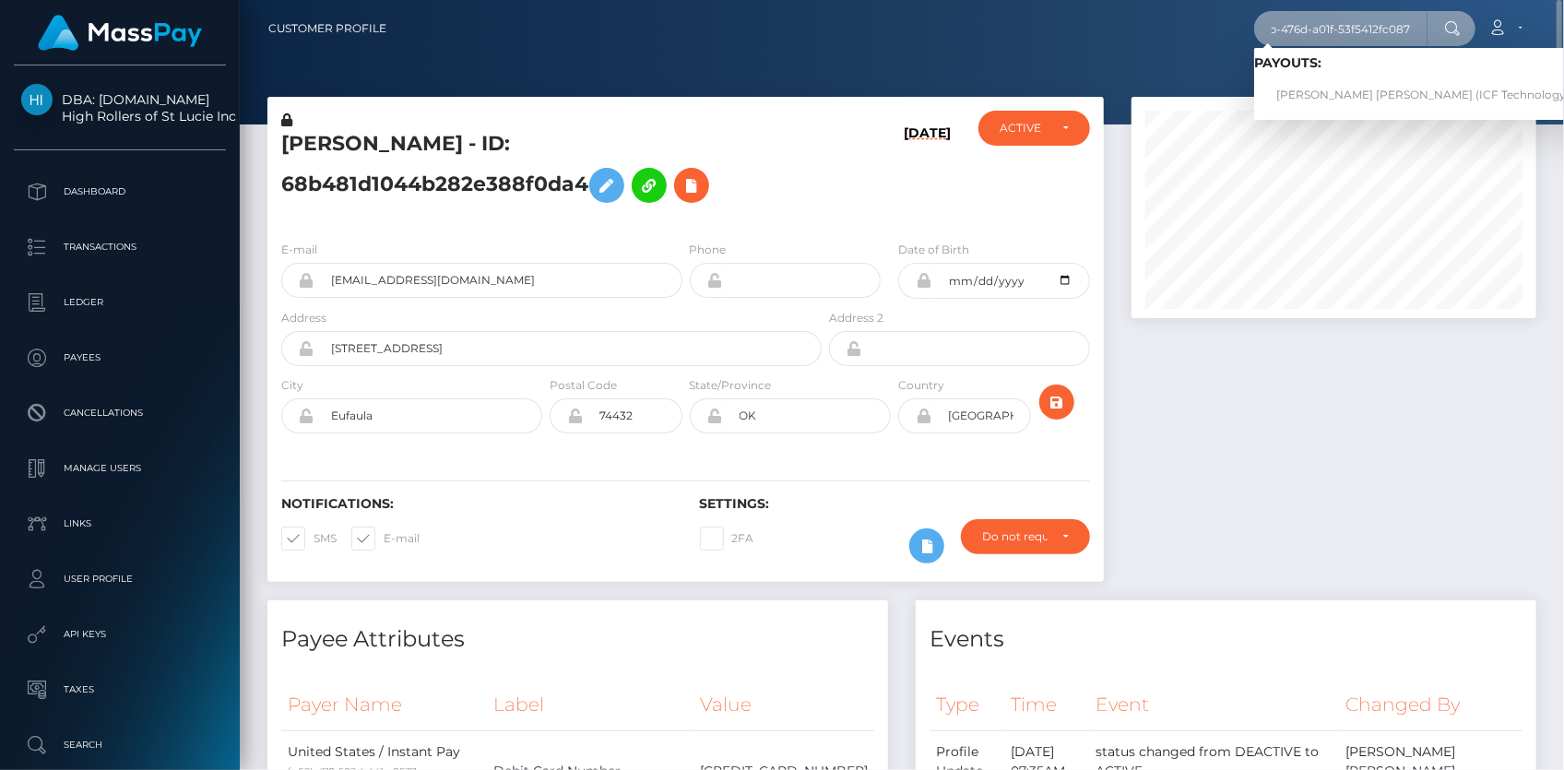
type input "7b795928-4c8b-476d-a01f-53f5412fc087"
click at [1335, 91] on link "[PERSON_NAME] [PERSON_NAME] (ICF Technology, Inc. - )" at bounding box center [1440, 95] width 373 height 34
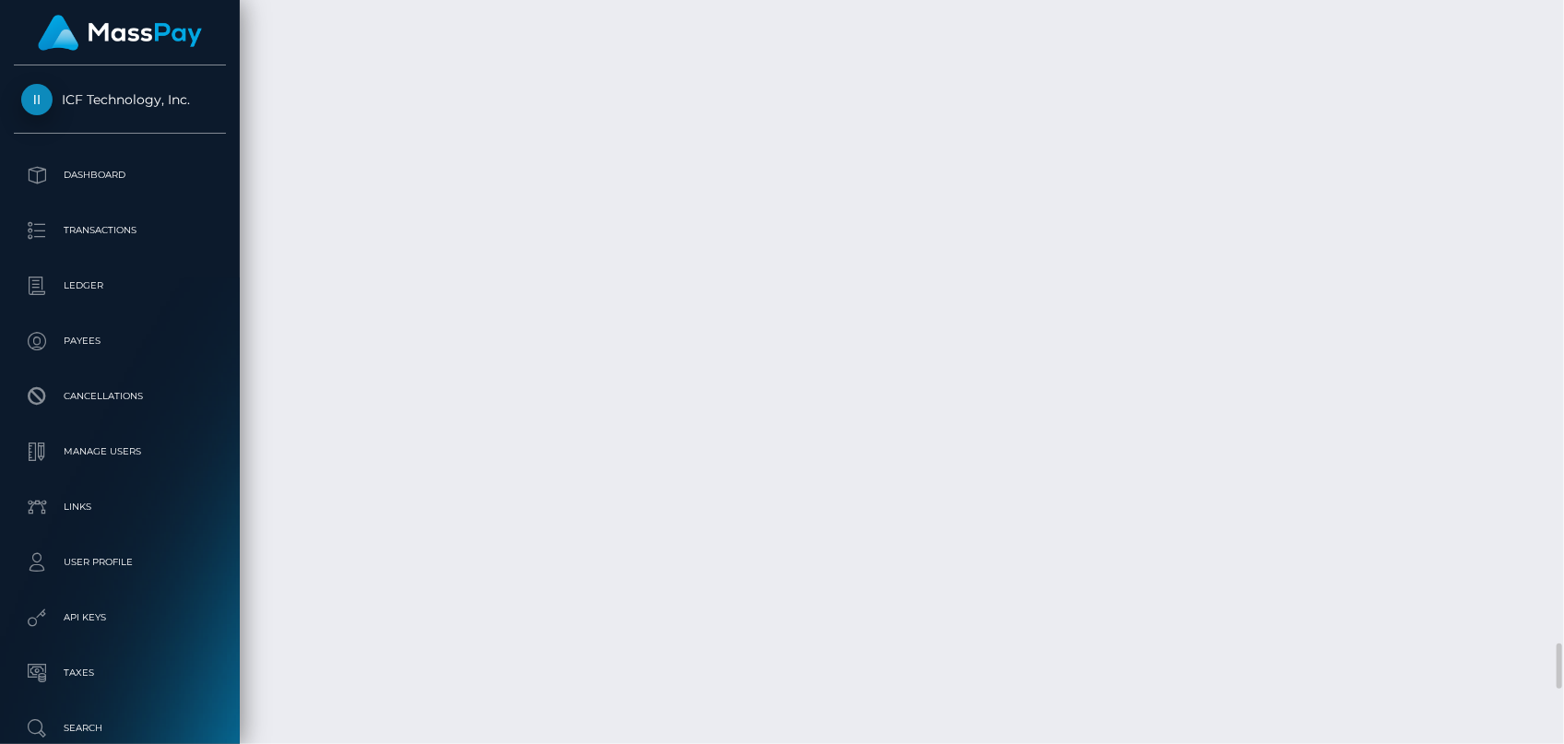
scroll to position [221, 404]
copy td "7b795928-4c8b-476d-a01f-53f5412fc087"
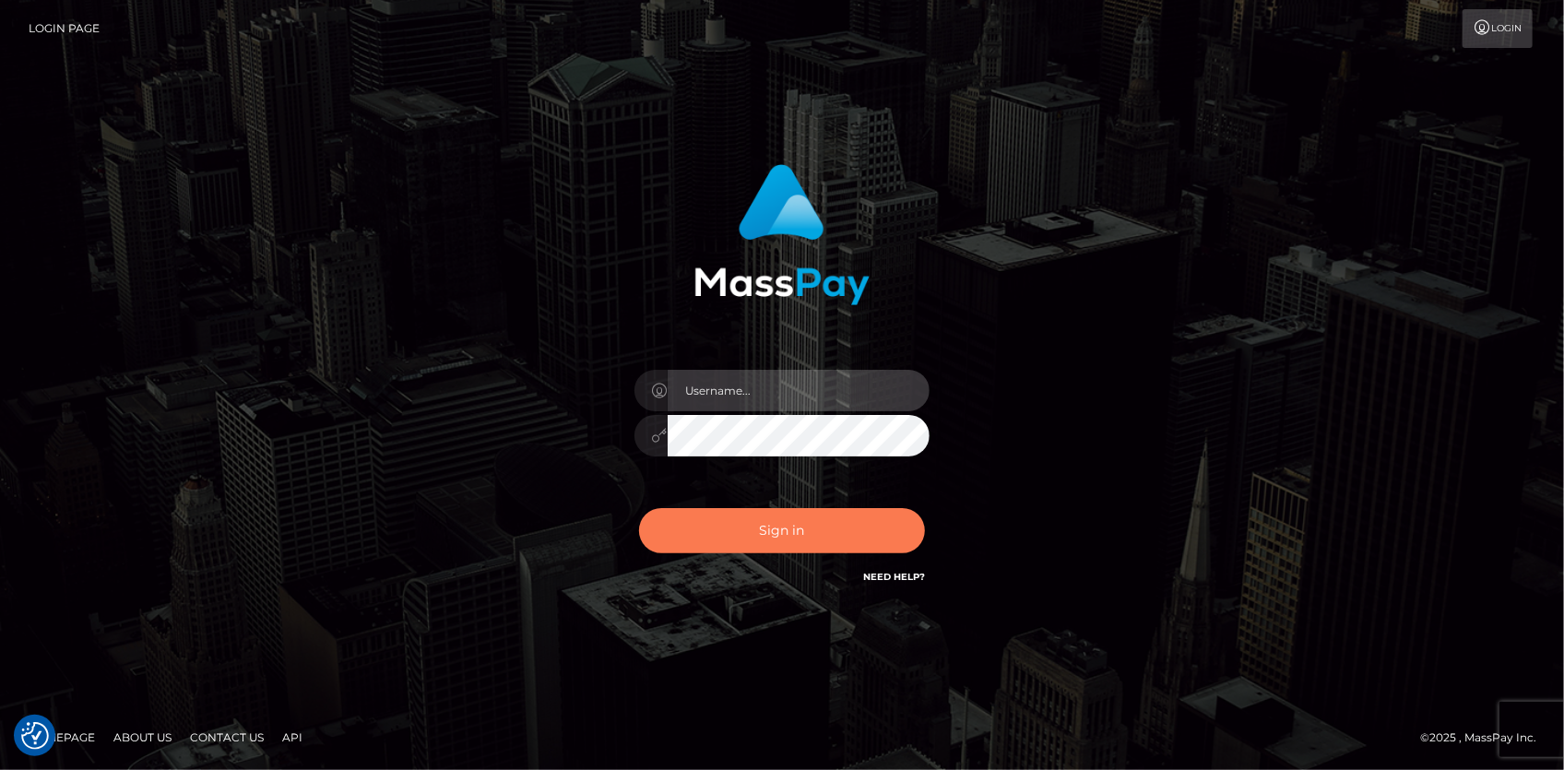
type input "Eduard Gavrilescu"
click at [814, 533] on button "Sign in" at bounding box center [782, 530] width 286 height 45
type input "Eduard Gavrilescu"
click at [814, 526] on button "Sign in" at bounding box center [782, 530] width 286 height 45
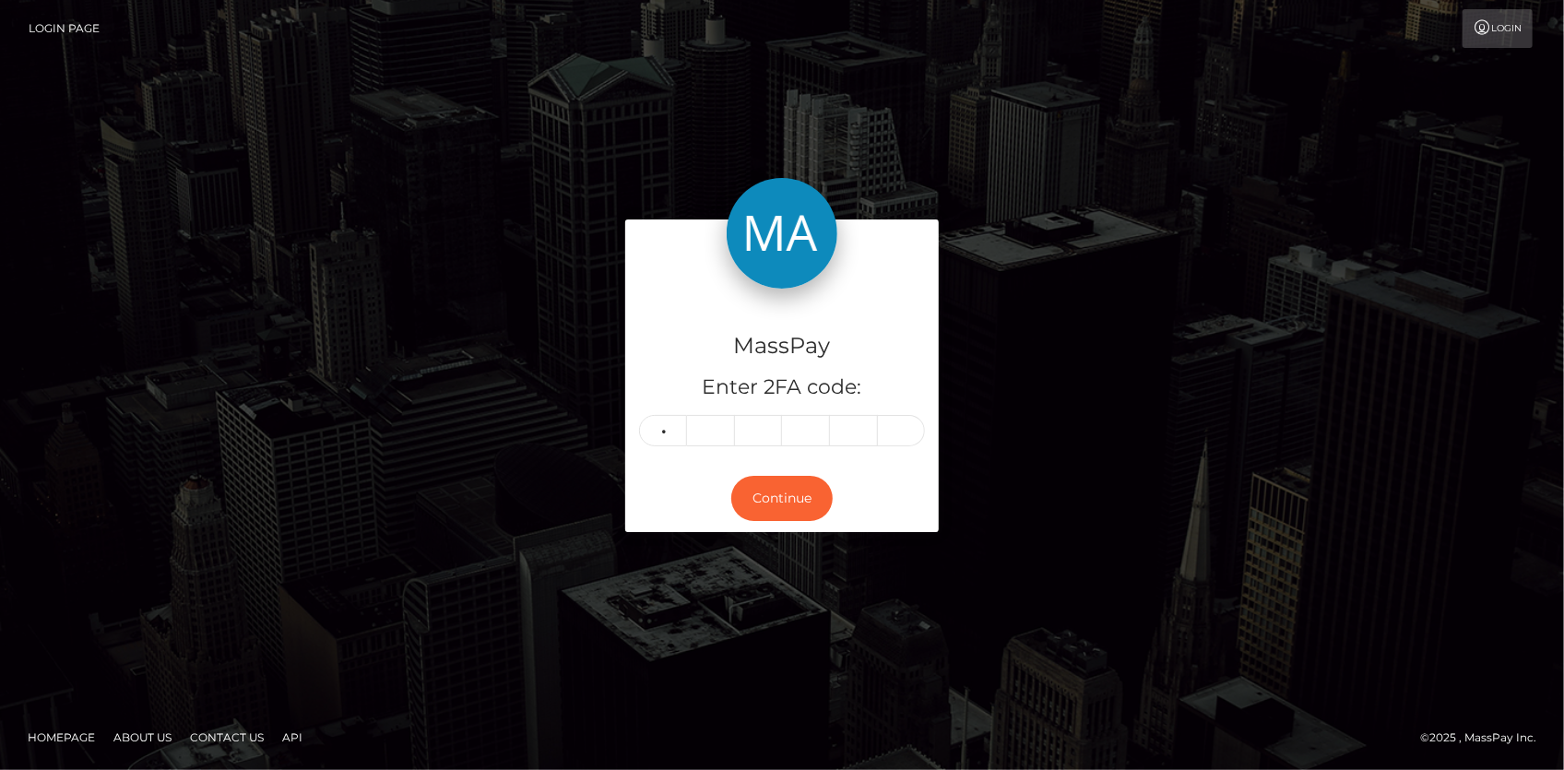
type input "0"
type input "7"
type input "0"
type input "3"
type input "0"
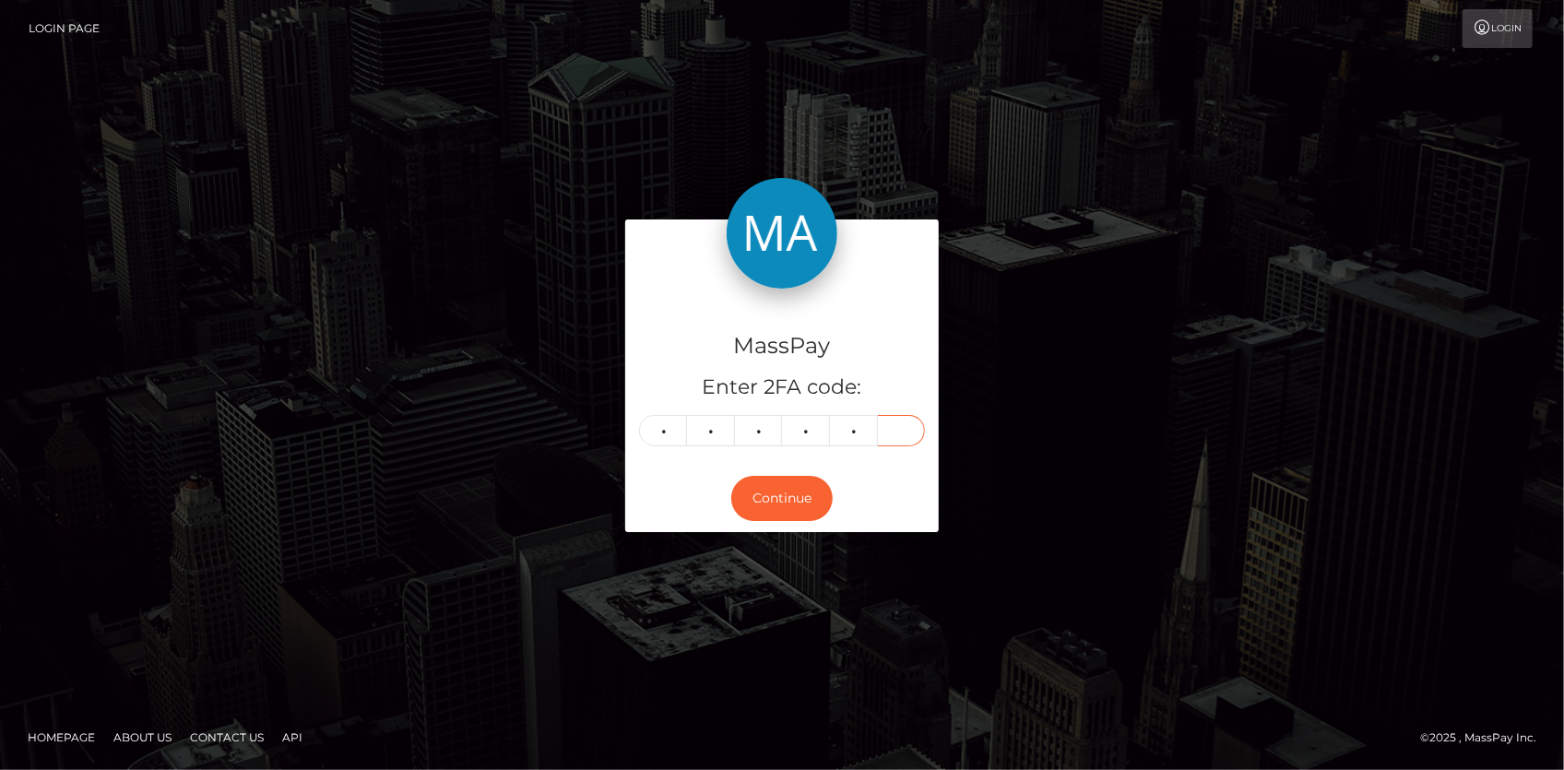
type input "6"
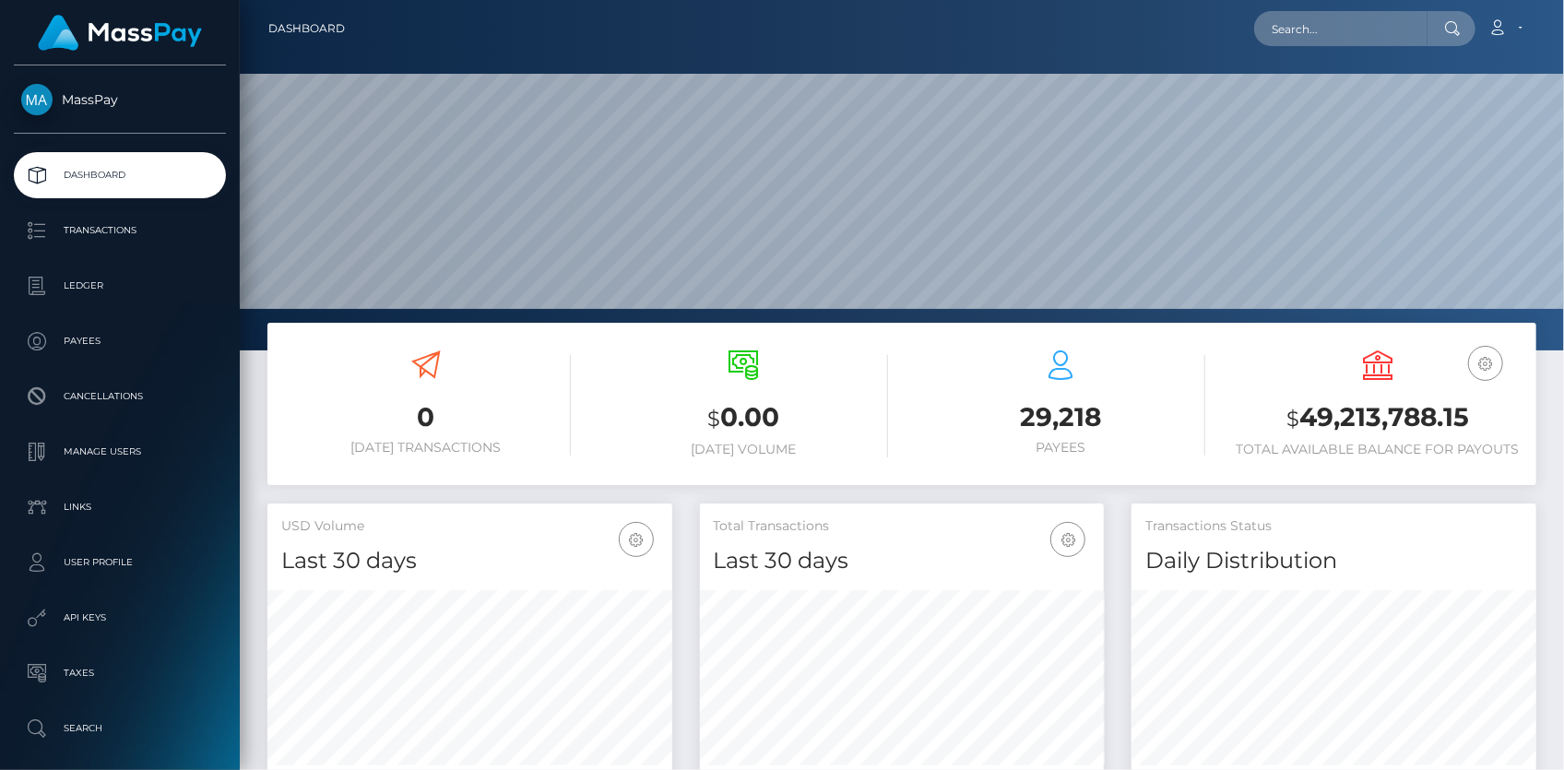
scroll to position [326, 404]
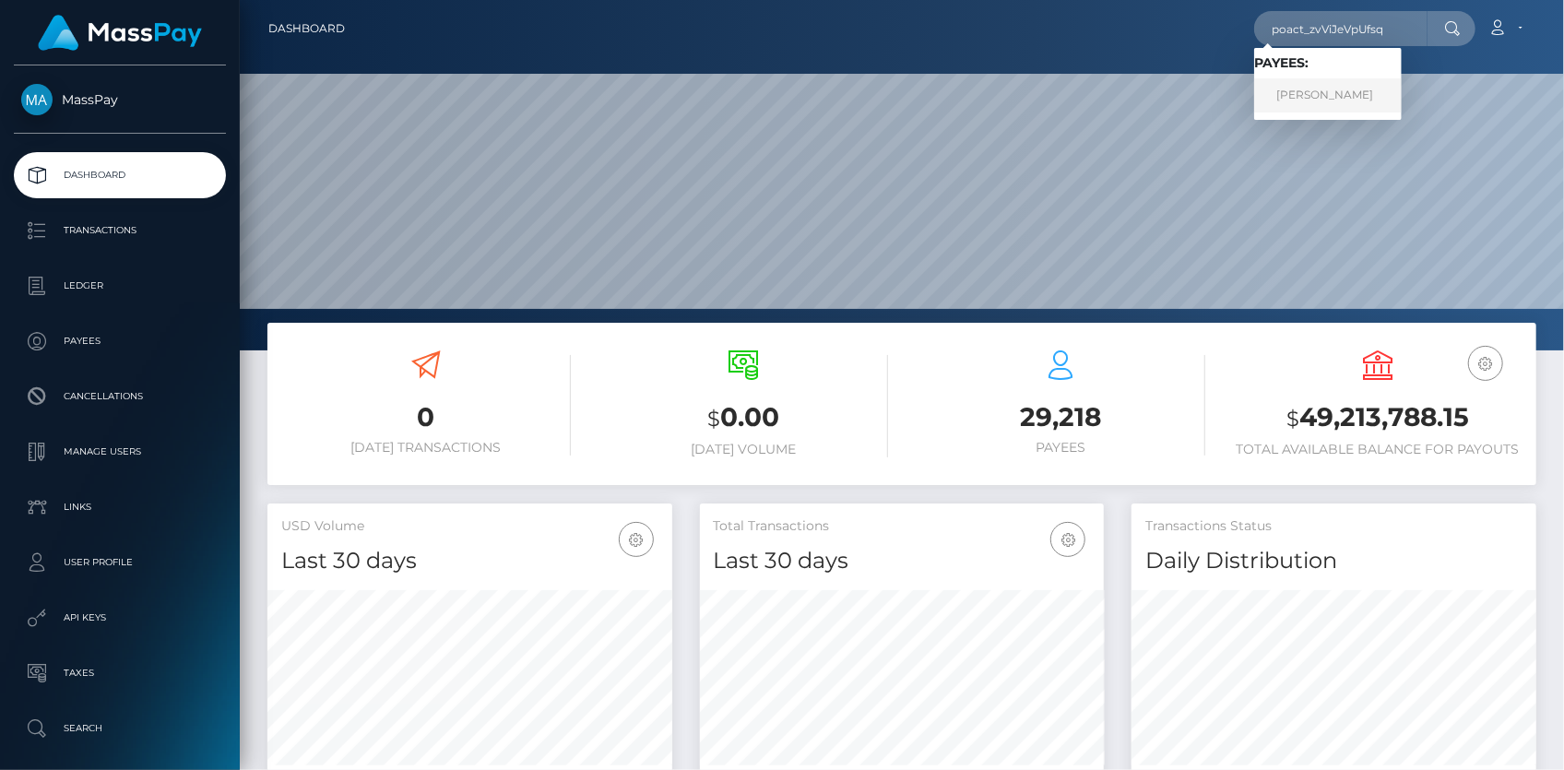
type input "poact_zvViJeVpUfsq"
click at [1322, 89] on link "[PERSON_NAME]" at bounding box center [1328, 95] width 148 height 34
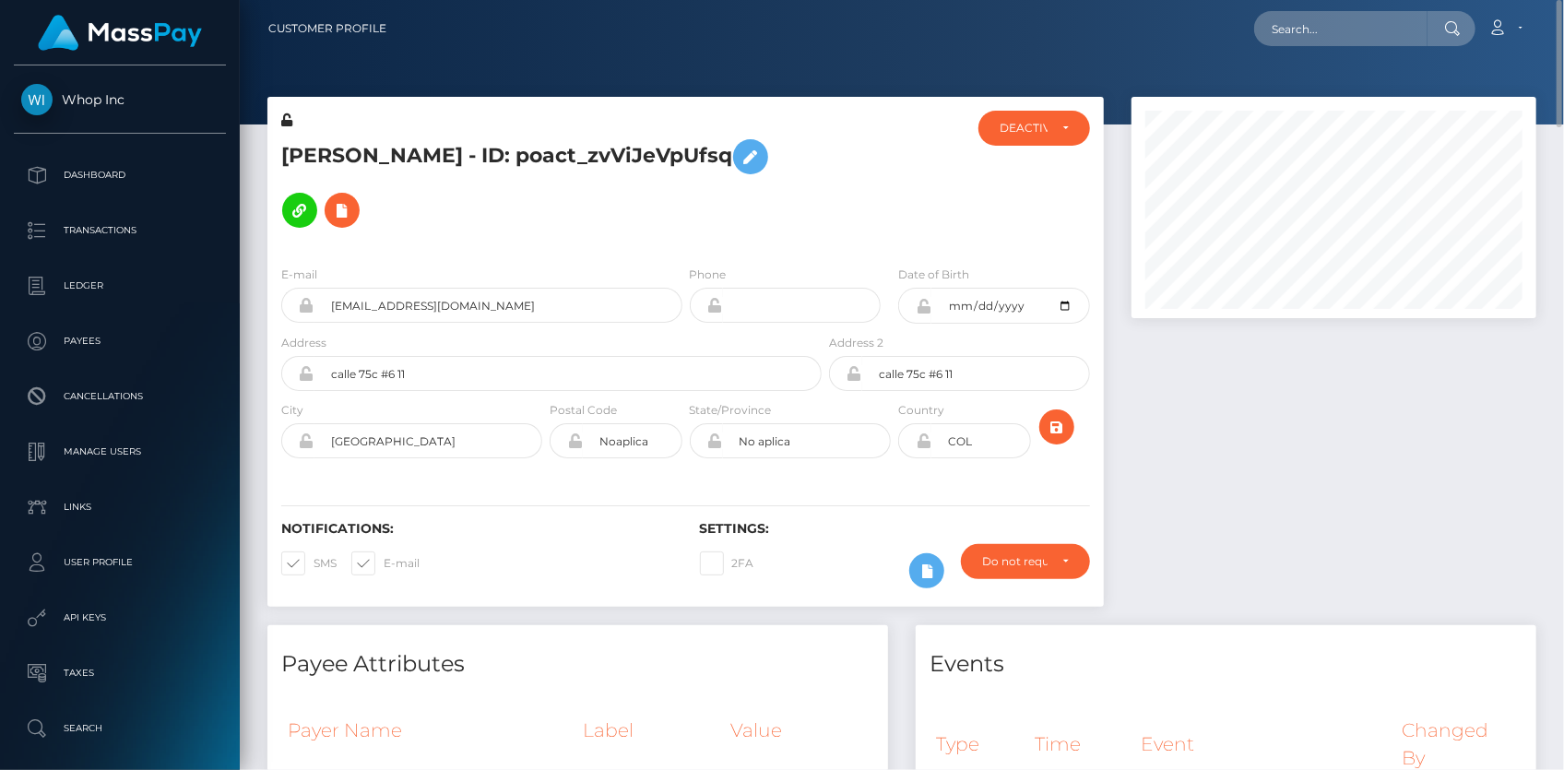
click at [599, 127] on div "Valentina Montenegro - ID: poact_zvViJeVpUfsq" at bounding box center [546, 181] width 558 height 140
click at [598, 139] on h5 "Valentina Montenegro - ID: poact_zvViJeVpUfsq" at bounding box center [546, 183] width 530 height 107
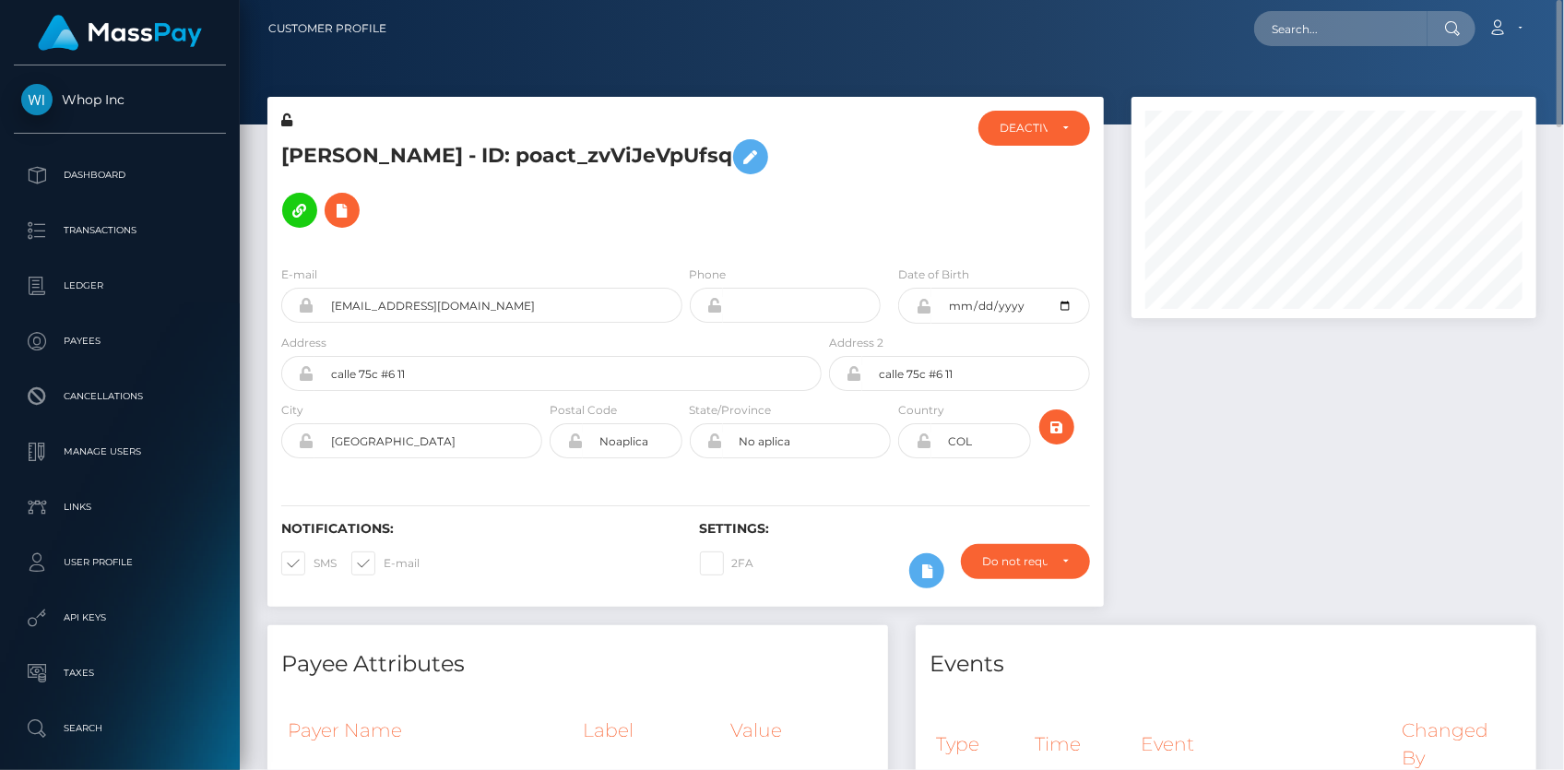
click at [598, 139] on h5 "Valentina Montenegro - ID: poact_zvViJeVpUfsq" at bounding box center [546, 183] width 530 height 107
copy h5 "Valentina Montenegro - ID: poact_zvViJeVpUfsq"
click at [1287, 25] on input "text" at bounding box center [1340, 28] width 173 height 35
paste input "Kkk77kk"
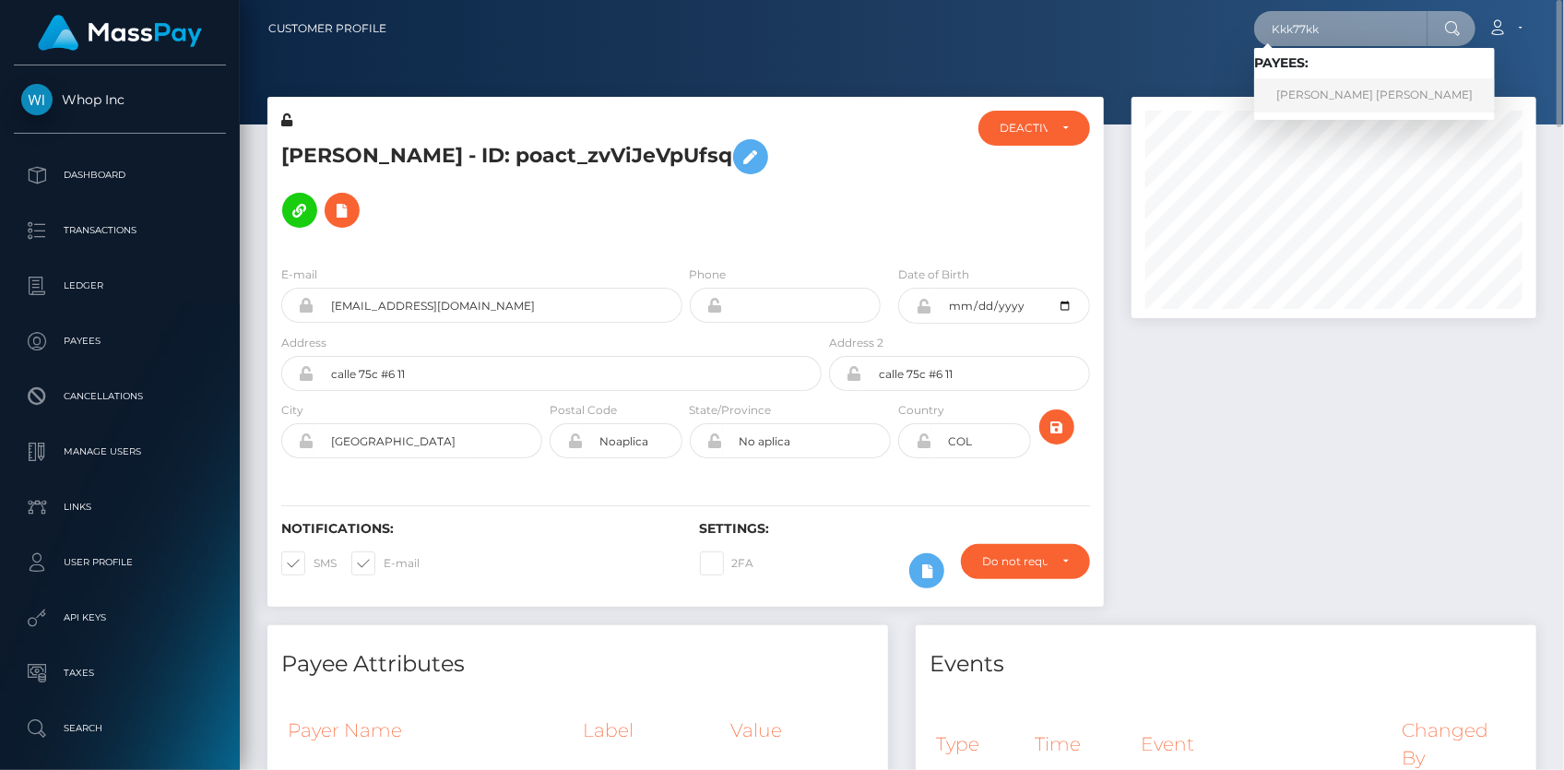
type input "Kkk77kk"
click at [1352, 95] on link "ANA KAREN CARRIZALES VAZQUEZ" at bounding box center [1374, 95] width 241 height 34
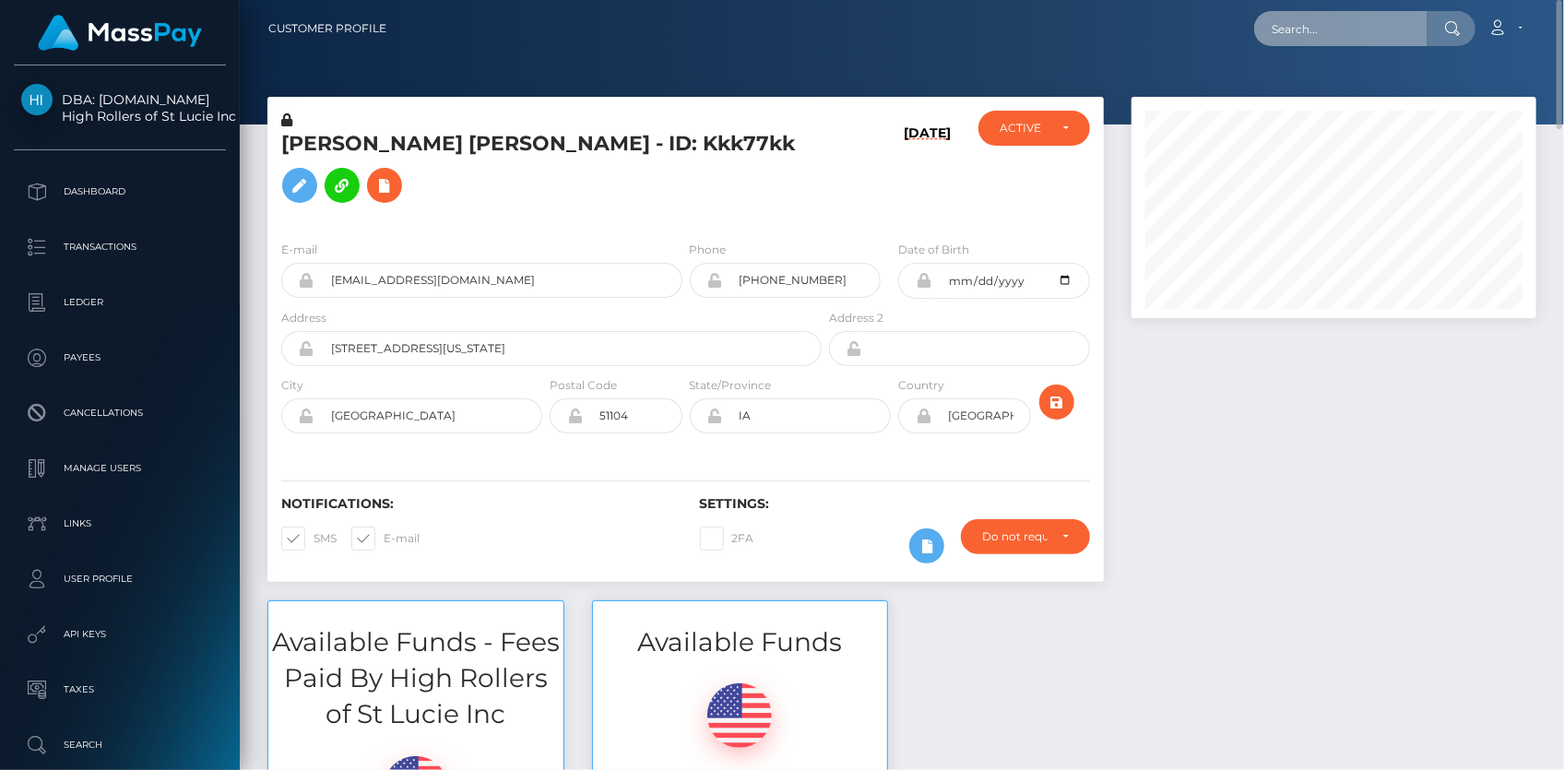
click at [1315, 27] on input "text" at bounding box center [1340, 28] width 173 height 35
paste input "4bdead7c-9d8a-11f0-bd85-0694aced620b"
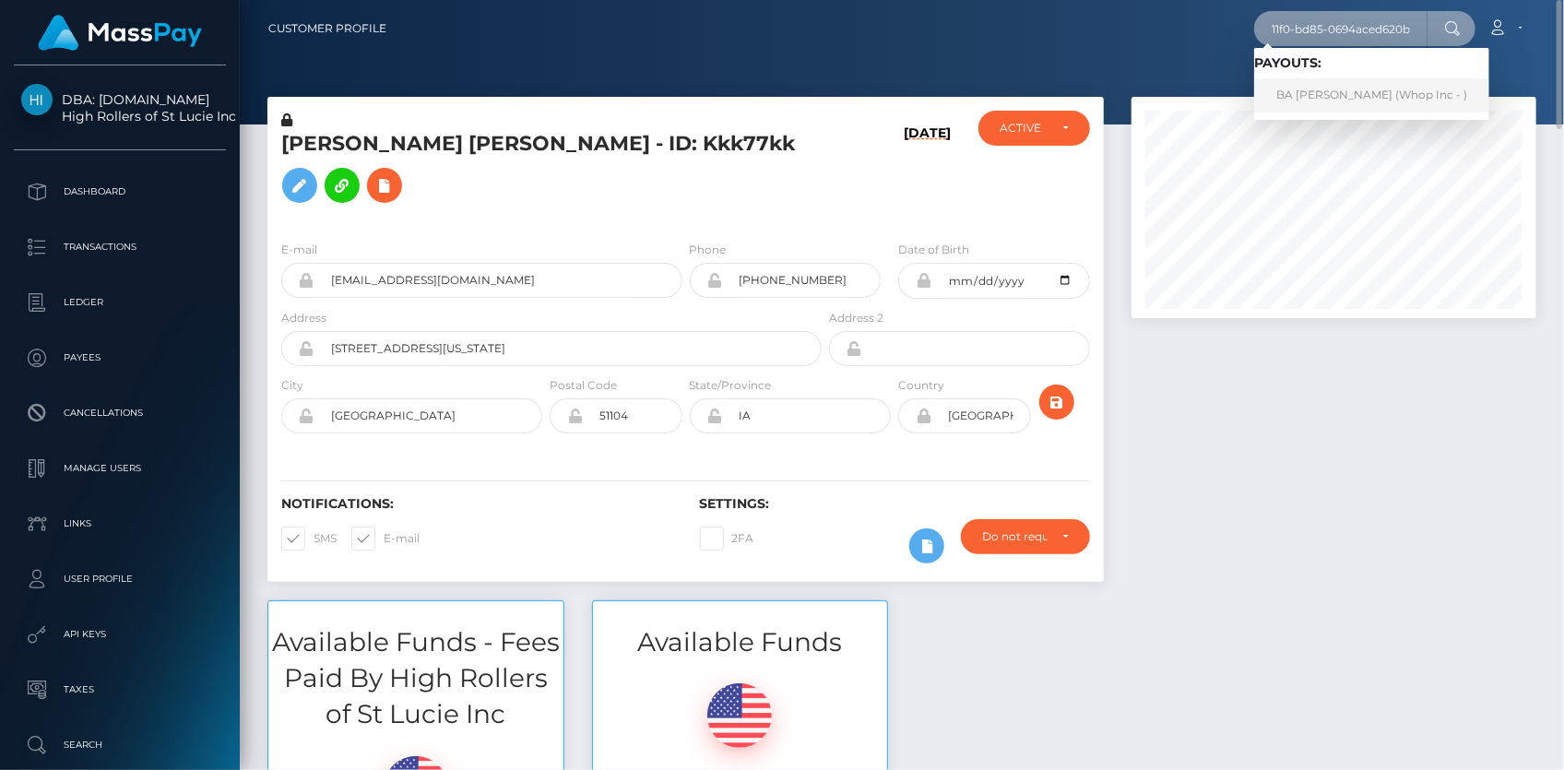
type input "4bdead7c-9d8a-11f0-bd85-0694aced620b"
click at [1321, 91] on link "BA [PERSON_NAME] (Whop Inc - )" at bounding box center [1371, 95] width 235 height 34
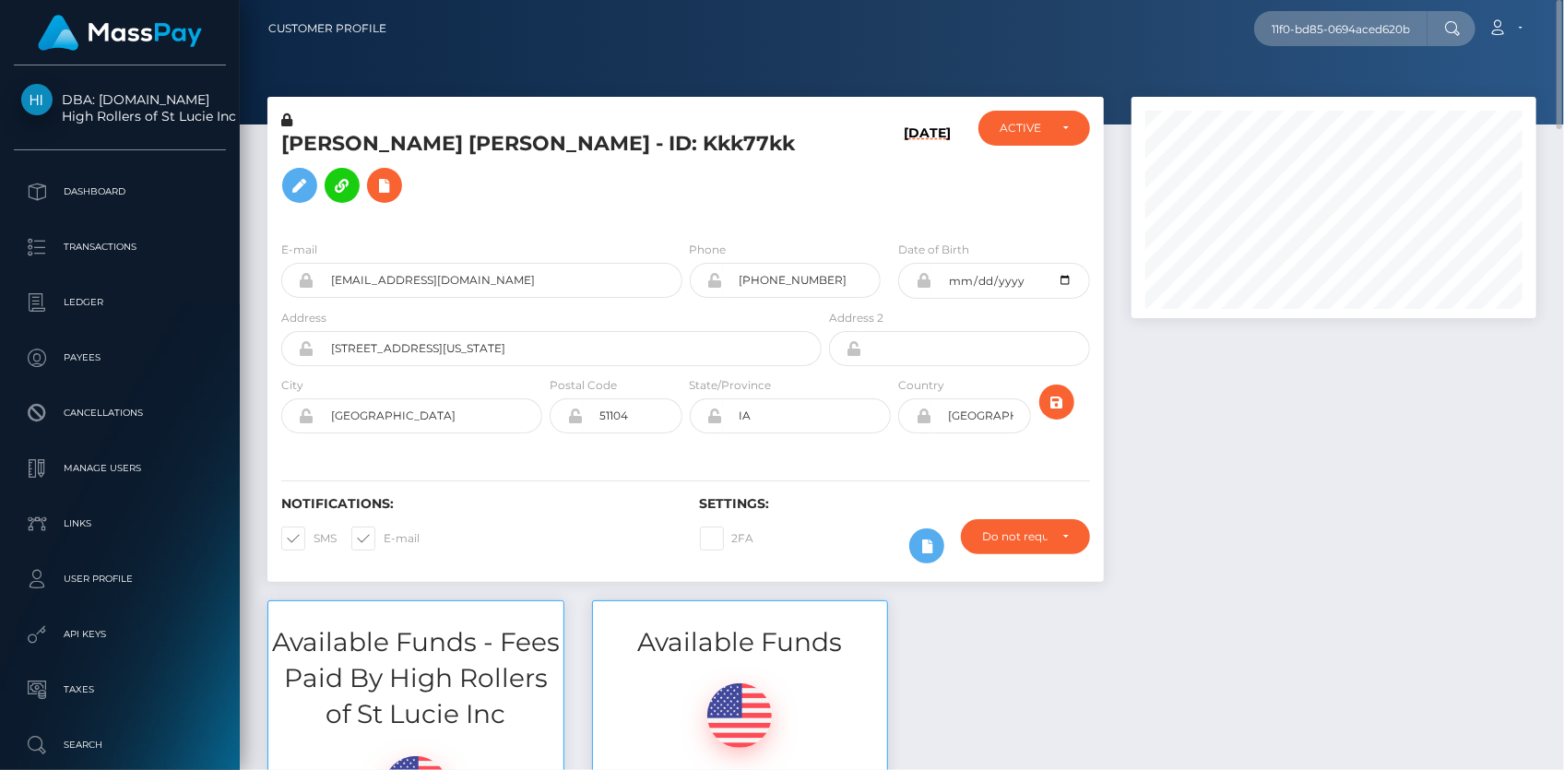
scroll to position [0, 0]
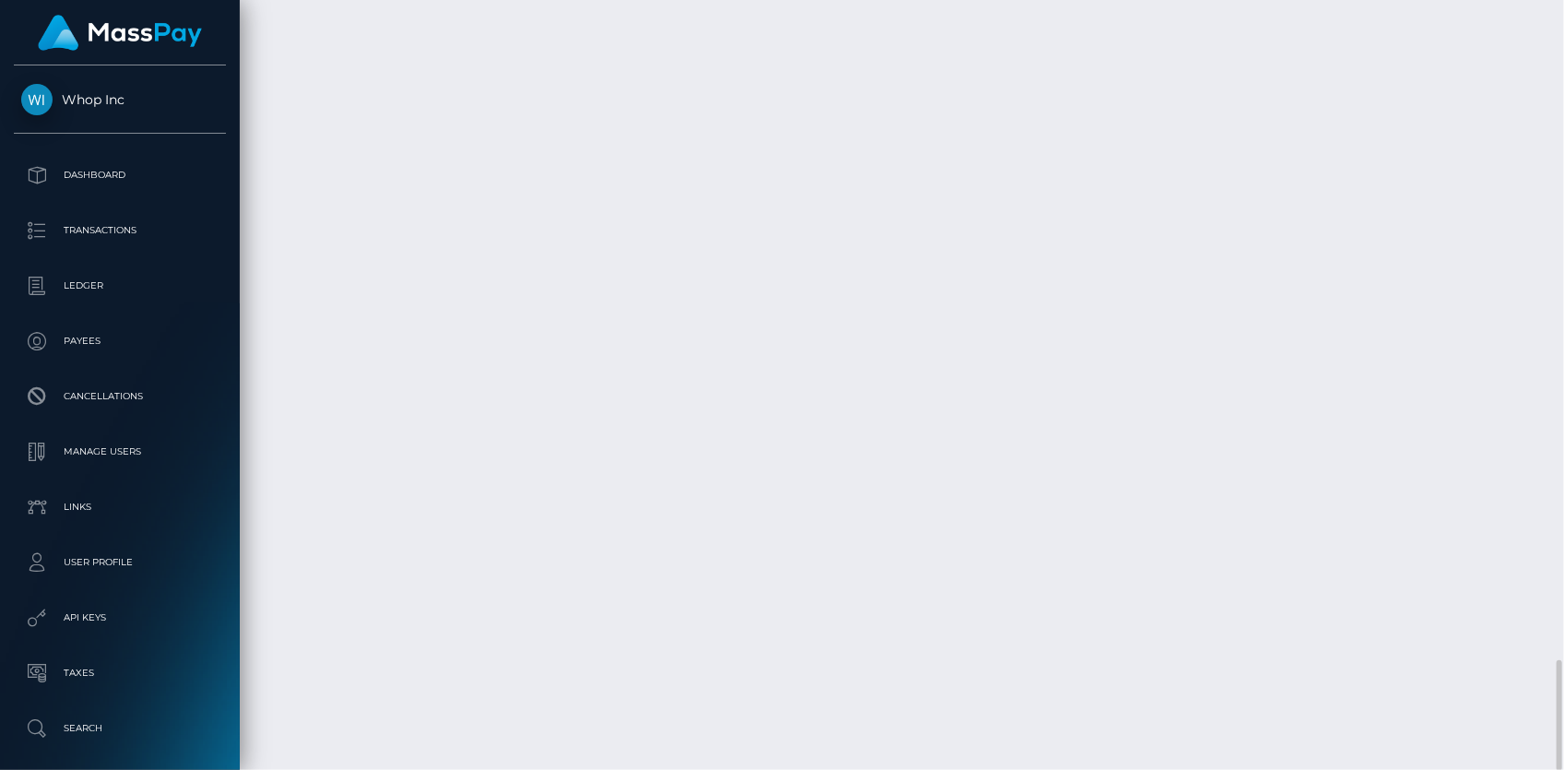
scroll to position [221, 404]
copy td "RQh2ek7Xudr7MdaUHN386d"
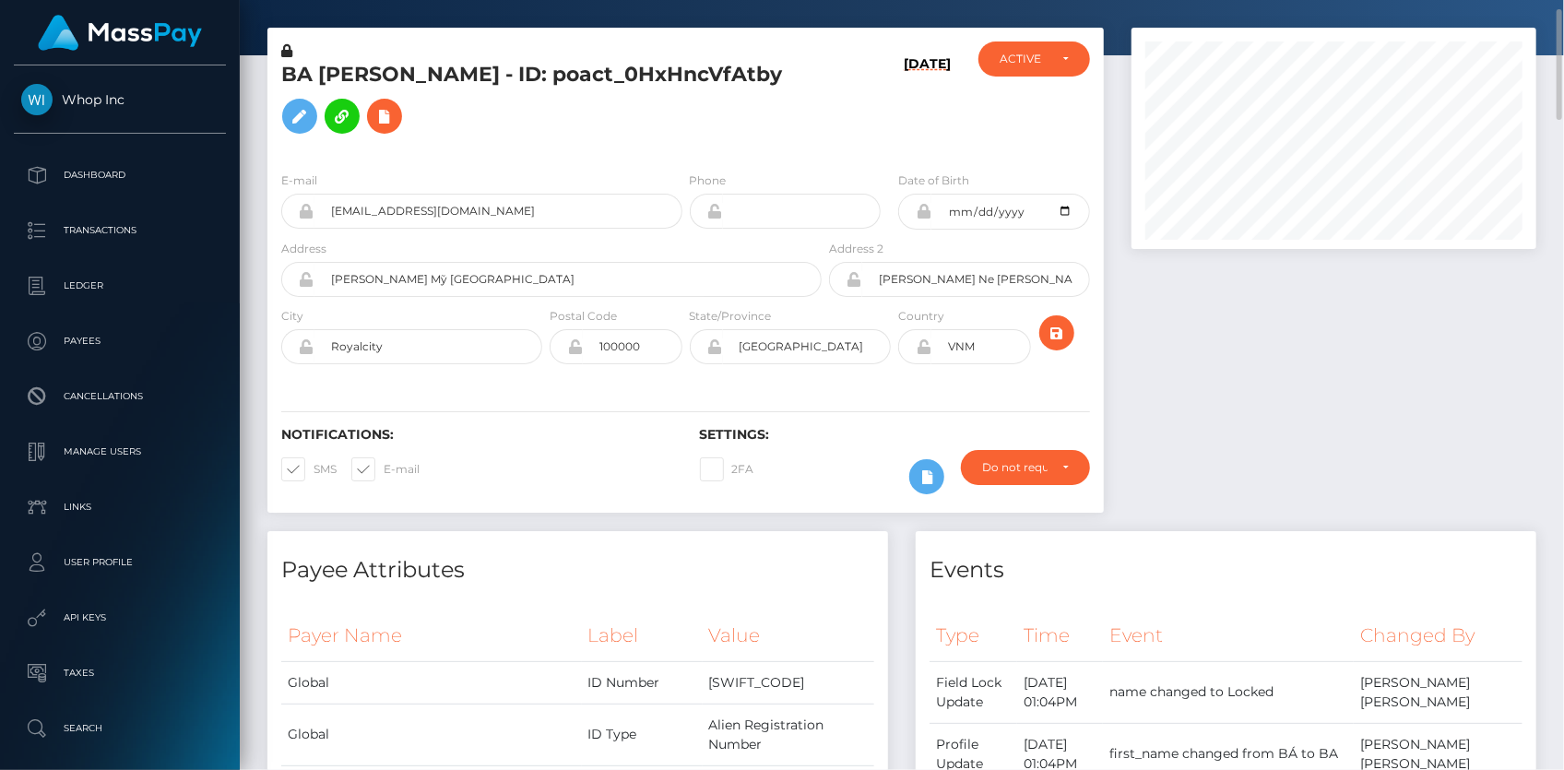
scroll to position [0, 0]
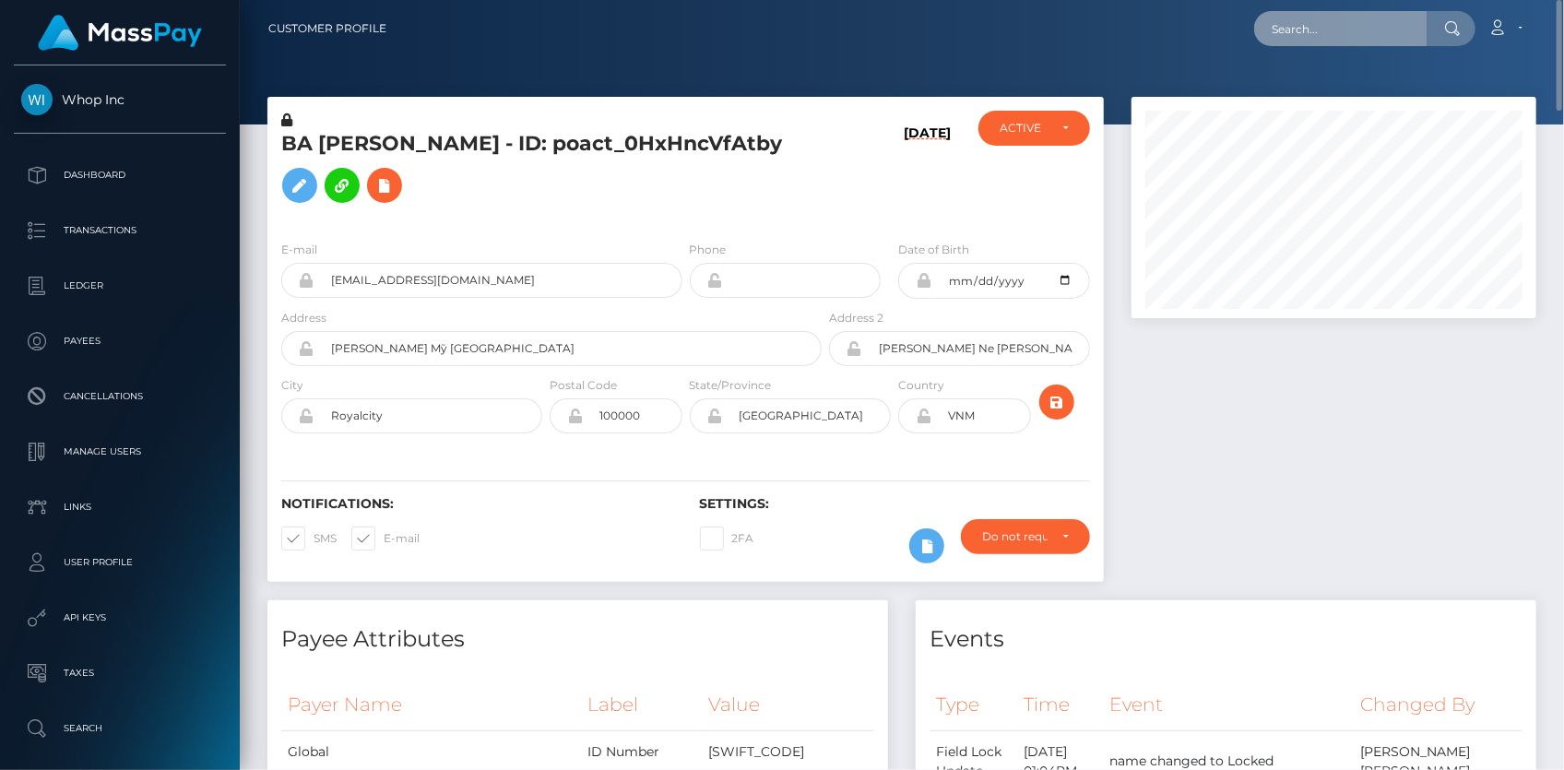
click at [1409, 25] on input "text" at bounding box center [1340, 28] width 173 height 35
paste input "7926c606-a3c6-472e-96bc-43487032d147"
paste input "G0582527417198"
paste input "94040cdb-9ec1-11f0-bd85-0694aced620b_0.0"
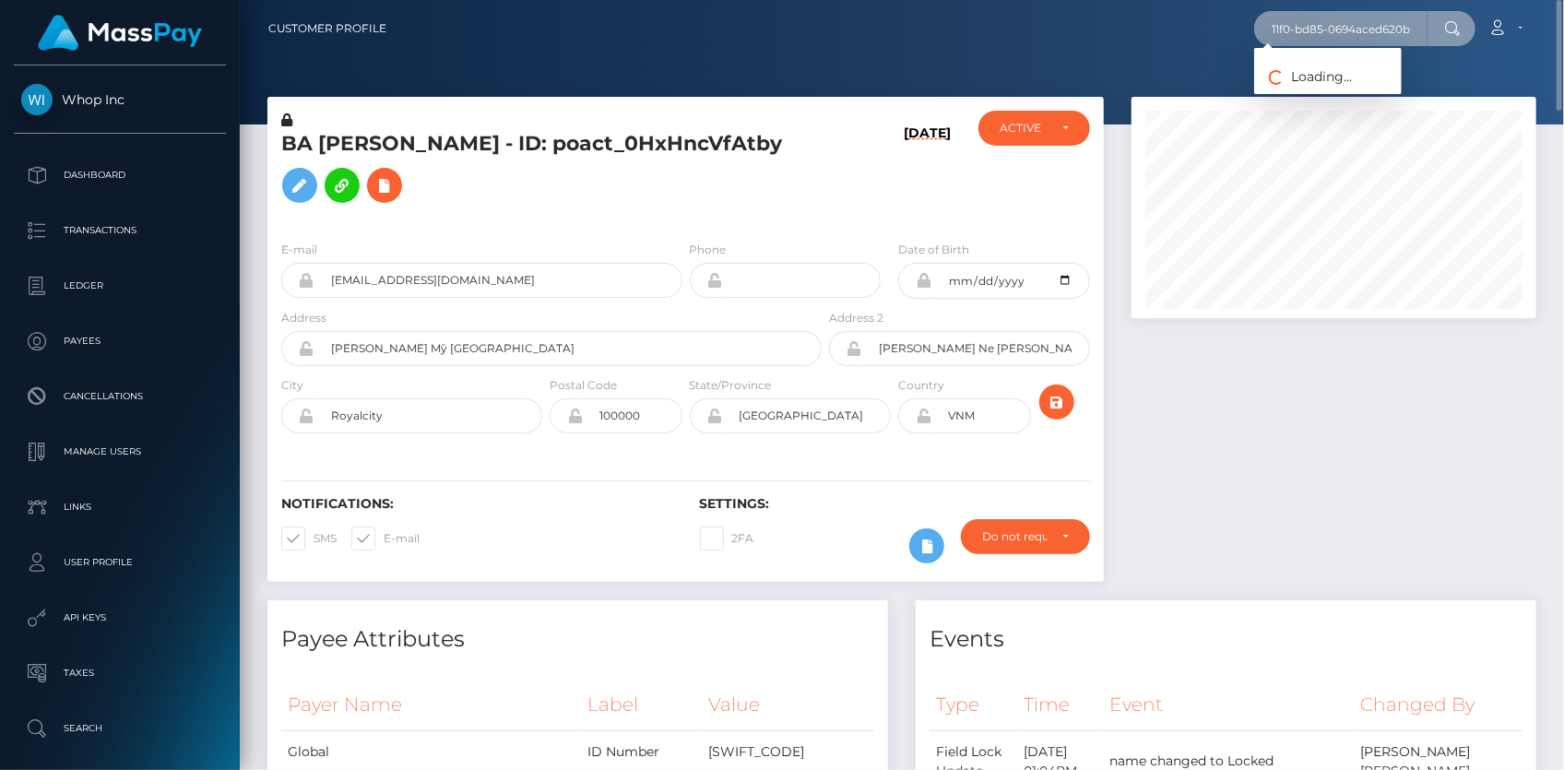
scroll to position [0, 100]
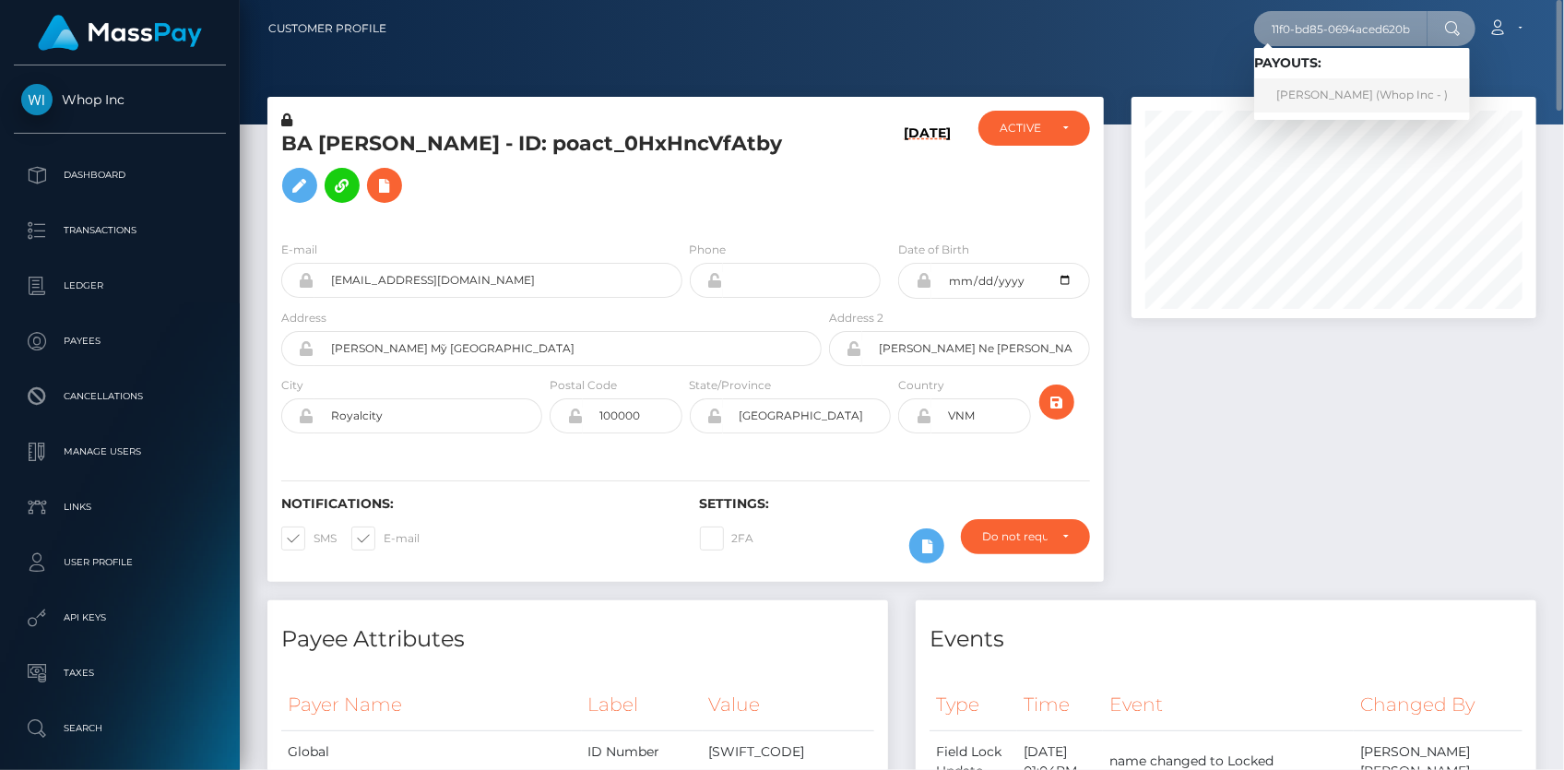
type input "94040cdb-9ec1-11f0-bd85-0694aced620b"
click at [1317, 87] on link "MUHAMMAD ARSLAN KHAN (Whop Inc - )" at bounding box center [1362, 95] width 216 height 34
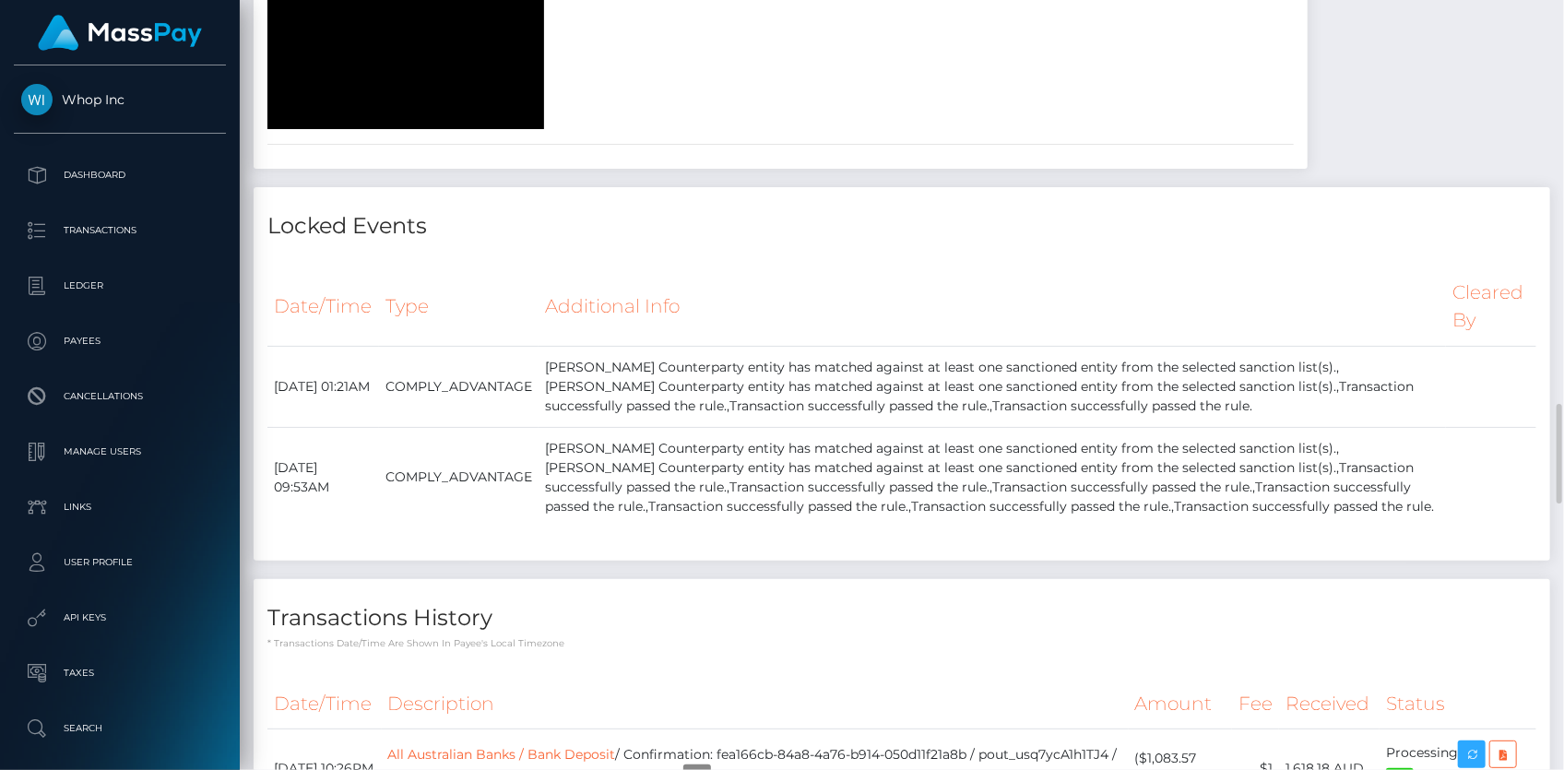
scroll to position [3017, 0]
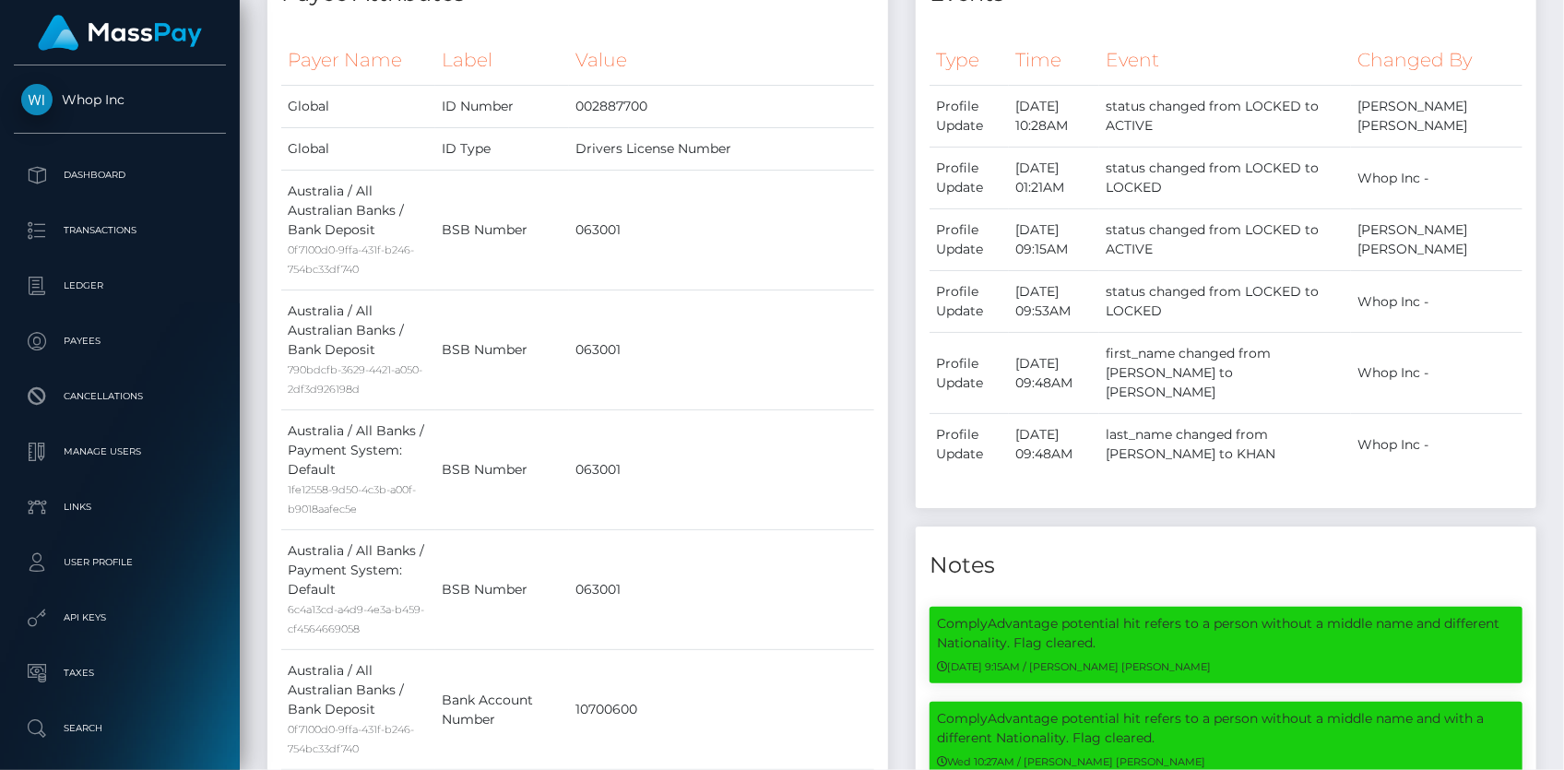
scroll to position [0, 0]
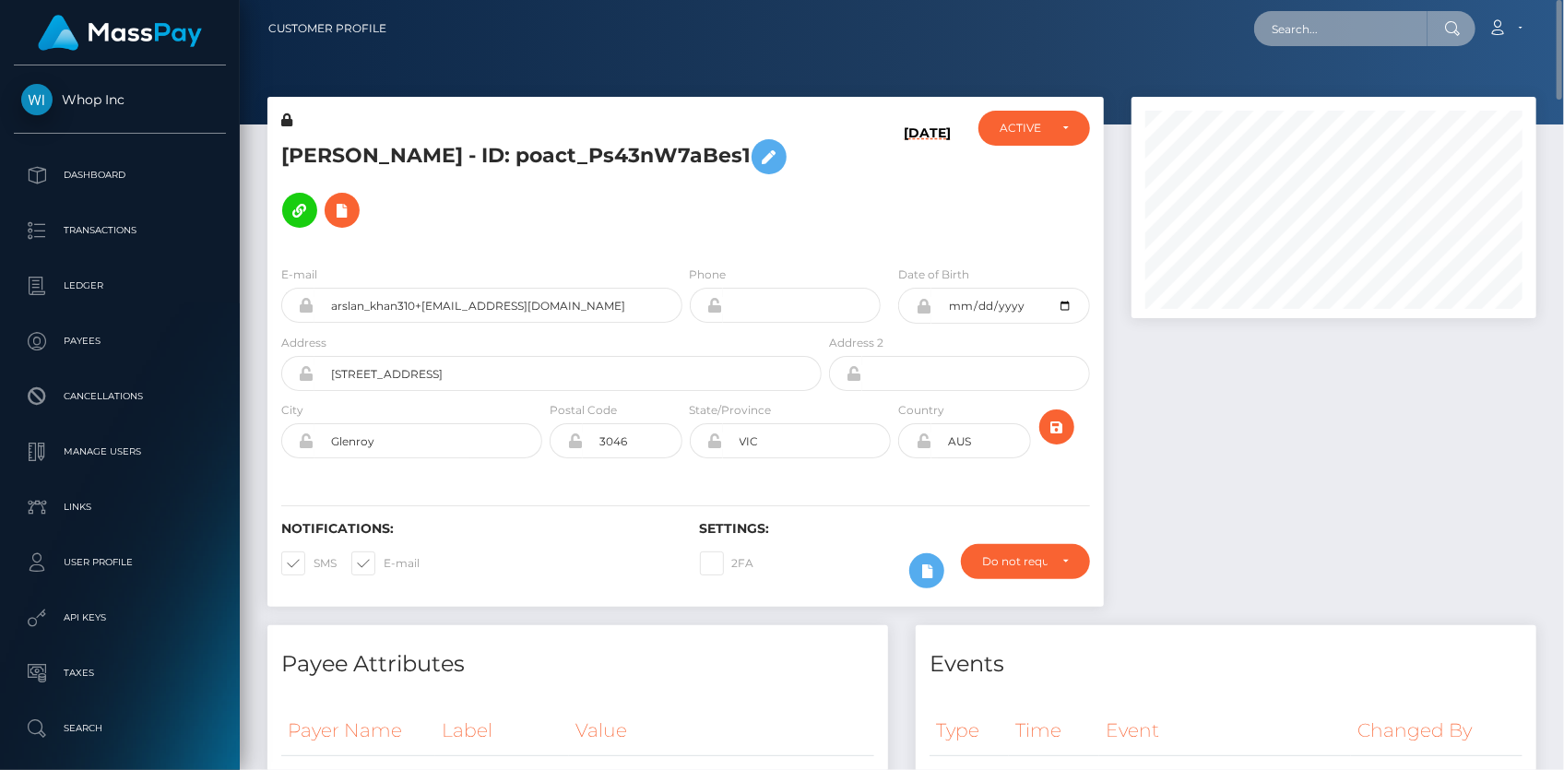
click at [1345, 30] on input "text" at bounding box center [1340, 28] width 173 height 35
paste input "f9d5a0ae-9df5-11f0-bd85-0694aced620b"
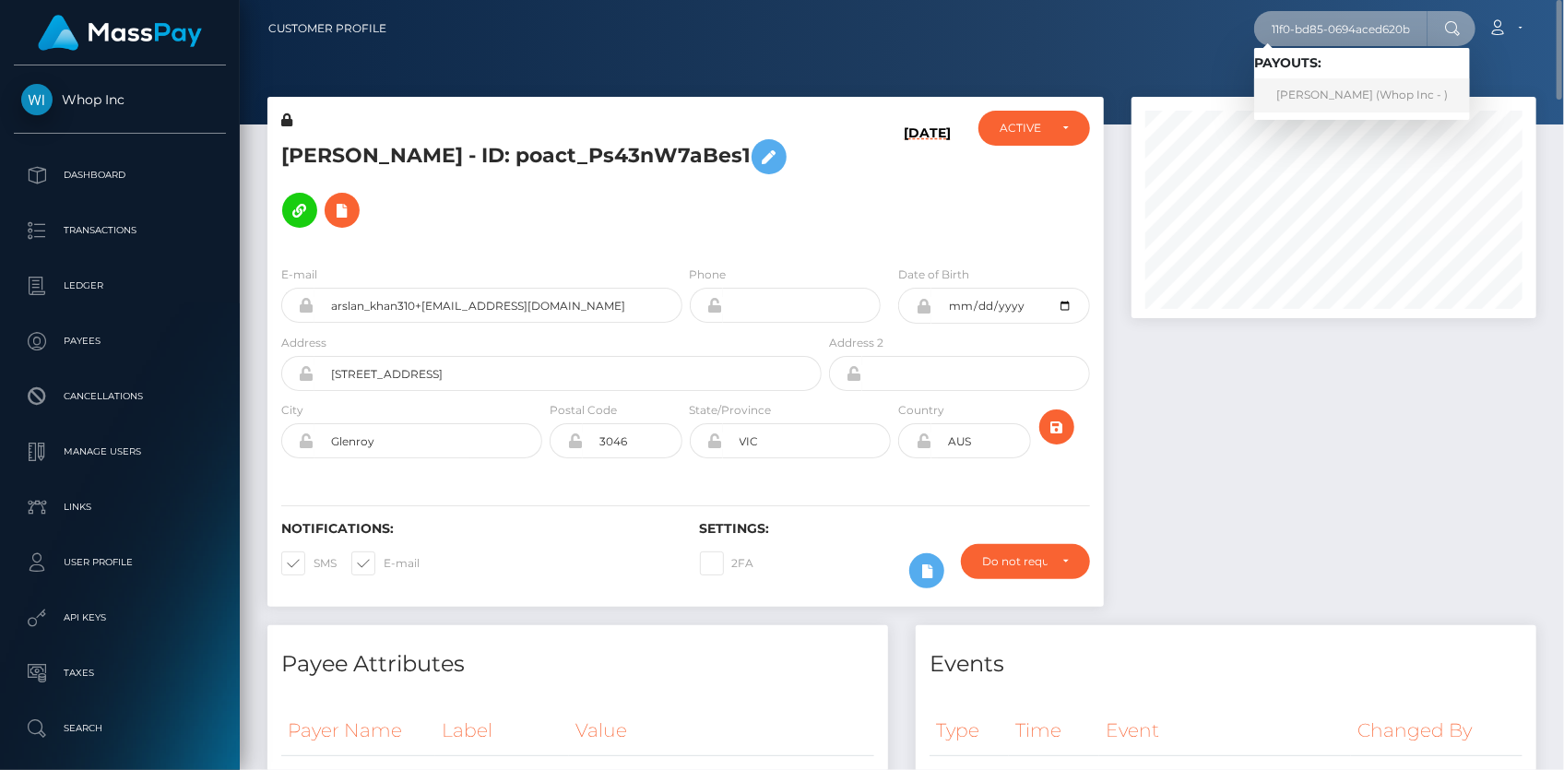
type input "f9d5a0ae-9df5-11f0-bd85-0694aced620b"
click at [1361, 92] on link "ROSALIE APAN OBONG (Whop Inc - )" at bounding box center [1362, 95] width 216 height 34
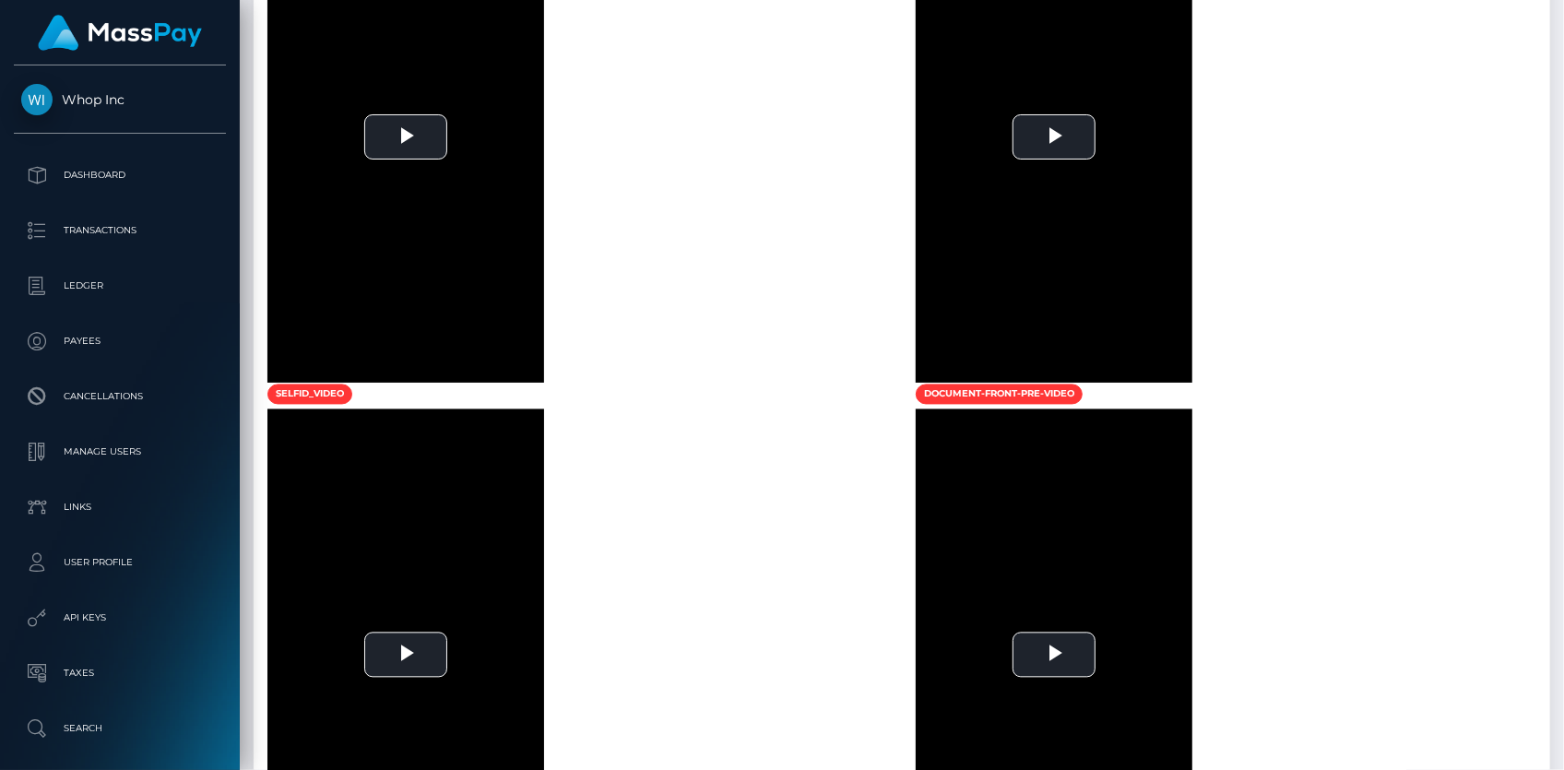
scroll to position [2011, 0]
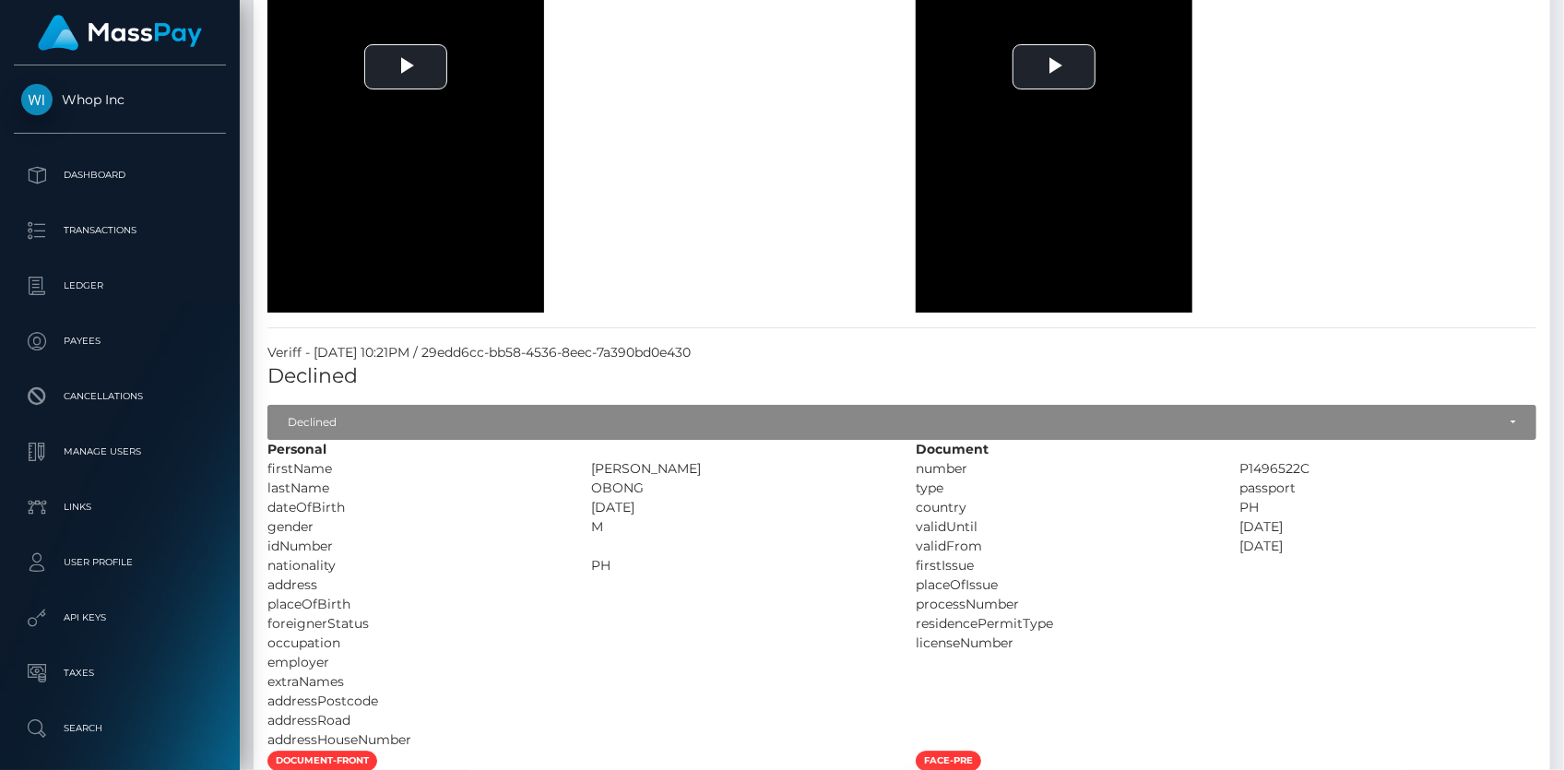
scroll to position [2599, 0]
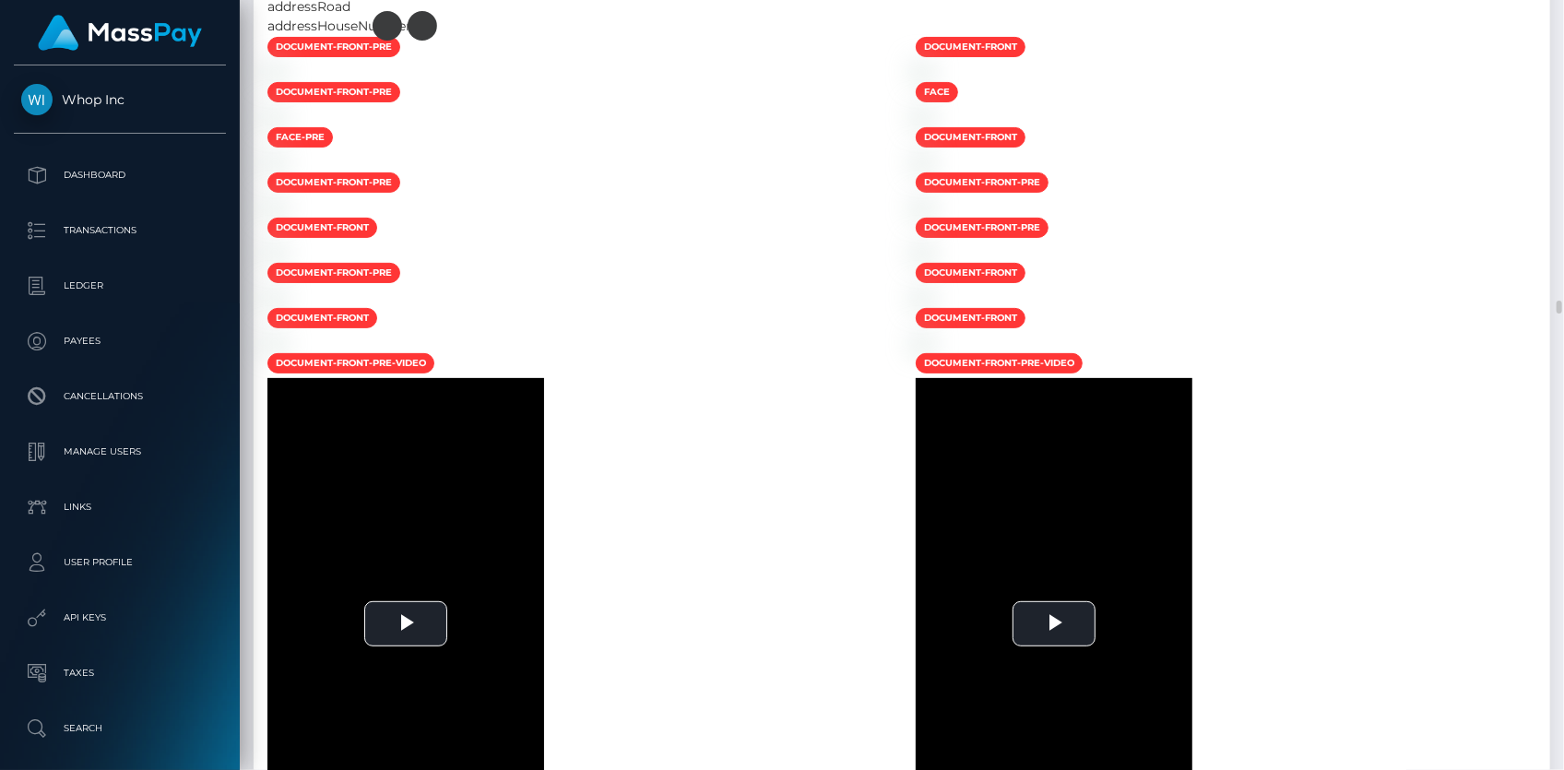
scroll to position [43869, 0]
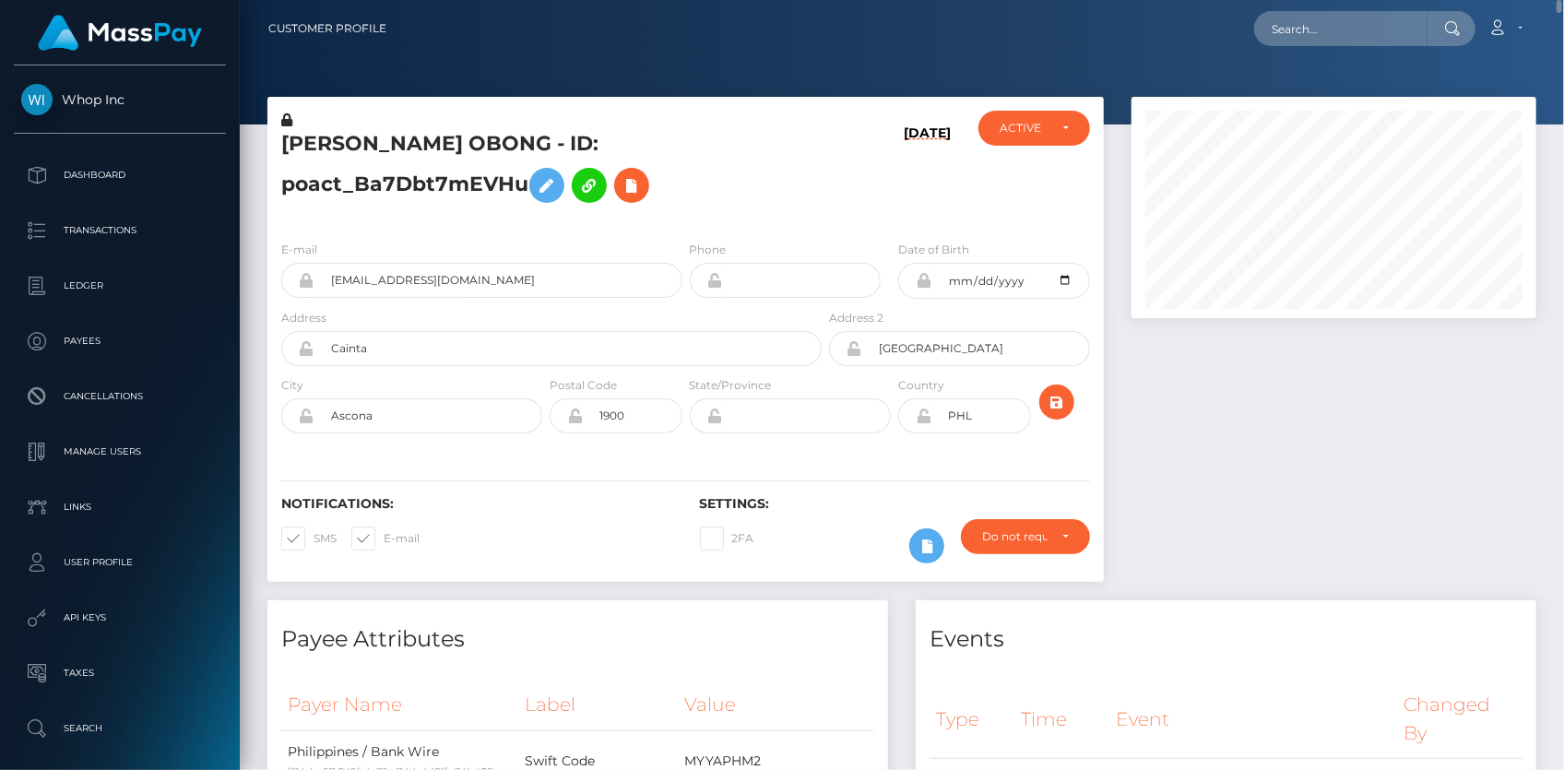
click at [353, 144] on h5 "ROSALIE APAN OBONG - ID: poact_Ba7Dbt7mEVHu" at bounding box center [546, 171] width 530 height 82
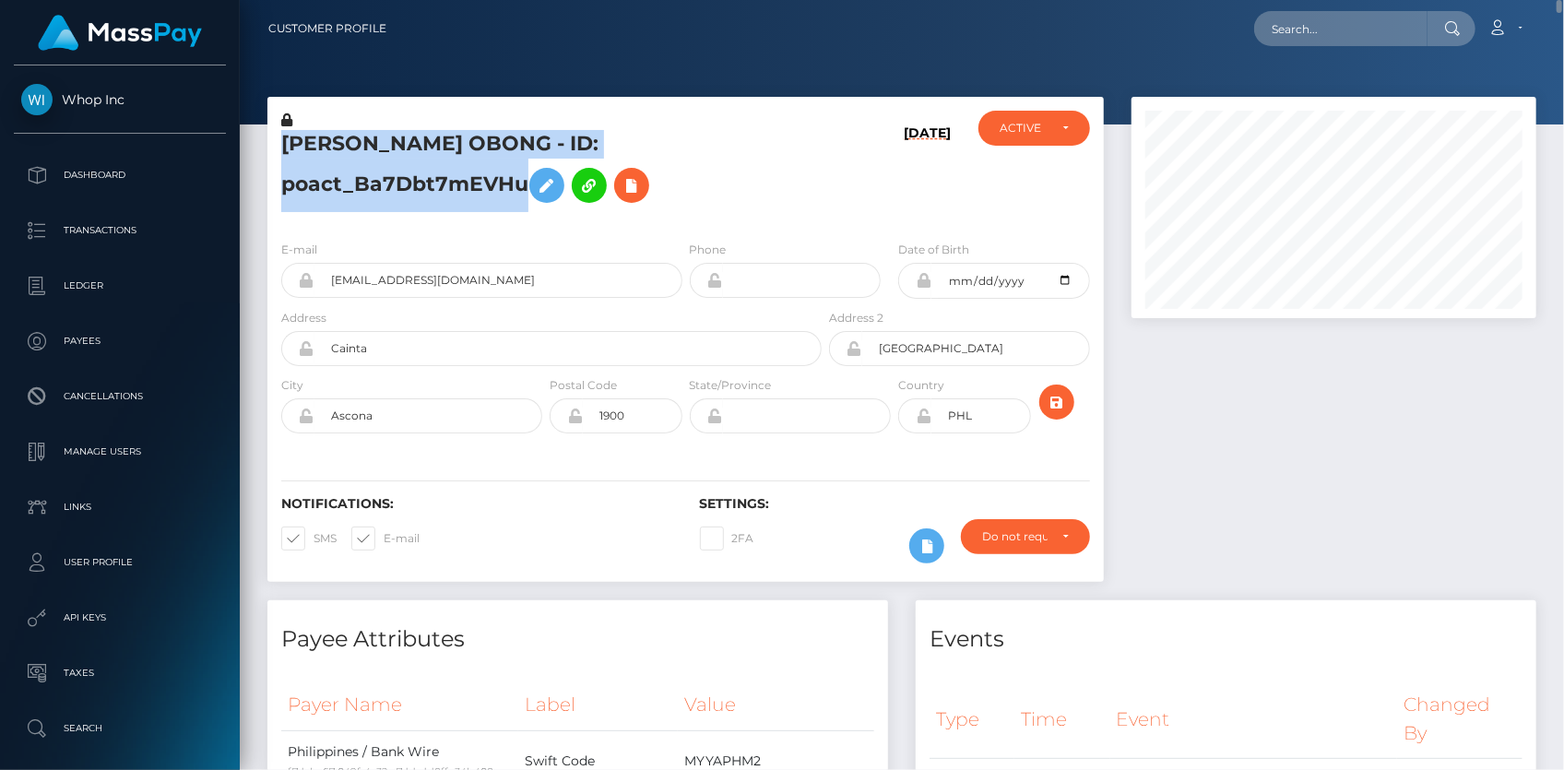
click at [353, 144] on h5 "ROSALIE APAN OBONG - ID: poact_Ba7Dbt7mEVHu" at bounding box center [546, 171] width 530 height 82
copy h5 "ROSALIE APAN OBONG - ID: poact_Ba7Dbt7mEVHu"
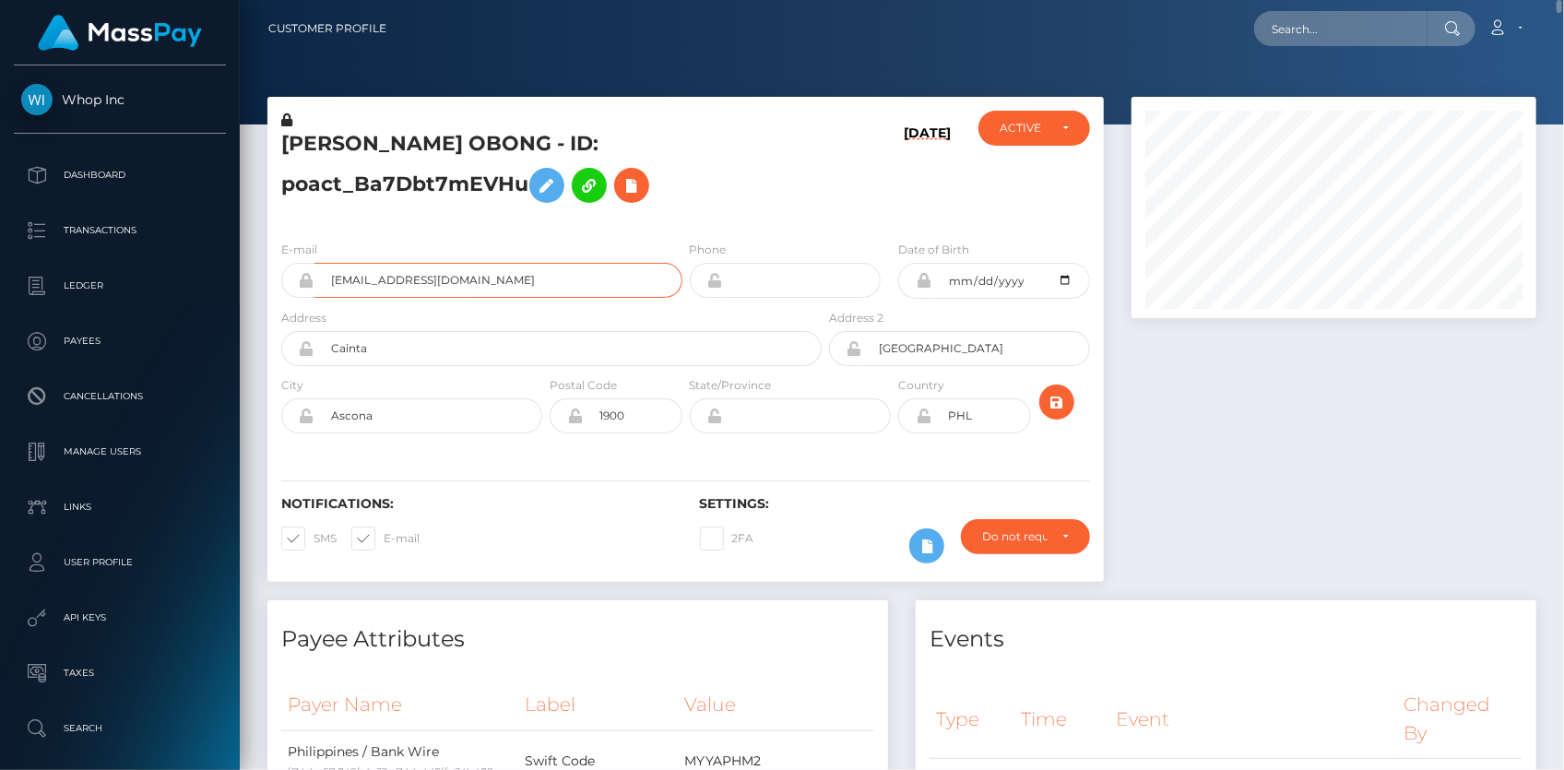
click at [362, 278] on input "obongmarcuslorenzo@gmail.com" at bounding box center [498, 280] width 368 height 35
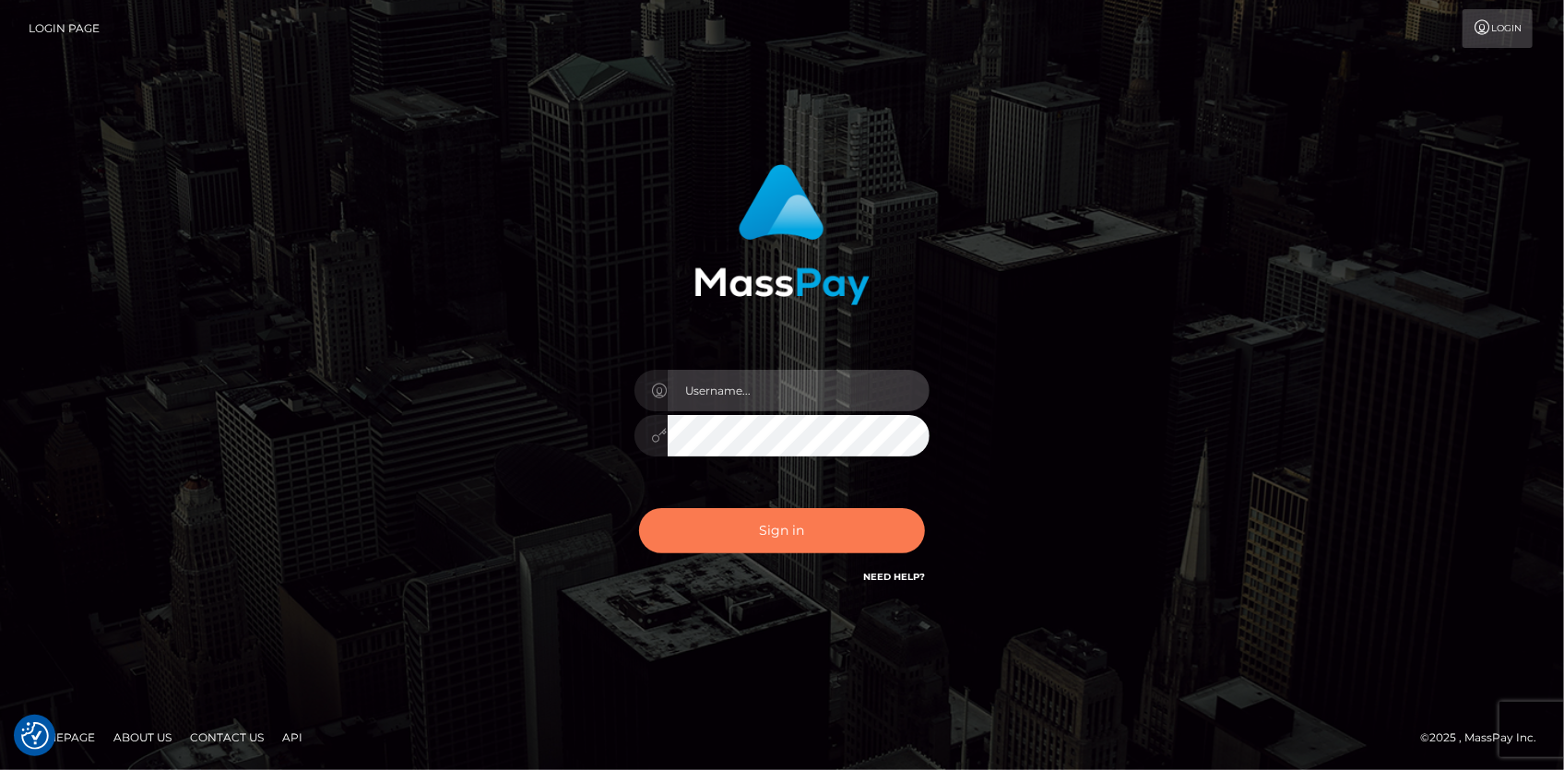
type input "[PERSON_NAME]"
click at [764, 529] on button "Sign in" at bounding box center [782, 530] width 286 height 45
type input "[PERSON_NAME]"
click at [738, 521] on button "Sign in" at bounding box center [782, 530] width 286 height 45
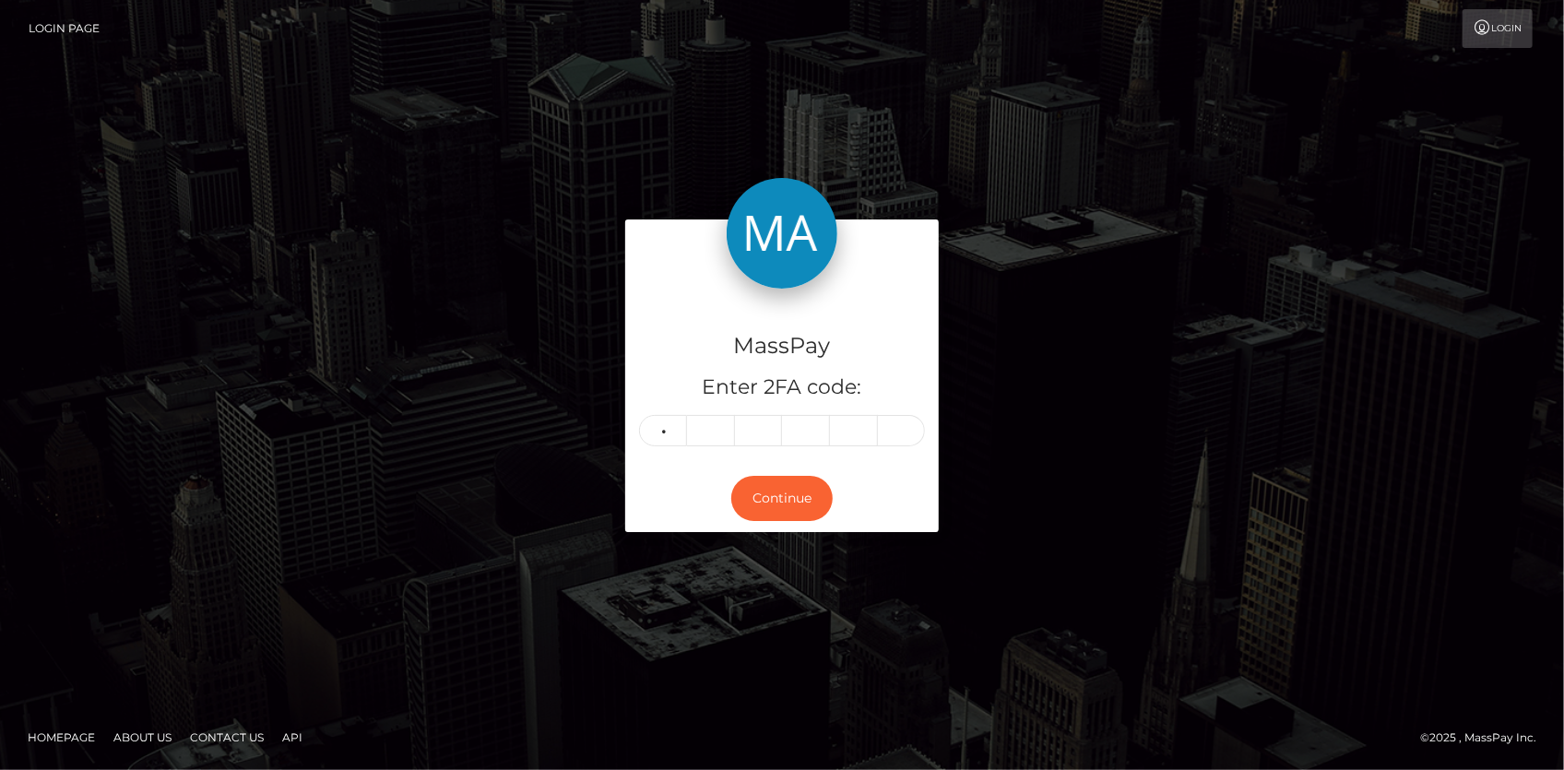
type input "2"
type input "7"
type input "4"
type input "0"
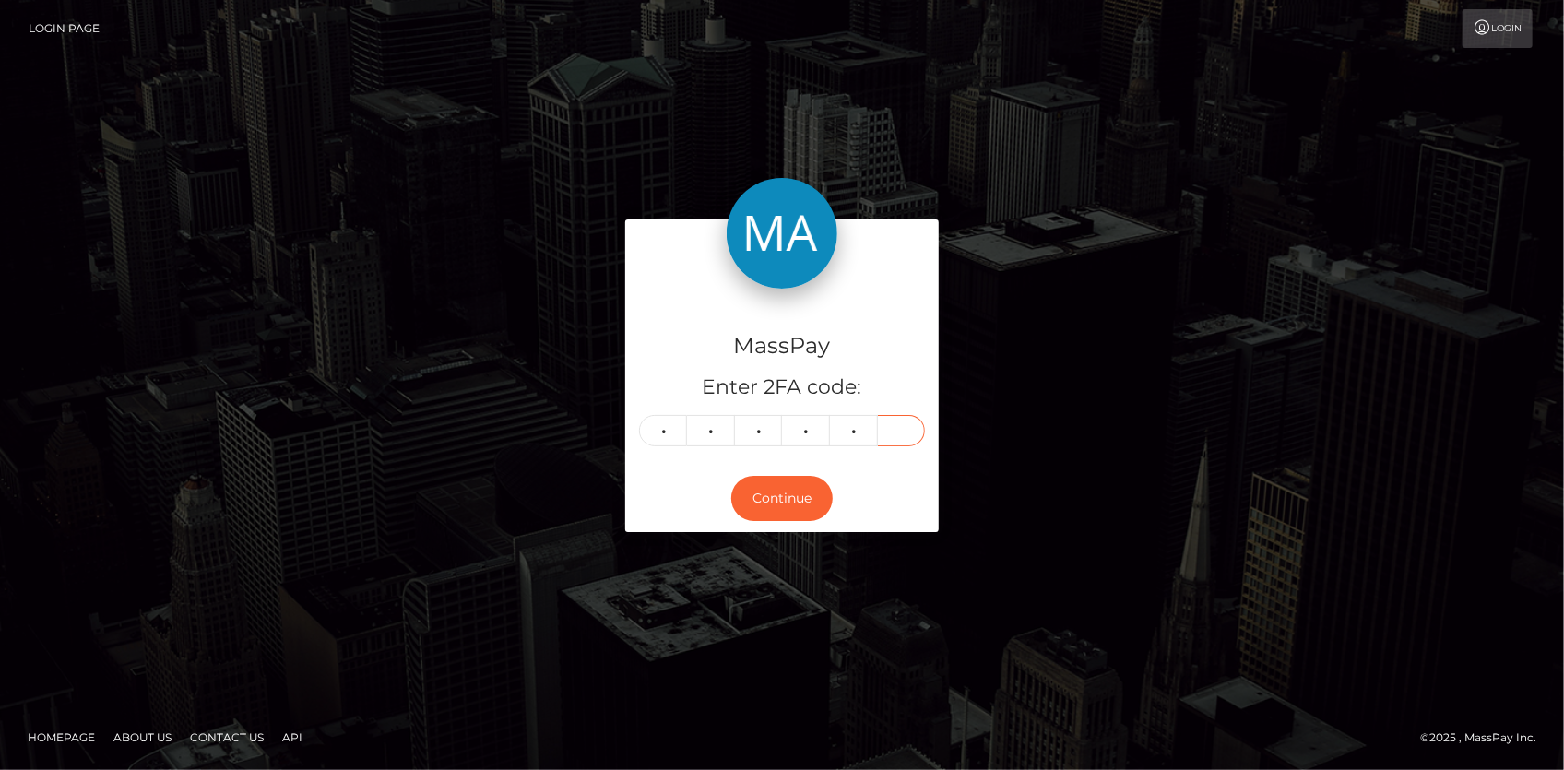
type input "7"
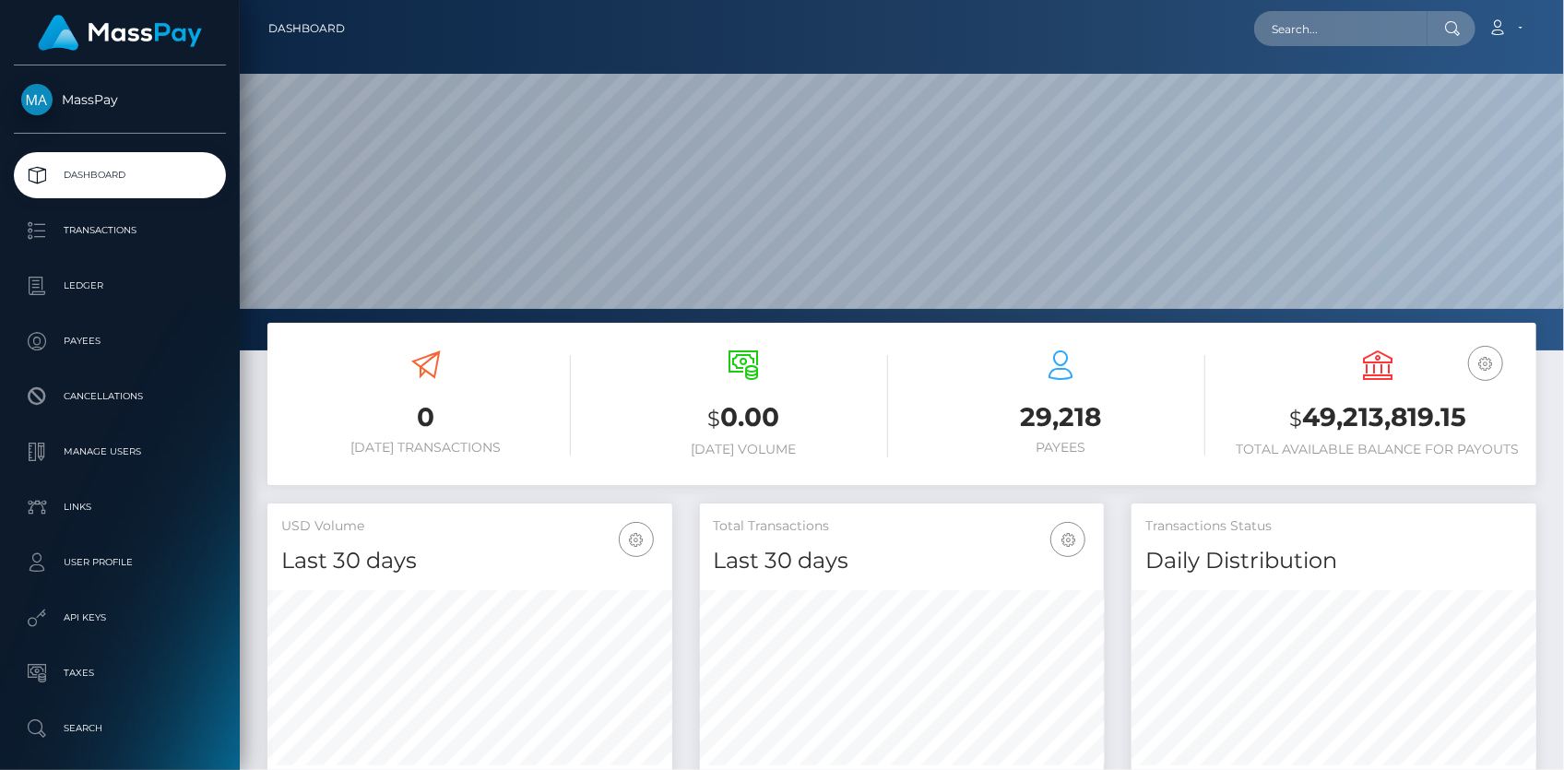
scroll to position [326, 404]
click at [1356, 41] on input "text" at bounding box center [1340, 28] width 173 height 35
paste input "94040cdb-9ec1-11f0-bd85-0694aced620b"
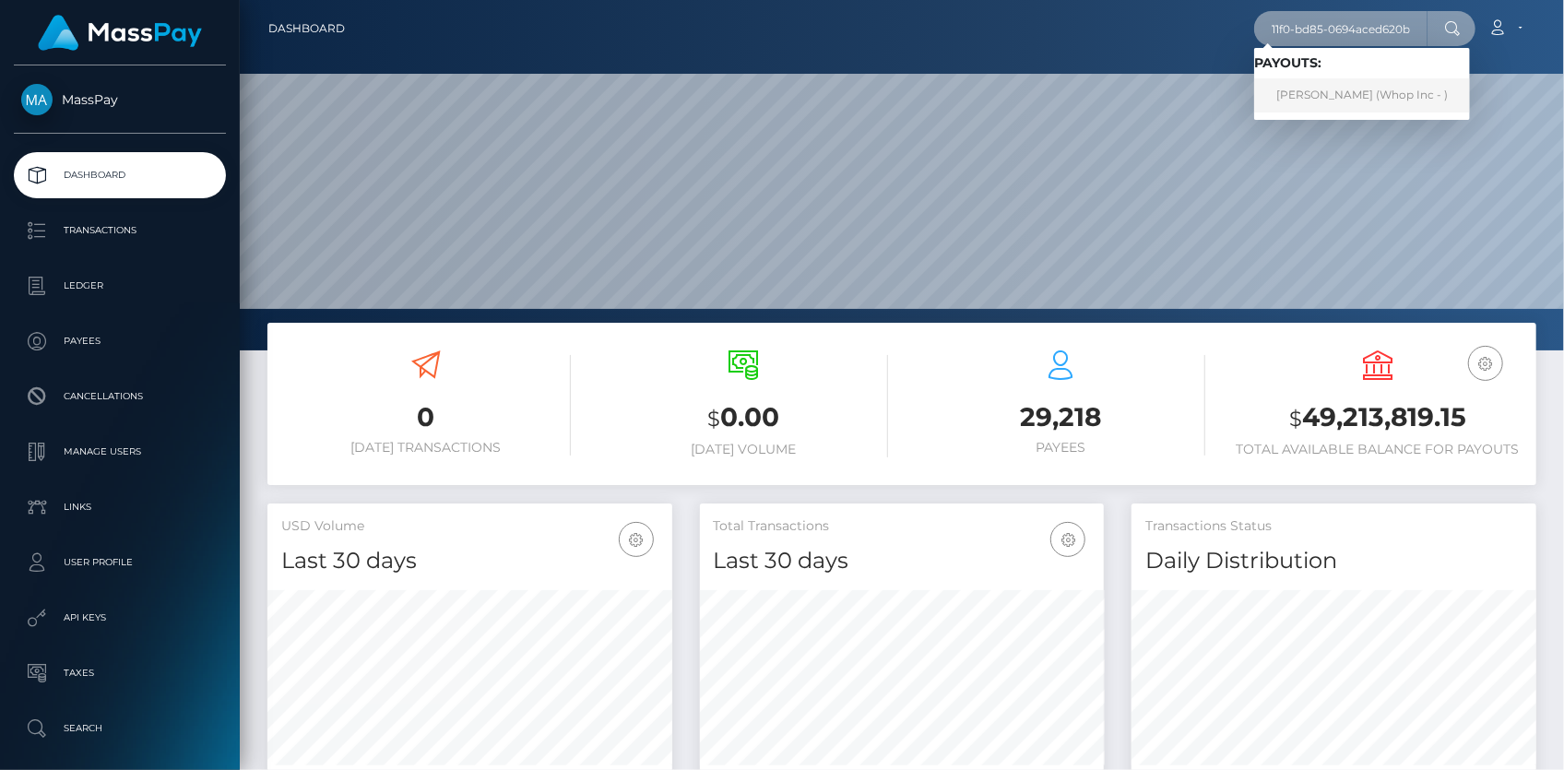
type input "94040cdb-9ec1-11f0-bd85-0694aced620b"
click at [1305, 87] on link "MUHAMMAD ARSLAN KHAN (Whop Inc - )" at bounding box center [1362, 95] width 216 height 34
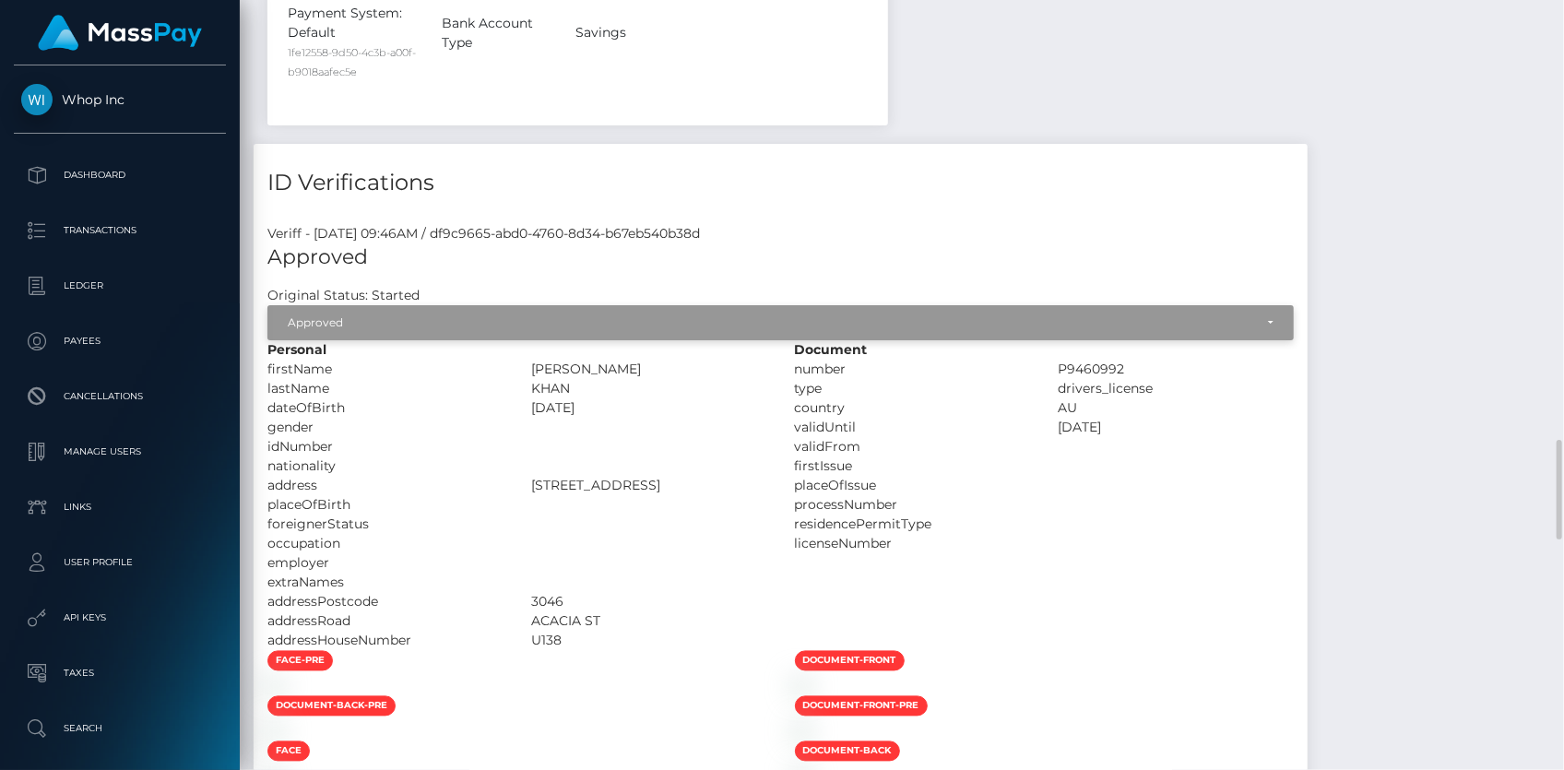
scroll to position [2431, 0]
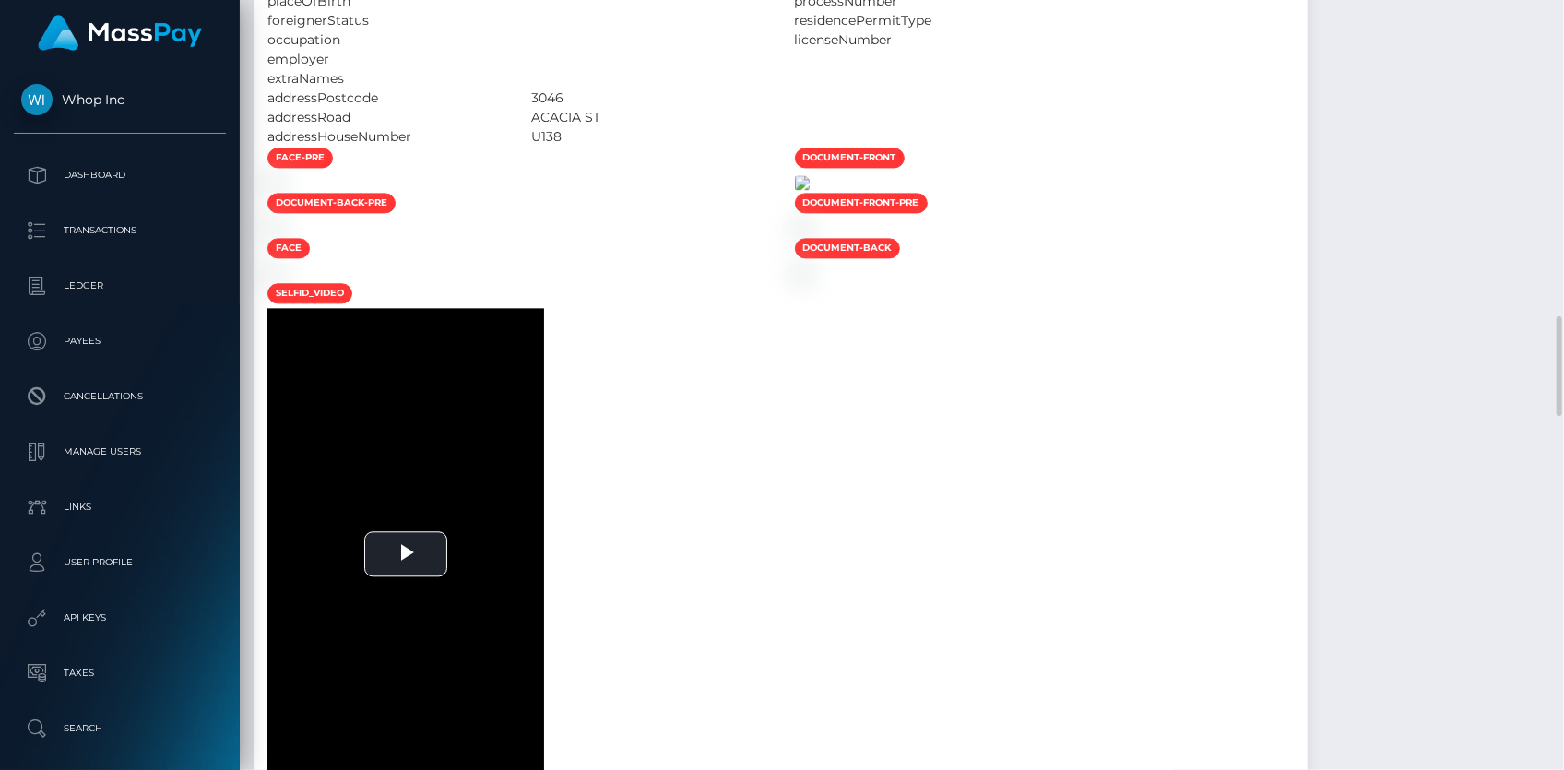
click at [810, 190] on img at bounding box center [802, 182] width 15 height 15
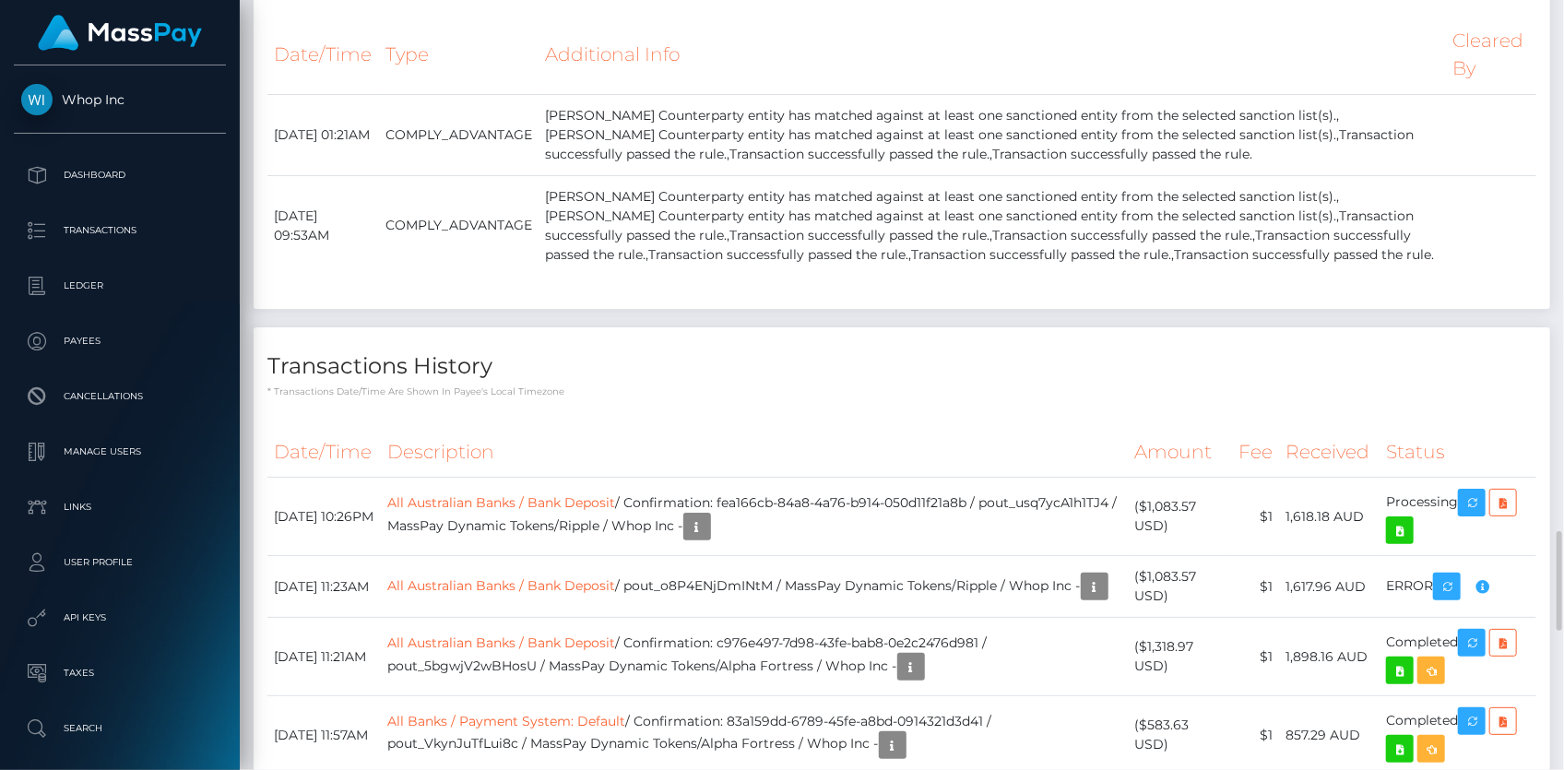
scroll to position [3437, 0]
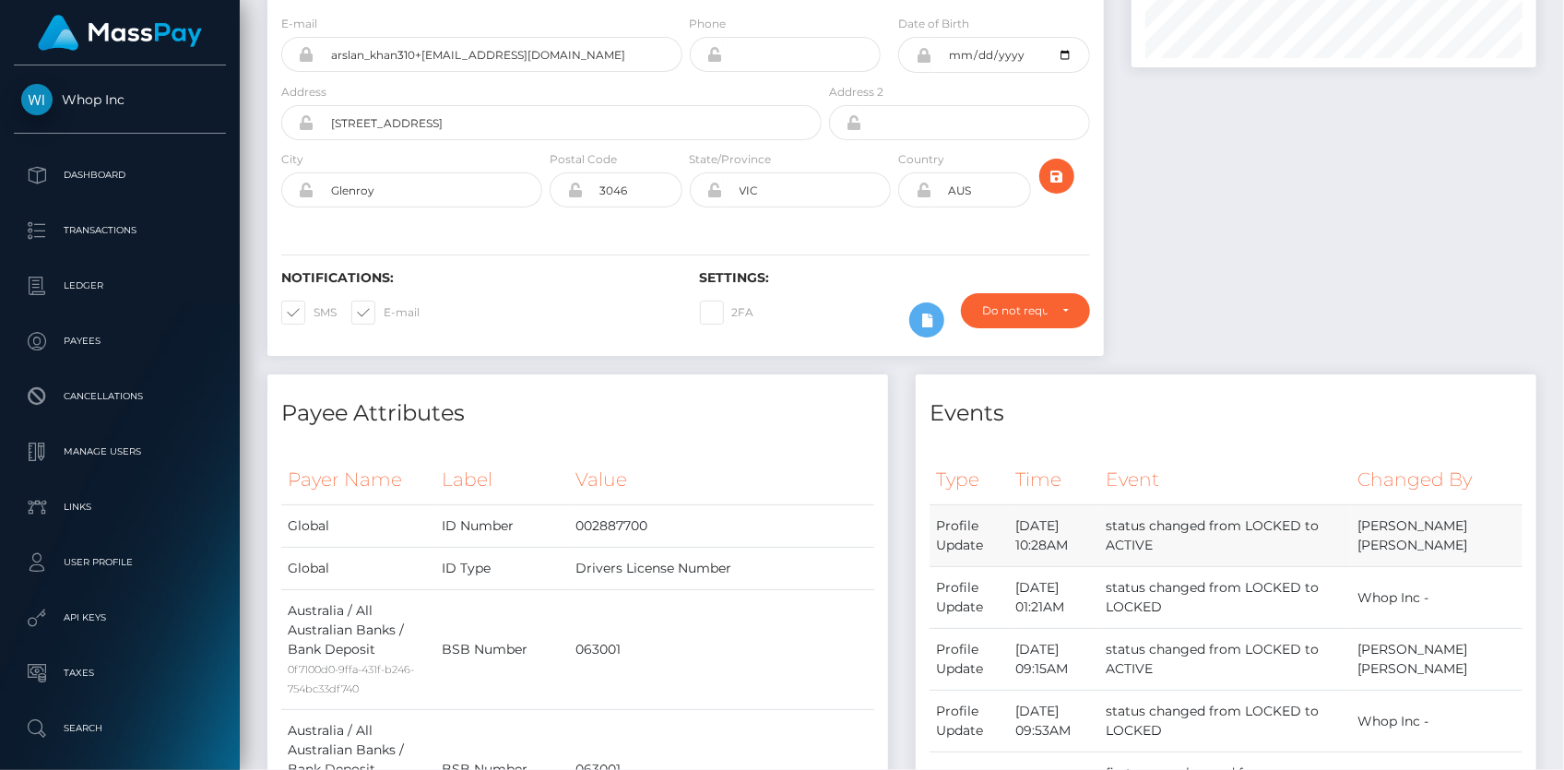
scroll to position [0, 0]
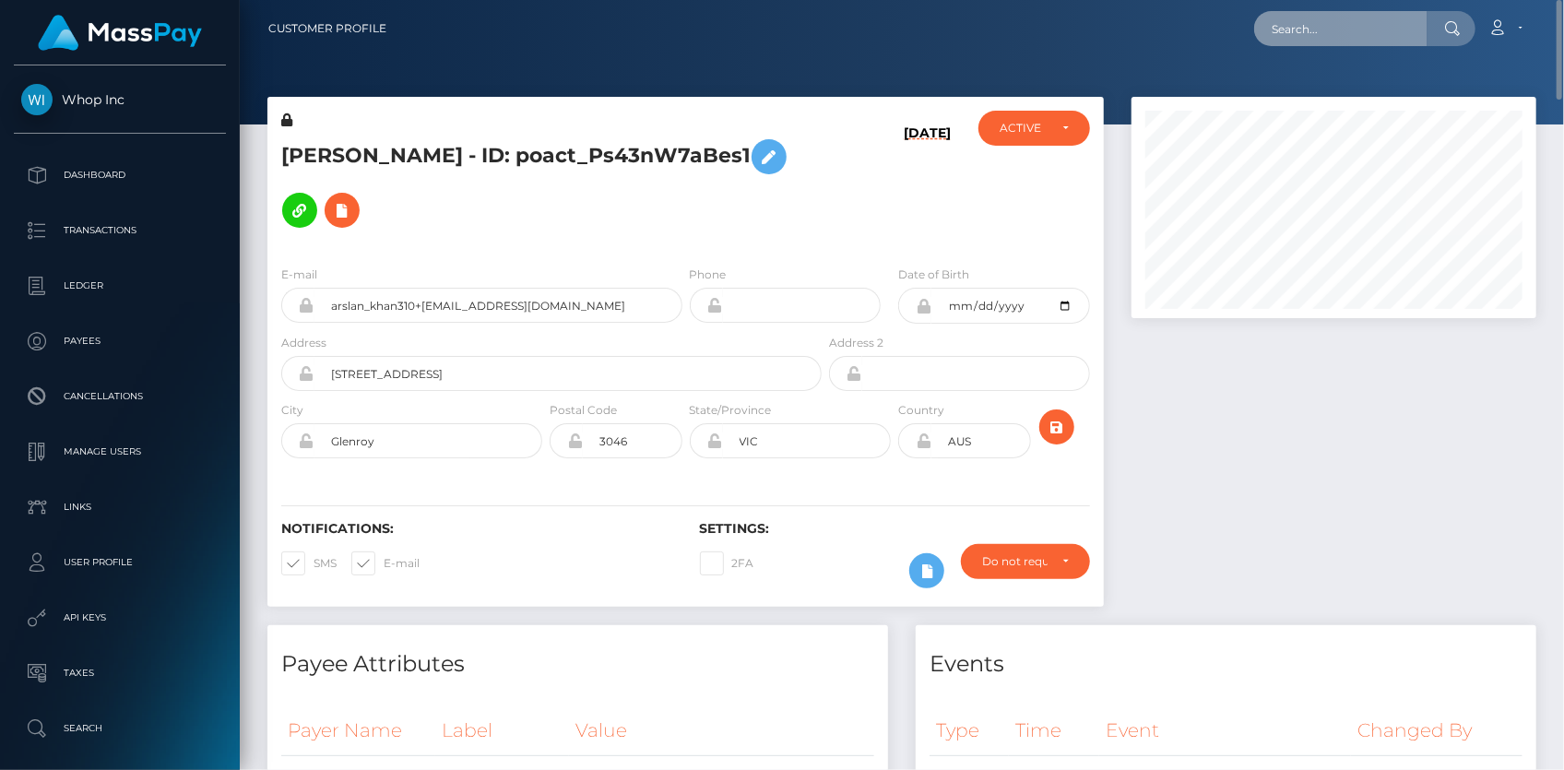
click at [1329, 40] on input "text" at bounding box center [1340, 28] width 173 height 35
paste input "pout_ZzWXkRQcN2Zno"
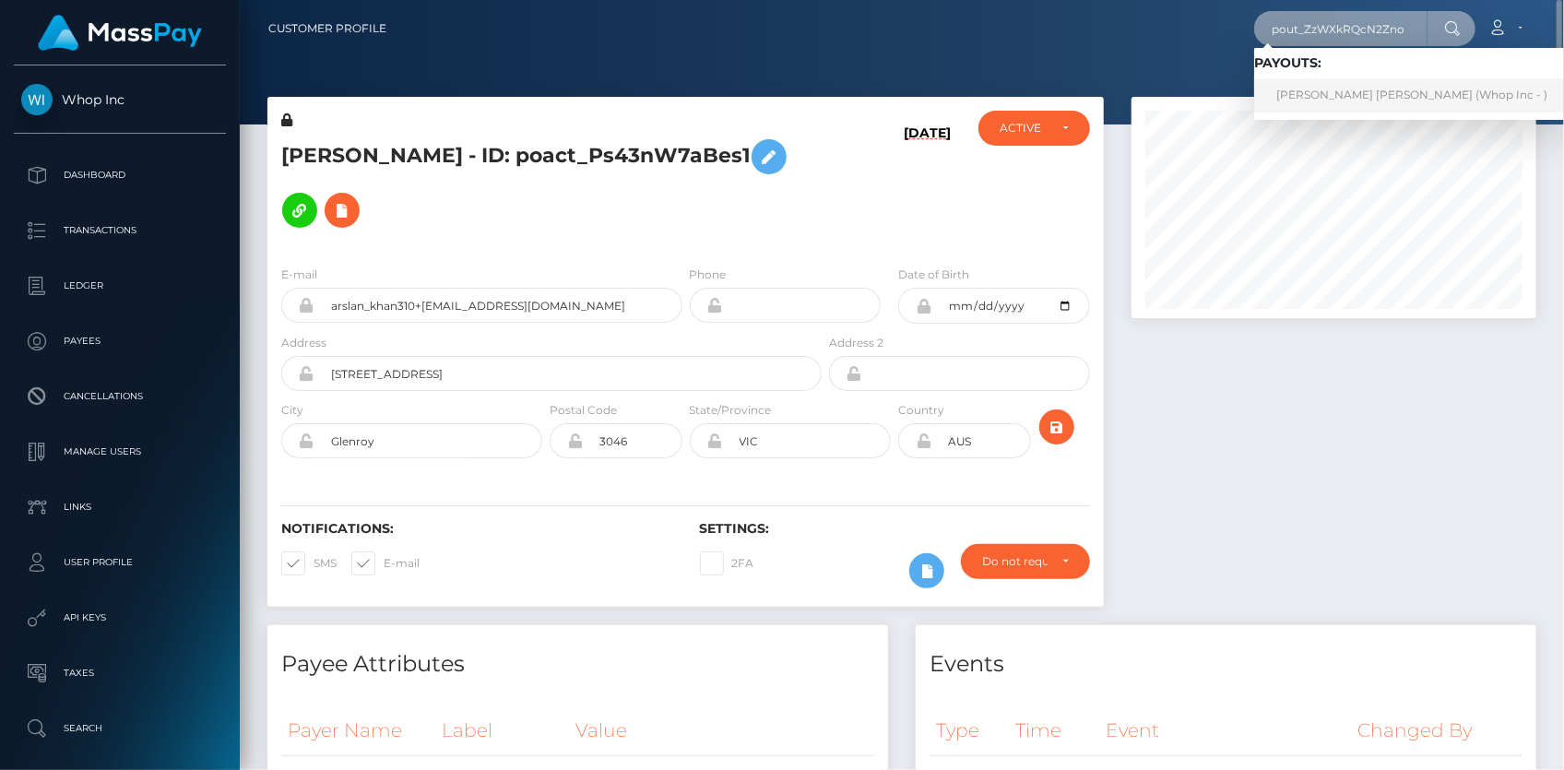
type input "pout_ZzWXkRQcN2Zno"
click at [1336, 92] on link "[PERSON_NAME] [PERSON_NAME] (Whop Inc - )" at bounding box center [1411, 95] width 315 height 34
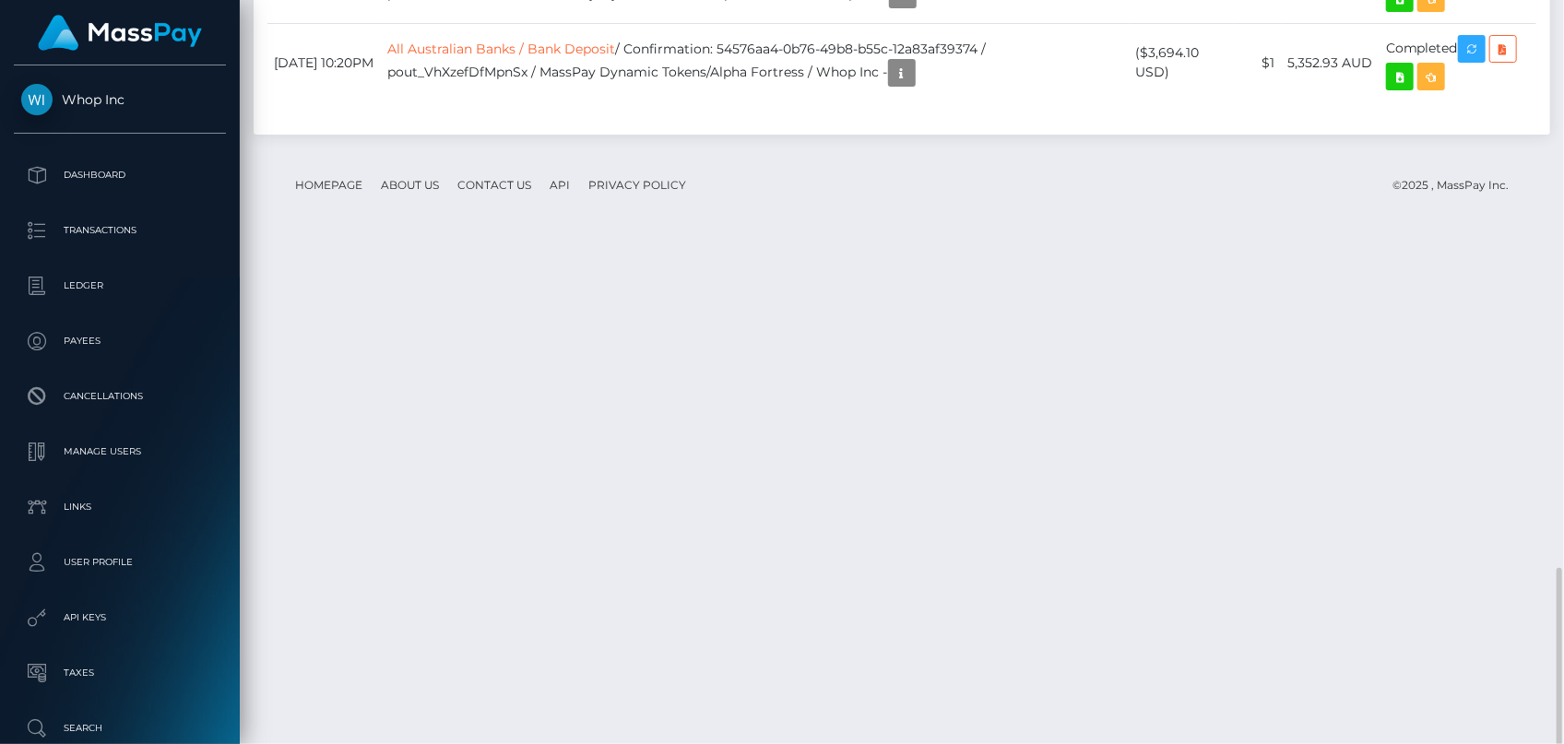
scroll to position [221, 404]
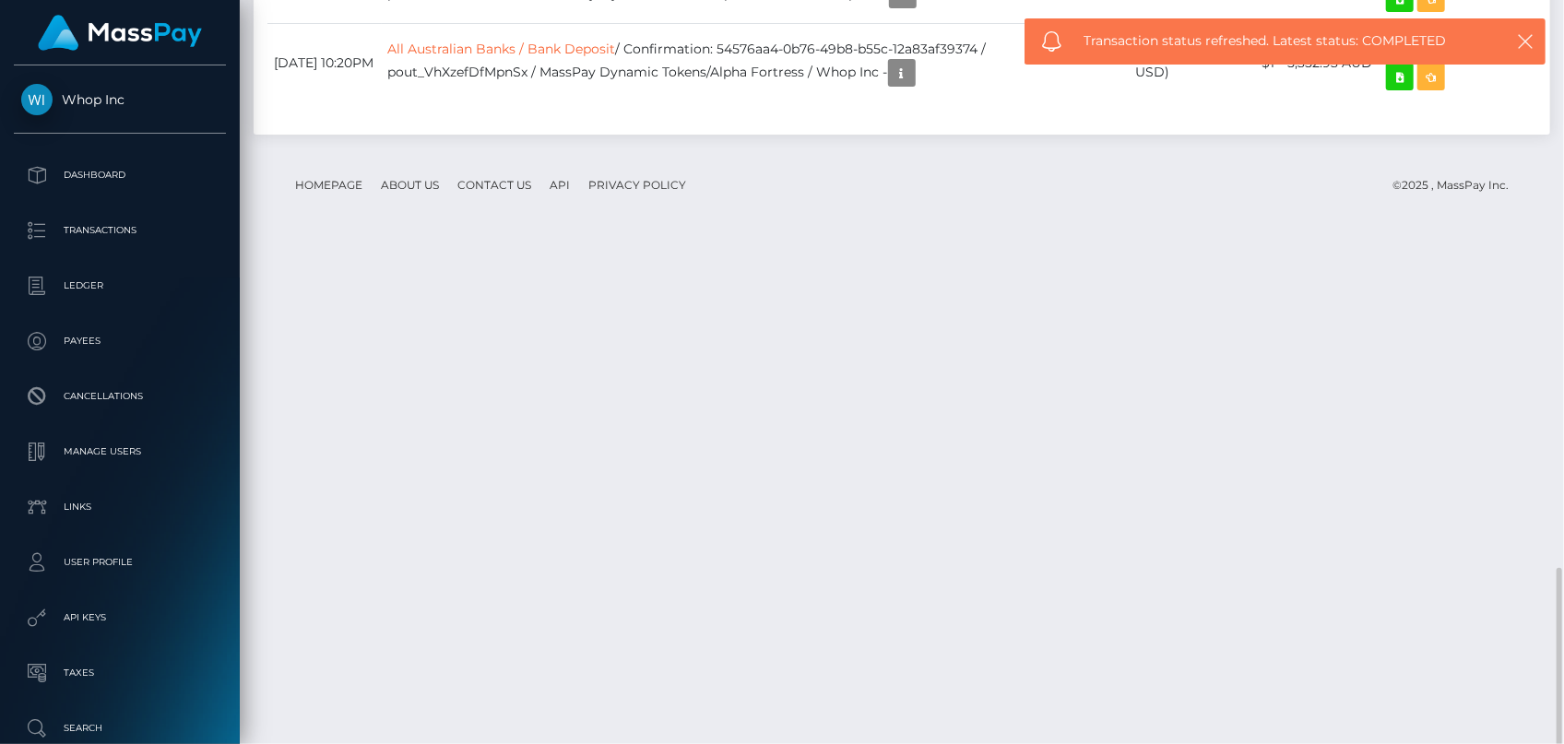
drag, startPoint x: 760, startPoint y: 416, endPoint x: 1015, endPoint y: 417, distance: 255.4
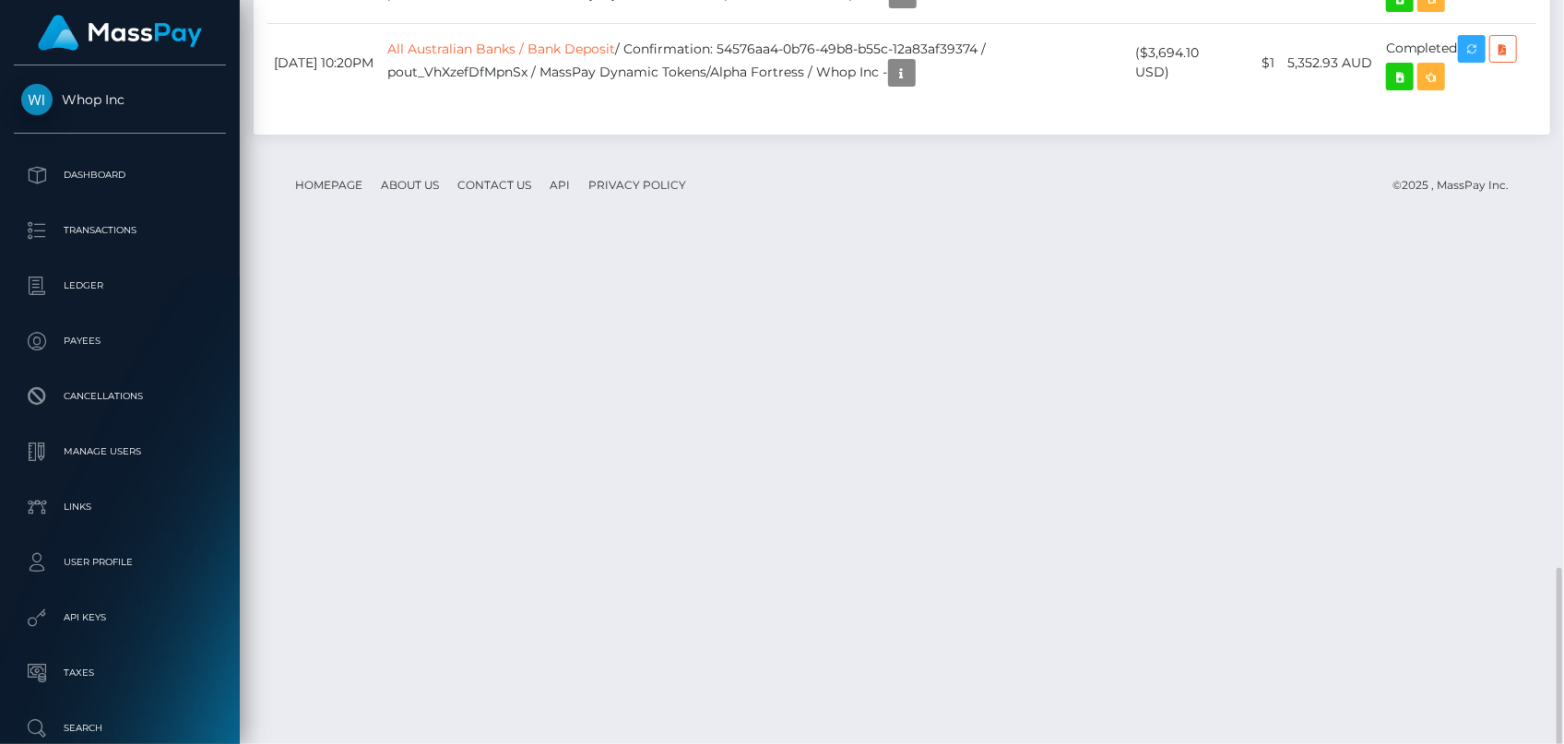
copy td "9894241a-0d1d-435e-89be-f67d5390f1bb"
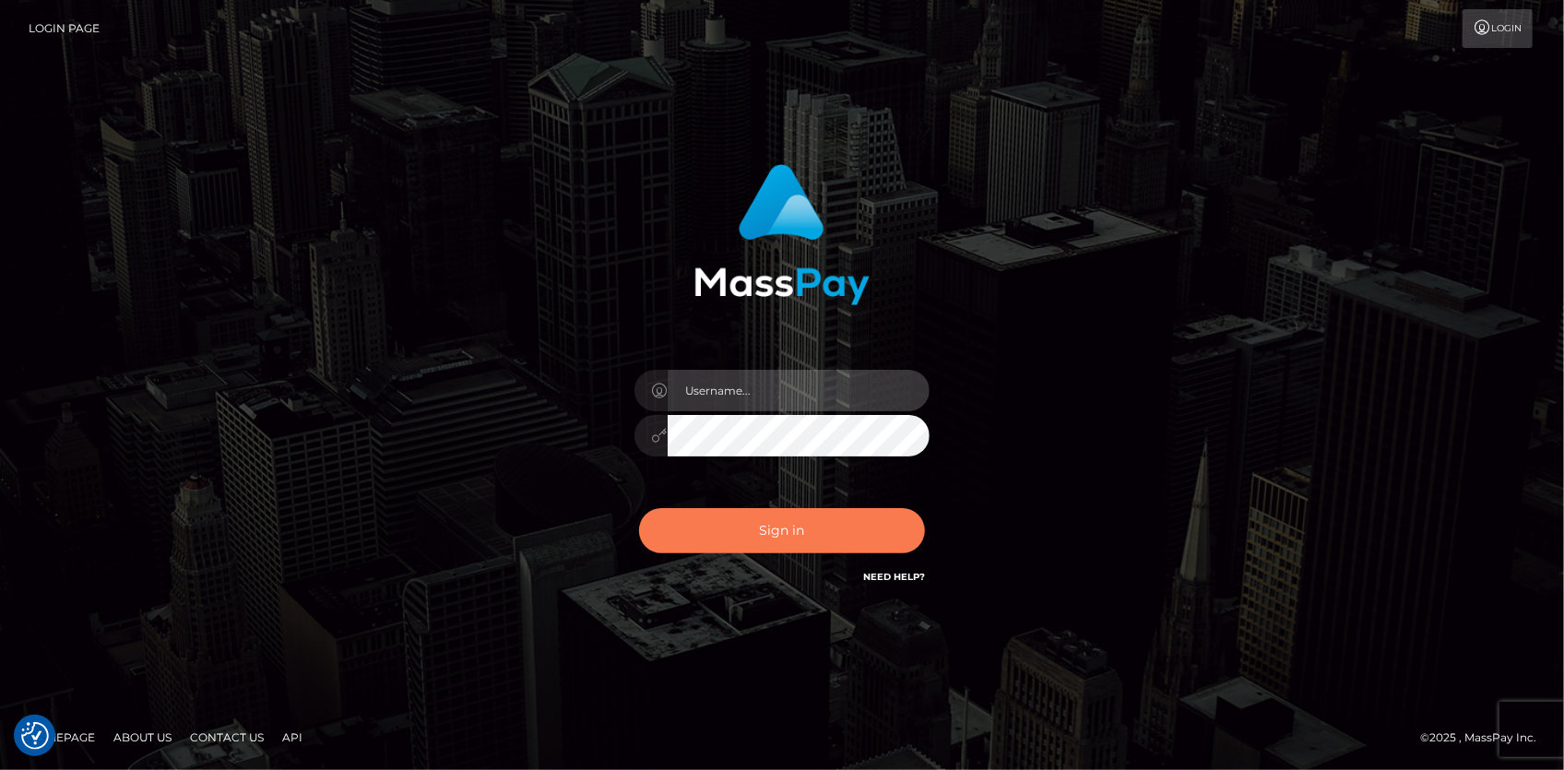
type input "[PERSON_NAME]"
click at [796, 515] on button "Sign in" at bounding box center [782, 530] width 286 height 45
type input "[PERSON_NAME]"
click at [796, 525] on button "Sign in" at bounding box center [782, 530] width 286 height 45
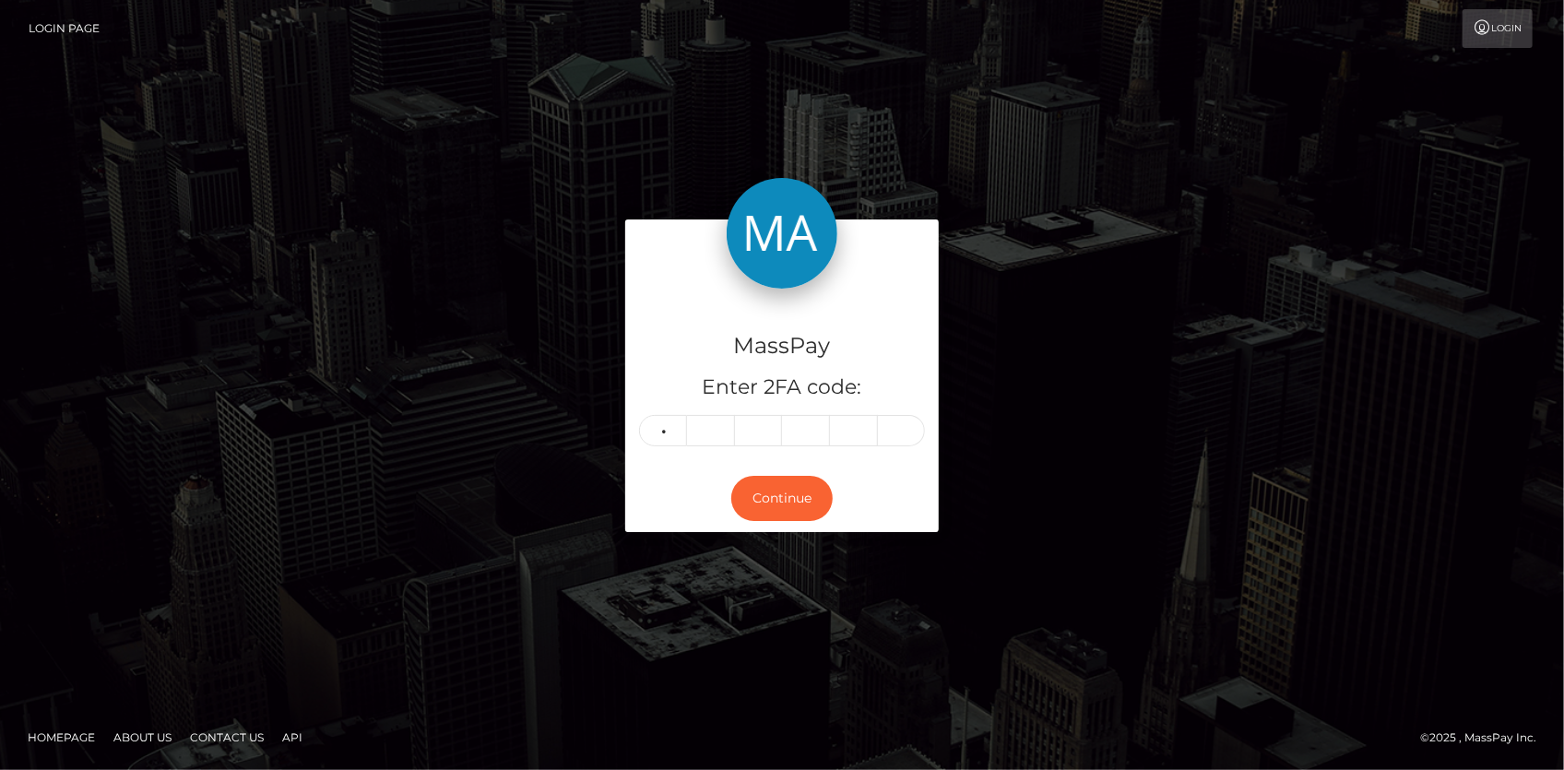
type input "7"
type input "6"
type input "7"
type input "4"
type input "8"
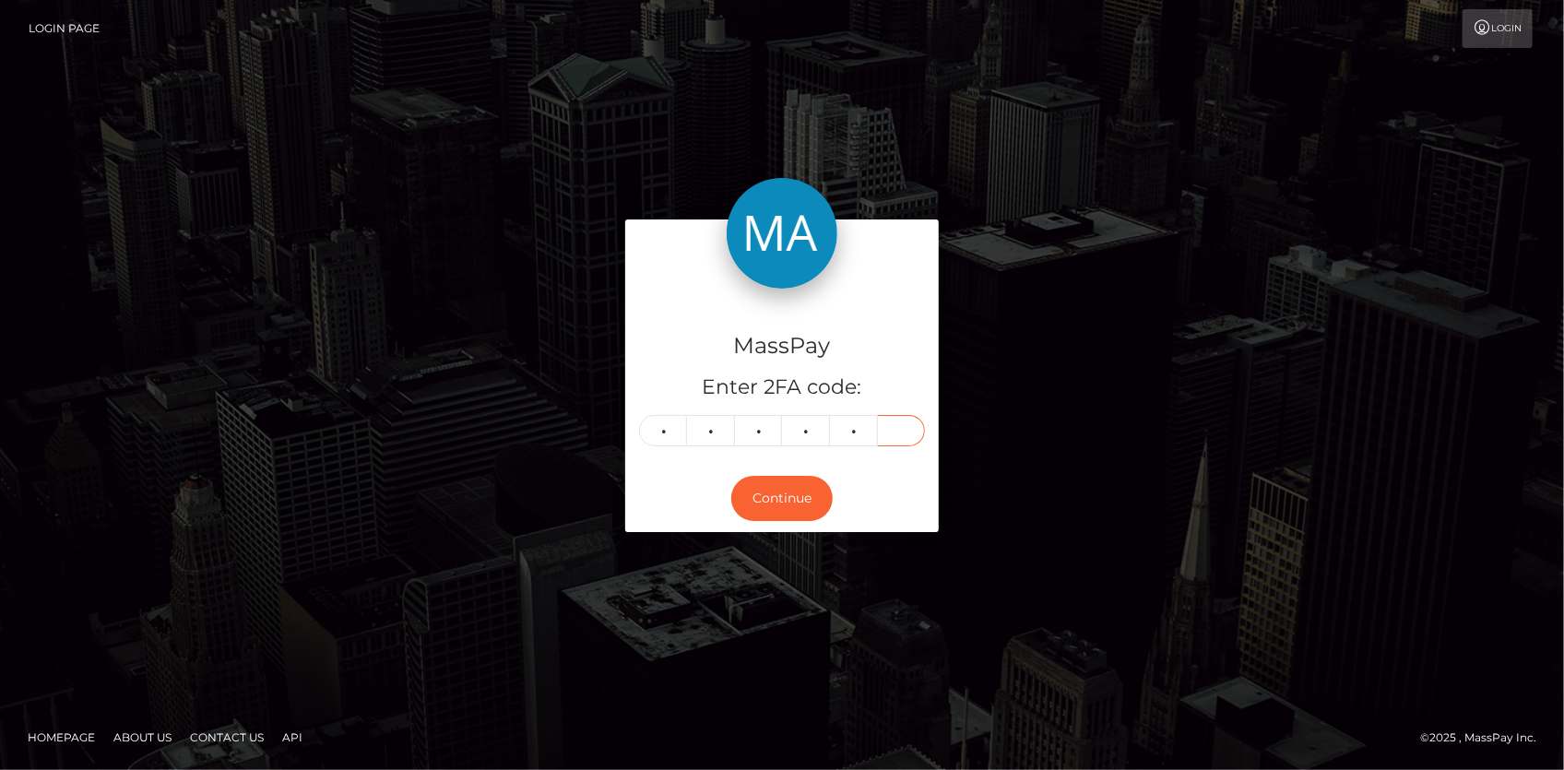
type input "8"
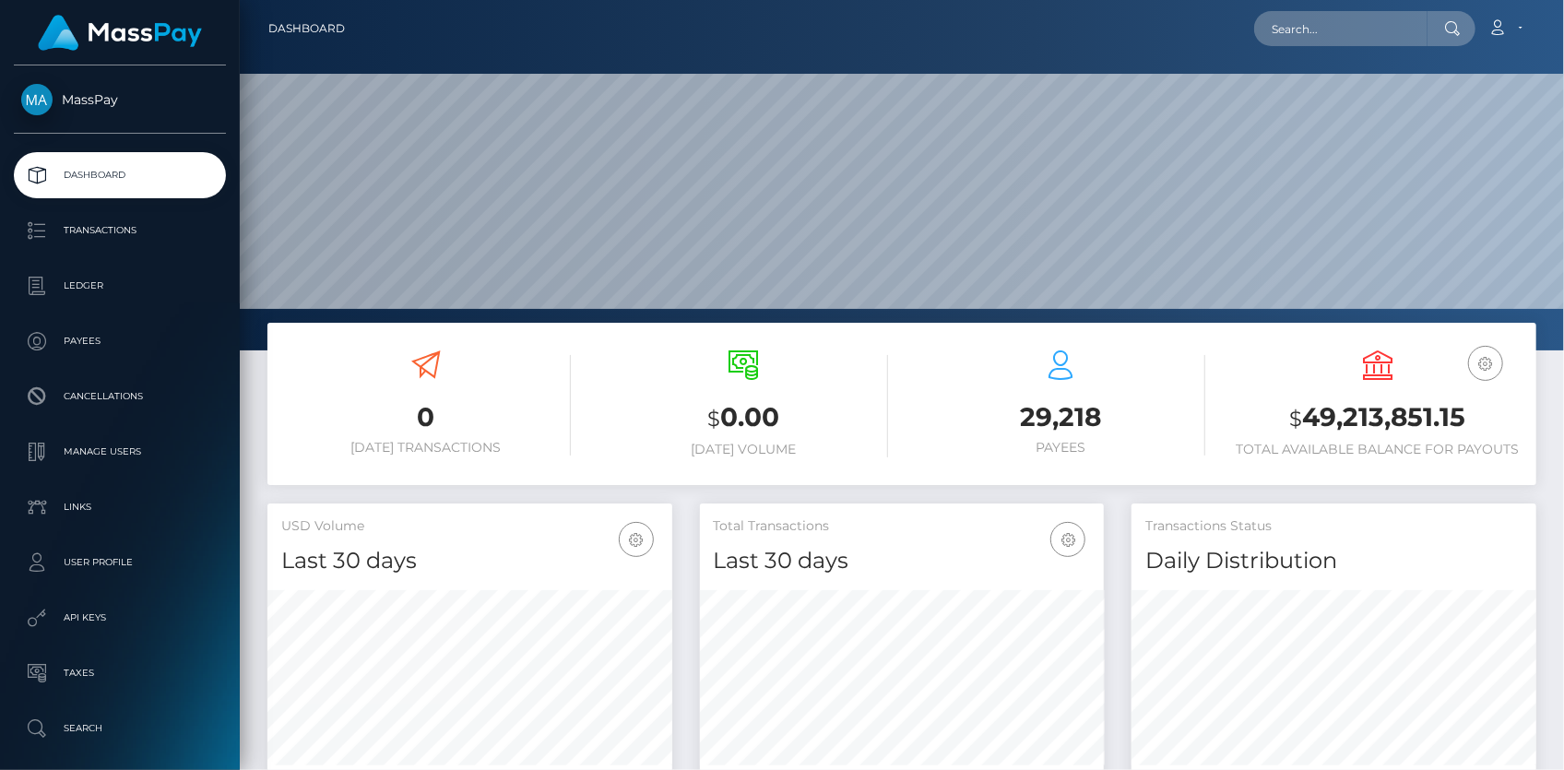
scroll to position [326, 404]
click at [1335, 47] on div "Loading... Loading... Account Edit Profile Logout" at bounding box center [948, 28] width 1176 height 39
click at [1333, 36] on input "text" at bounding box center [1340, 28] width 173 height 35
paste input "poact_HRDLE40Avgb7"
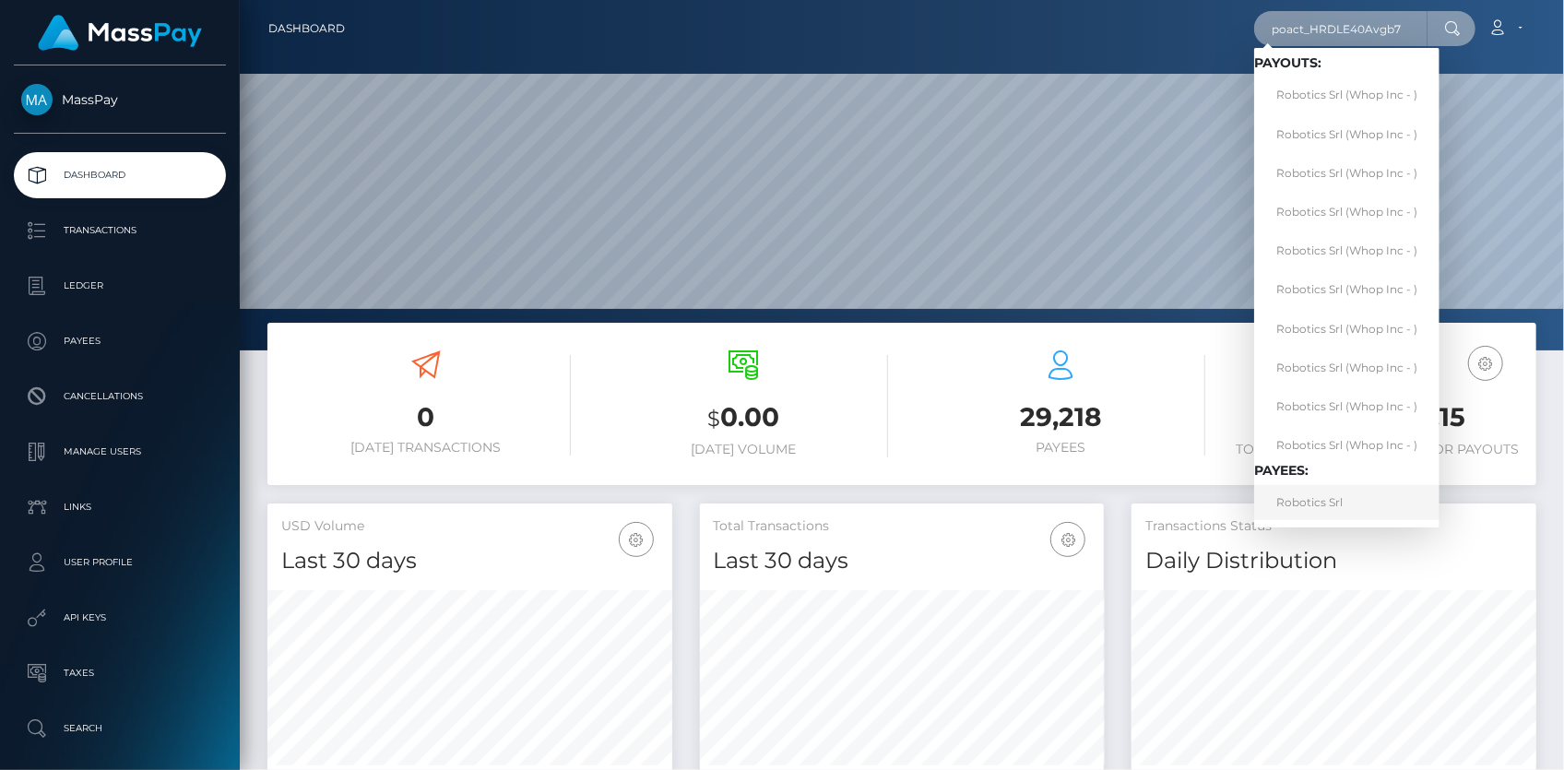
type input "poact_HRDLE40Avgb7"
click at [1299, 498] on link "Robotics Srl" at bounding box center [1346, 502] width 185 height 34
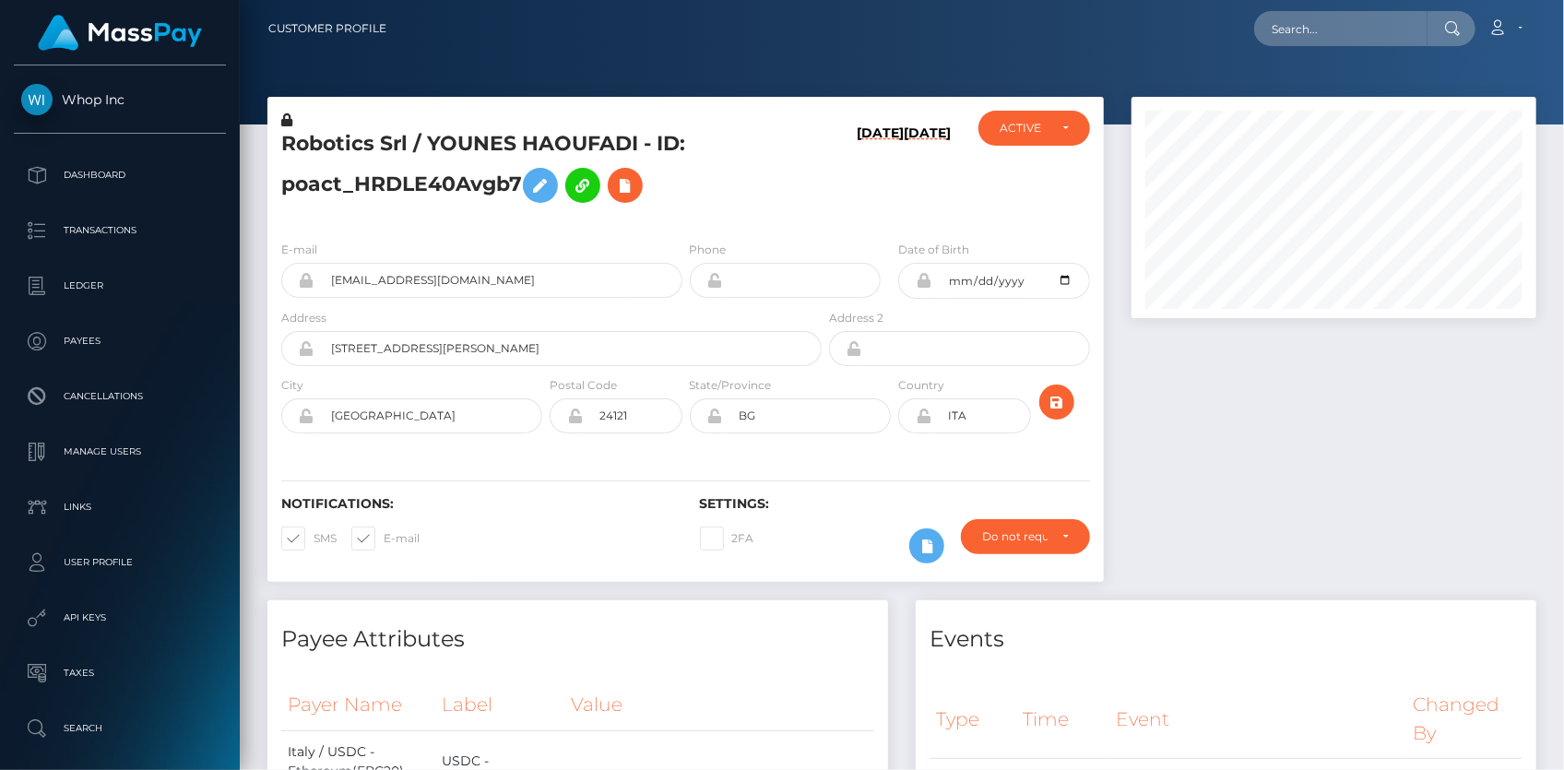
scroll to position [221, 404]
click at [366, 290] on input "[EMAIL_ADDRESS][DOMAIN_NAME]" at bounding box center [498, 280] width 368 height 35
click at [366, 290] on input "mauro.pirazzoli1+489a5cd488@gmail.com" at bounding box center [498, 280] width 368 height 35
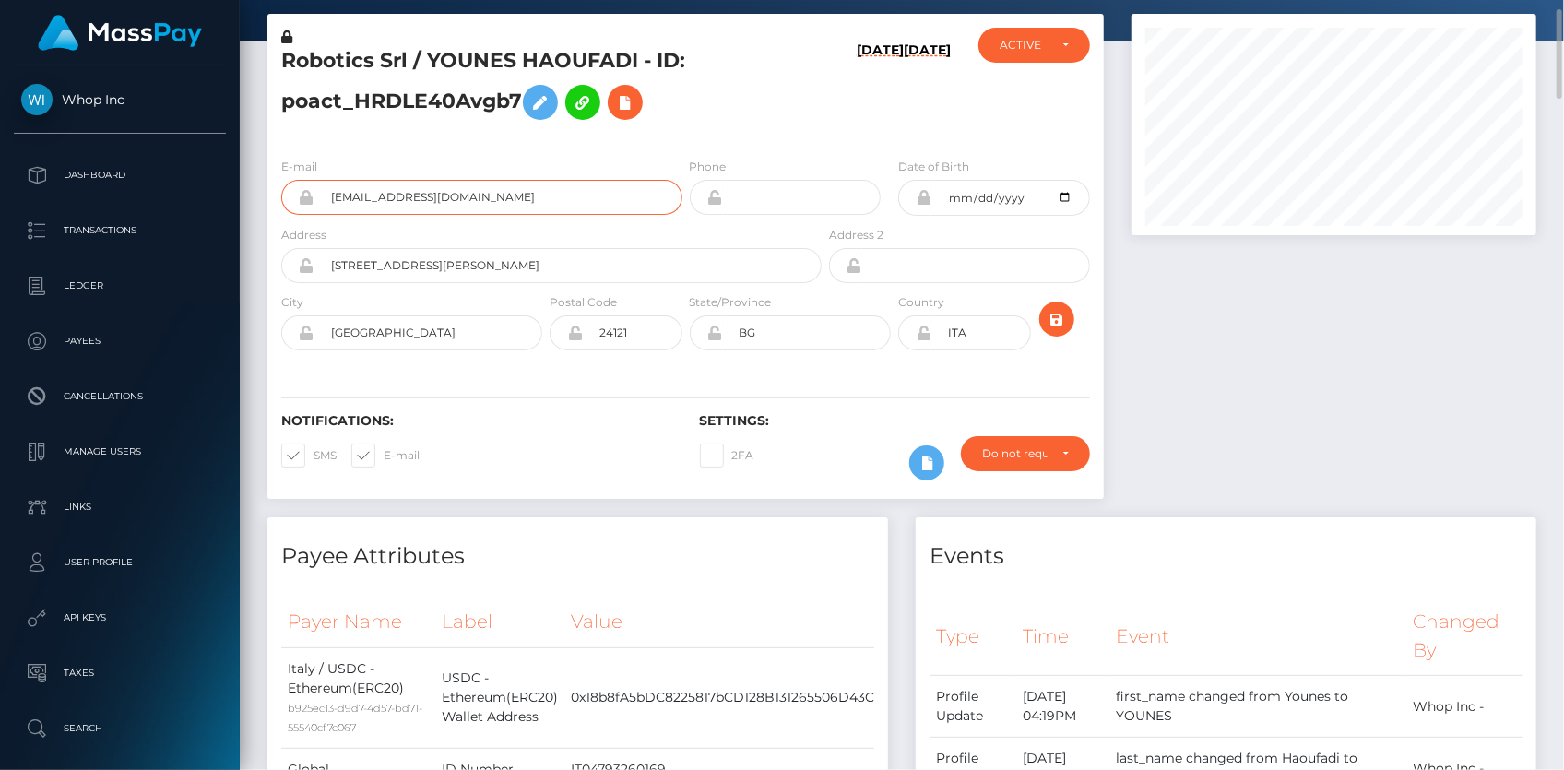
scroll to position [0, 0]
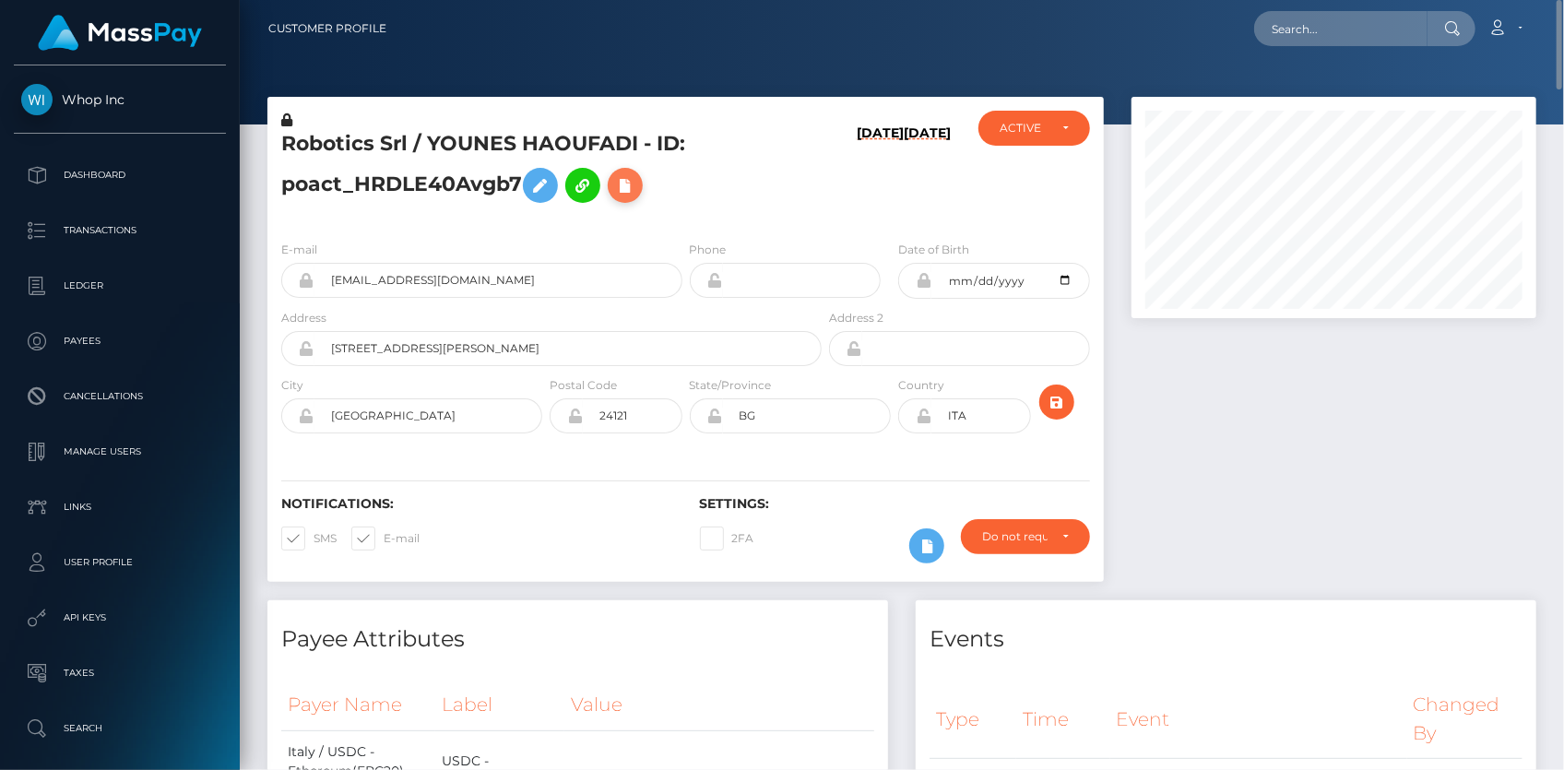
click at [643, 186] on button at bounding box center [625, 185] width 35 height 35
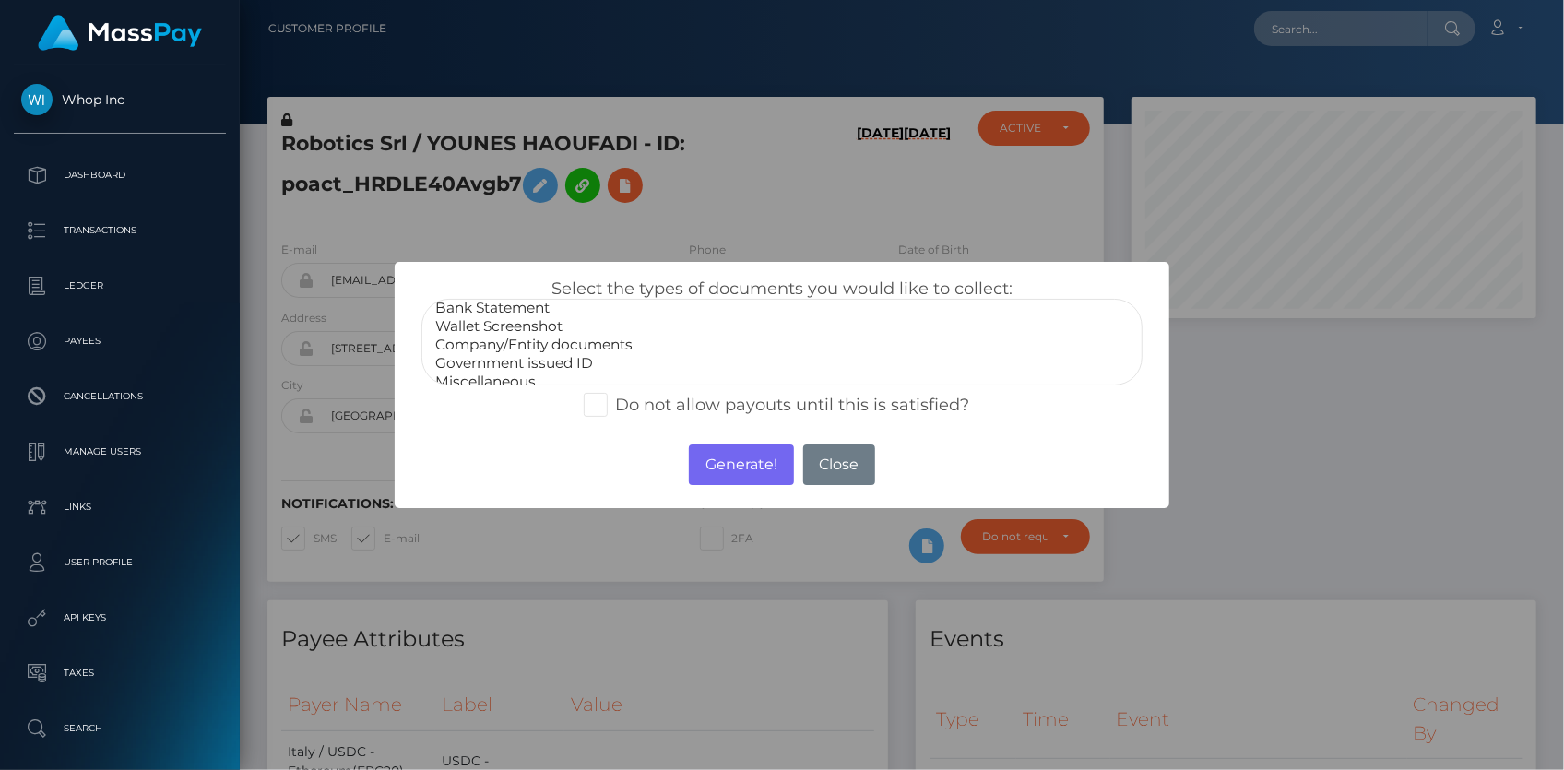
scroll to position [35, 0]
select select "Government issued ID"
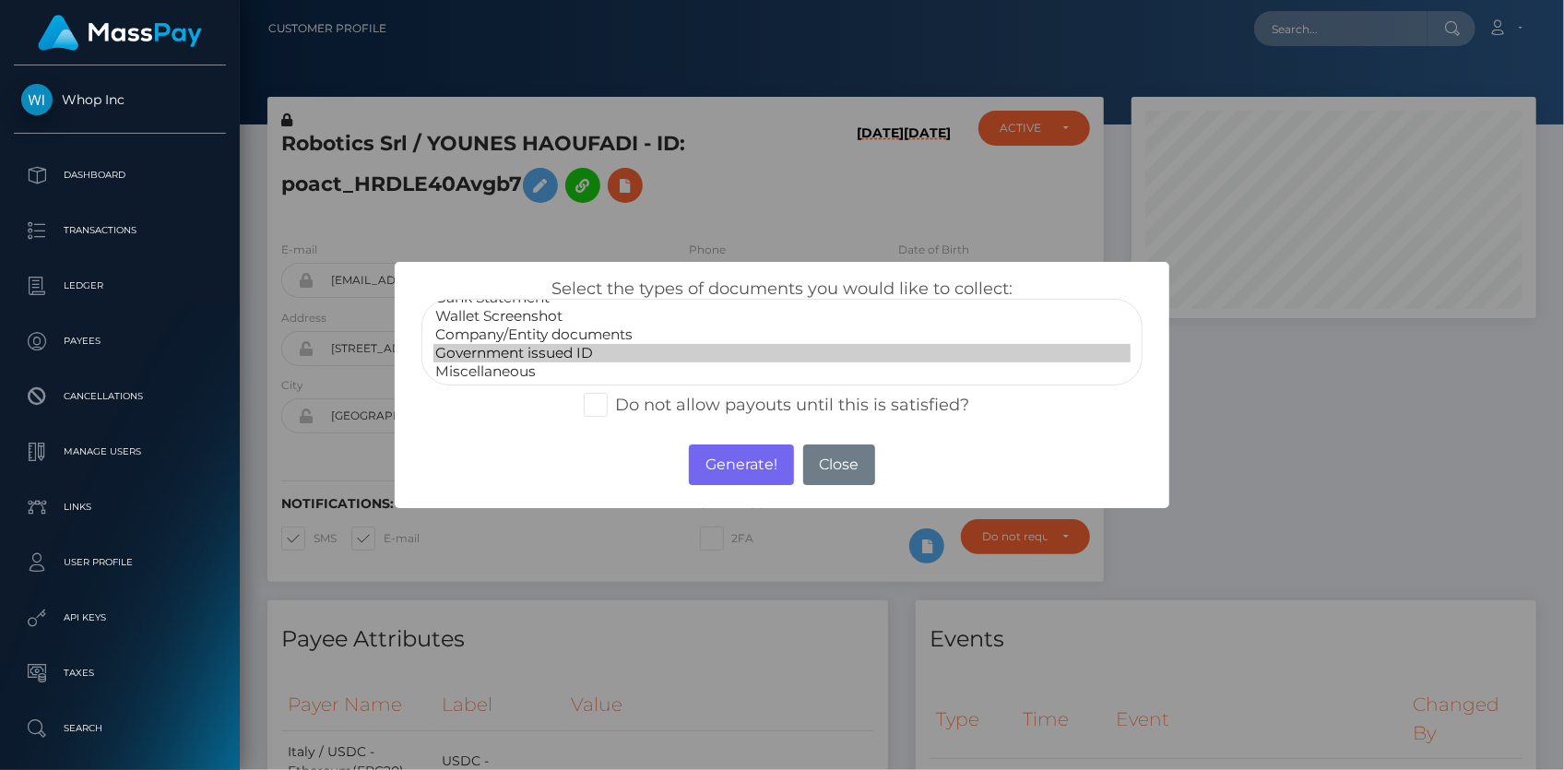
click at [537, 350] on option "Government issued ID" at bounding box center [781, 353] width 697 height 18
click at [694, 465] on button "Generate!" at bounding box center [741, 464] width 104 height 41
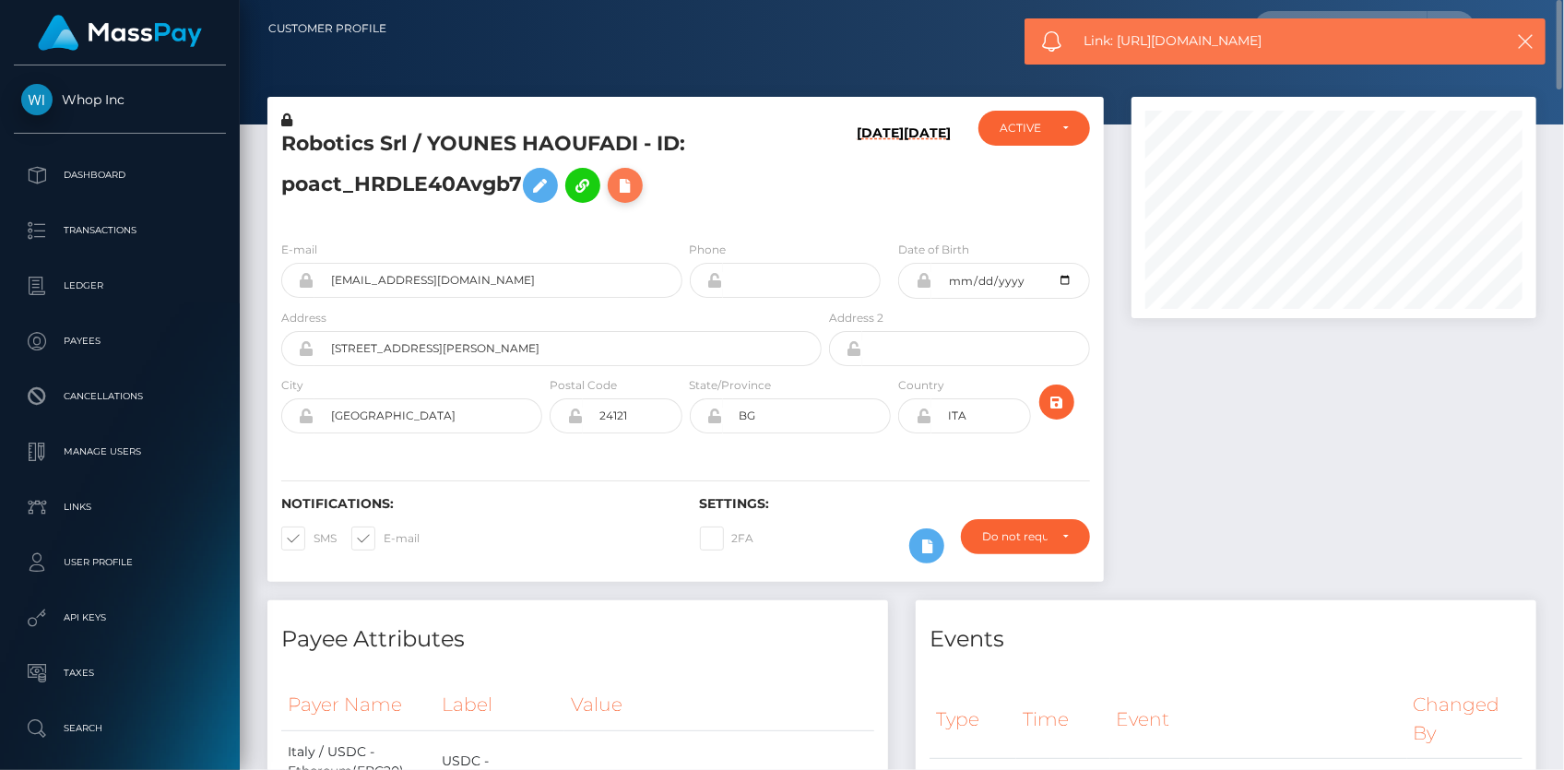
click at [628, 185] on icon at bounding box center [625, 185] width 22 height 23
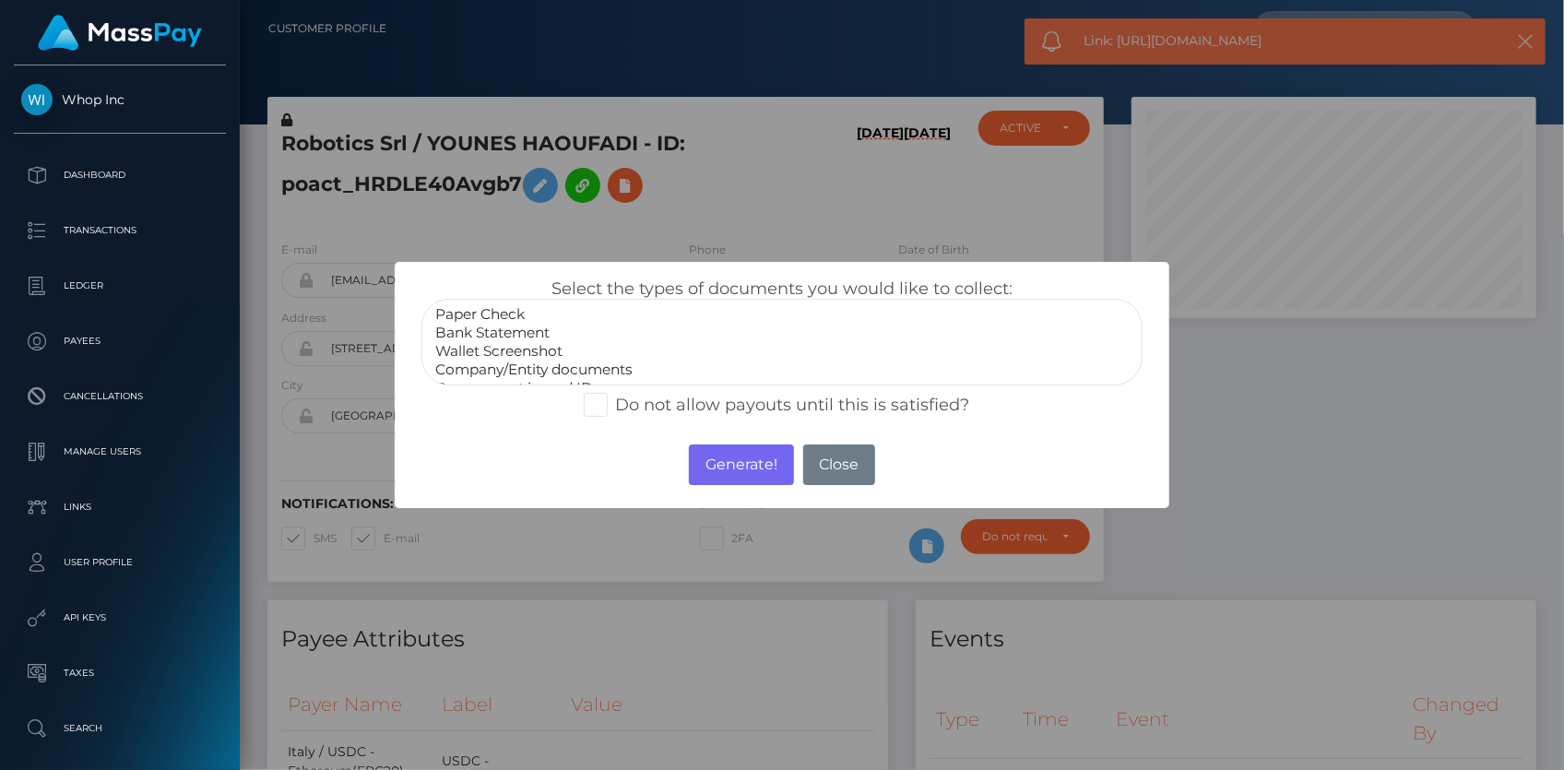
select select "Bank Statement"
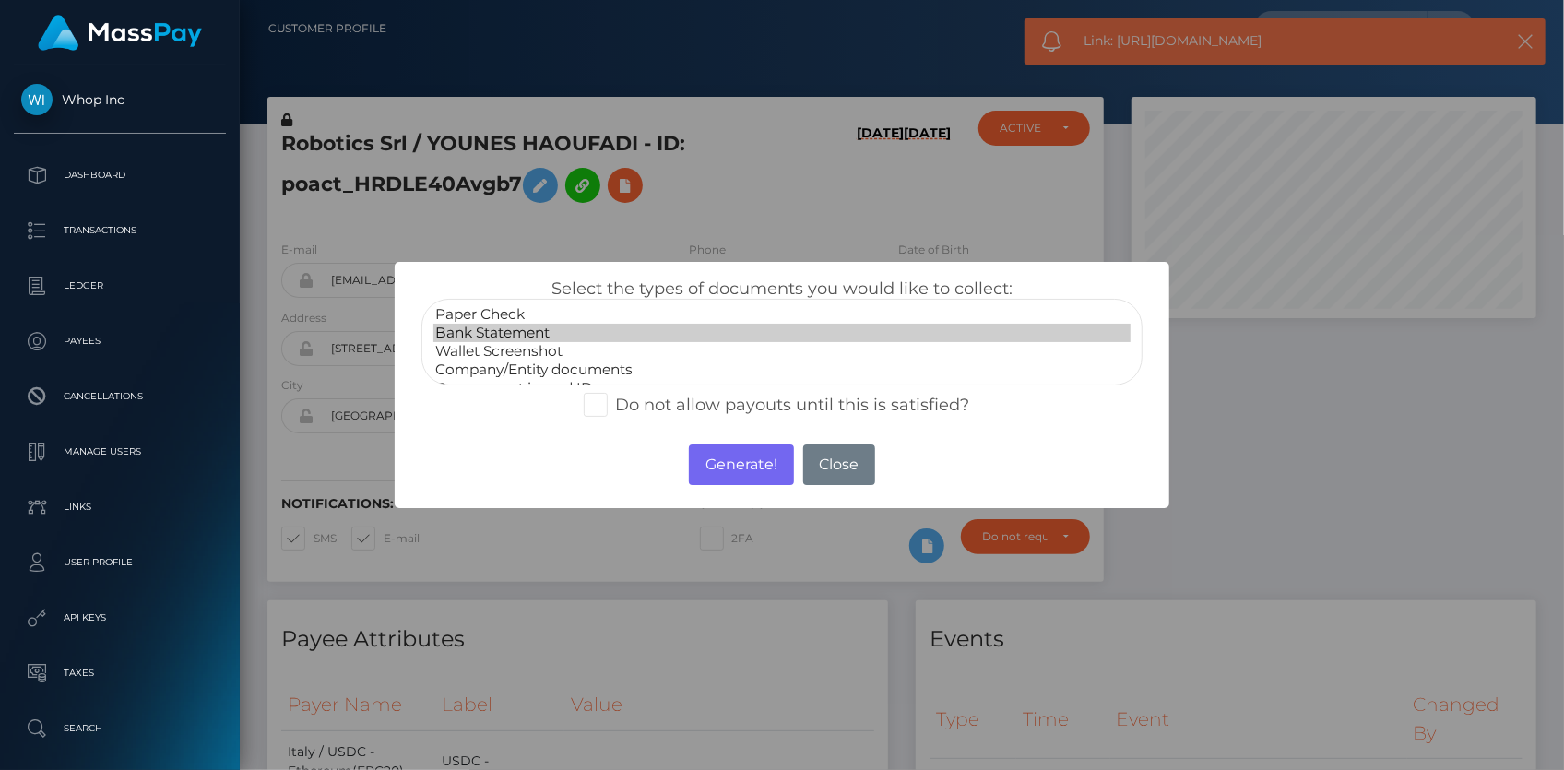
click at [549, 335] on option "Bank Statement" at bounding box center [781, 333] width 697 height 18
click at [729, 467] on button "Generate!" at bounding box center [741, 464] width 104 height 41
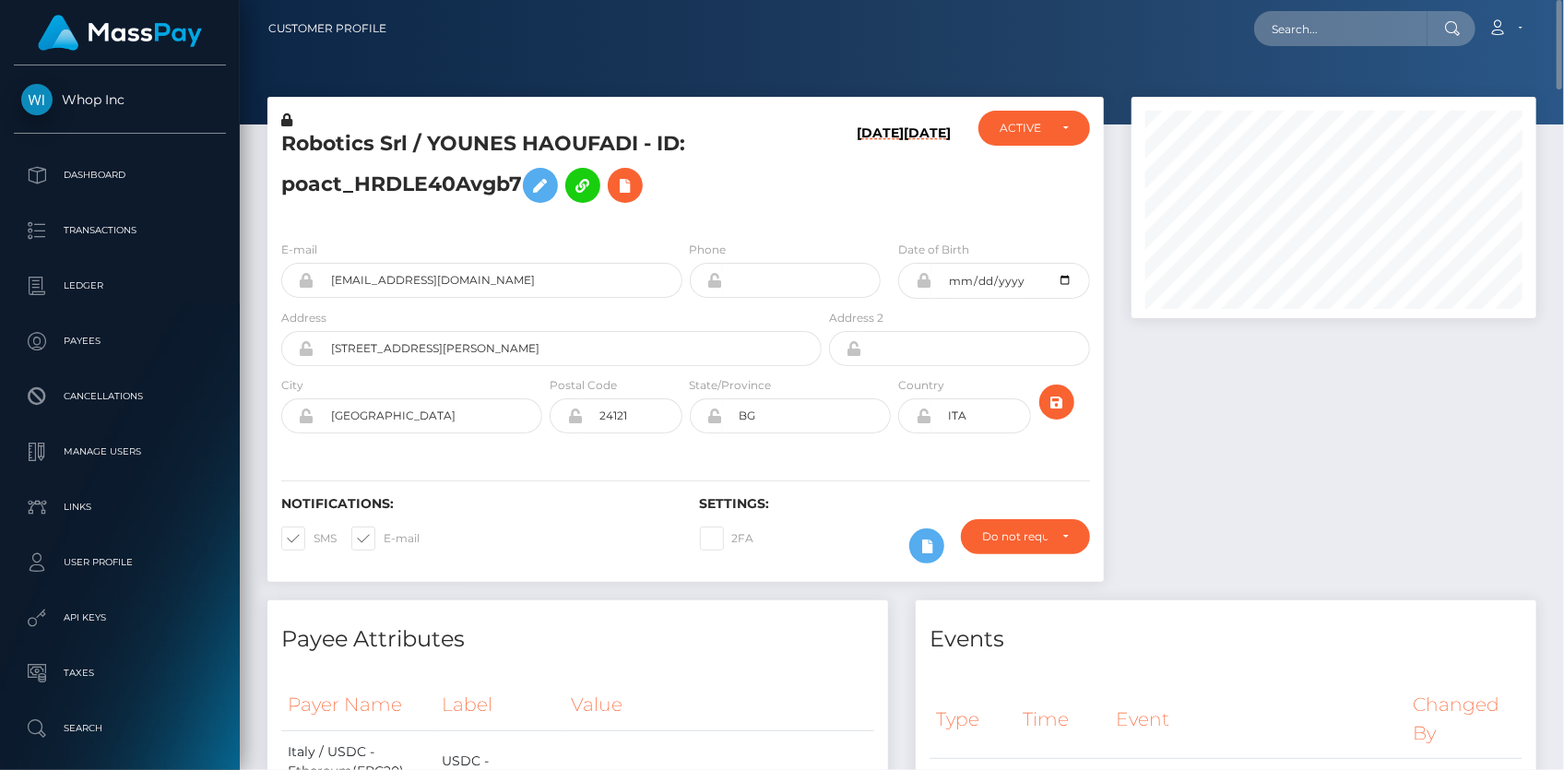
click at [651, 178] on h5 "Robotics Srl / YOUNES HAOUFADI - ID: poact_HRDLE40Avgb7" at bounding box center [546, 171] width 530 height 82
click at [636, 188] on icon at bounding box center [625, 185] width 22 height 23
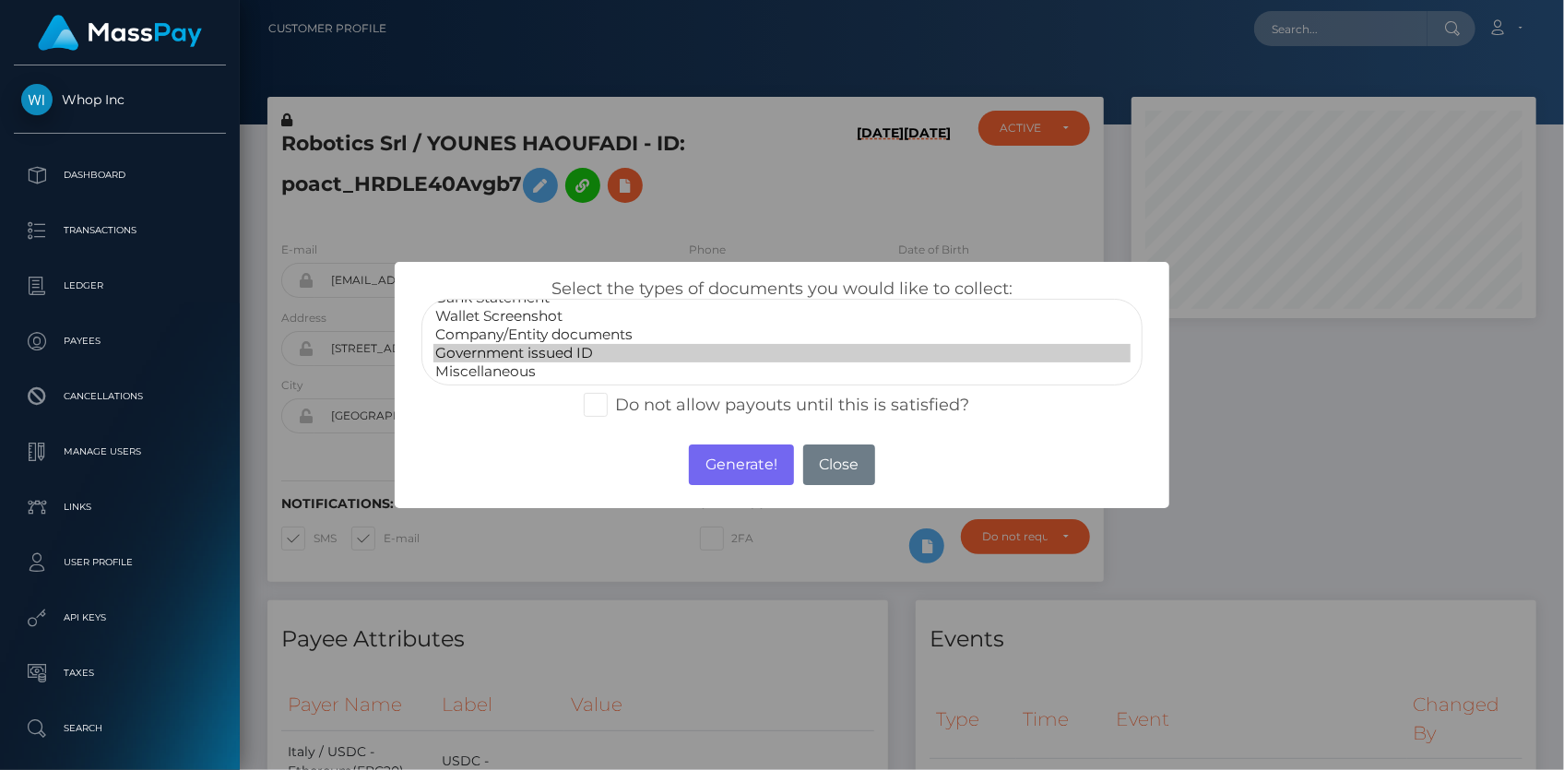
click at [562, 344] on option "Government issued ID" at bounding box center [781, 353] width 697 height 18
select select "Company/Entity documents"
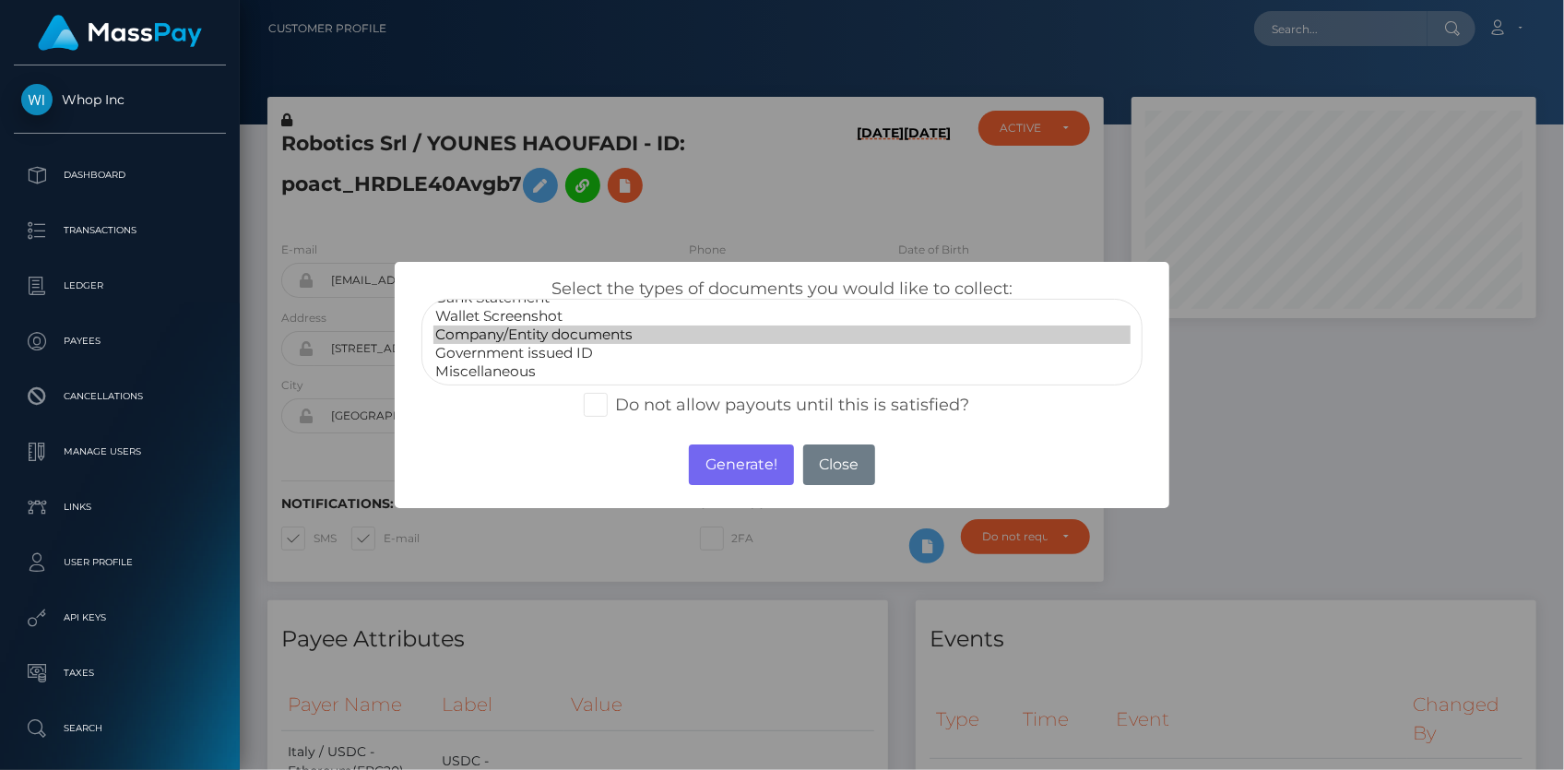
click at [615, 337] on option "Company/Entity documents" at bounding box center [781, 335] width 697 height 18
click at [705, 468] on button "Generate!" at bounding box center [741, 464] width 104 height 41
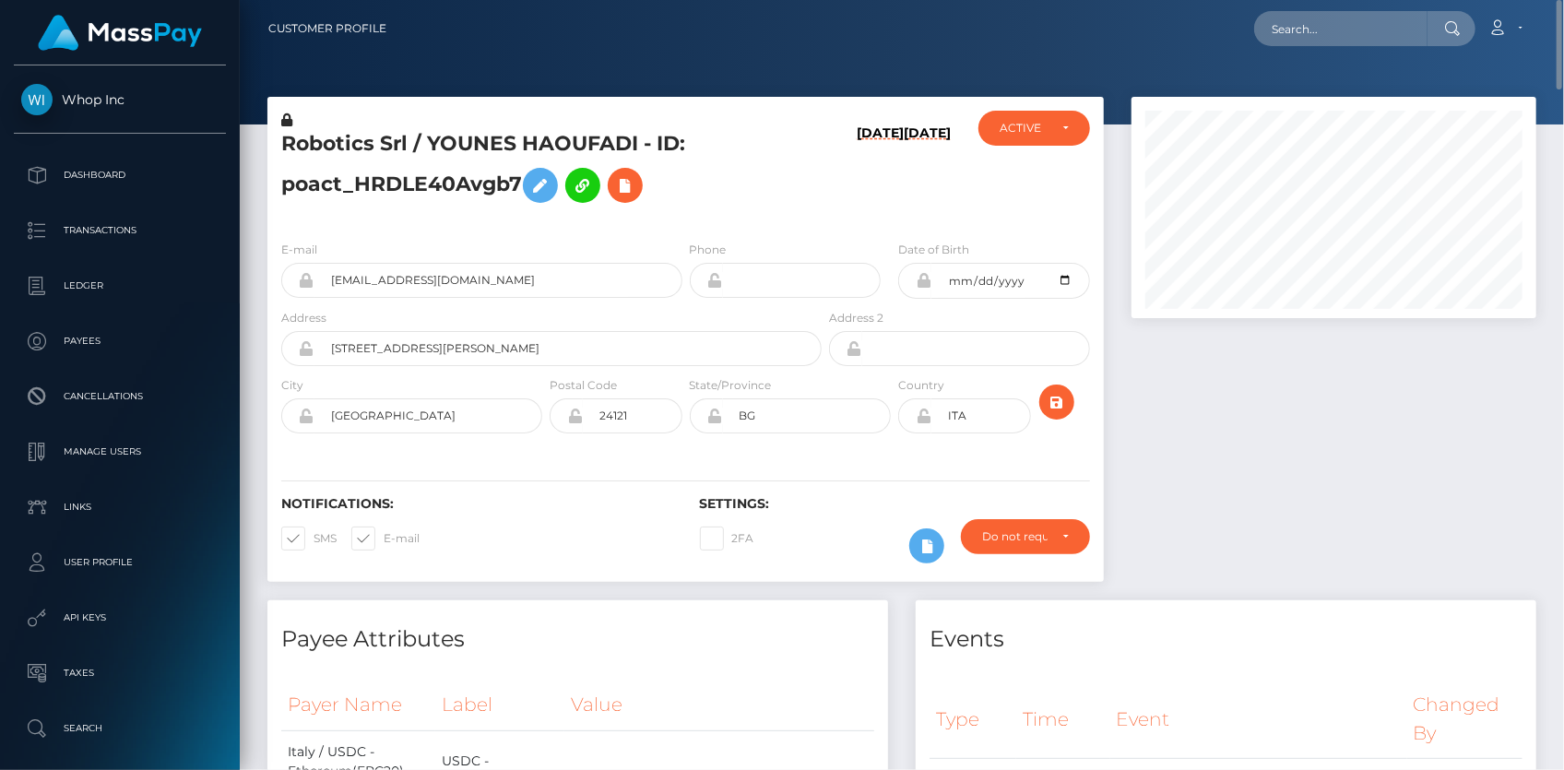
click at [341, 172] on h5 "Robotics Srl / YOUNES HAOUFADI - ID: poact_HRDLE40Avgb7" at bounding box center [546, 171] width 530 height 82
copy h5 "poact_HRDLE40Avgb7"
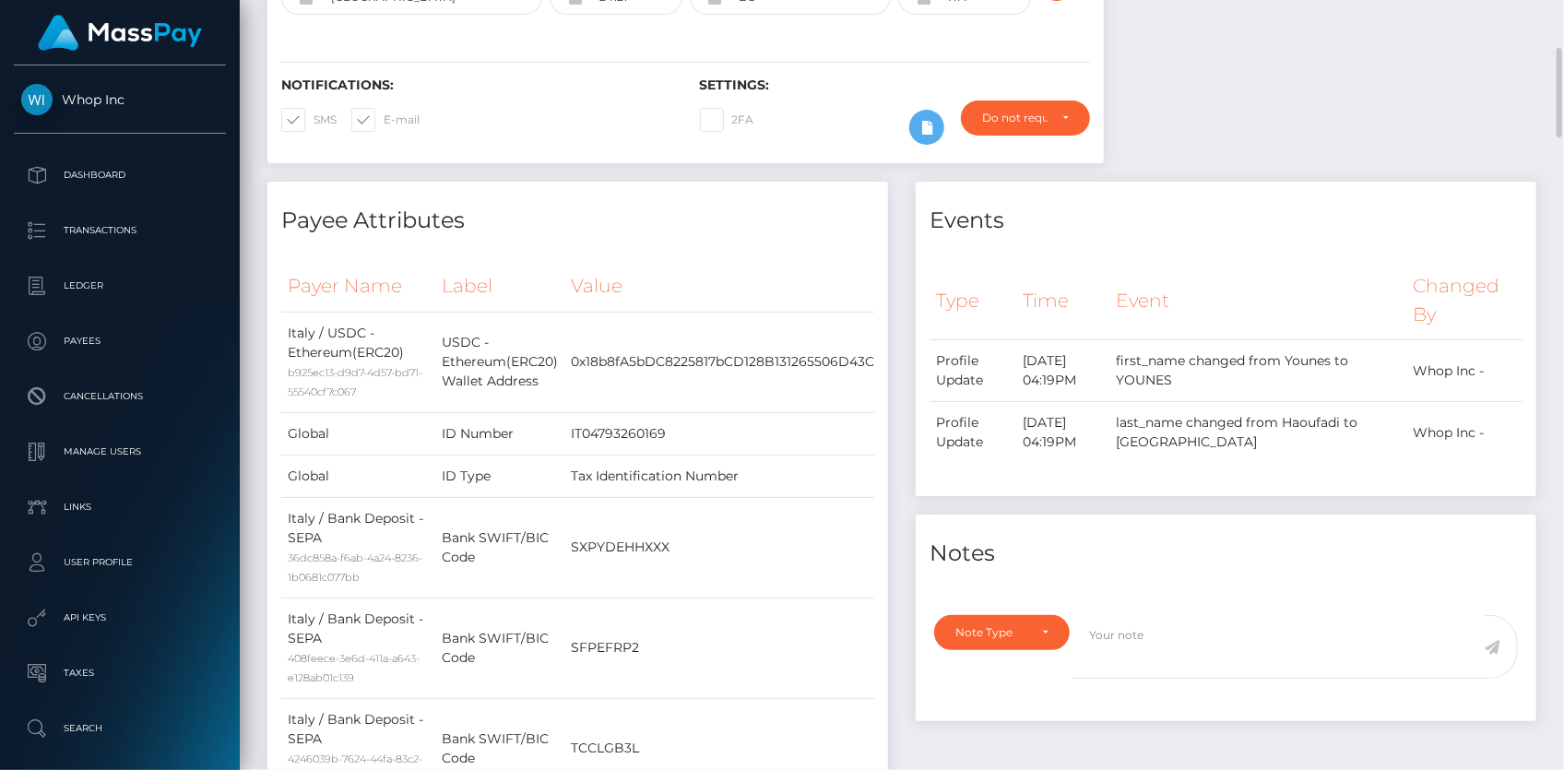
scroll to position [0, 0]
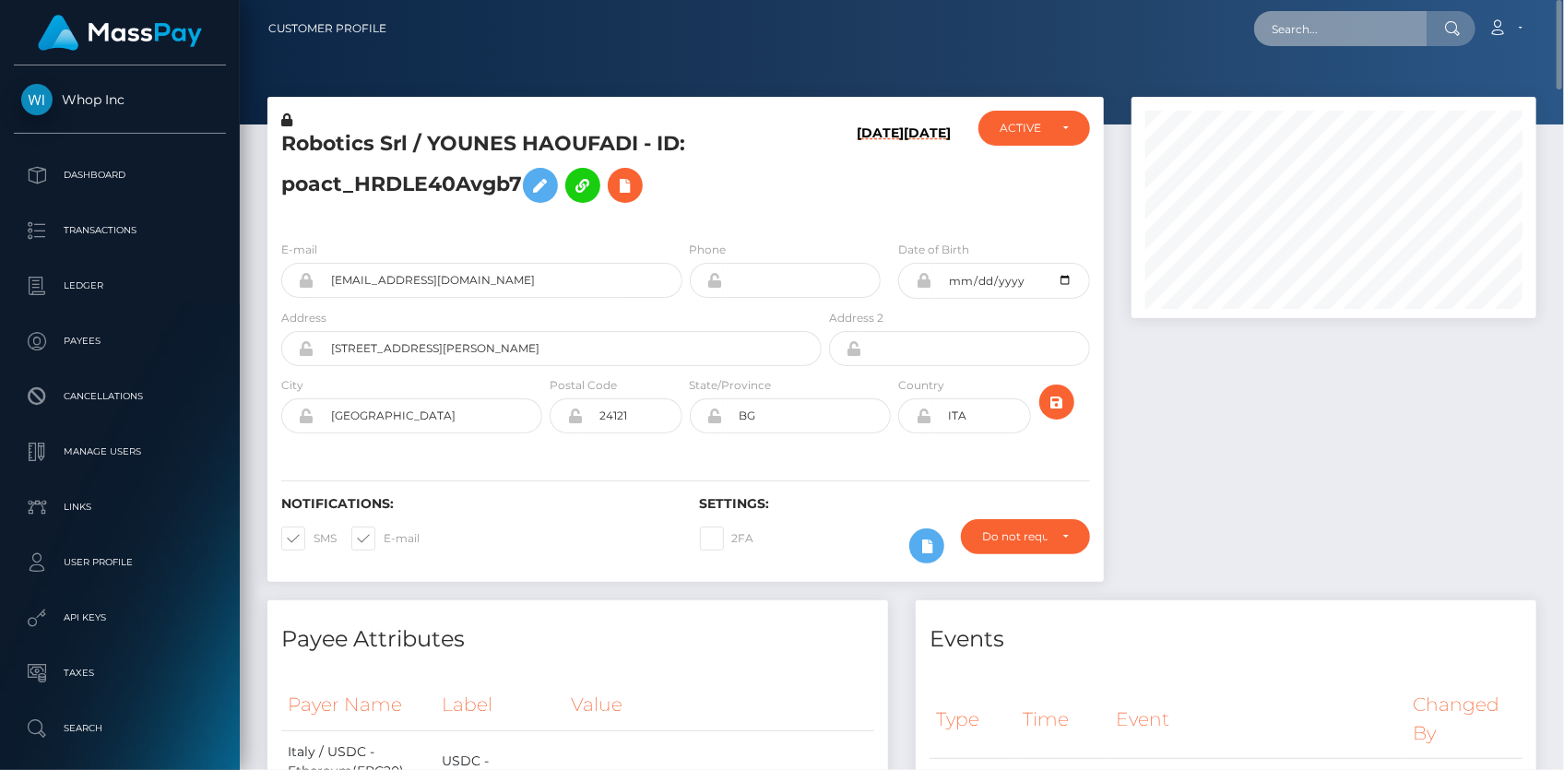
click at [1319, 30] on input "text" at bounding box center [1340, 28] width 173 height 35
paste input "Hilnapie@gmail.com"
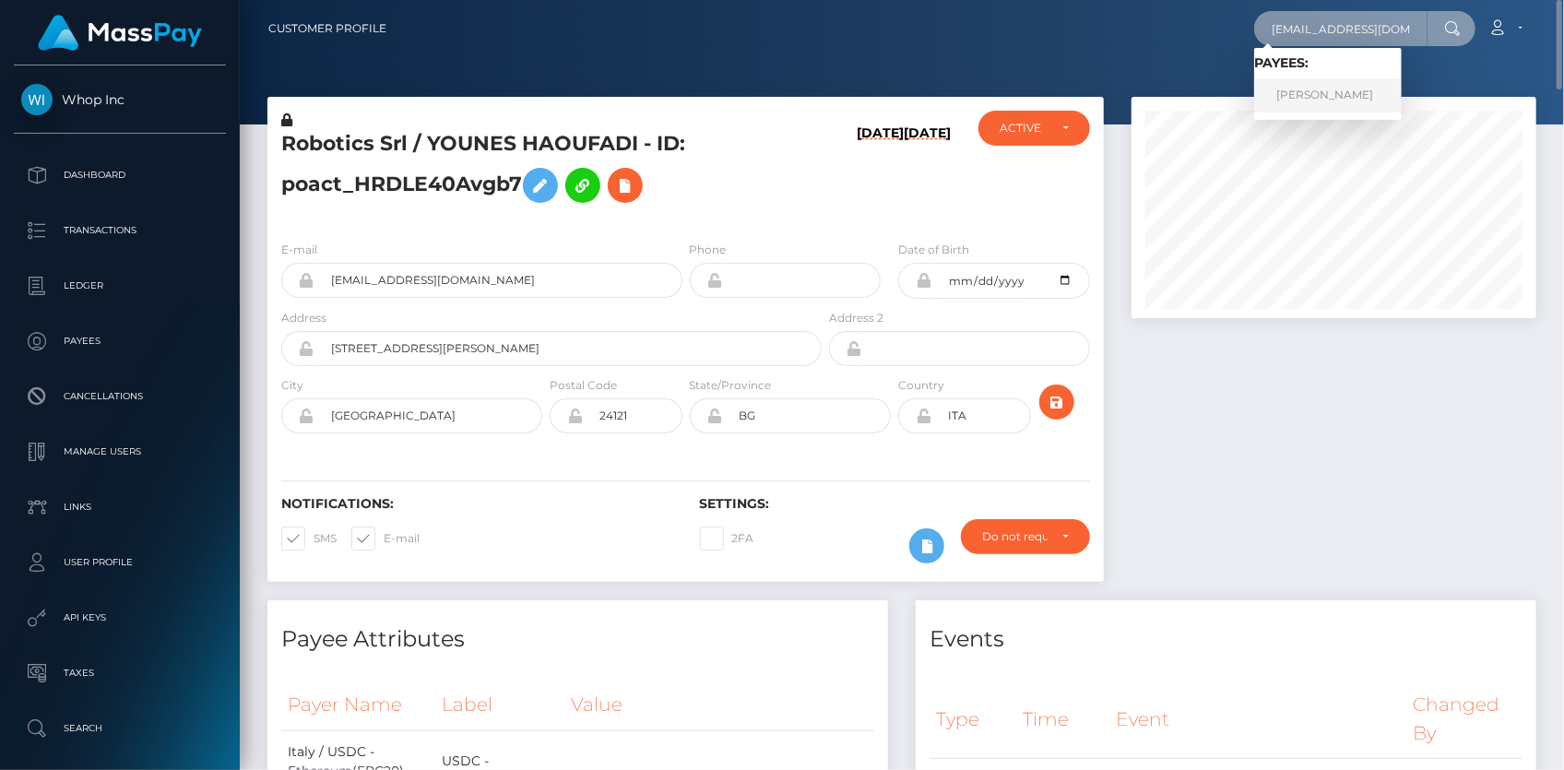
type input "Hilnapie@gmail.com"
click at [1308, 98] on link "HILNA PIERRE MATHIEU" at bounding box center [1328, 95] width 148 height 34
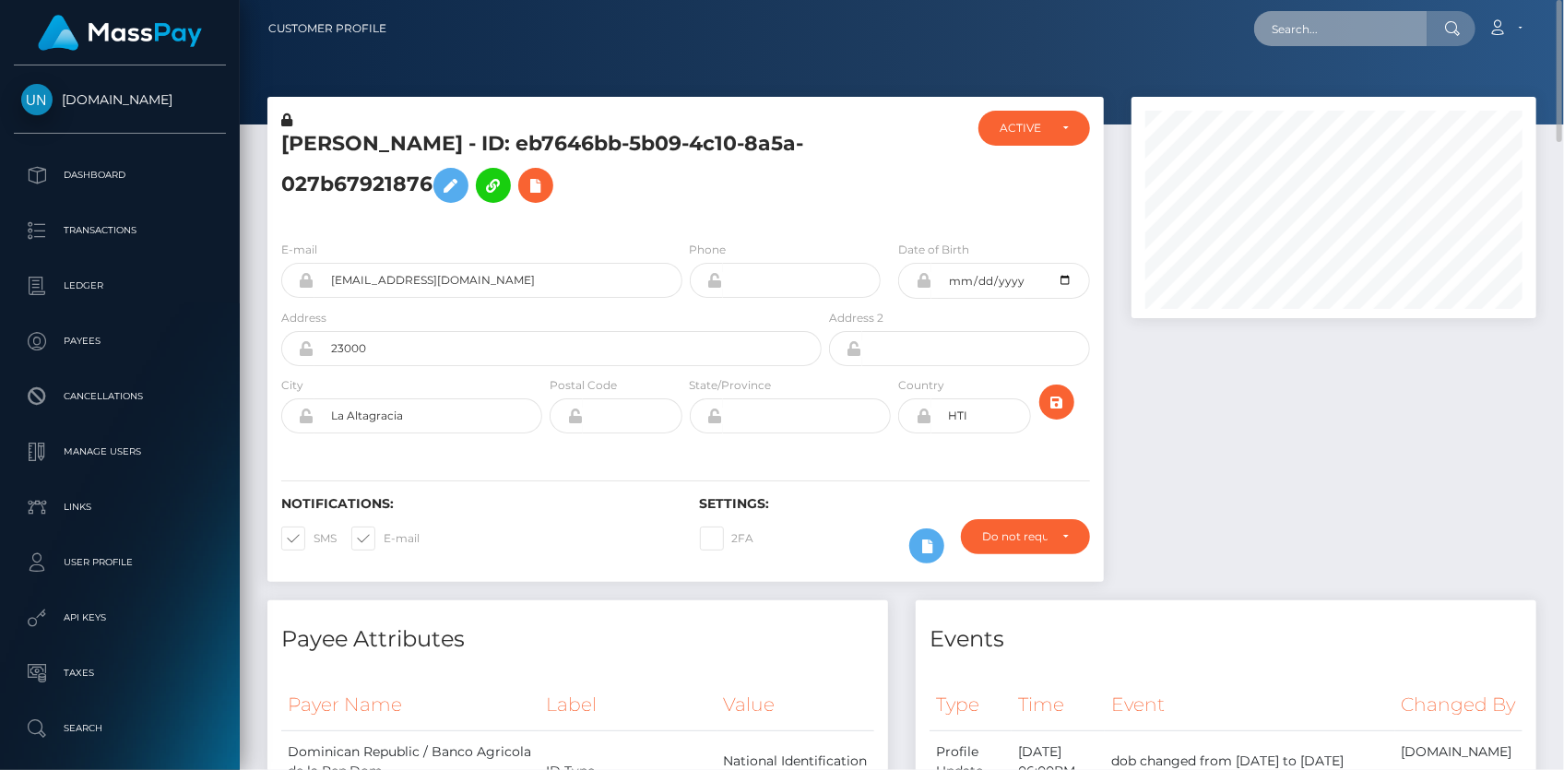
click at [1295, 29] on input "text" at bounding box center [1340, 28] width 173 height 35
paste input "[EMAIL_ADDRESS][DOMAIN_NAME]"
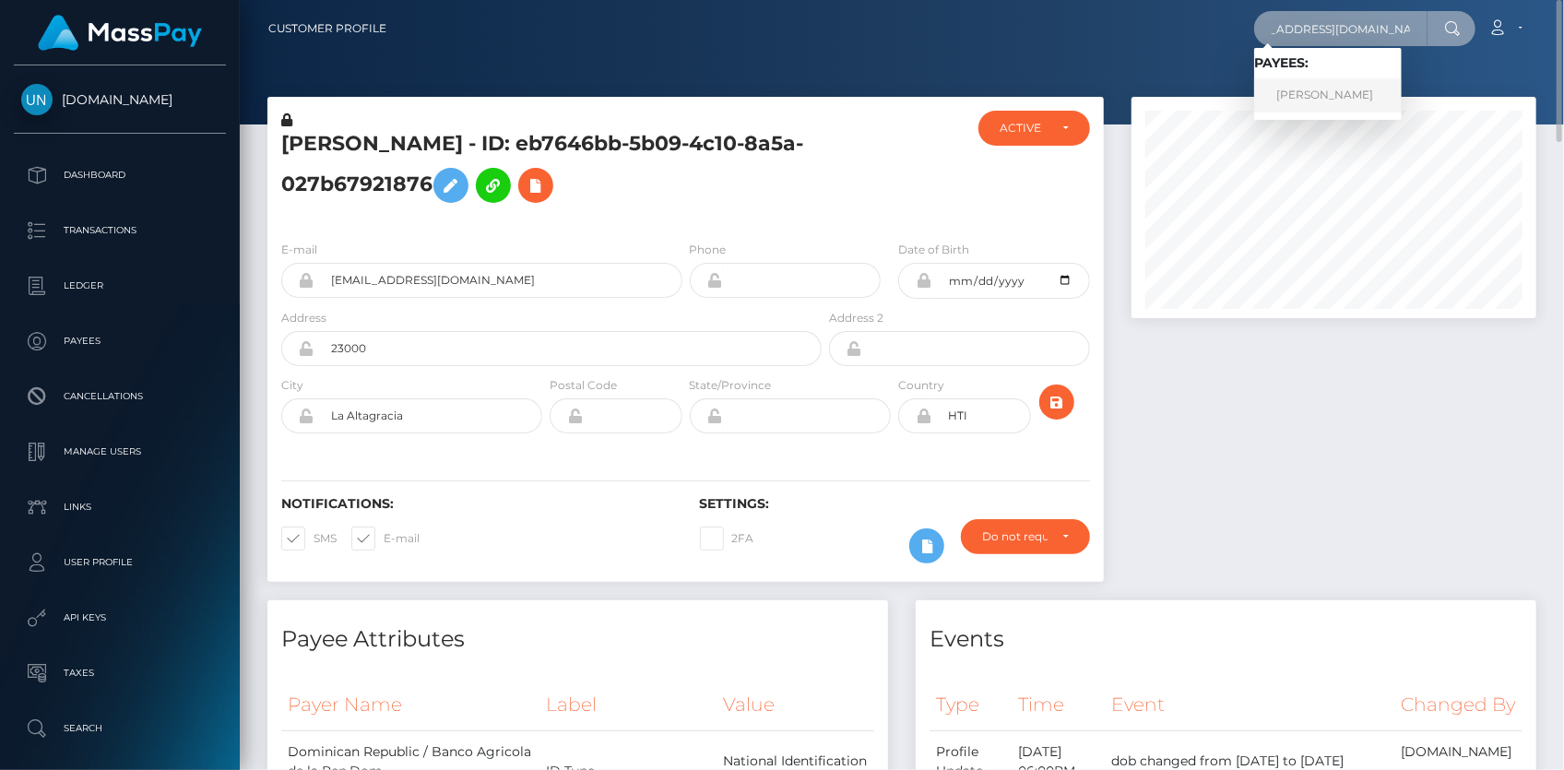
type input "[EMAIL_ADDRESS][DOMAIN_NAME]"
click at [1296, 94] on link "[PERSON_NAME]" at bounding box center [1328, 95] width 148 height 34
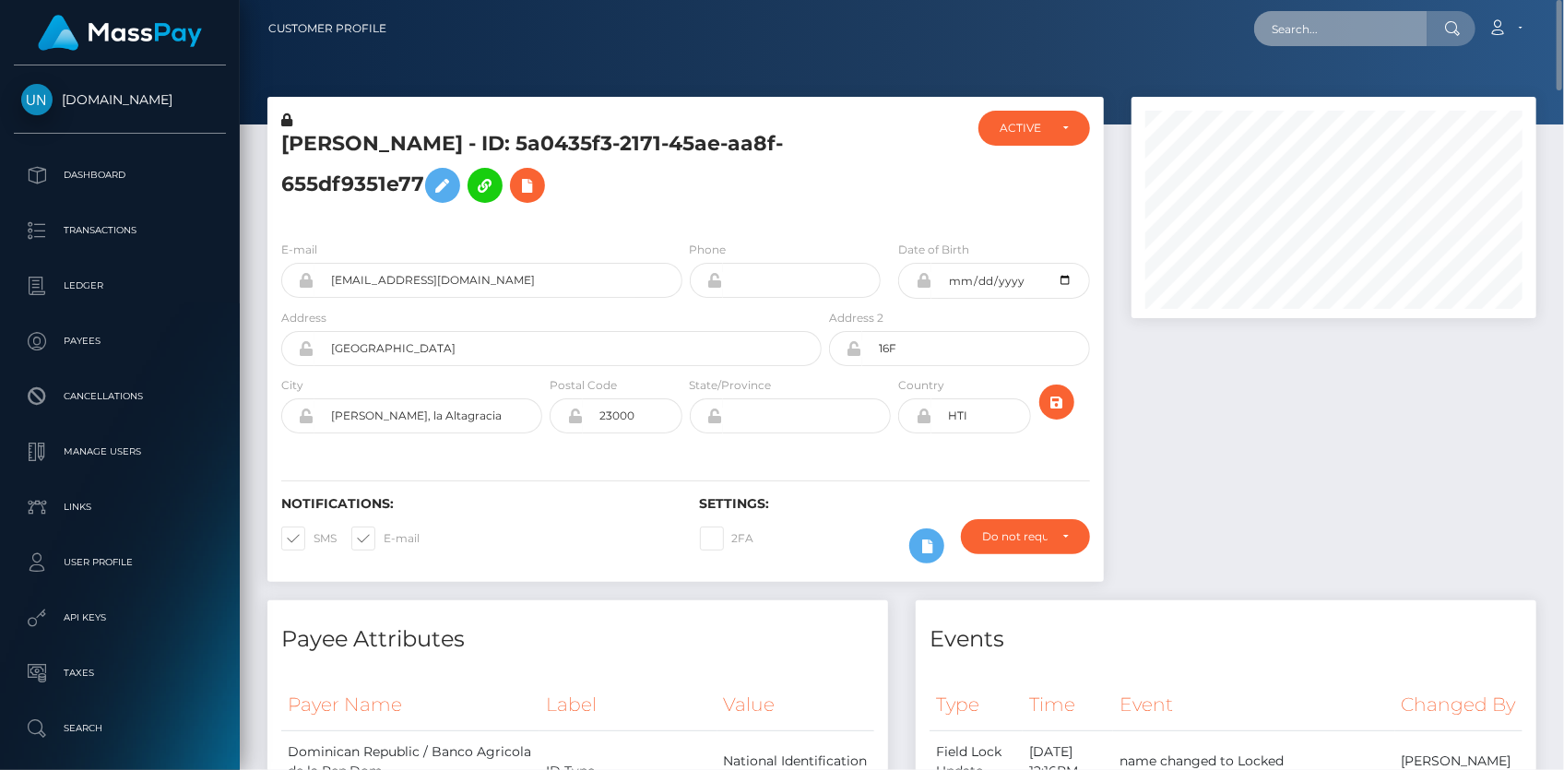
click at [1279, 31] on input "text" at bounding box center [1340, 28] width 173 height 35
paste input "MSPe4dd3d4ccec5a2d"
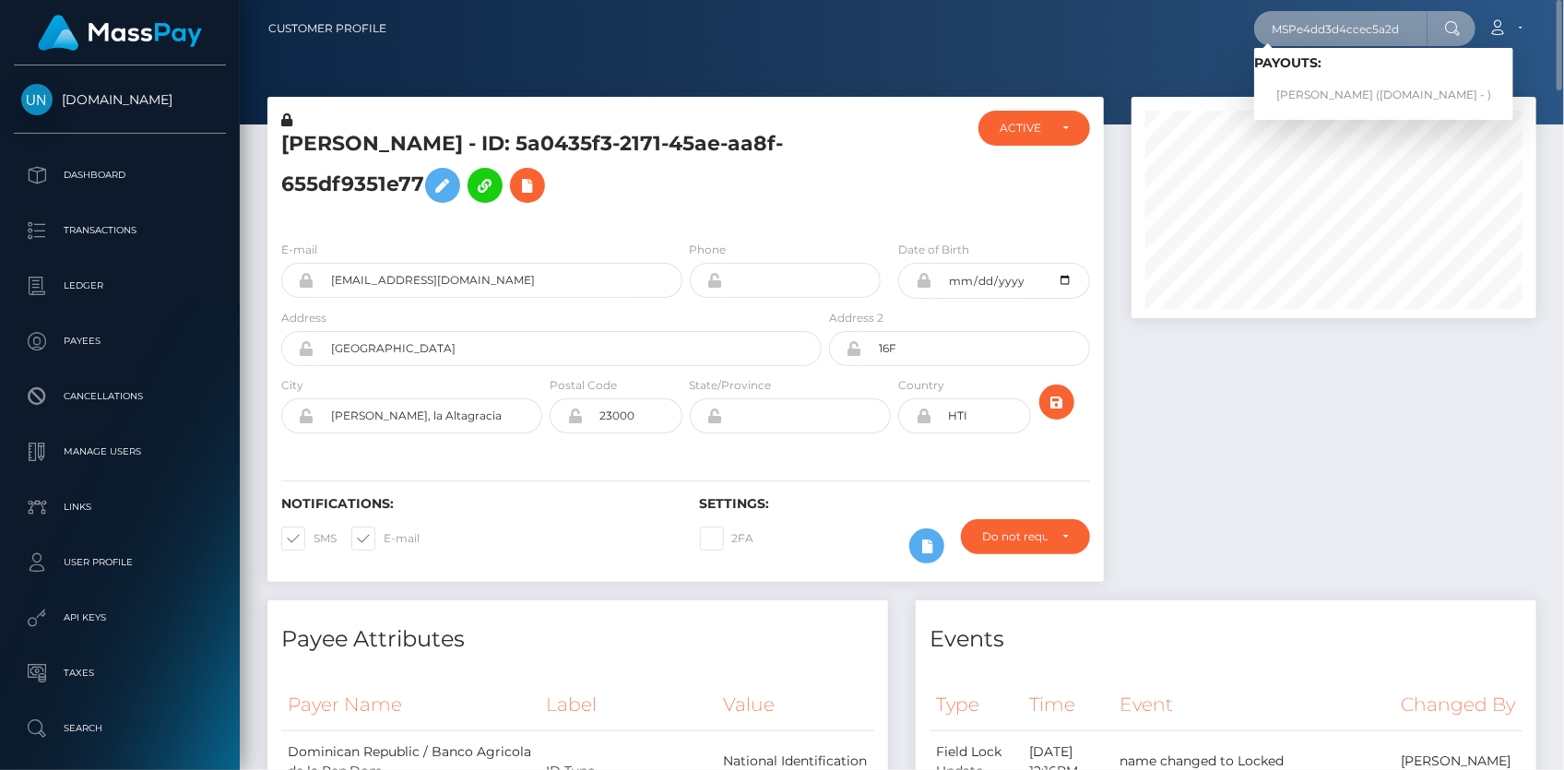
type input "MSPe4dd3d4ccec5a2d"
click at [1298, 91] on link "HILNA PIERRE MATHIEU (Unlockt.me - )" at bounding box center [1383, 95] width 259 height 34
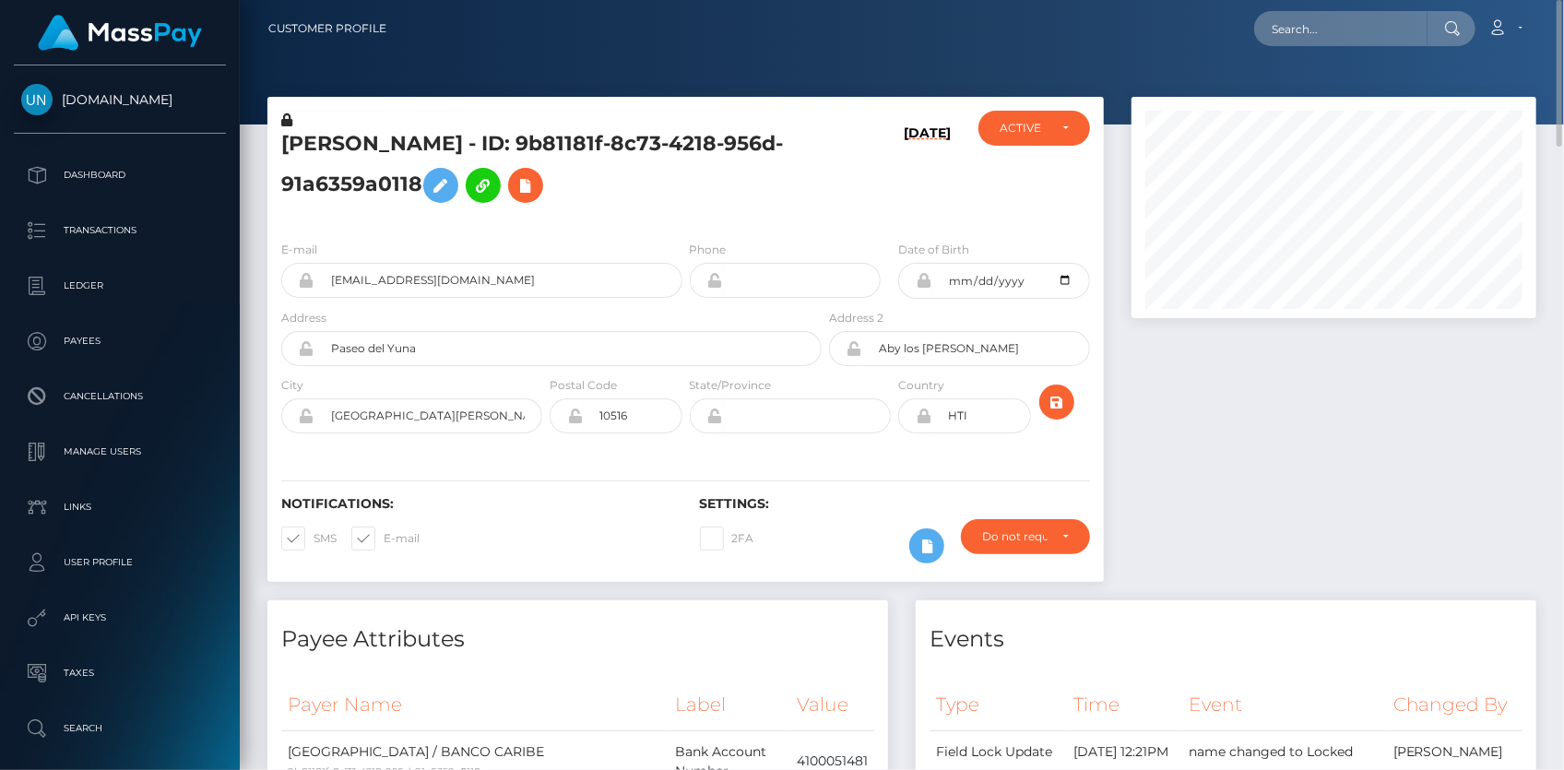
click at [368, 129] on div "[PERSON_NAME] - ID: 9b81181f-8c73-4218-956d-91a6359a0118" at bounding box center [546, 168] width 558 height 115
click at [363, 136] on h5 "[PERSON_NAME] - ID: 9b81181f-8c73-4218-956d-91a6359a0118" at bounding box center [546, 171] width 530 height 82
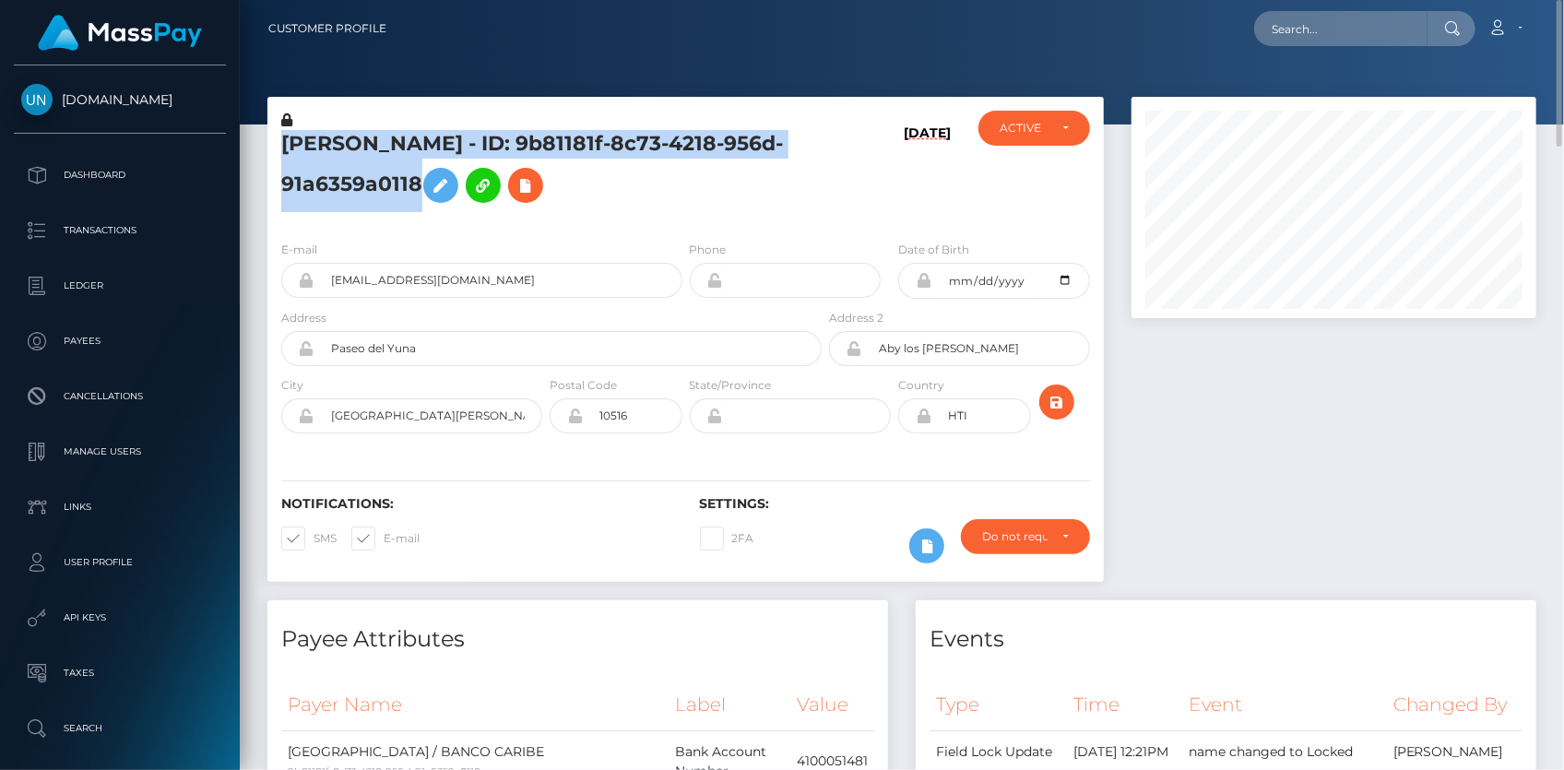
click at [363, 136] on h5 "HILNA PIERRE MATHIEU - ID: 9b81181f-8c73-4218-956d-91a6359a0118" at bounding box center [546, 171] width 530 height 82
copy h5 "HILNA PIERRE MATHIEU - ID: 9b81181f-8c73-4218-956d-91a6359a0118"
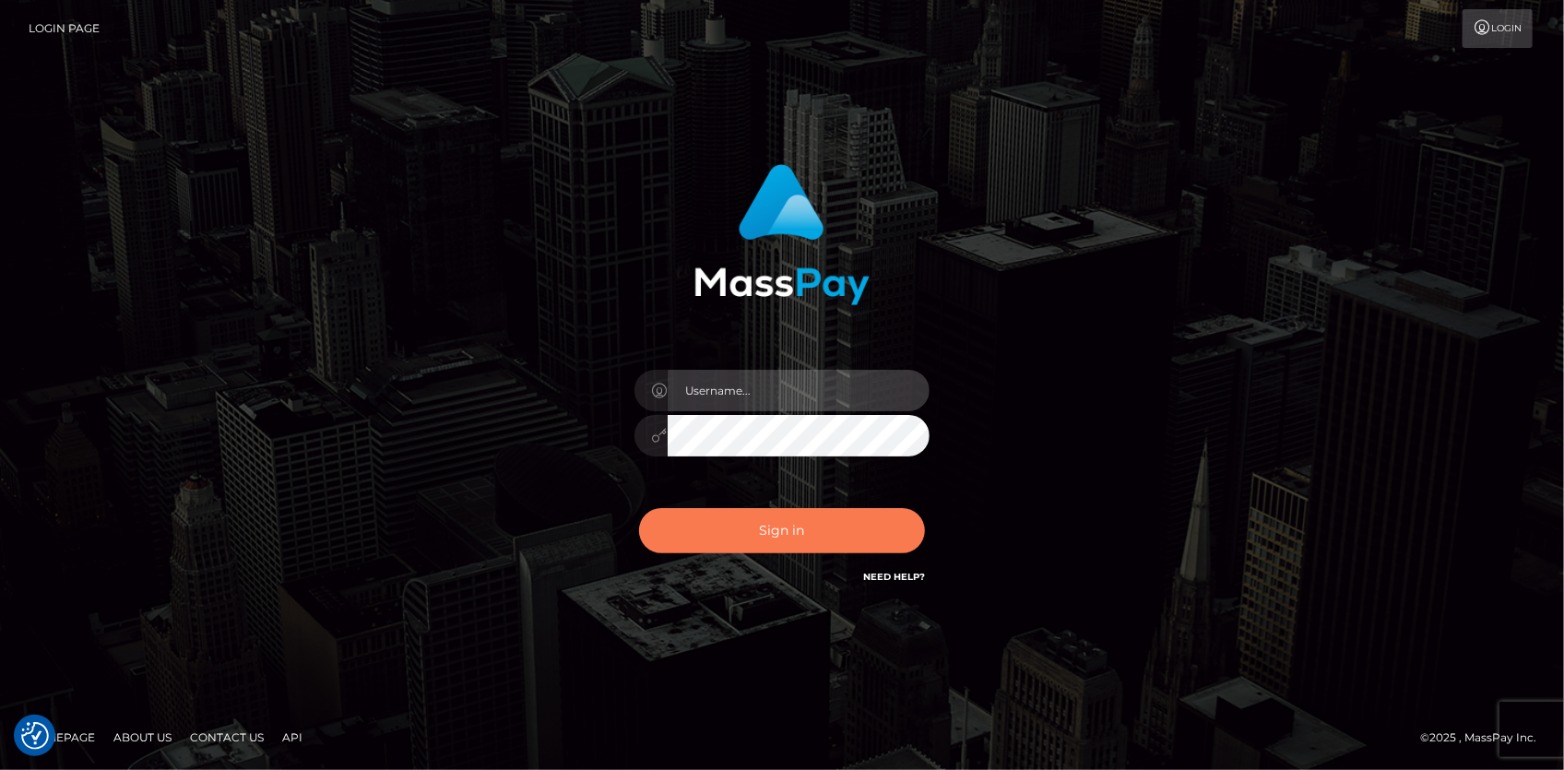
type input "[PERSON_NAME]"
click at [797, 523] on button "Sign in" at bounding box center [782, 530] width 286 height 45
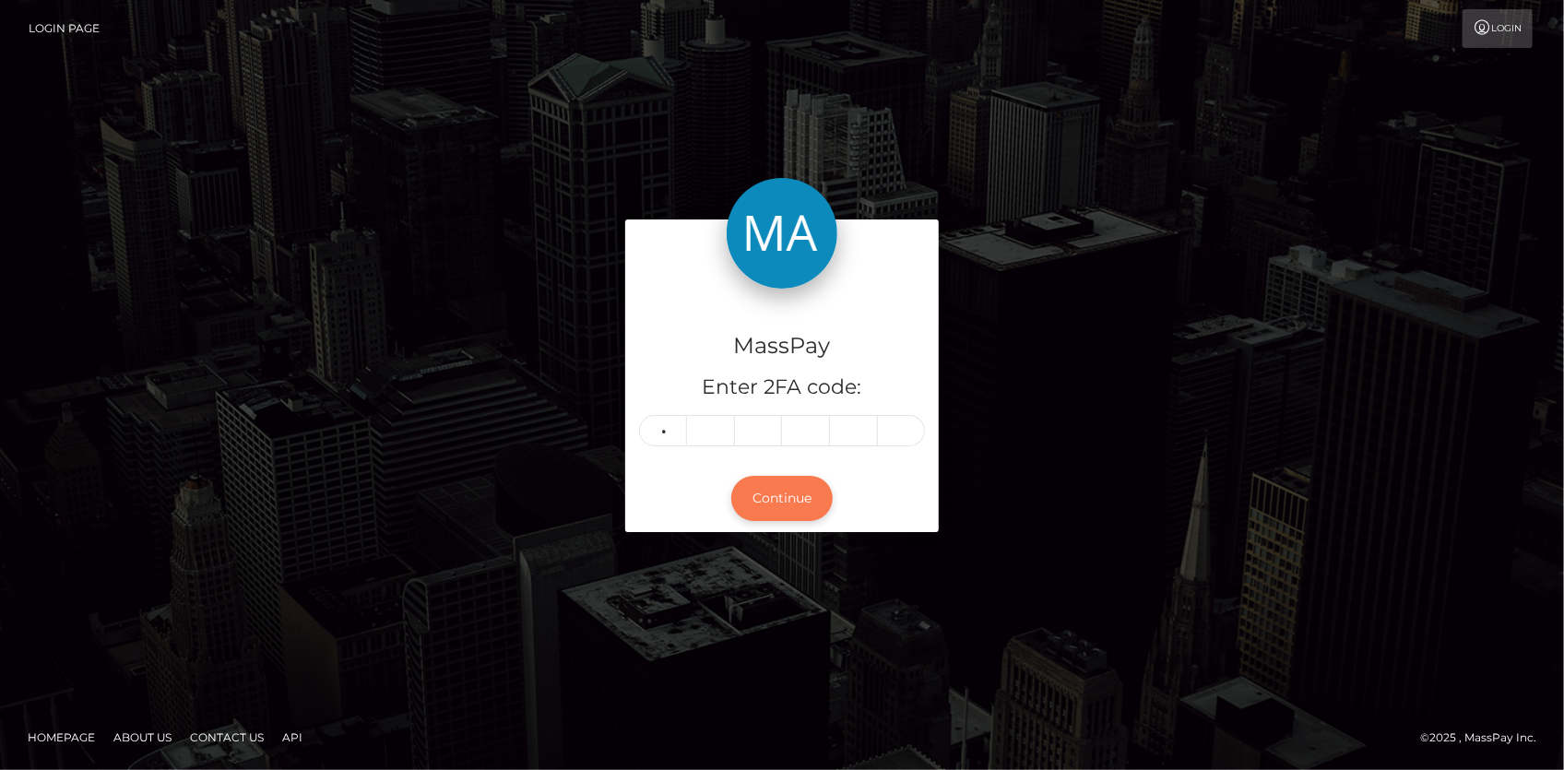
type input "6"
type input "8"
type input "5"
type input "1"
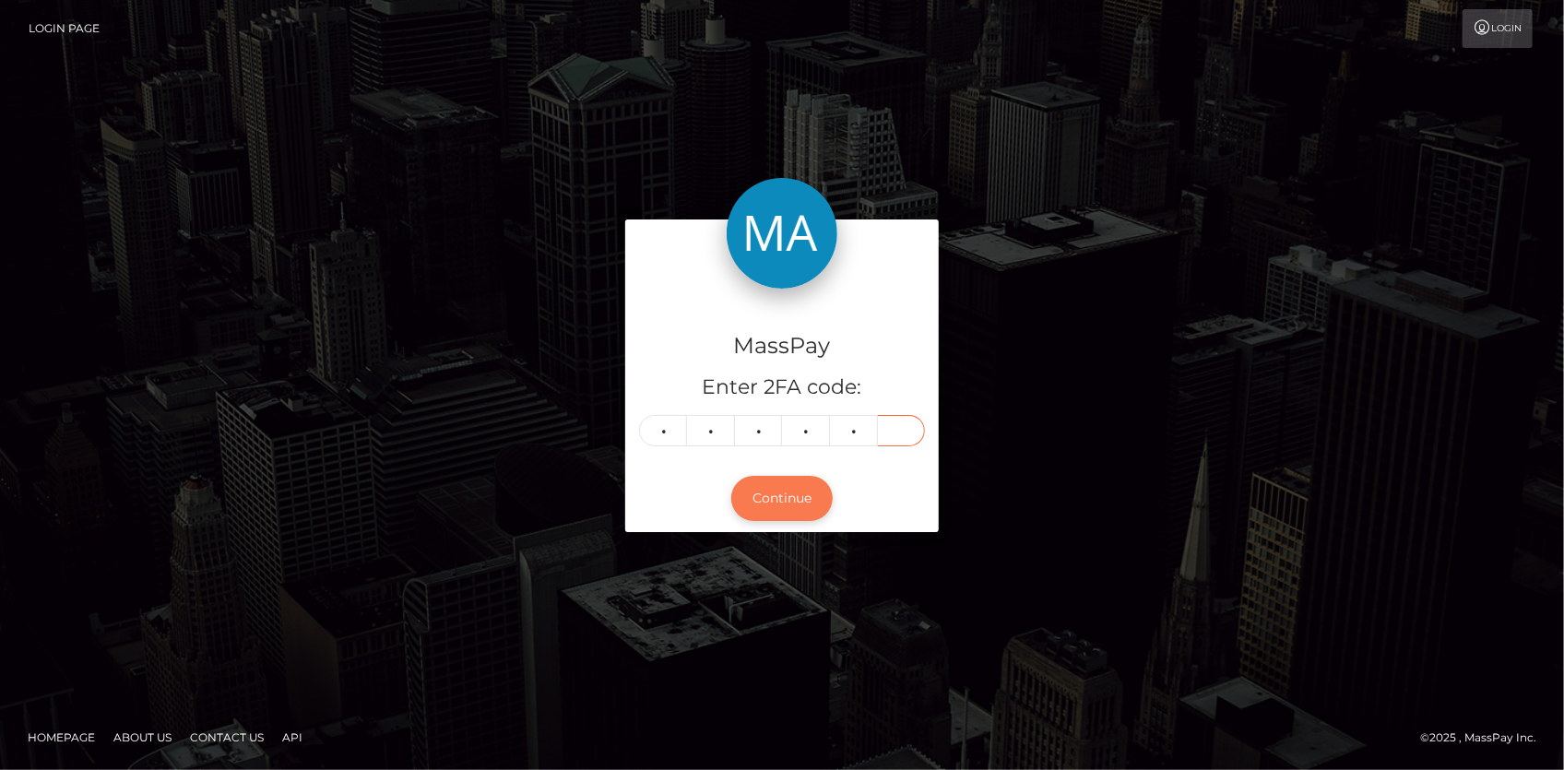
type input "0"
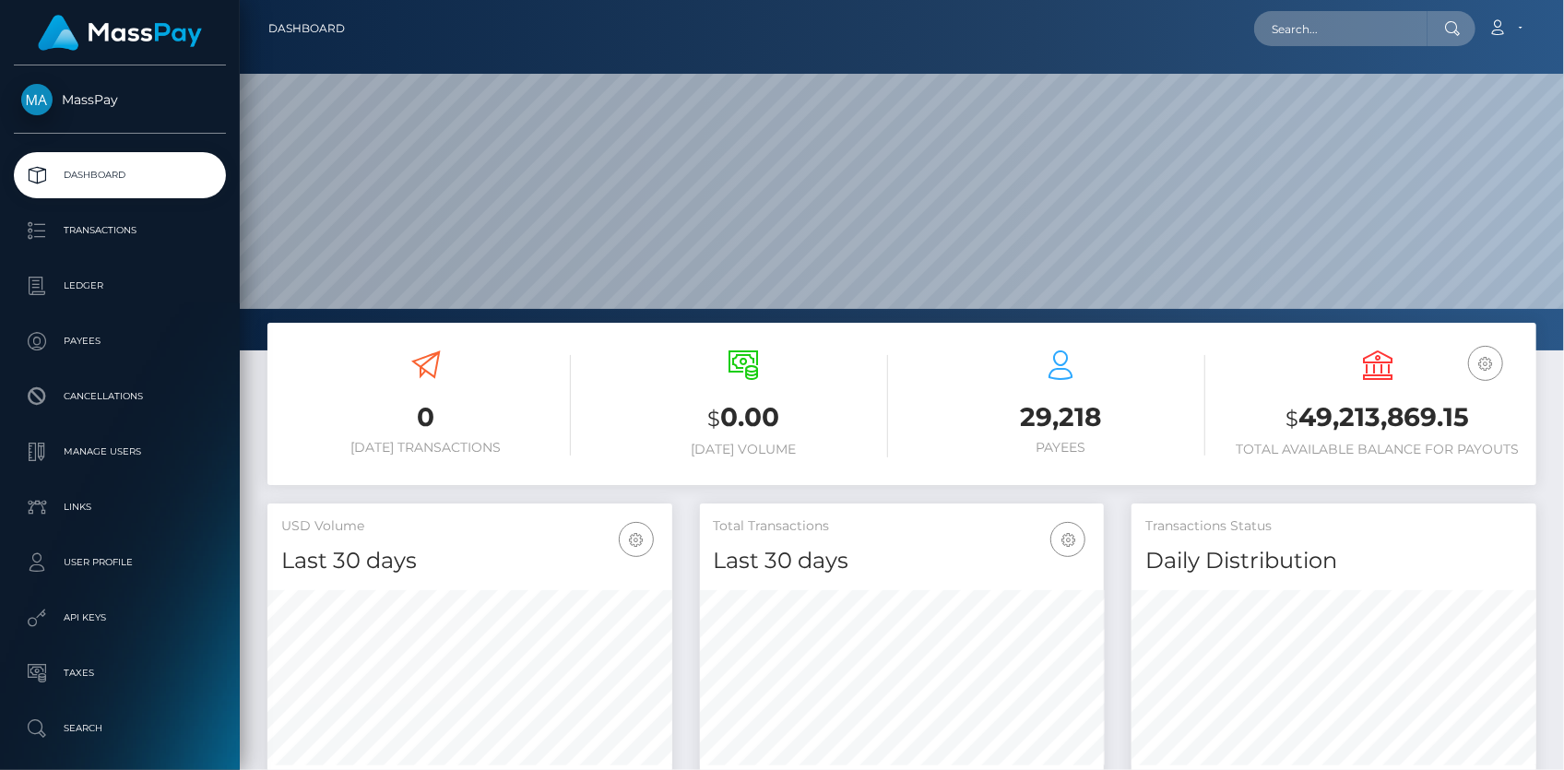
scroll to position [326, 404]
click at [1297, 43] on input "text" at bounding box center [1340, 28] width 173 height 35
paste input "4bdead7c-9d8a-11f0-bd85-0694aced620b"
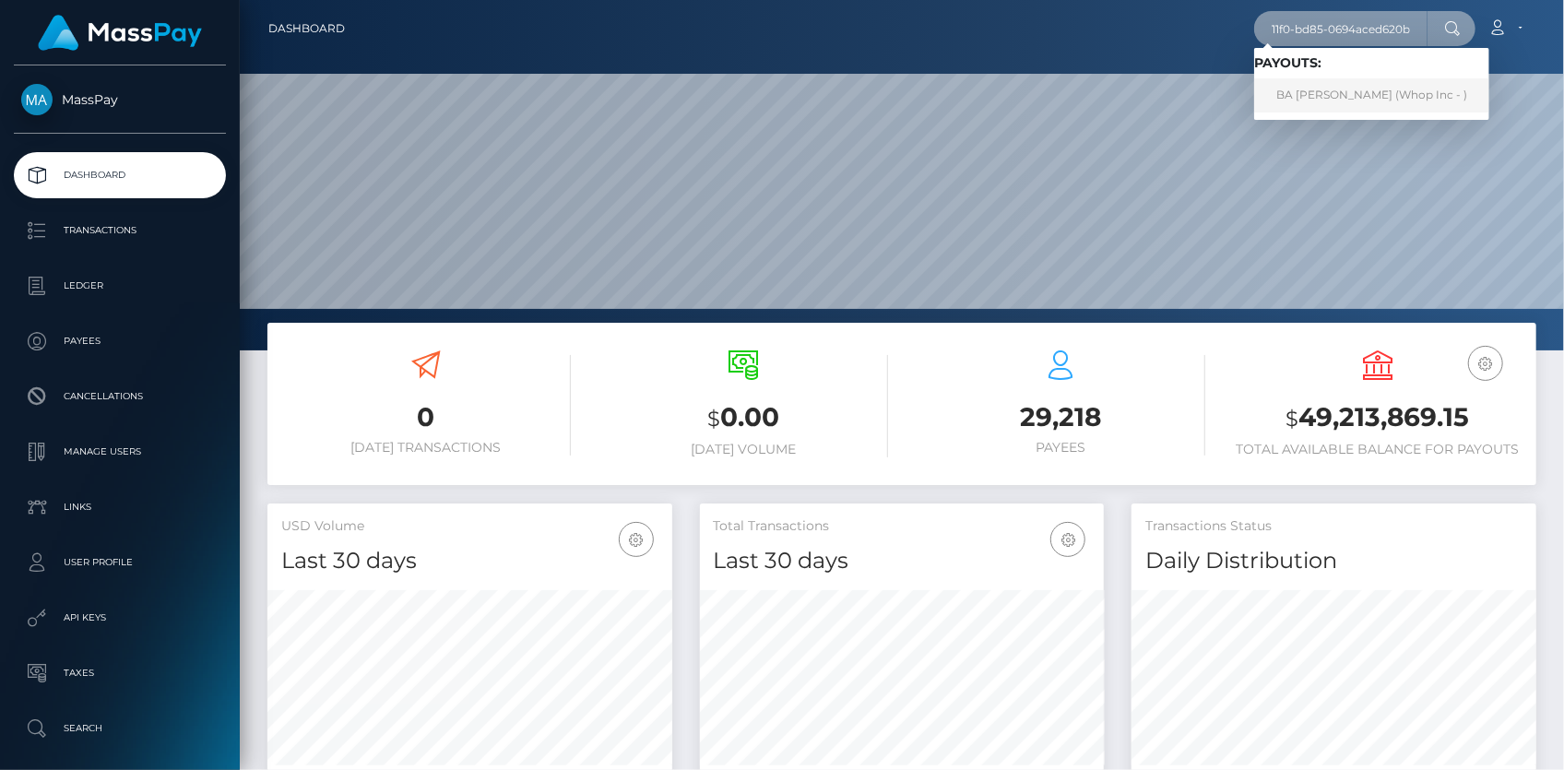
type input "4bdead7c-9d8a-11f0-bd85-0694aced620b"
click at [1308, 91] on link "BA LUYEN TRAN (Whop Inc - )" at bounding box center [1371, 95] width 235 height 34
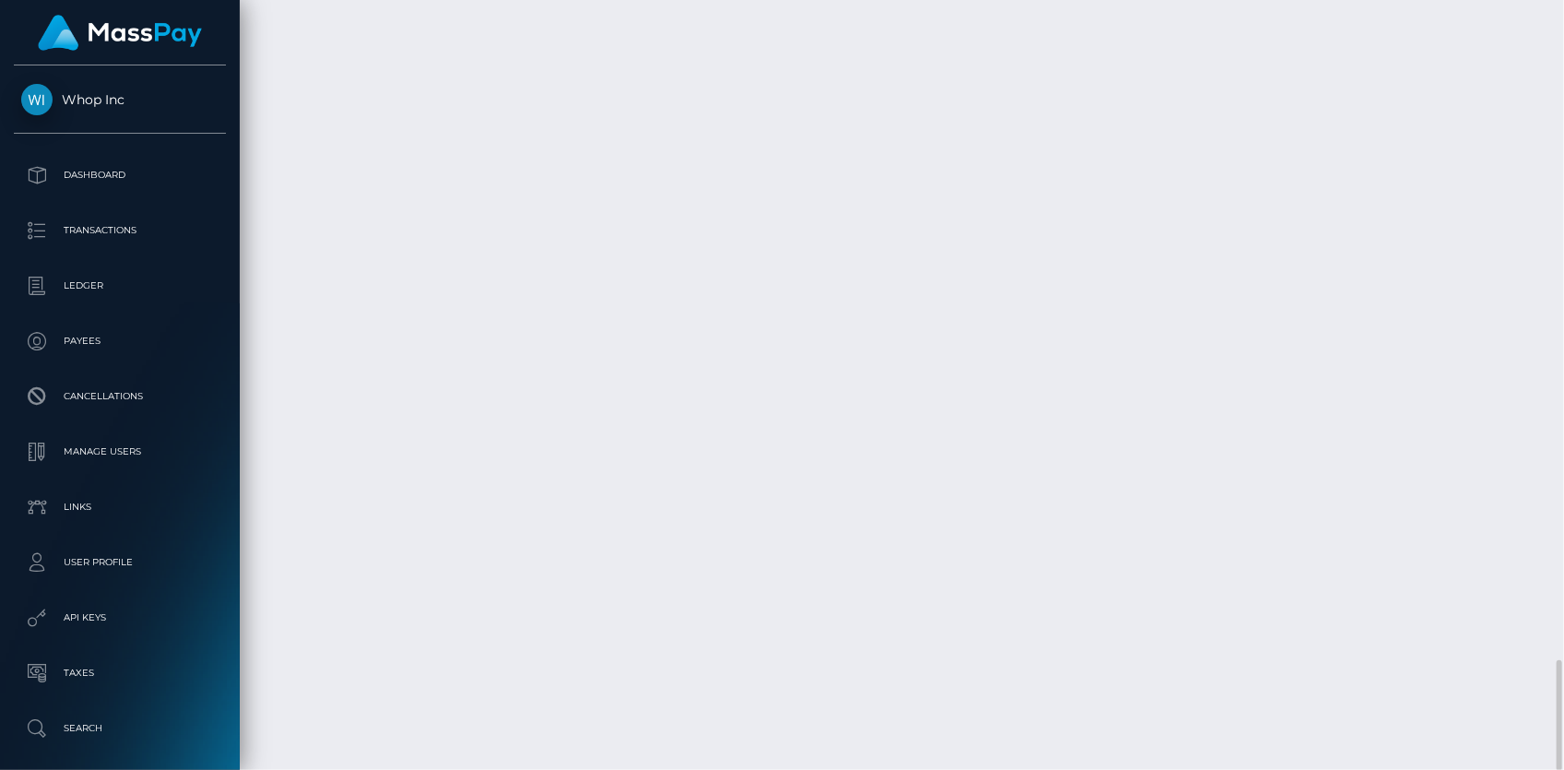
scroll to position [221, 404]
